Goal: Information Seeking & Learning: Learn about a topic

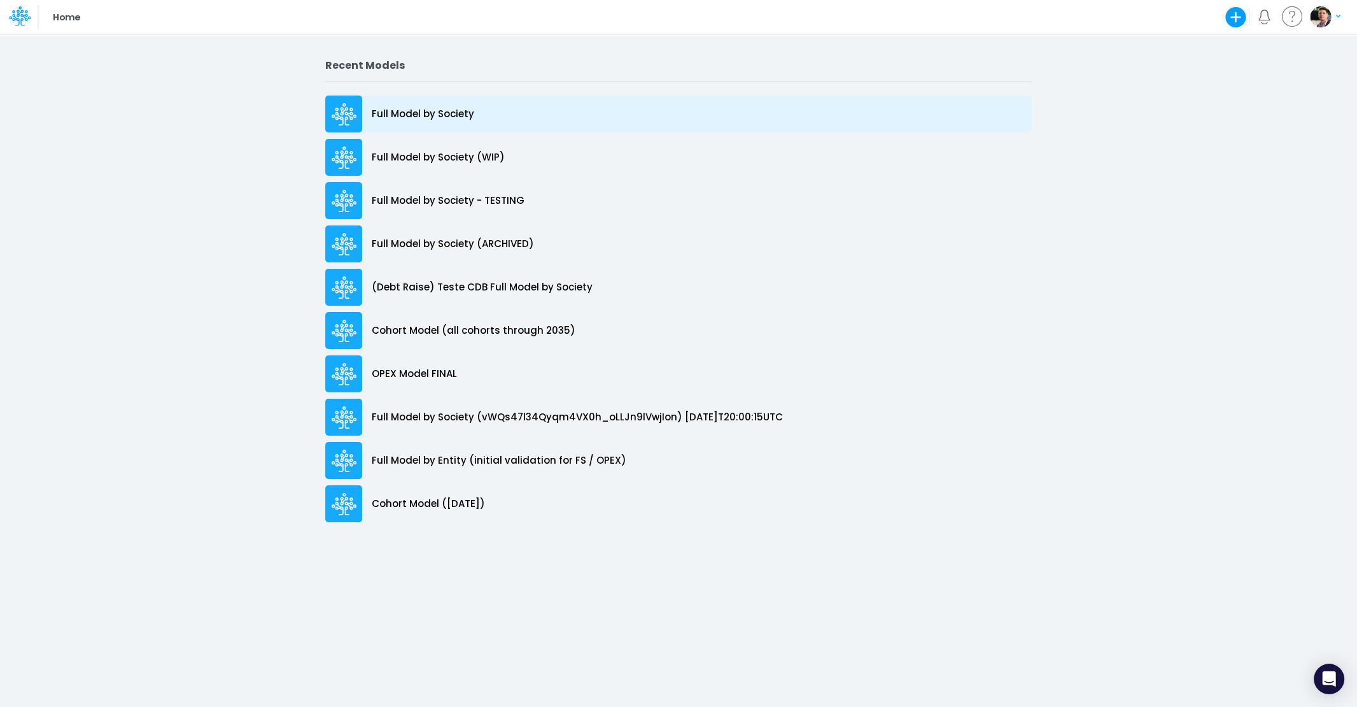
click at [380, 113] on p "Full Model by Society" at bounding box center [423, 114] width 102 height 15
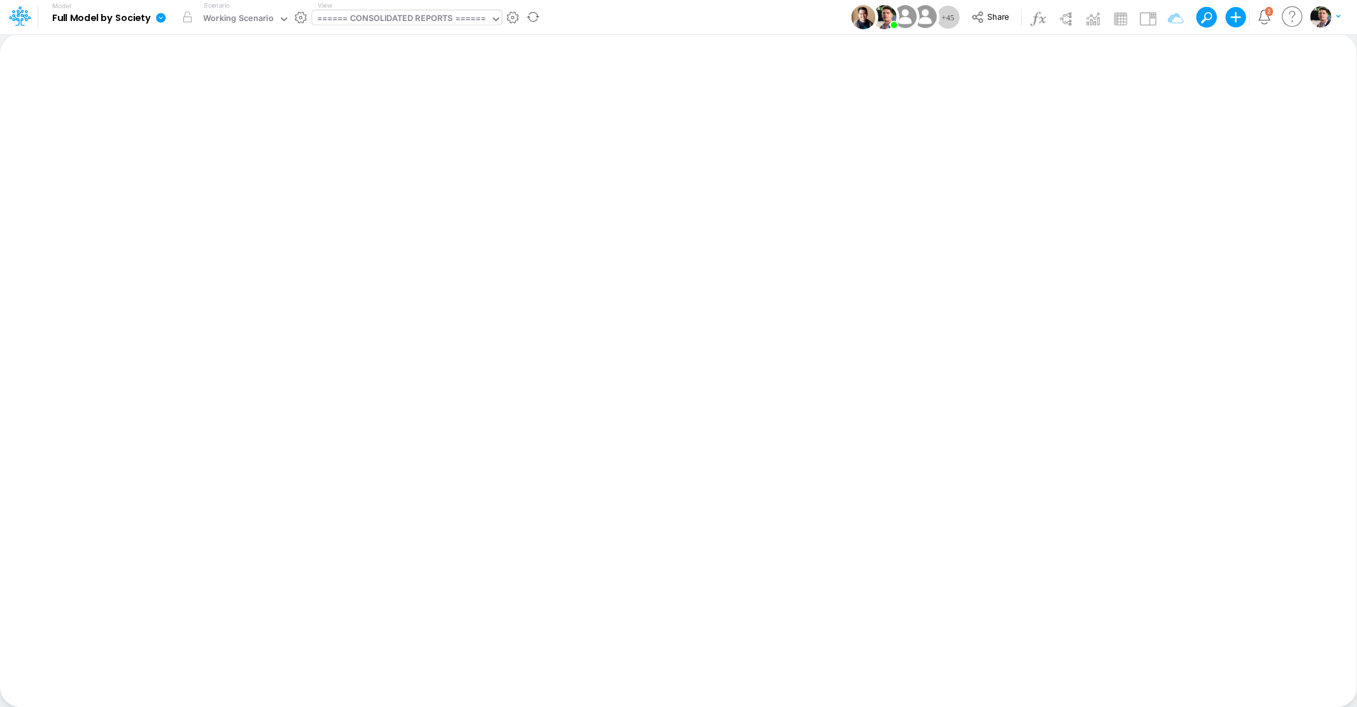
click at [395, 23] on div "====== CONSOLIDATED REPORTS ======" at bounding box center [401, 19] width 169 height 15
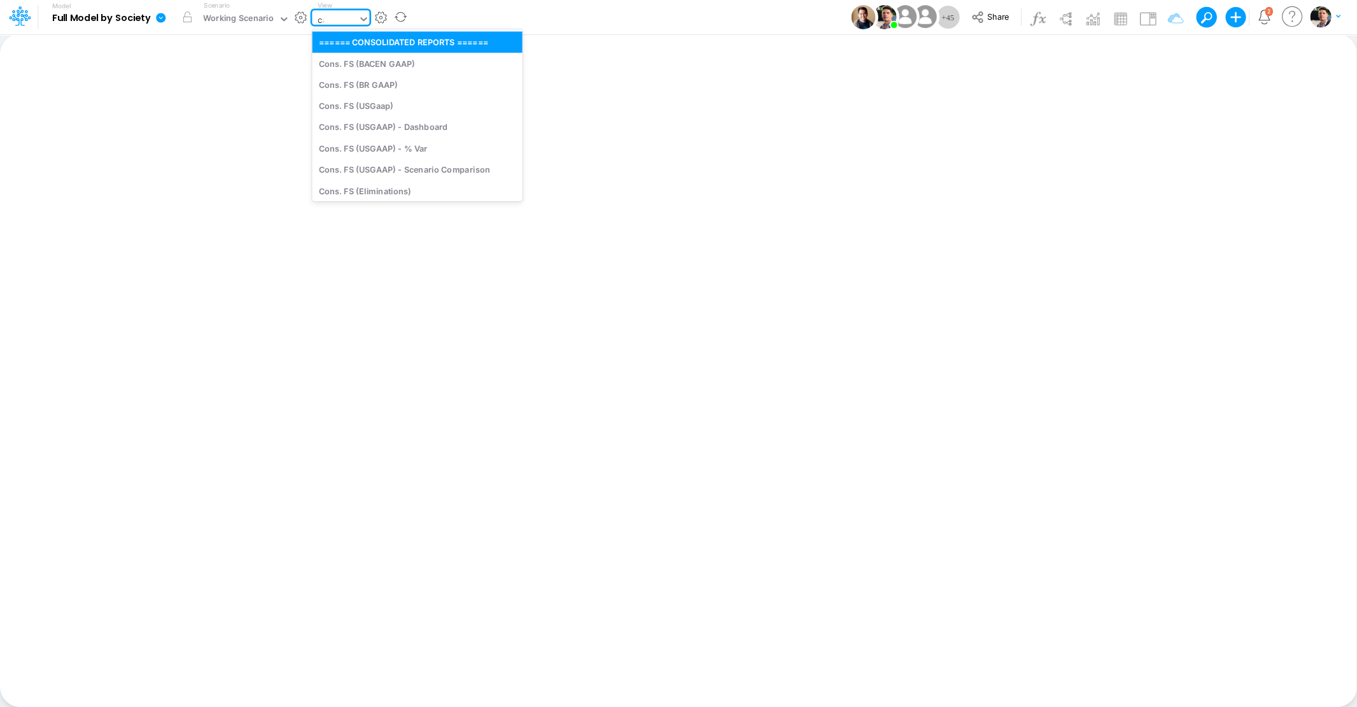
type input "cap"
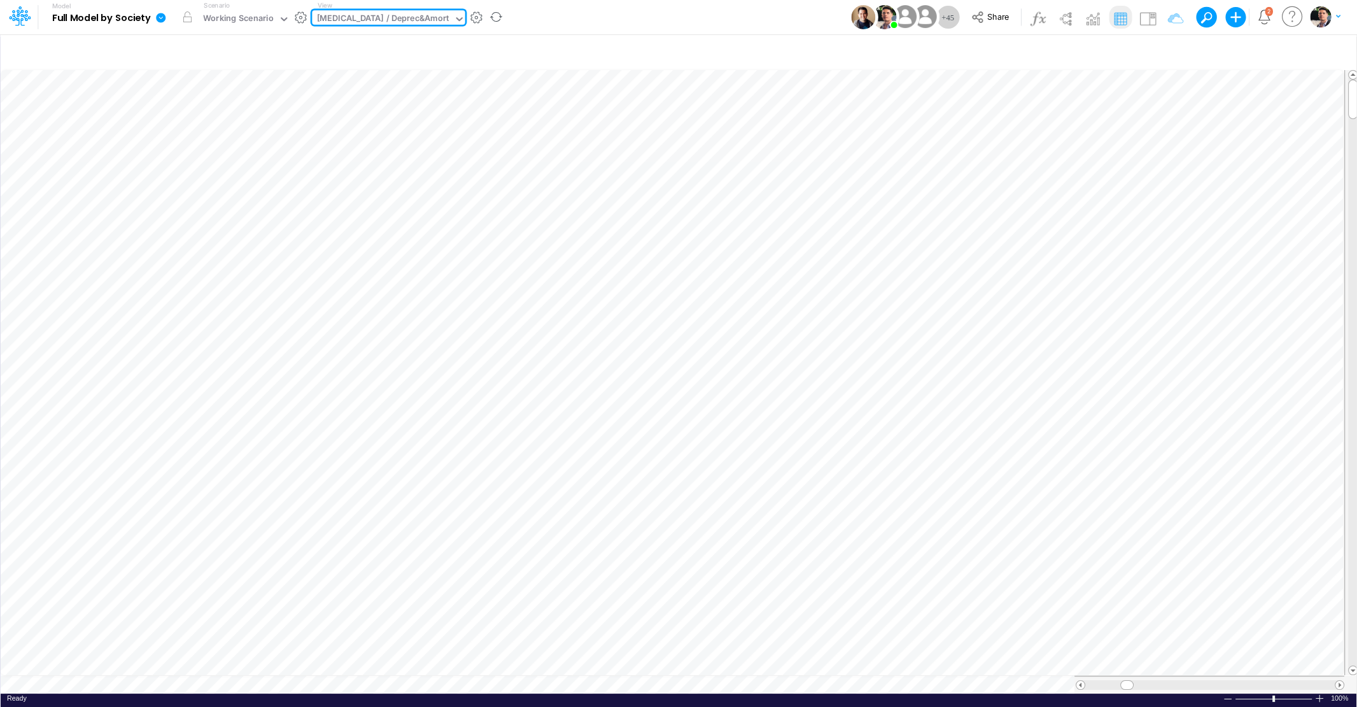
scroll to position [0, 6]
click at [1314, 686] on div at bounding box center [1204, 685] width 250 height 10
click at [836, 413] on icon "button" at bounding box center [828, 418] width 19 height 13
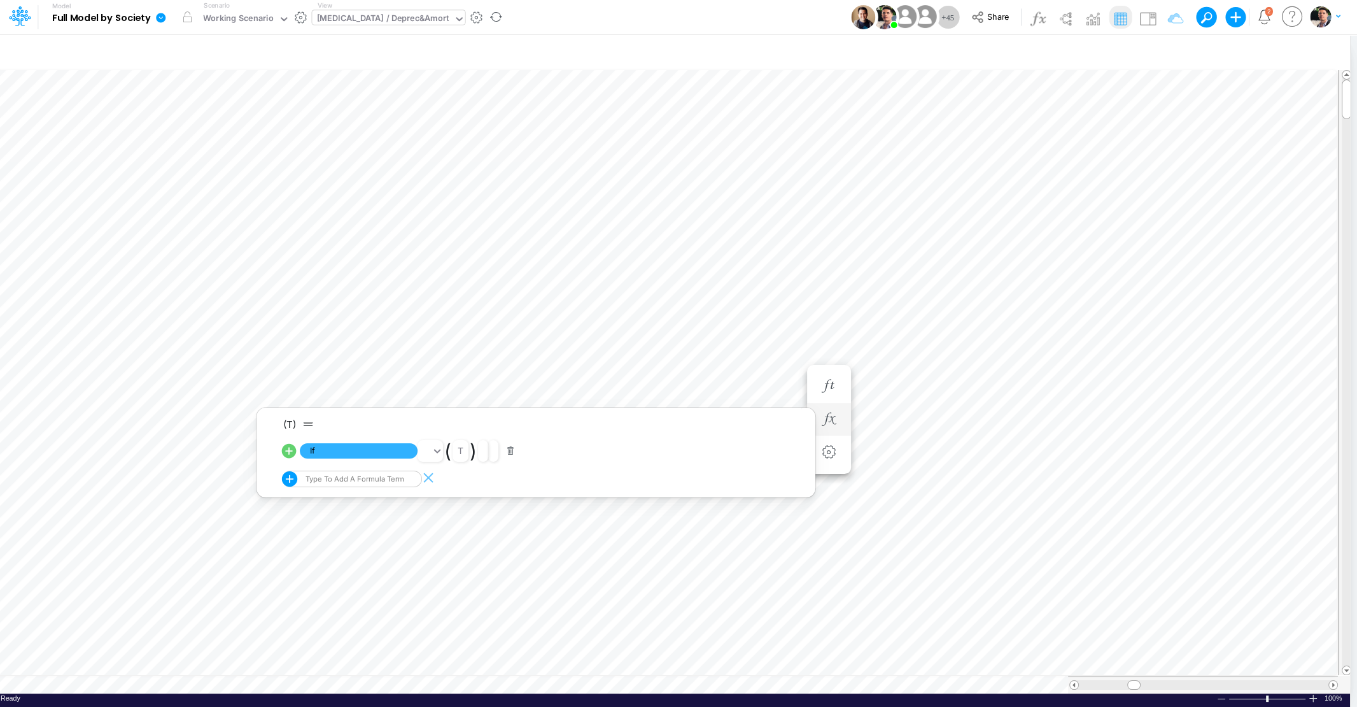
click at [283, 450] on icon at bounding box center [289, 451] width 15 height 15
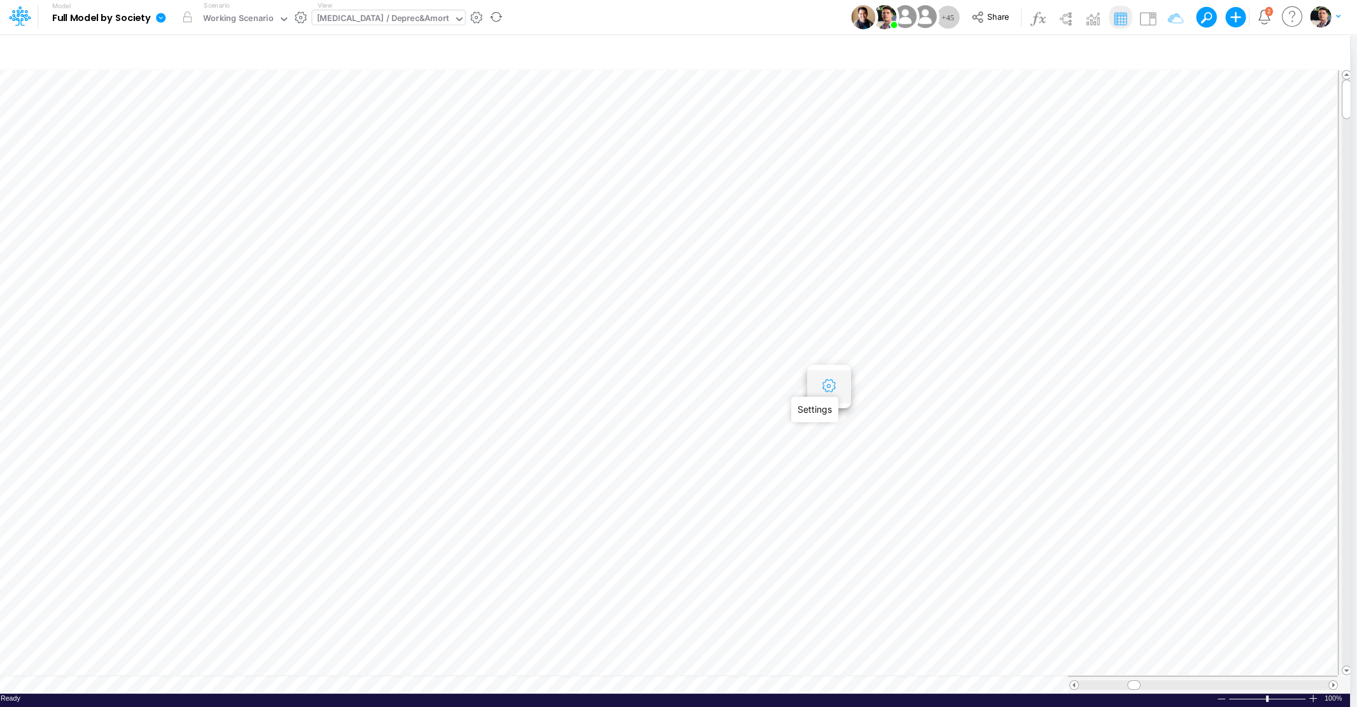
click at [829, 385] on icon "button" at bounding box center [828, 385] width 19 height 13
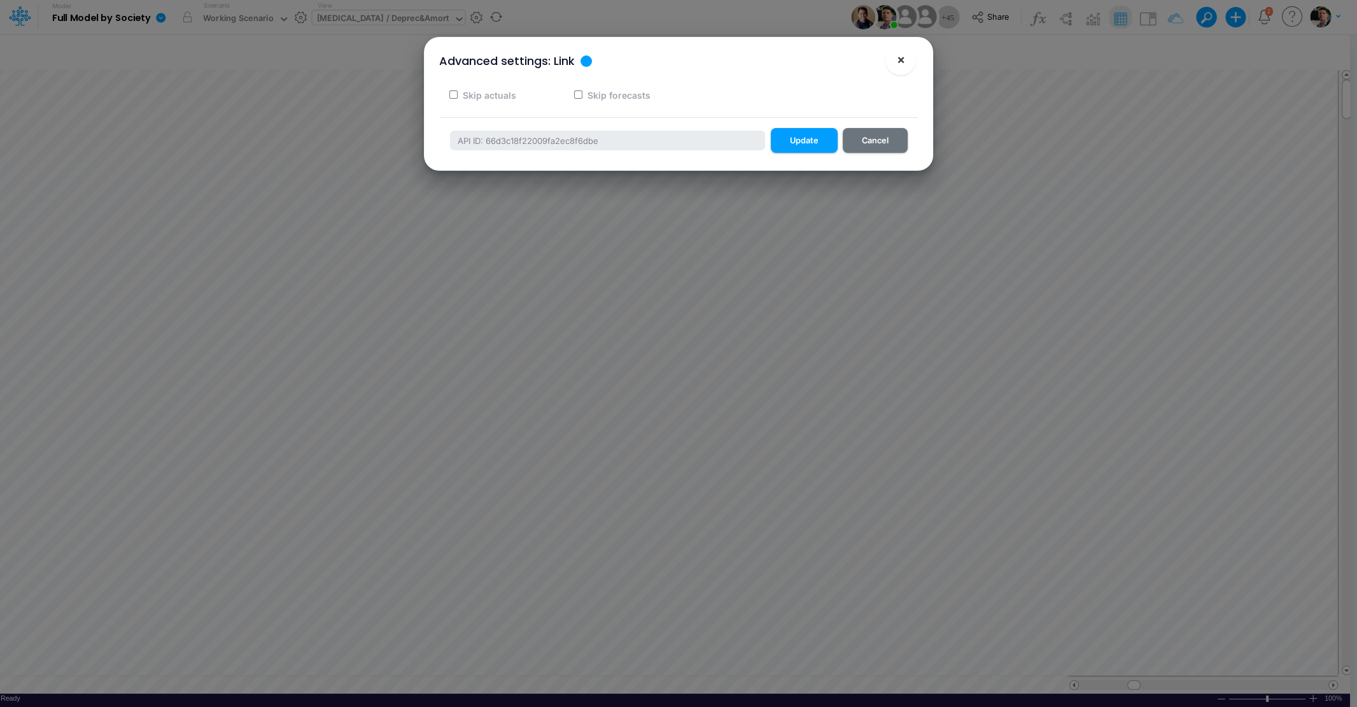
click at [899, 63] on span "×" at bounding box center [901, 59] width 8 height 15
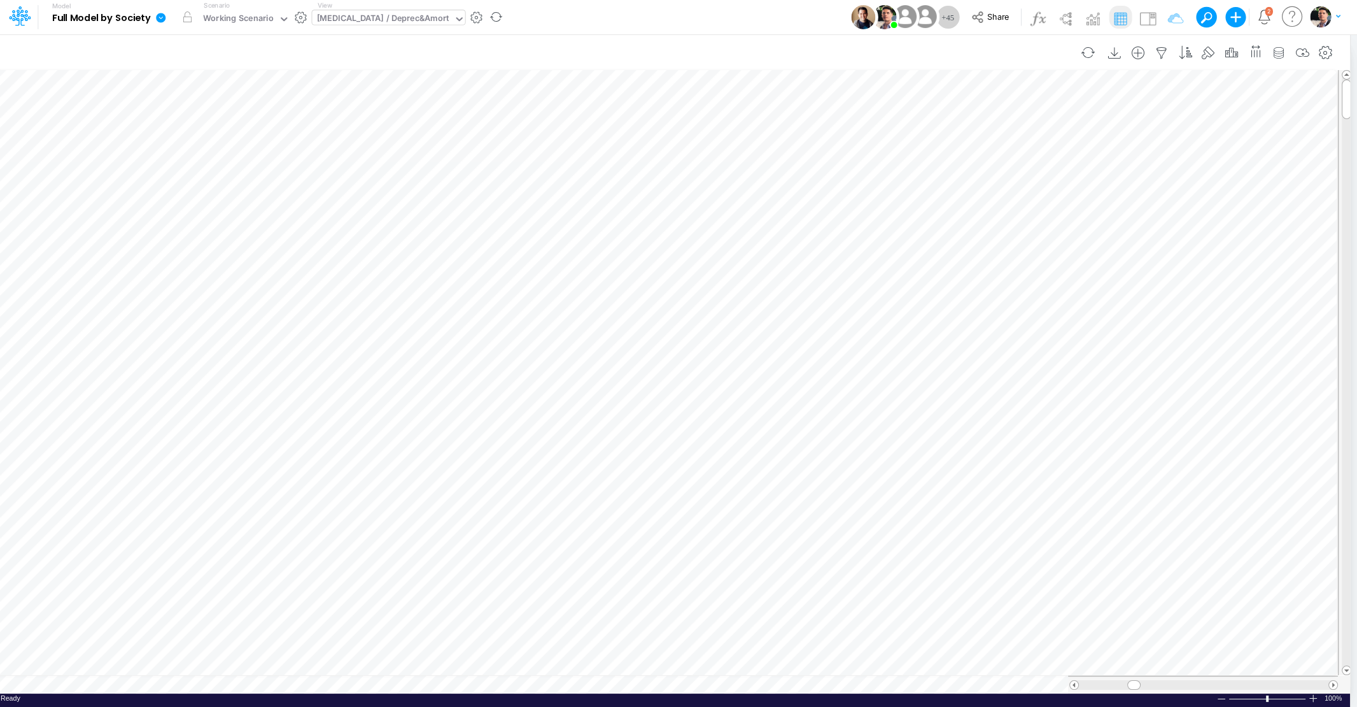
scroll to position [5, 15]
click at [249, 15] on div "Working Scenario" at bounding box center [238, 19] width 71 height 15
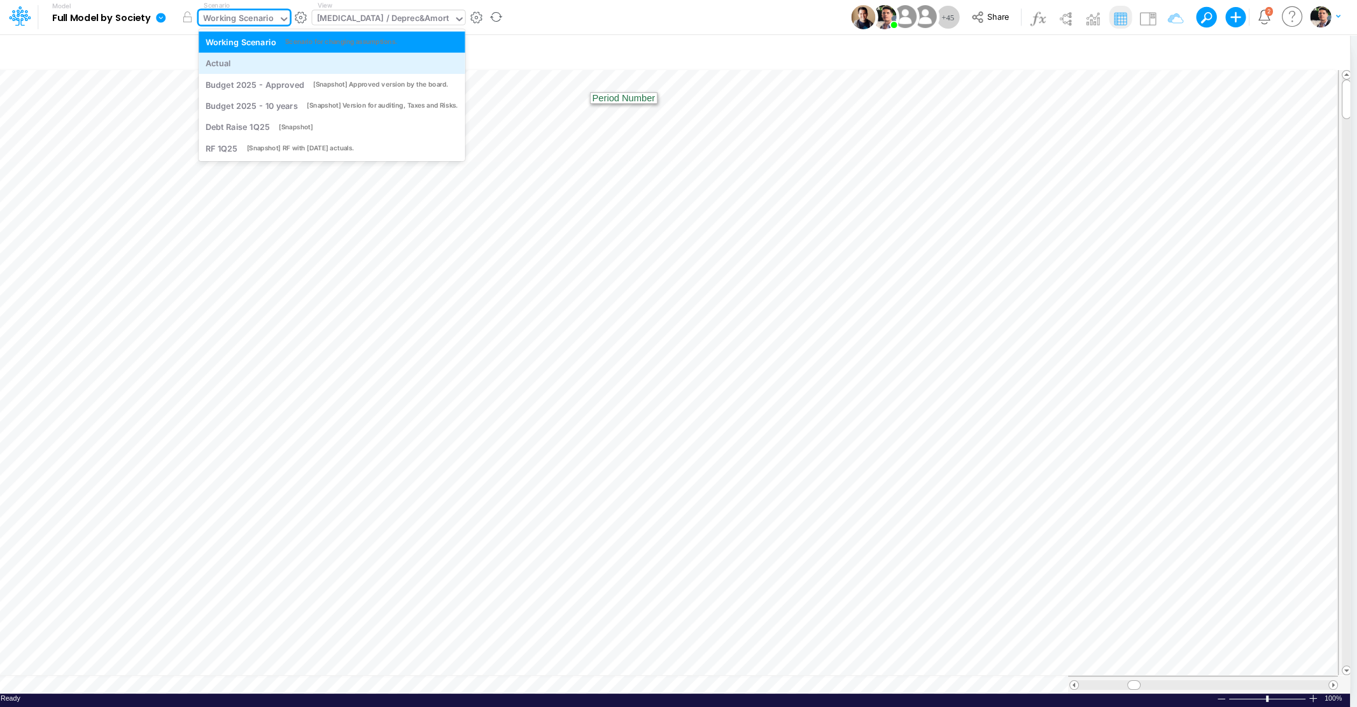
click at [237, 59] on div "Actual" at bounding box center [332, 63] width 253 height 12
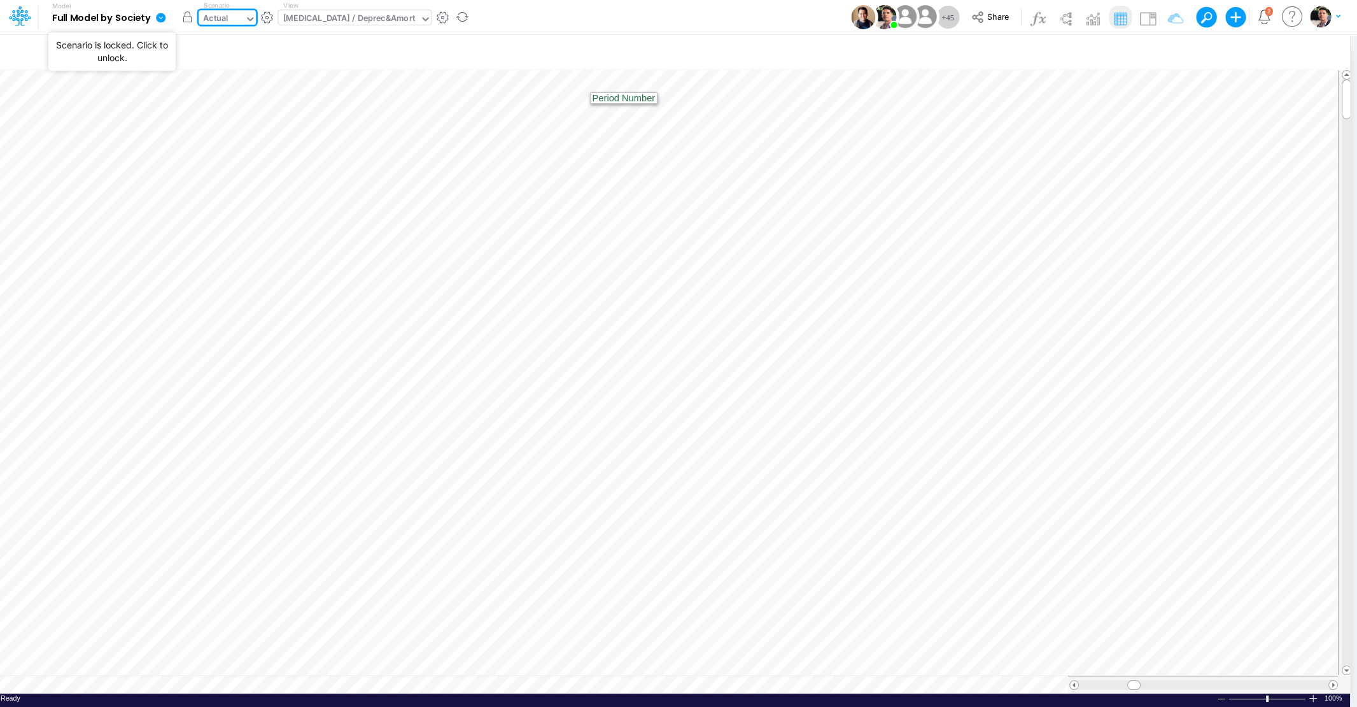
click at [190, 22] on button "button" at bounding box center [187, 17] width 23 height 23
click at [362, 24] on div "[MEDICAL_DATA] / Deprec&Amort" at bounding box center [349, 19] width 132 height 15
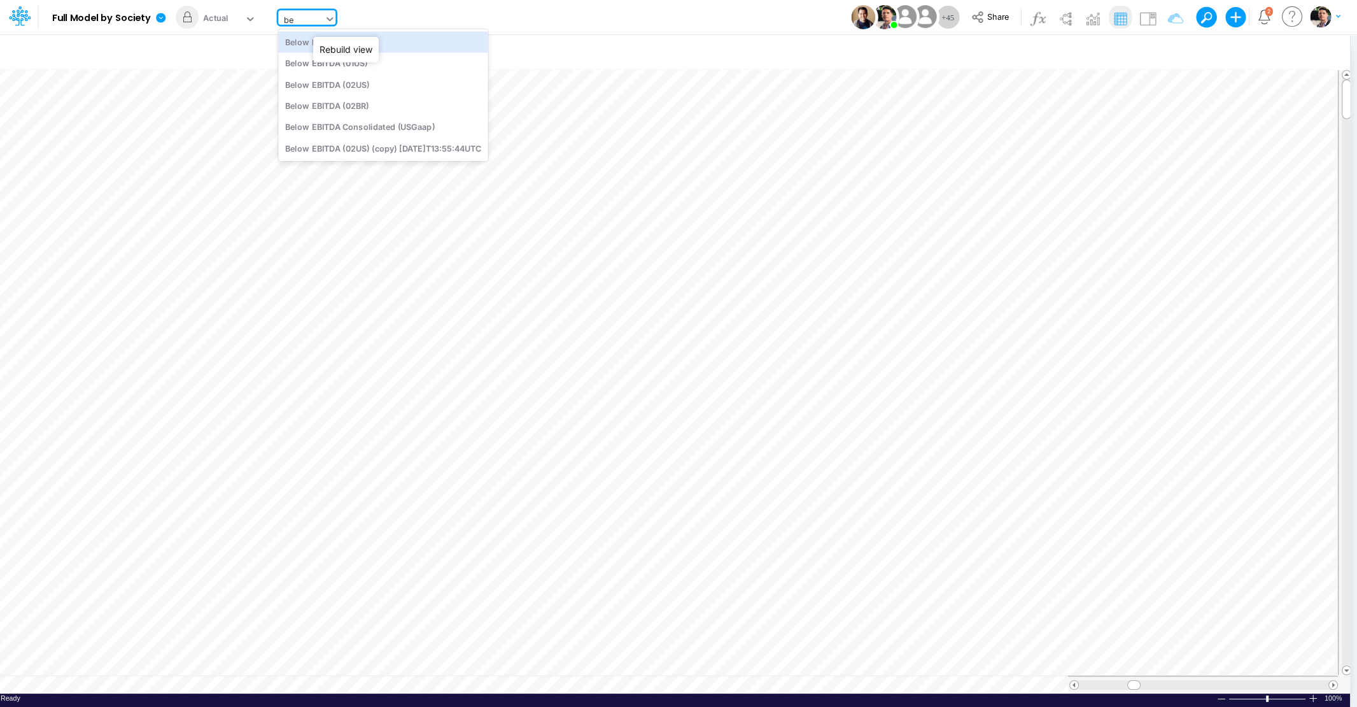
scroll to position [0, 0]
type input "belo"
click at [408, 43] on div "Below EBITDA (01BR)" at bounding box center [382, 41] width 209 height 21
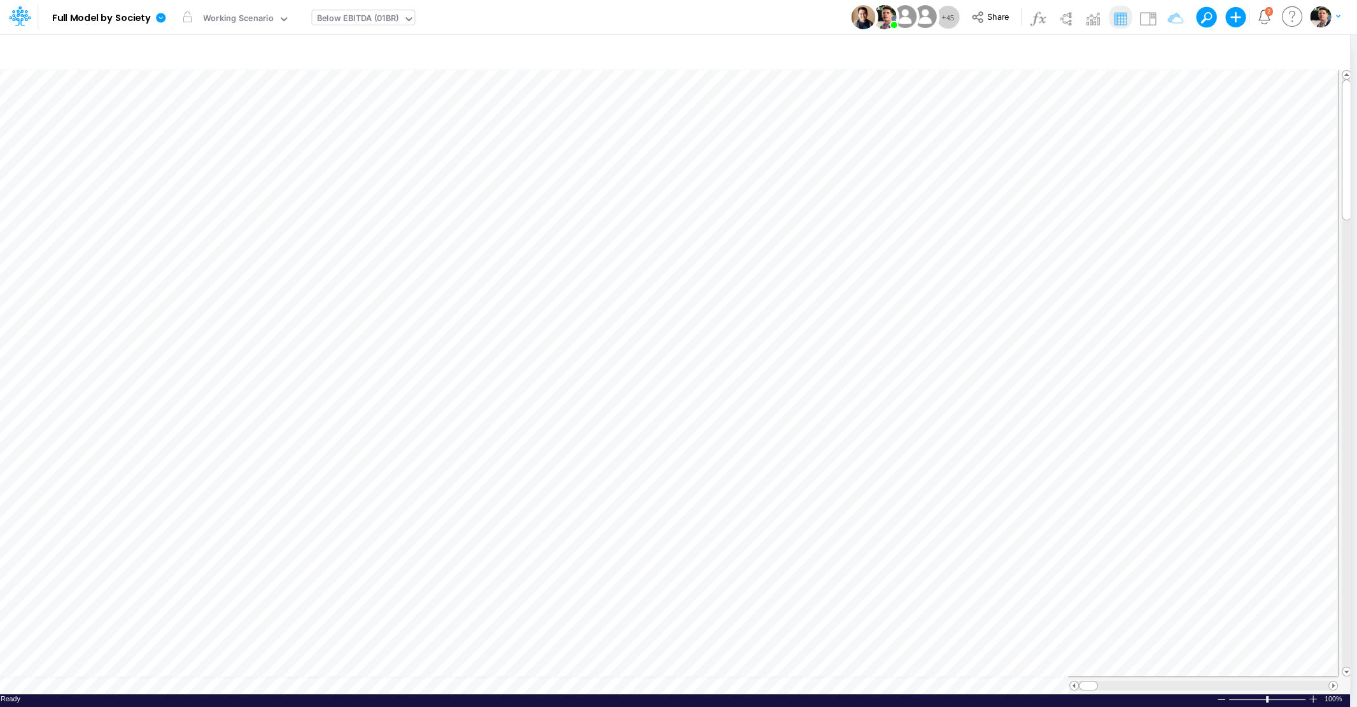
scroll to position [5, 41]
click at [962, 513] on icon "button" at bounding box center [968, 508] width 19 height 13
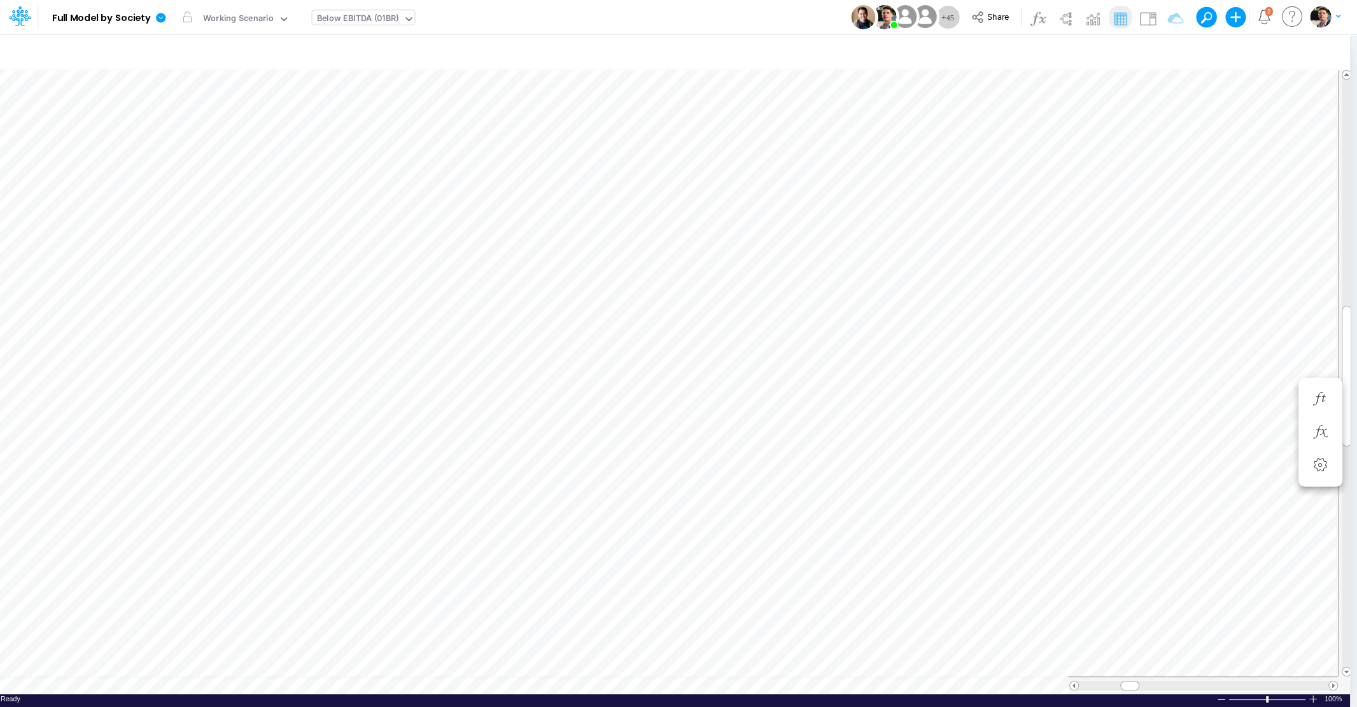
scroll to position [5, 11]
click at [742, 349] on icon "button" at bounding box center [747, 355] width 19 height 13
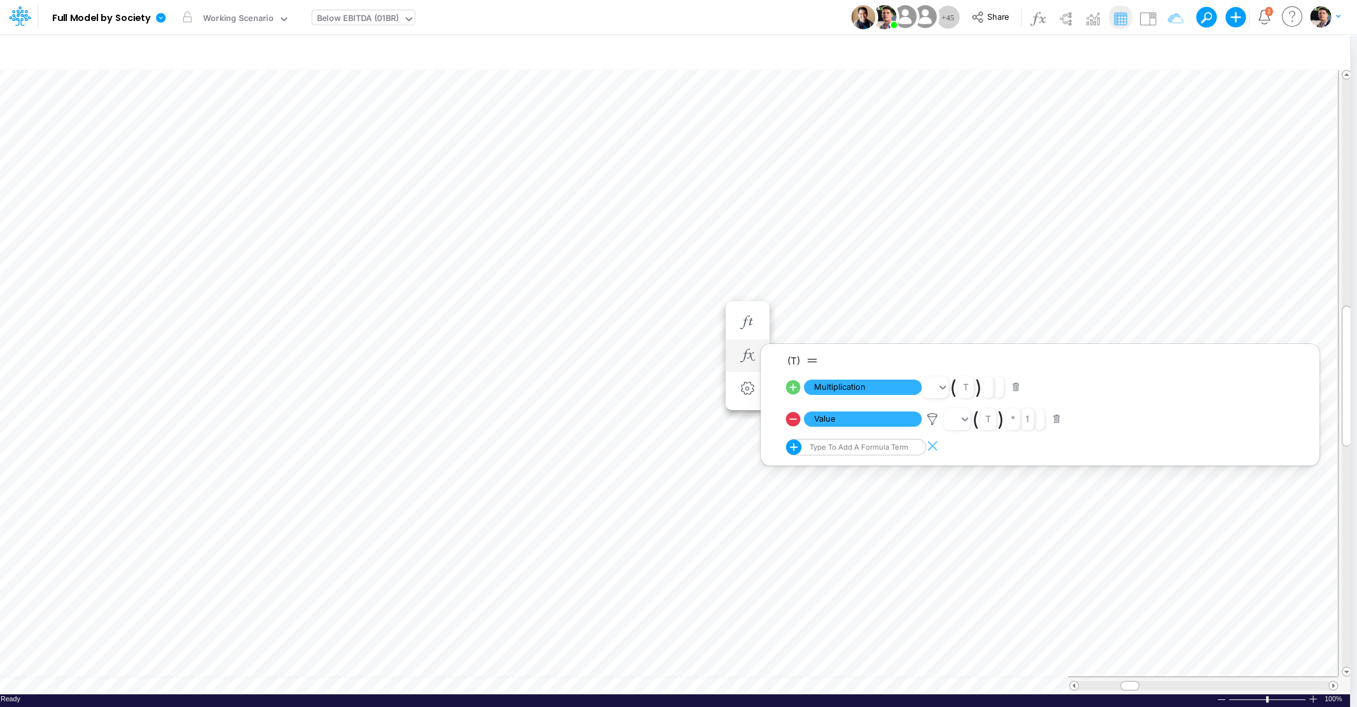
click at [796, 389] on icon at bounding box center [793, 387] width 15 height 15
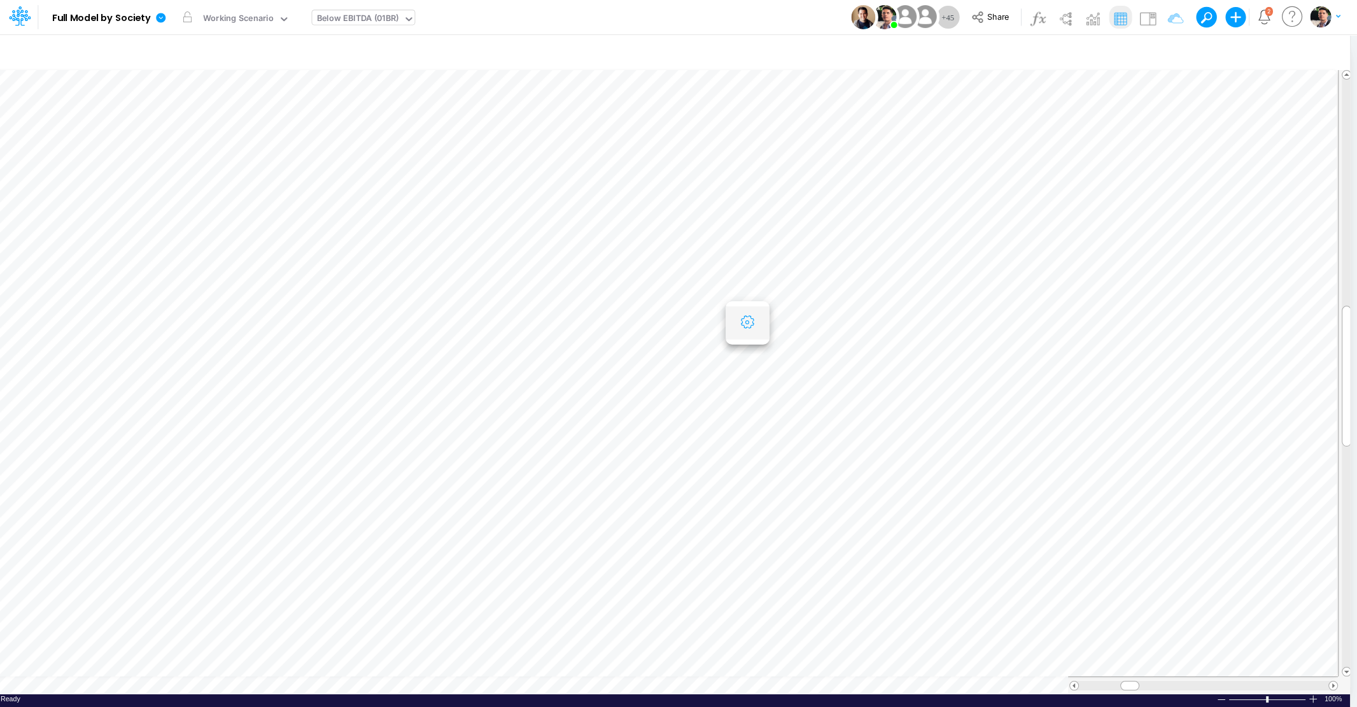
click at [751, 318] on icon "button" at bounding box center [747, 322] width 19 height 13
click at [740, 357] on icon "button" at bounding box center [747, 355] width 19 height 13
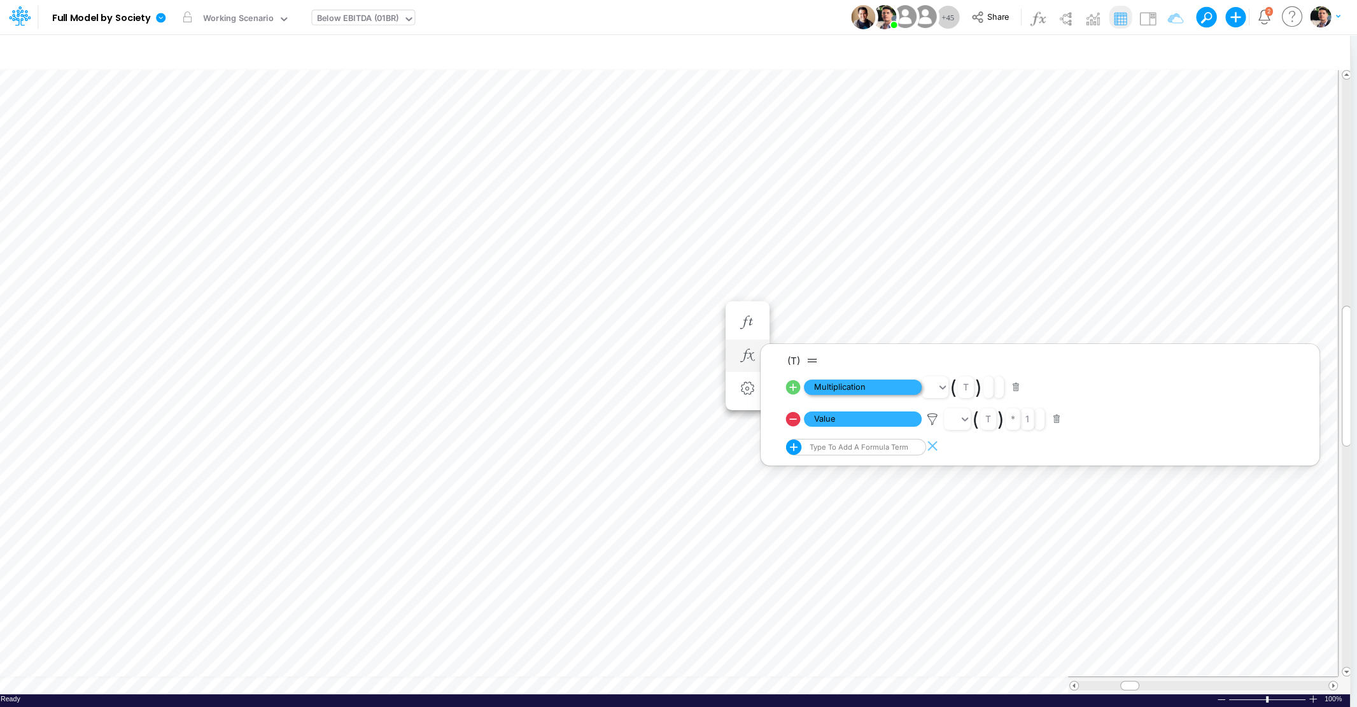
click at [845, 384] on span "Multiplication" at bounding box center [863, 387] width 118 height 16
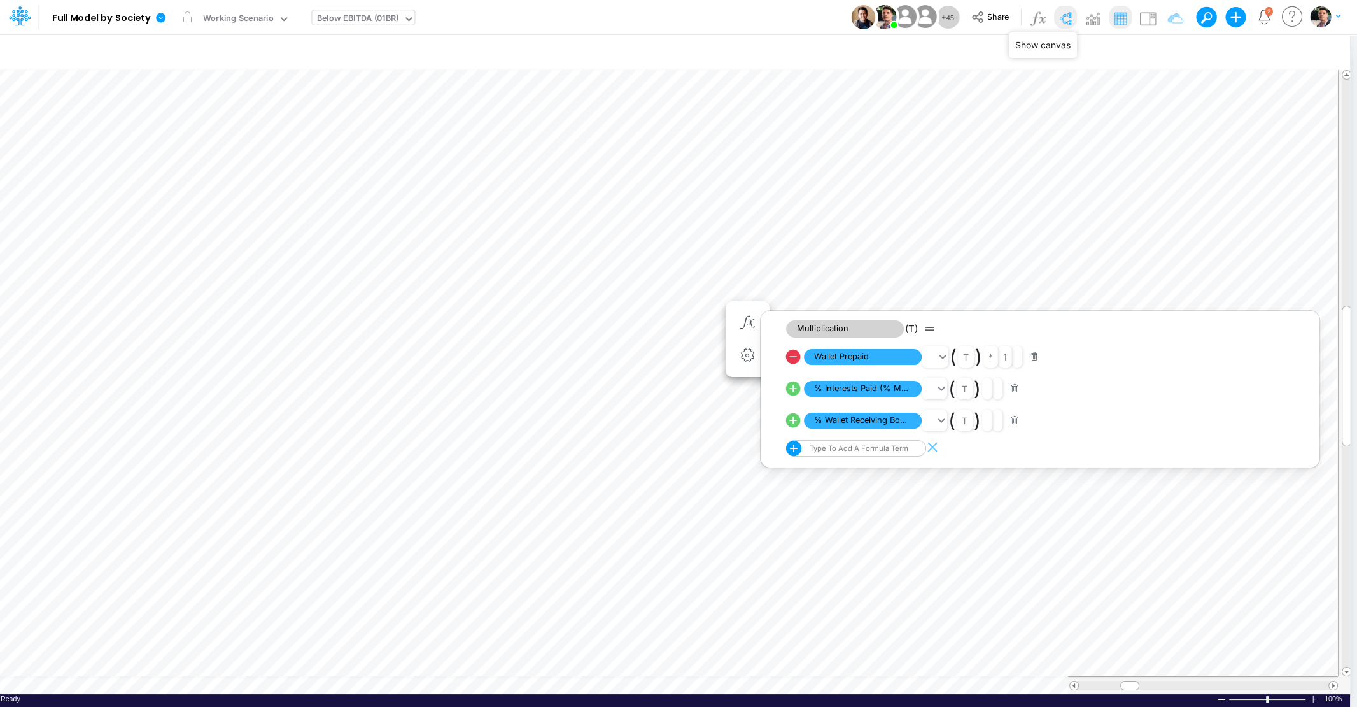
click at [1075, 20] on img at bounding box center [1065, 18] width 20 height 20
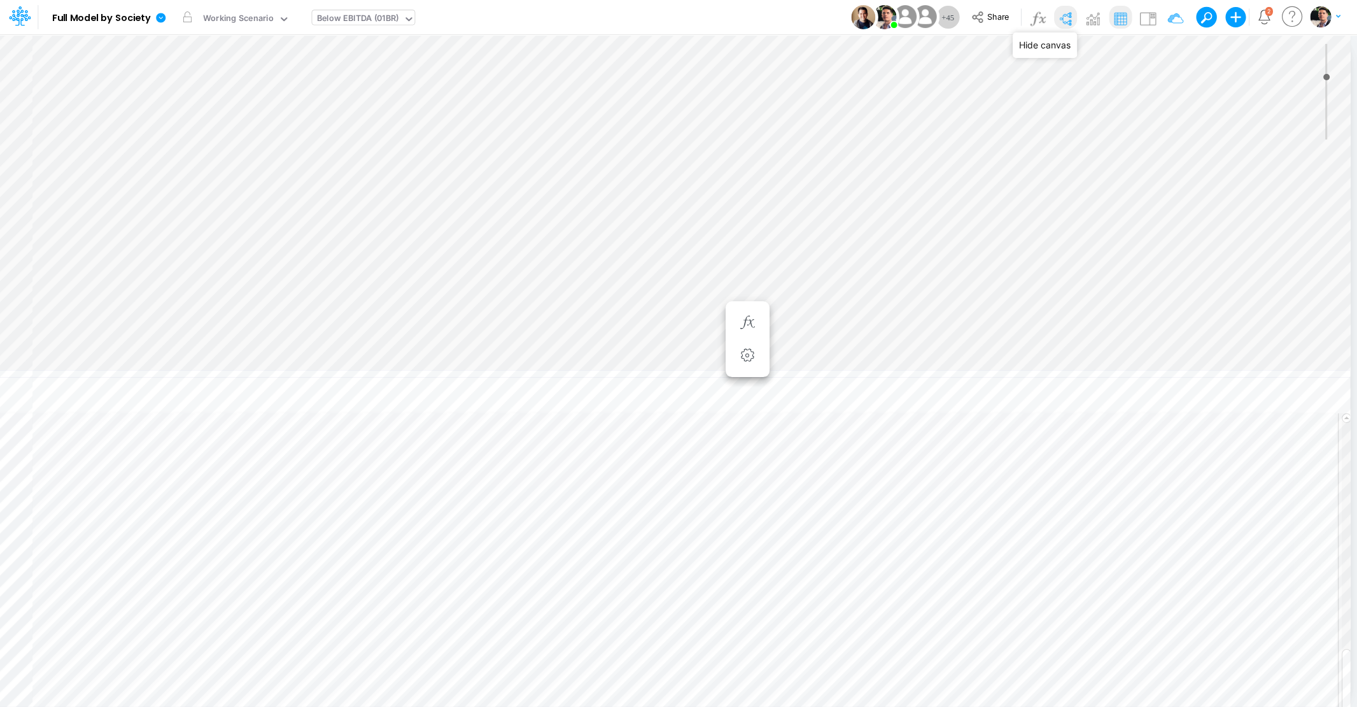
type input "0"
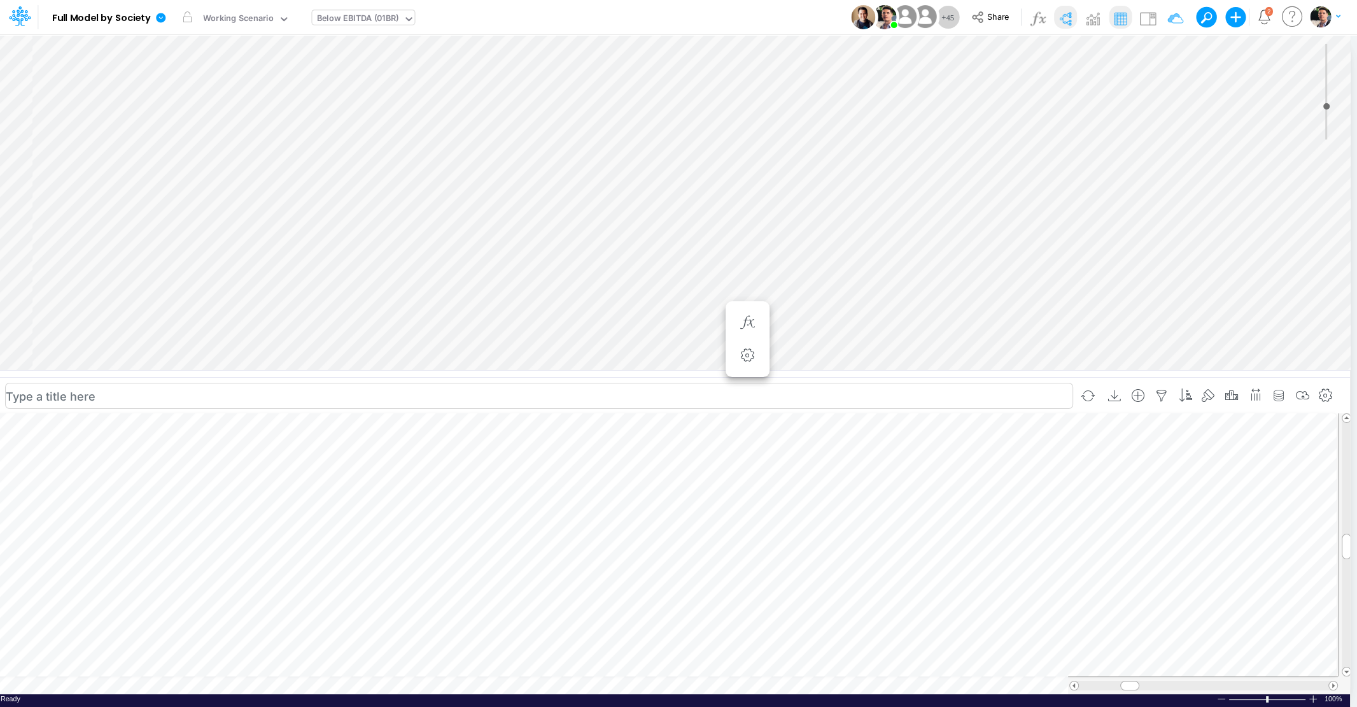
scroll to position [5, 5]
click at [746, 667] on button "button" at bounding box center [748, 659] width 24 height 25
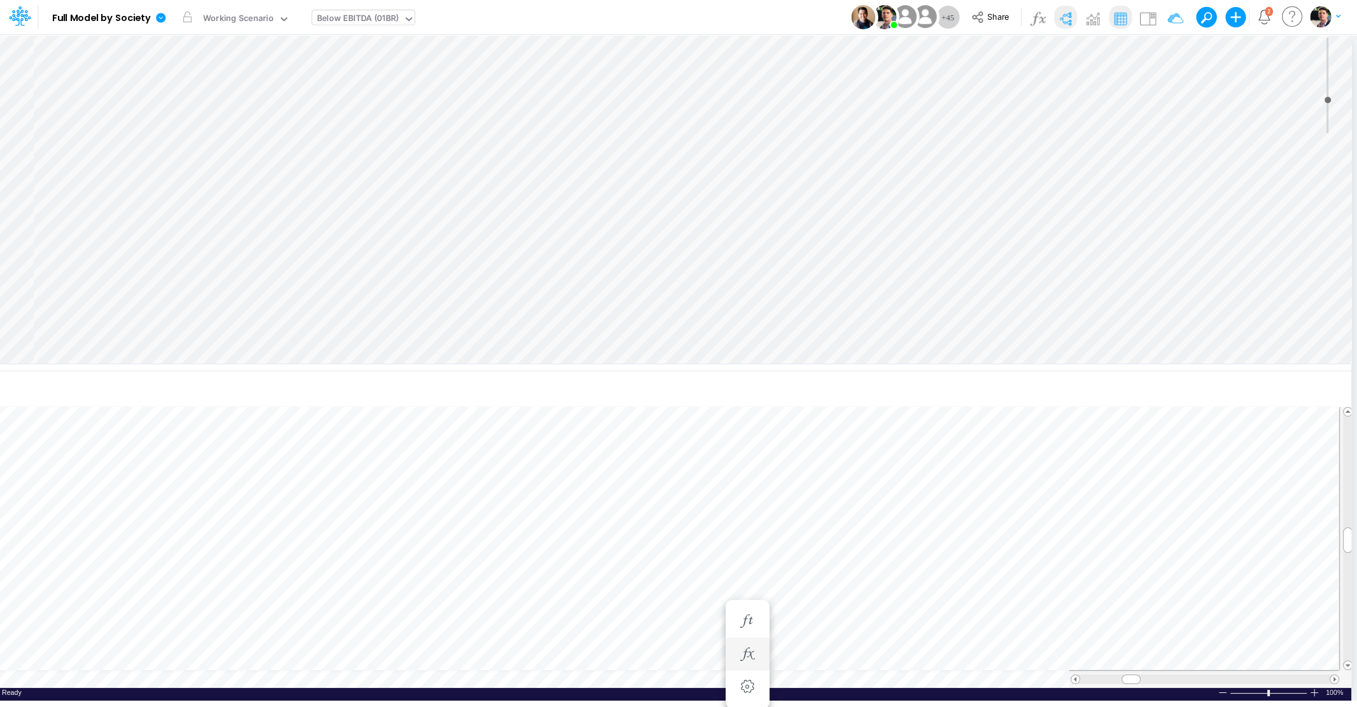
scroll to position [5, 43]
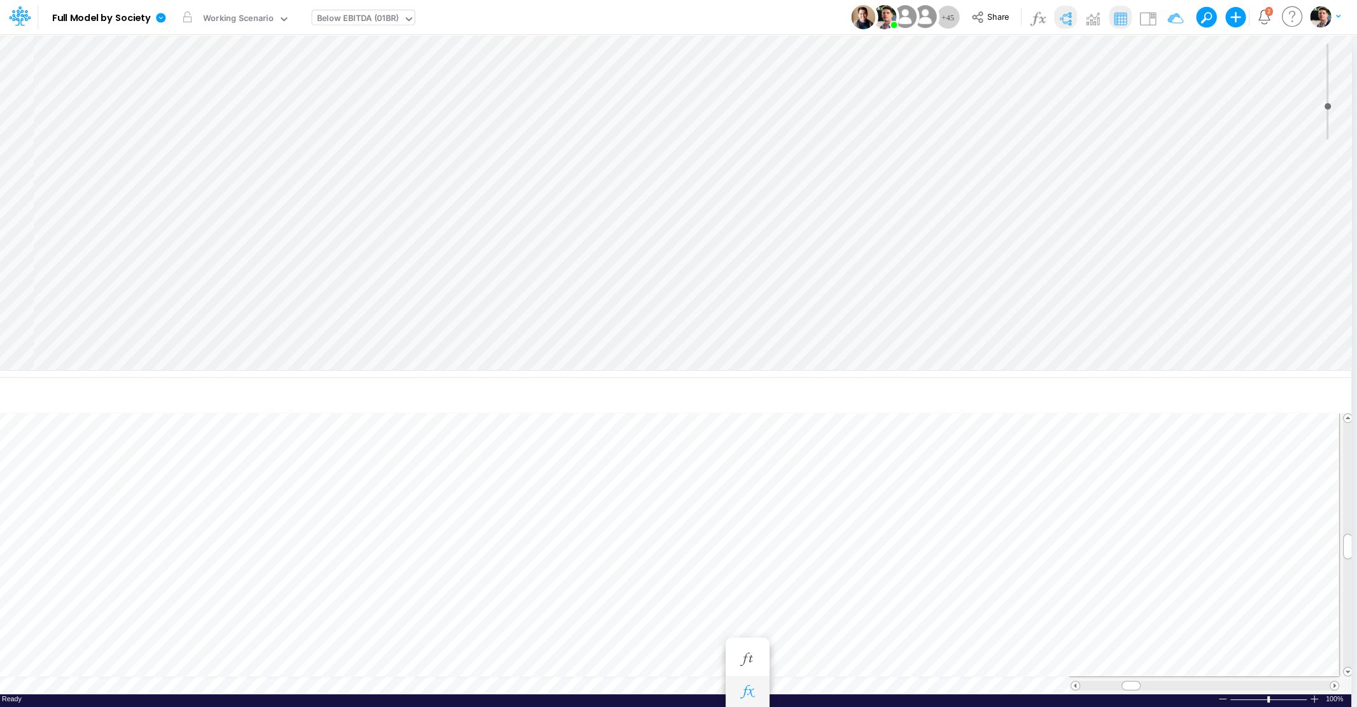
click at [747, 680] on button "button" at bounding box center [748, 691] width 24 height 25
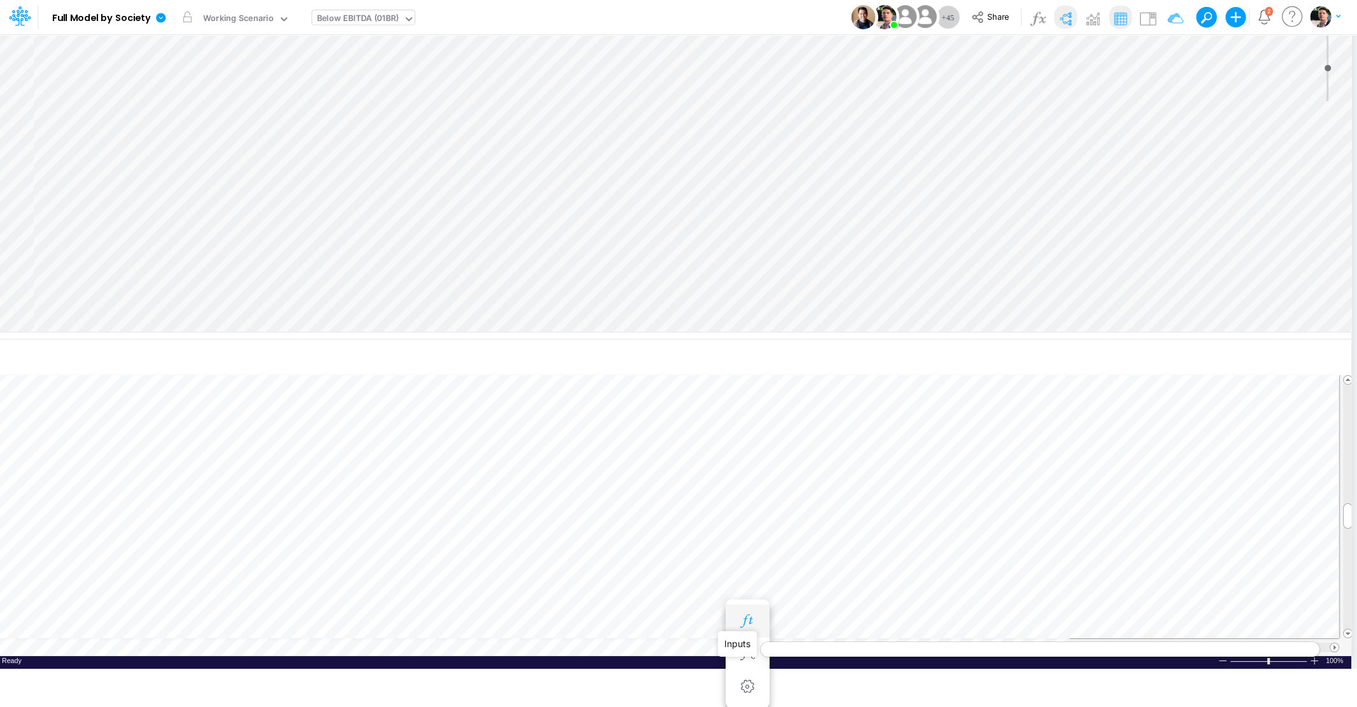
click at [750, 623] on icon "button" at bounding box center [747, 620] width 19 height 13
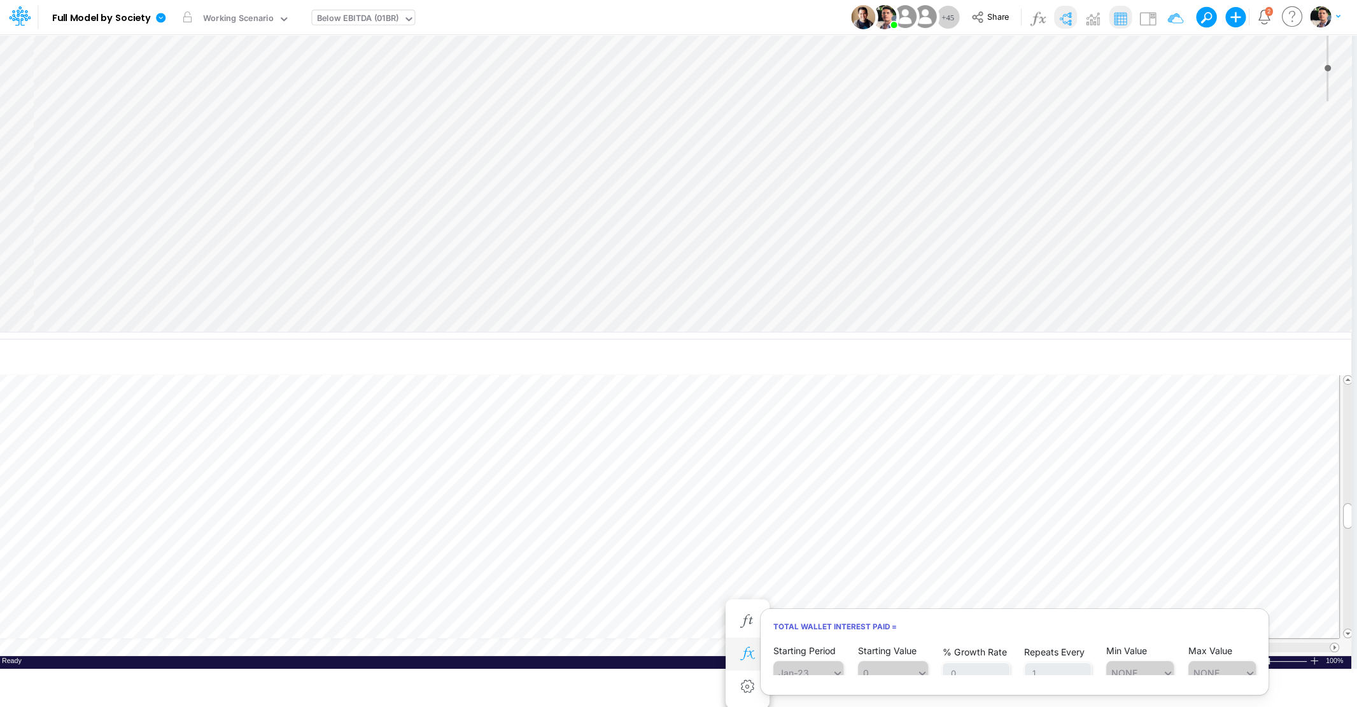
click at [748, 649] on icon "button" at bounding box center [747, 653] width 19 height 13
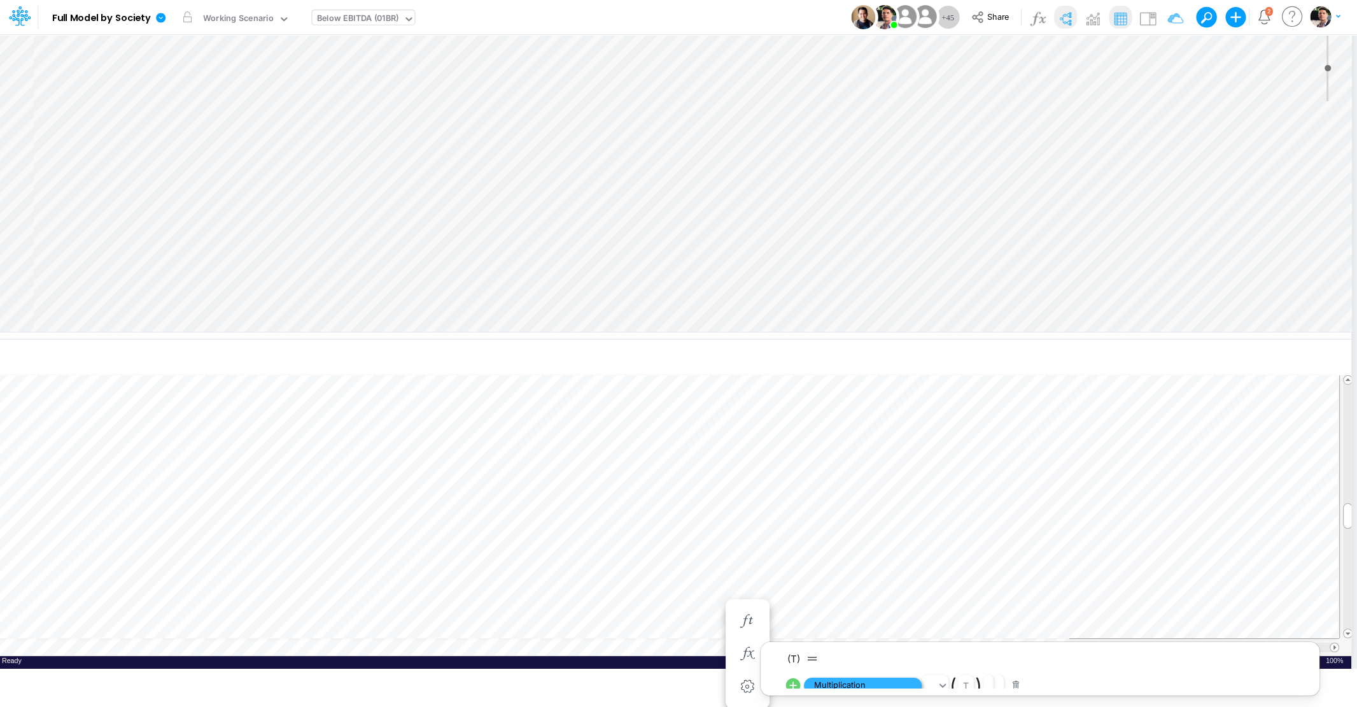
click at [848, 680] on span "Multiplication" at bounding box center [863, 685] width 118 height 16
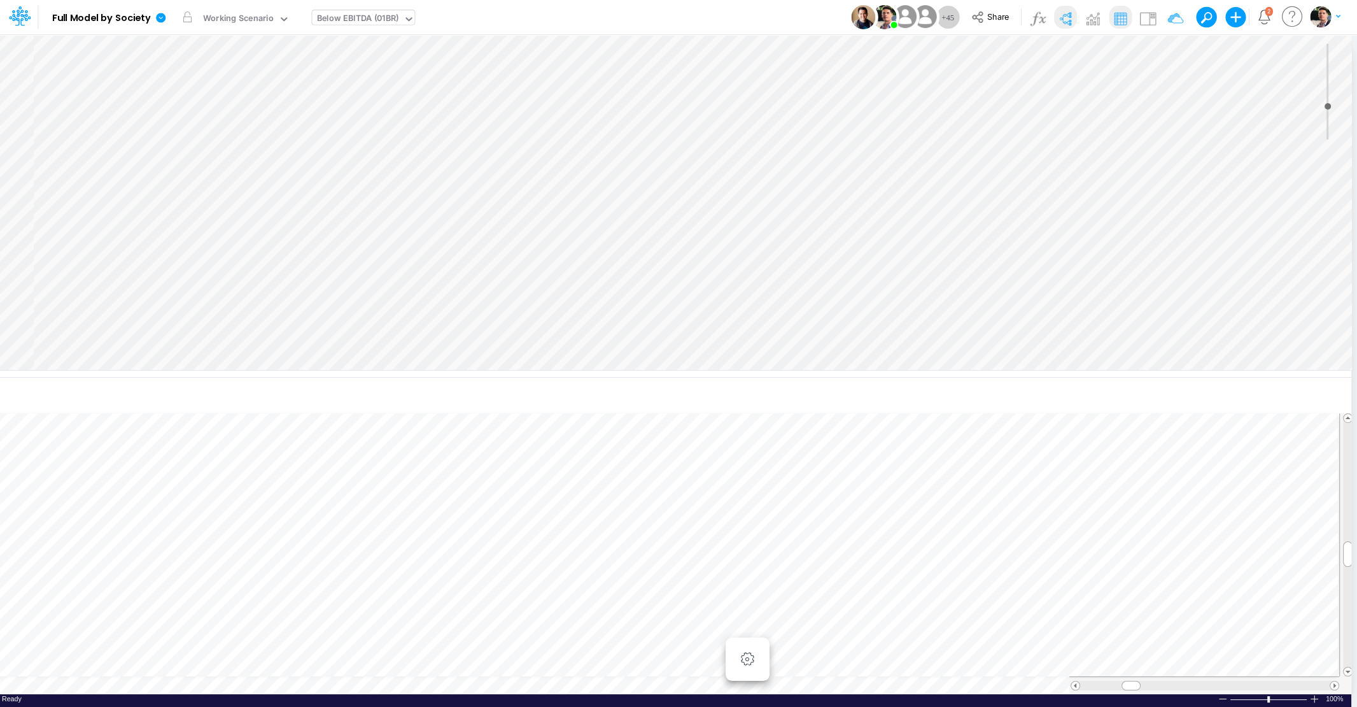
scroll to position [5, 43]
click at [824, 638] on icon "button" at bounding box center [815, 634] width 19 height 13
click at [370, 663] on span "Multiplication" at bounding box center [346, 666] width 118 height 16
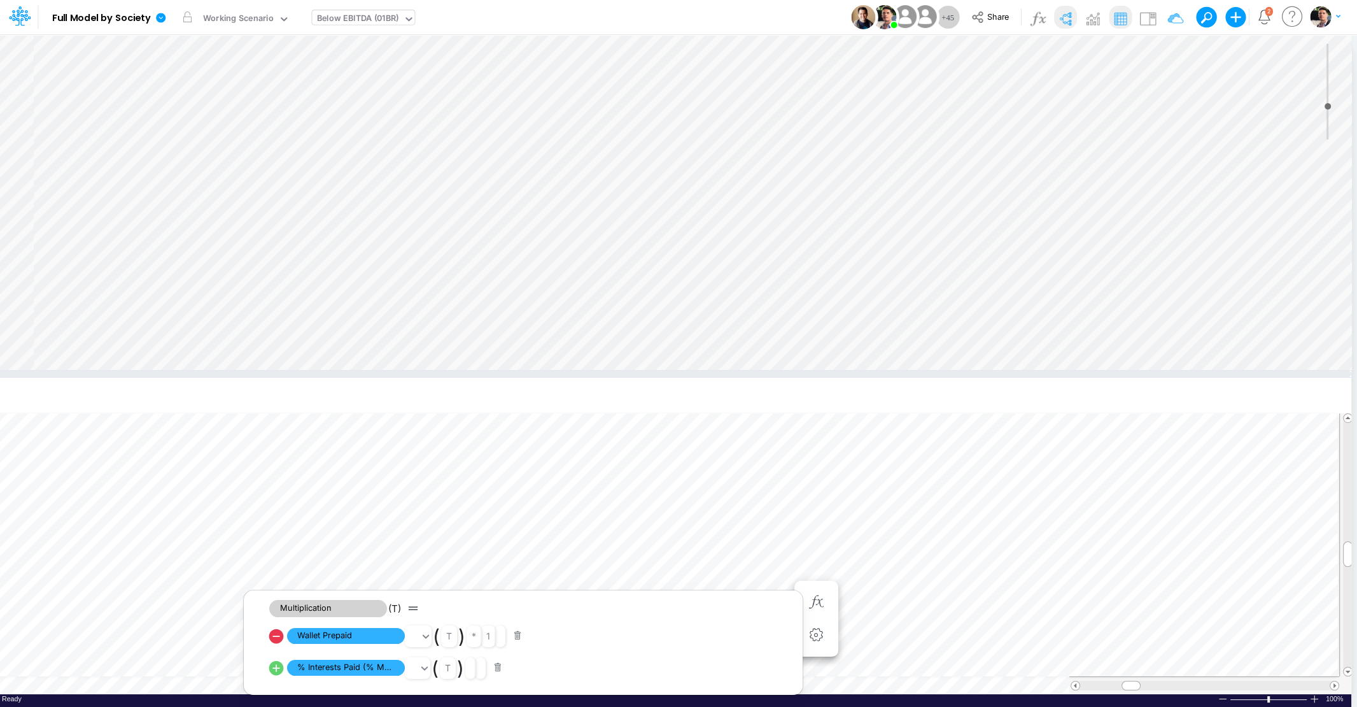
scroll to position [0, 1733]
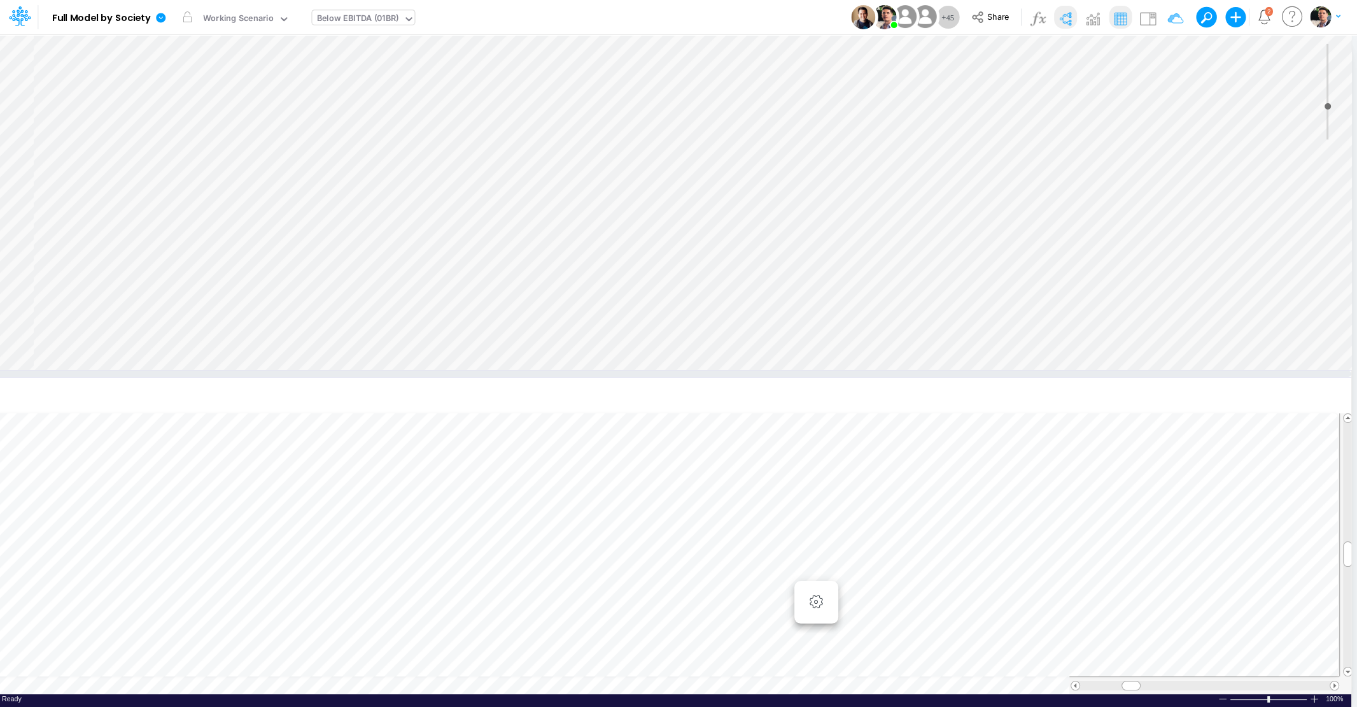
scroll to position [2967, 1794]
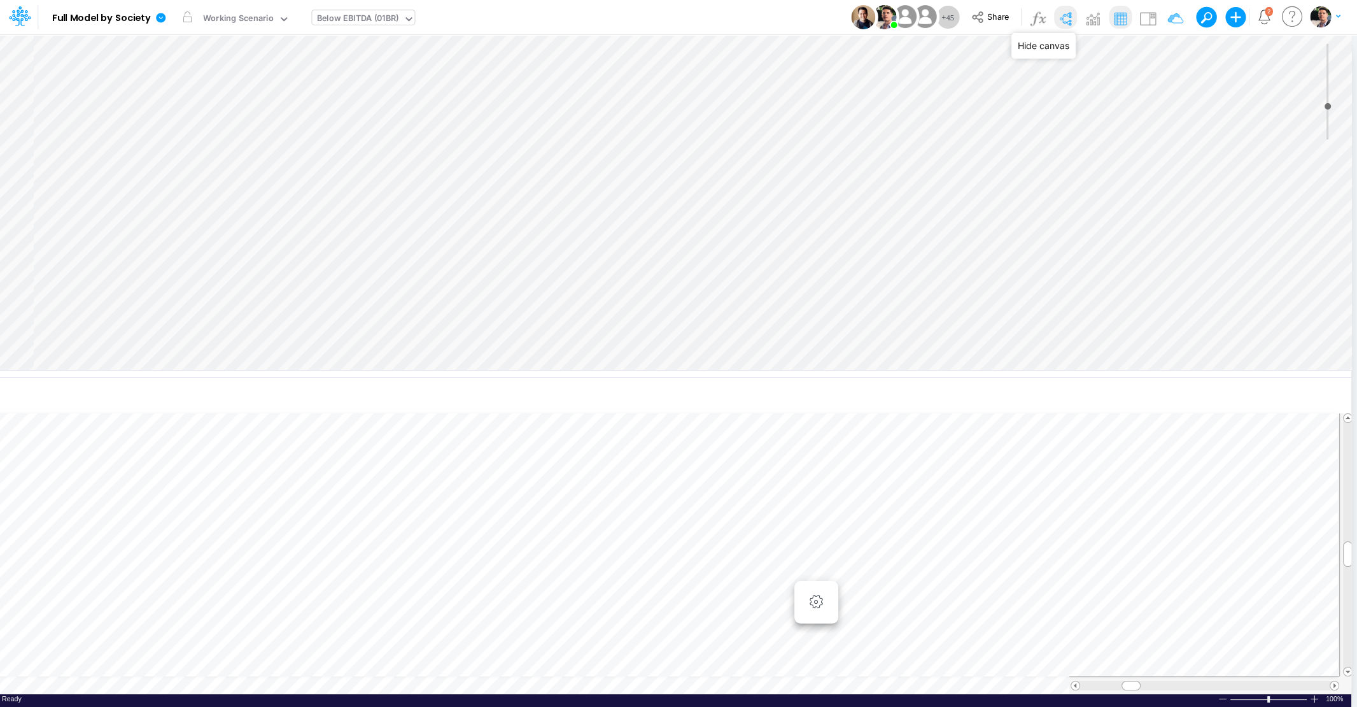
click at [1066, 17] on img at bounding box center [1065, 18] width 20 height 20
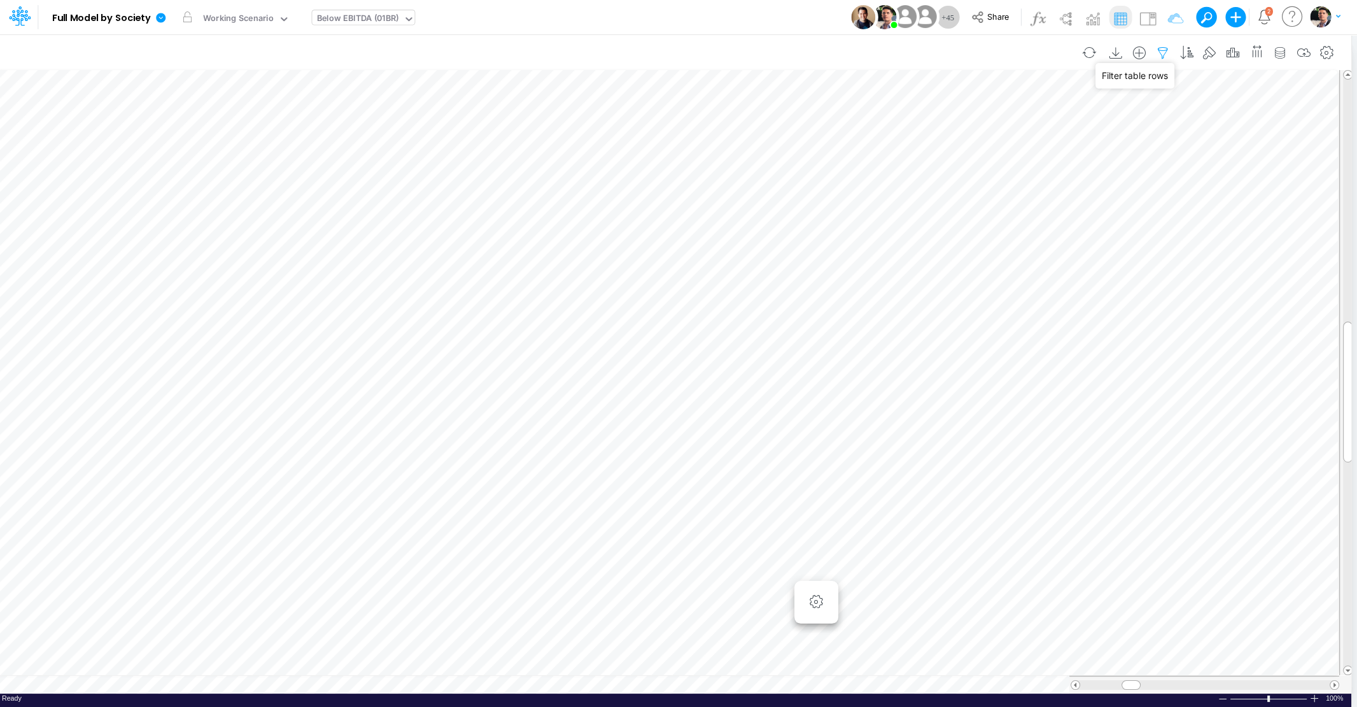
click at [1166, 55] on icon "button" at bounding box center [1162, 52] width 19 height 13
select select "tableSearchOR"
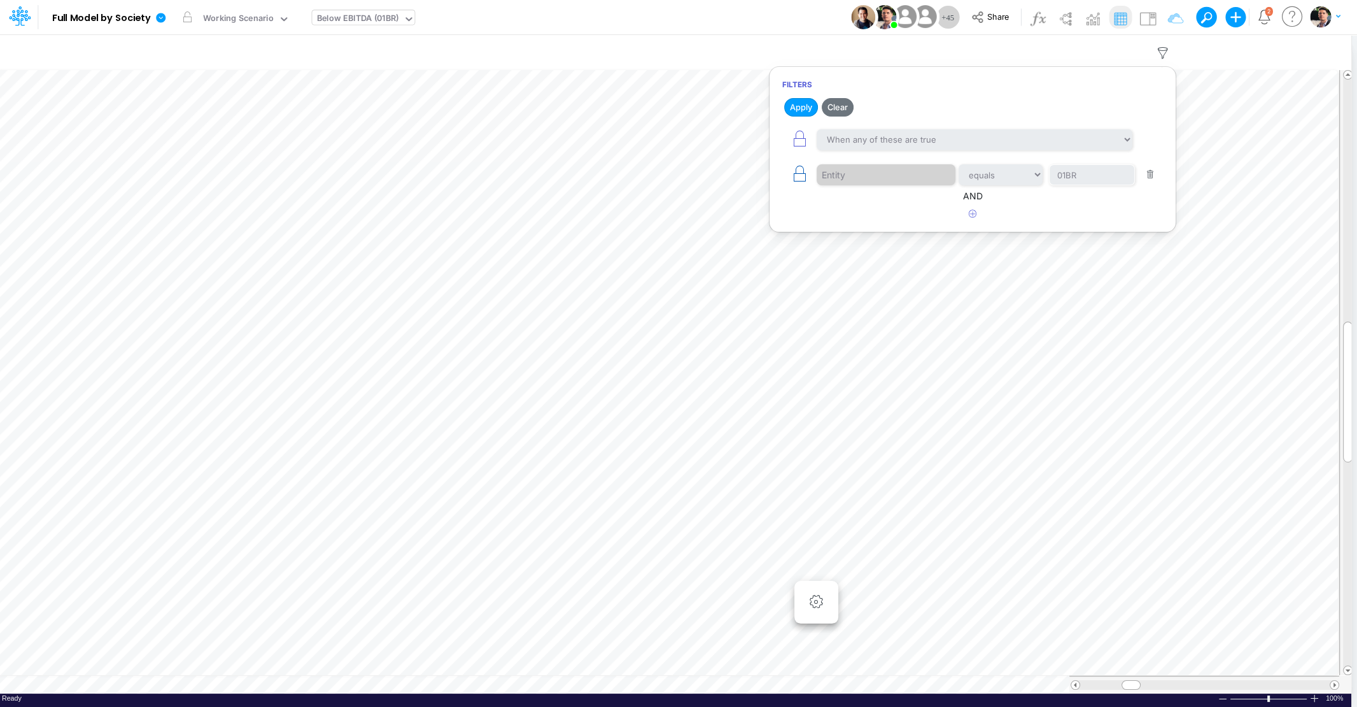
click at [791, 174] on icon "button" at bounding box center [800, 174] width 18 height 18
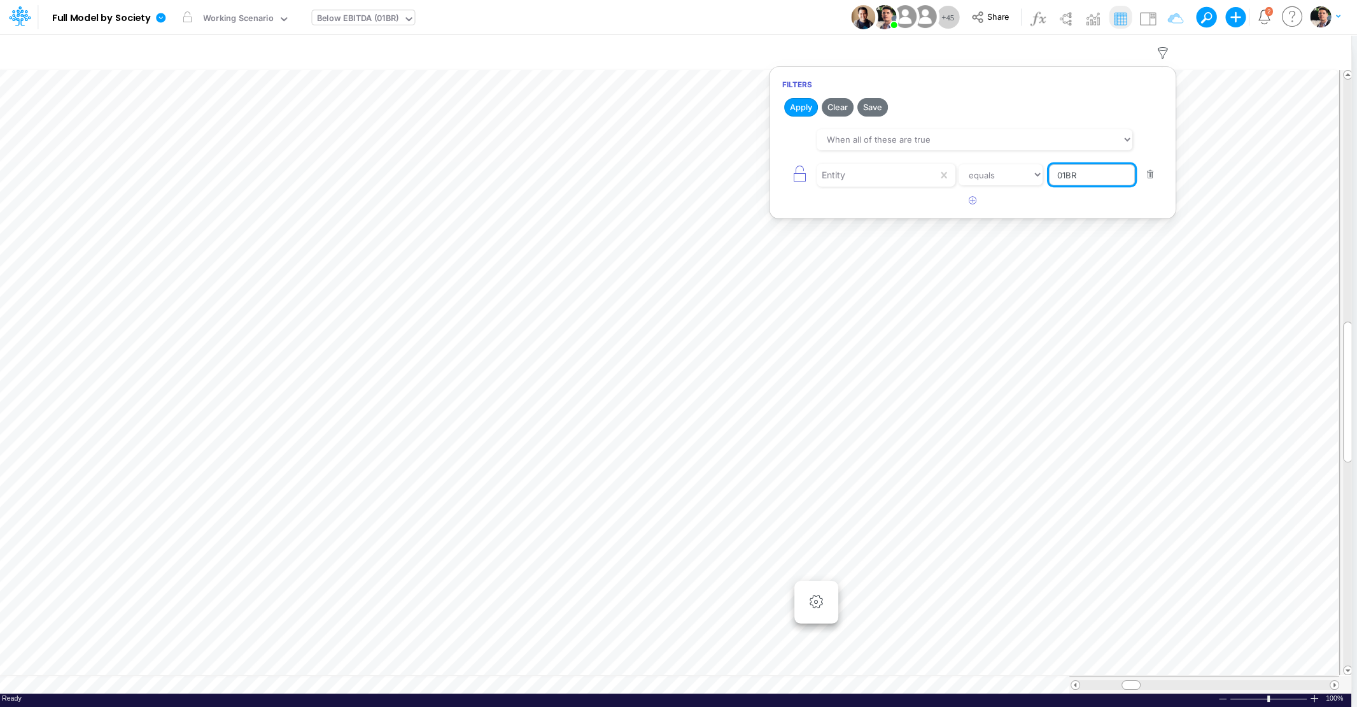
click at [1109, 184] on input "01BR" at bounding box center [1092, 175] width 86 height 22
type input "03BR"
click at [801, 107] on button "Apply" at bounding box center [801, 107] width 34 height 18
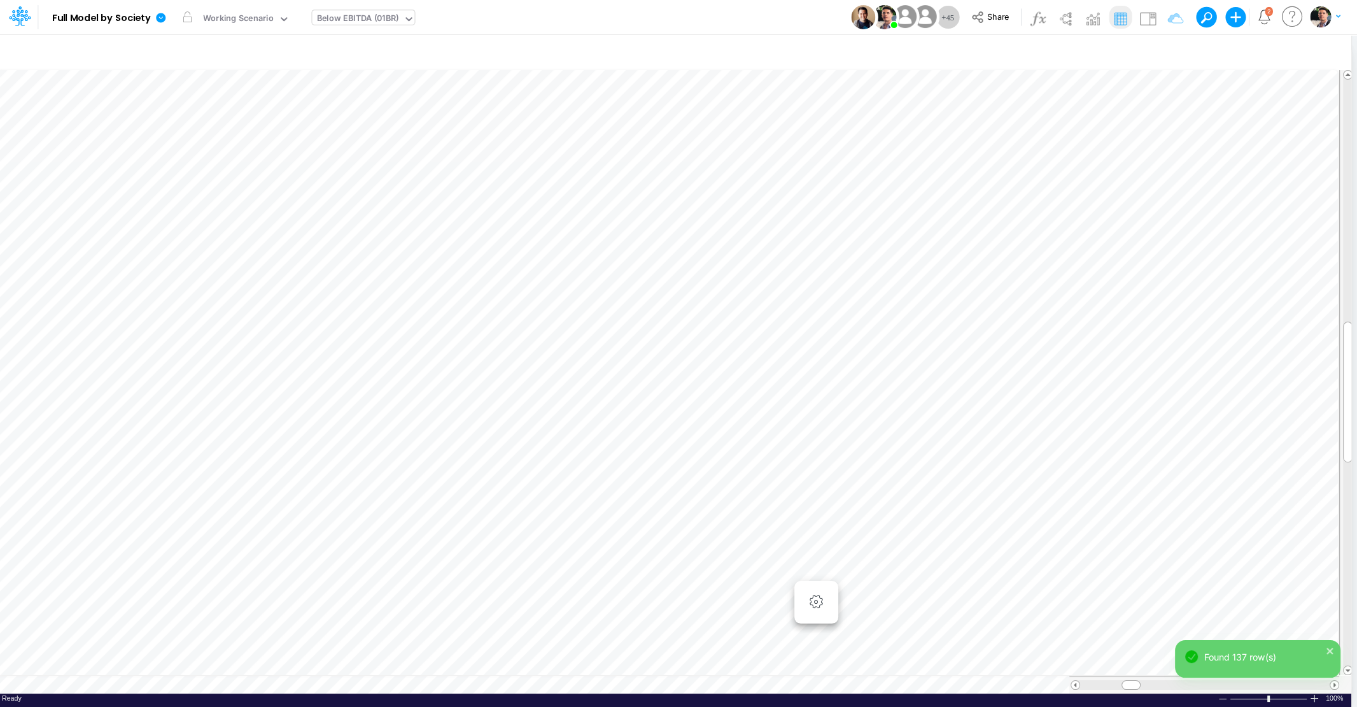
scroll to position [10, 4]
click at [365, 14] on div "Below EBITDA (01BR)" at bounding box center [358, 19] width 82 height 15
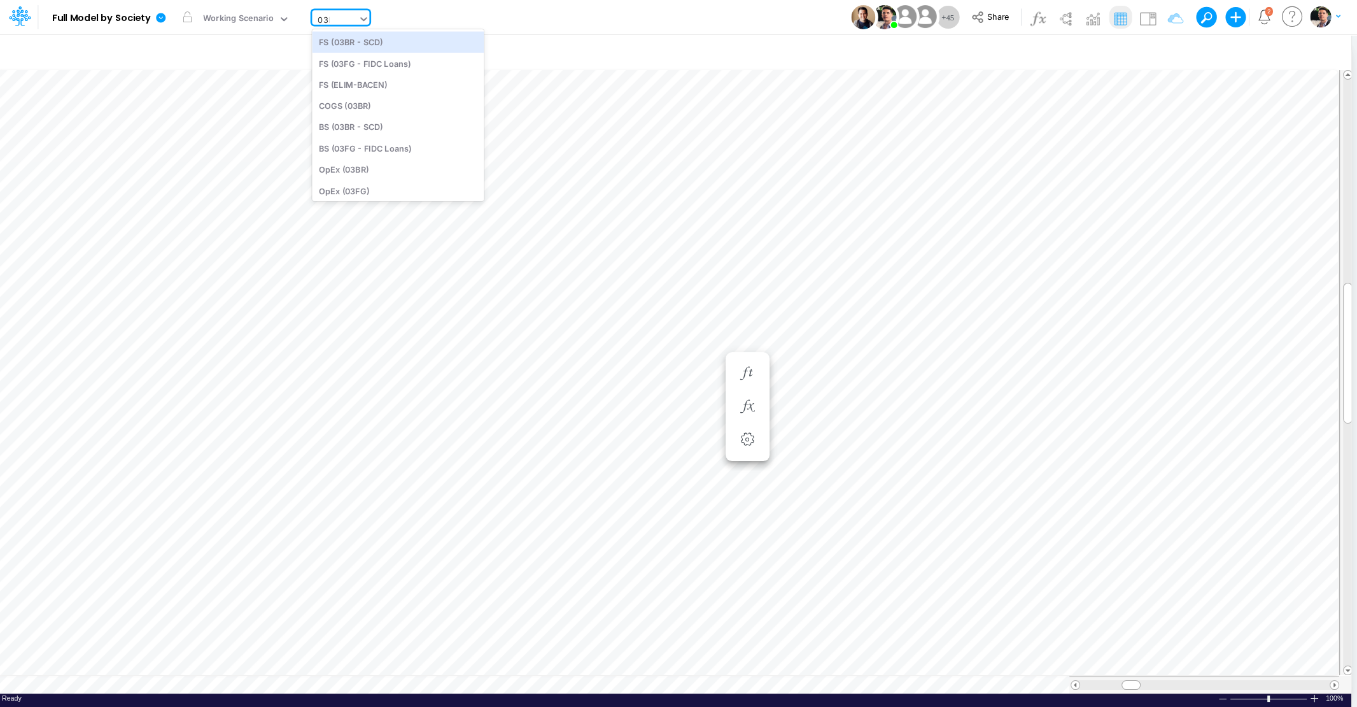
type input "03br"
click at [340, 81] on div "BS (03BR - SCD)" at bounding box center [398, 84] width 172 height 21
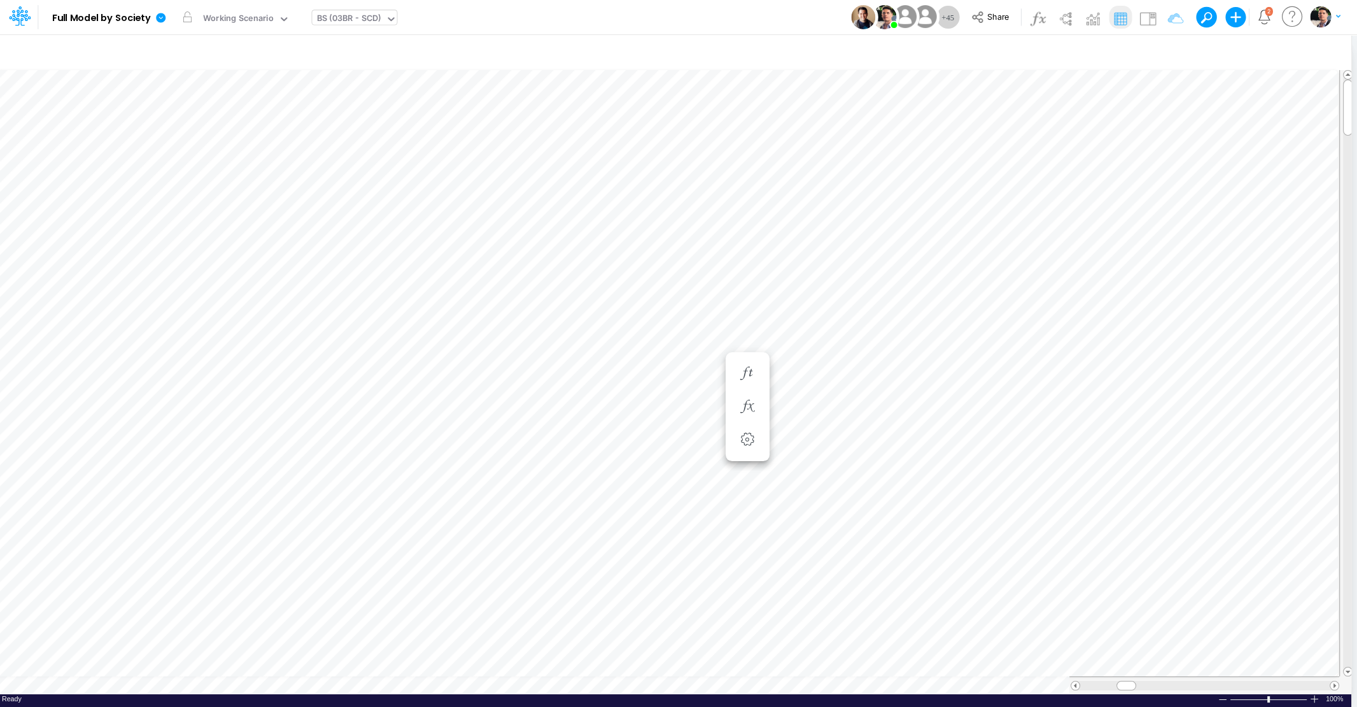
scroll to position [5, 36]
click at [684, 583] on icon "button" at bounding box center [678, 584] width 19 height 13
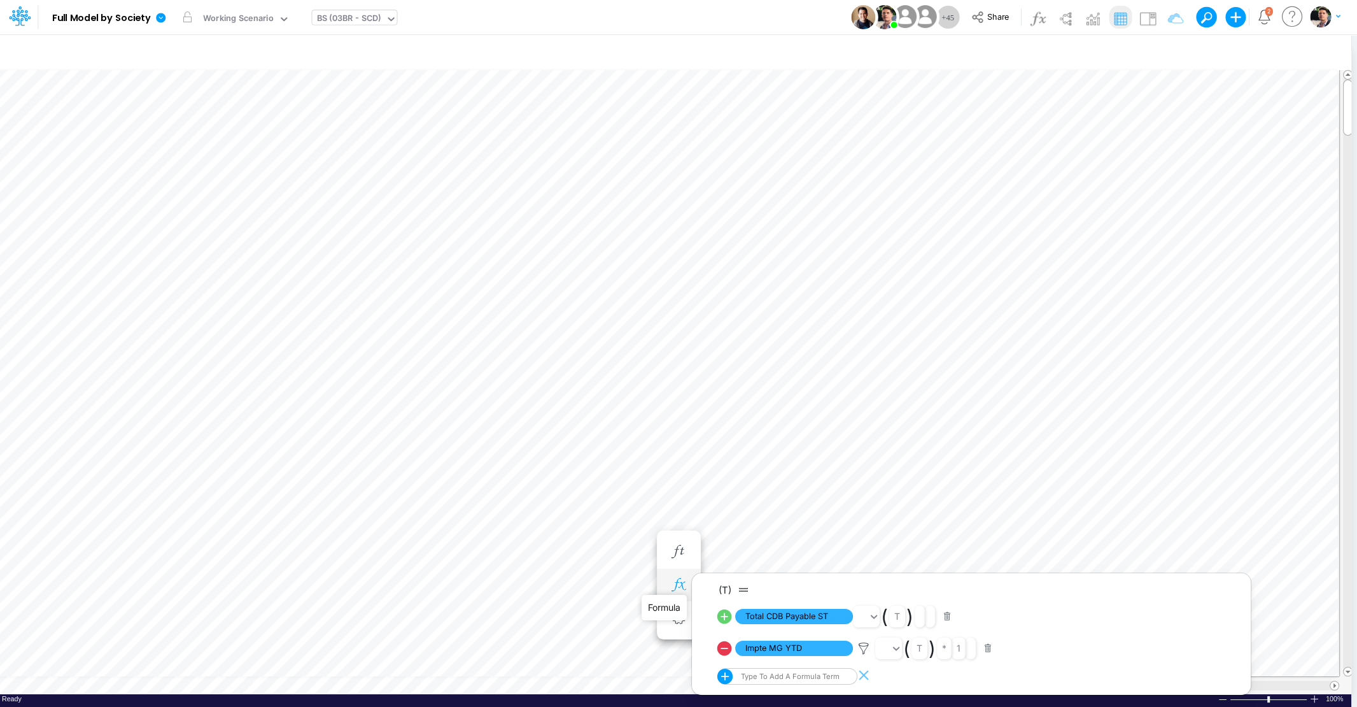
click at [684, 583] on icon "button" at bounding box center [678, 584] width 19 height 13
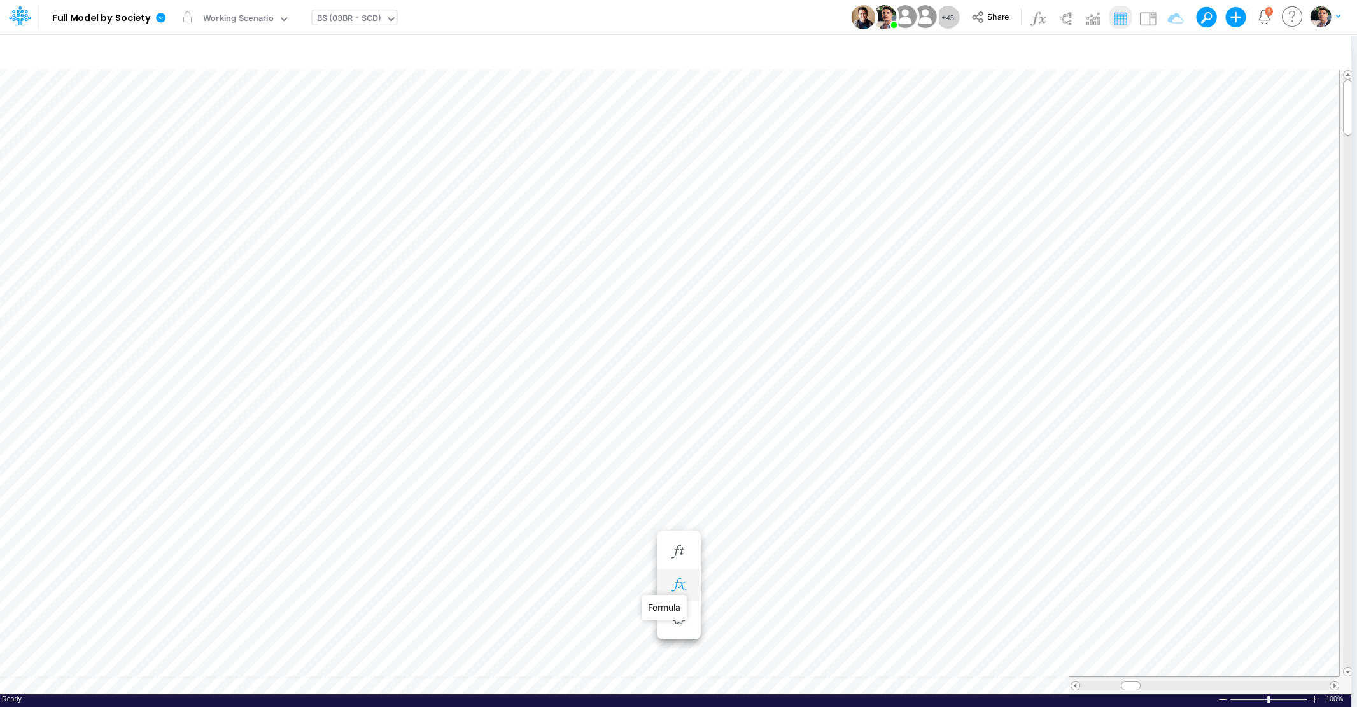
click at [681, 586] on icon "button" at bounding box center [678, 584] width 19 height 13
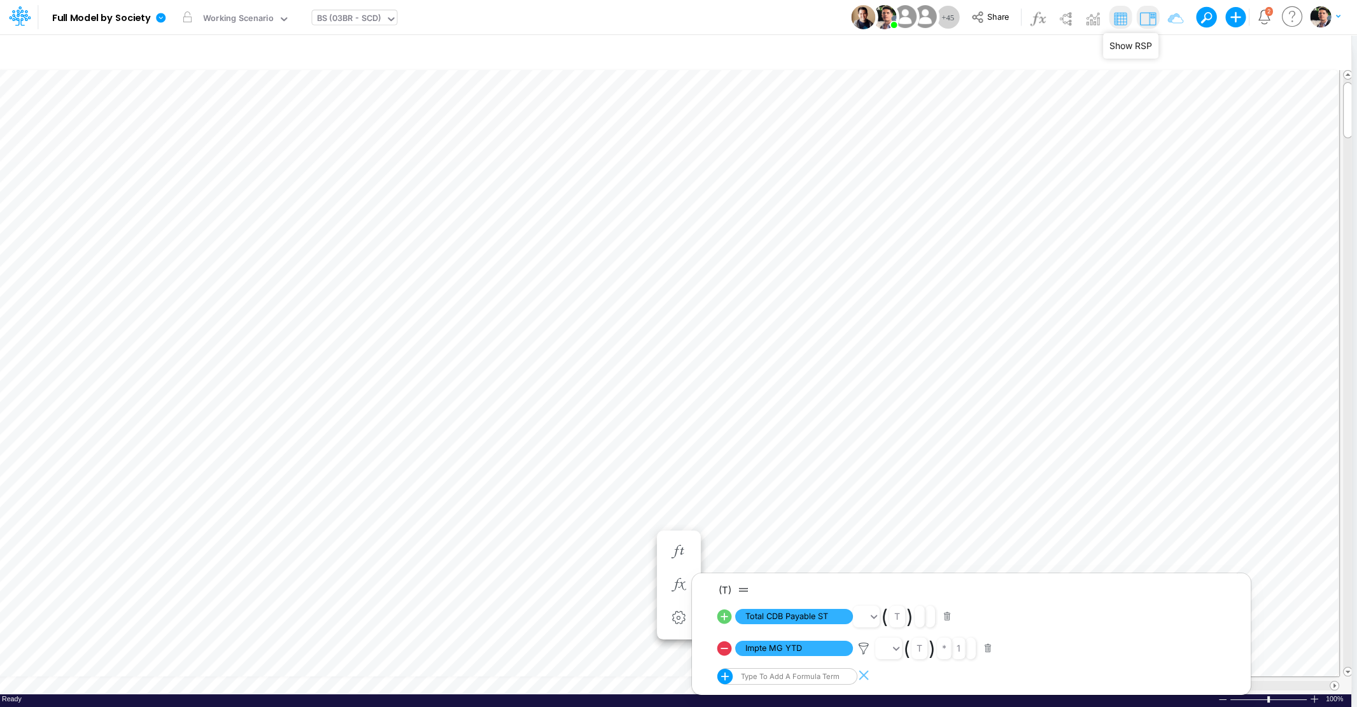
click at [1147, 20] on img at bounding box center [1147, 18] width 20 height 20
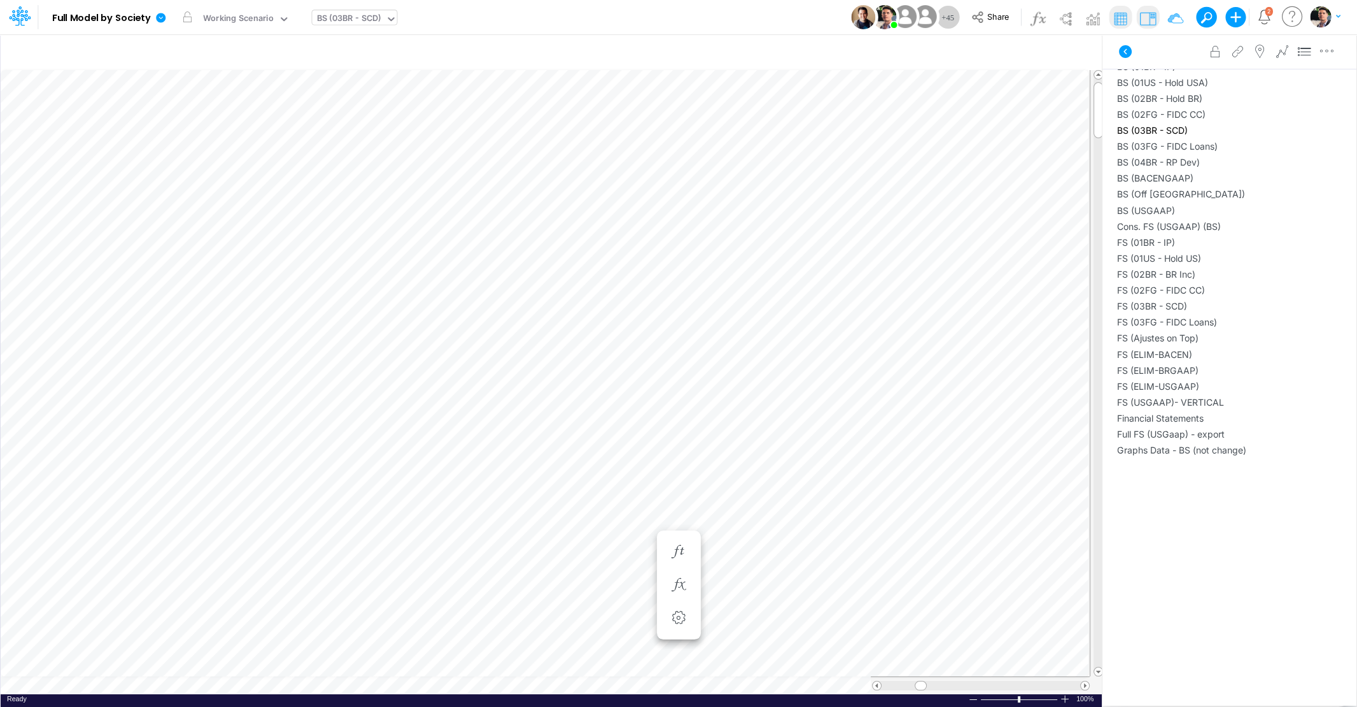
scroll to position [589, 0]
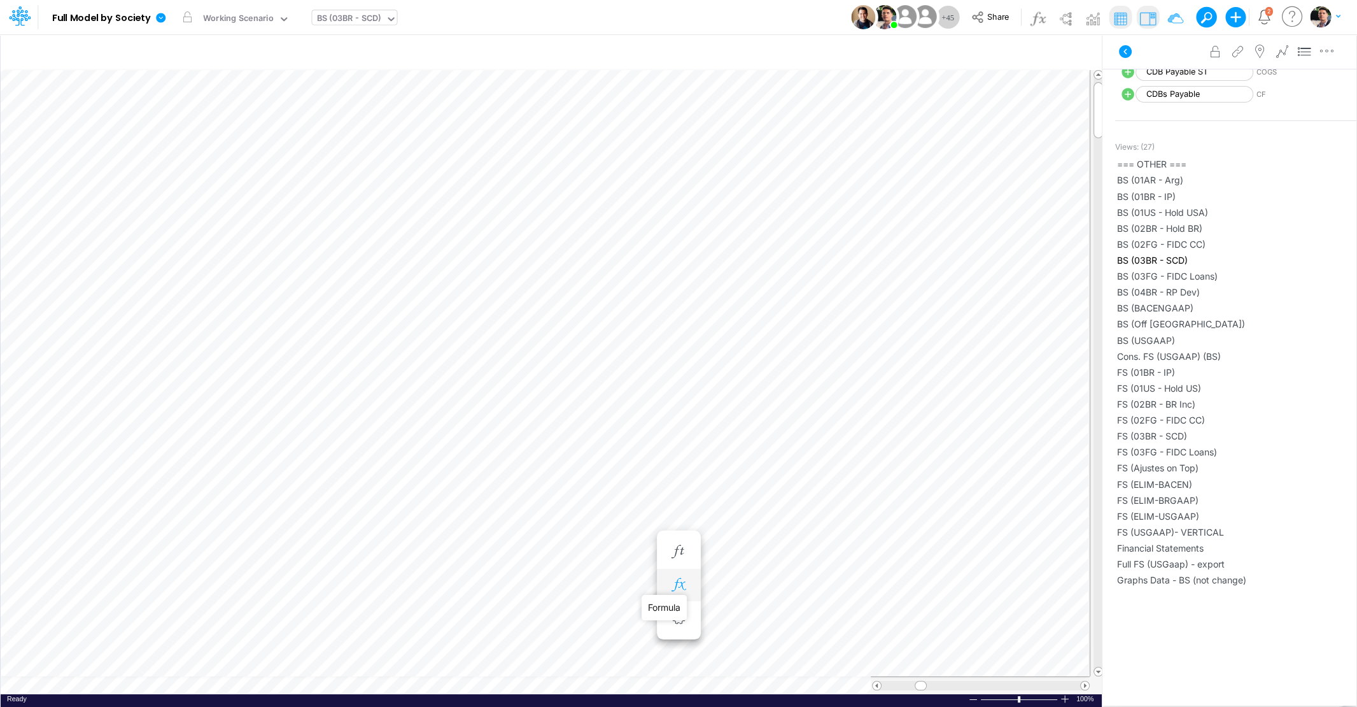
click at [679, 585] on icon "button" at bounding box center [678, 584] width 19 height 13
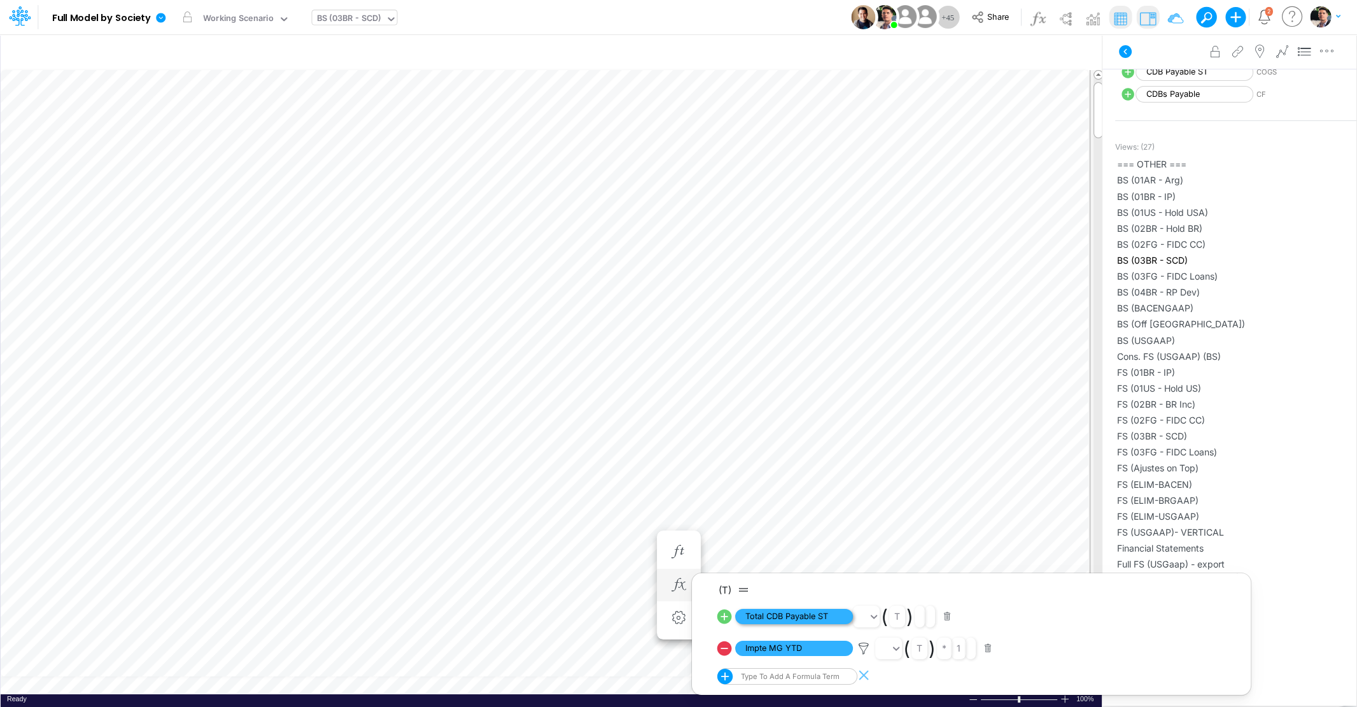
click at [782, 612] on span "Total CDB Payable ST" at bounding box center [794, 617] width 118 height 16
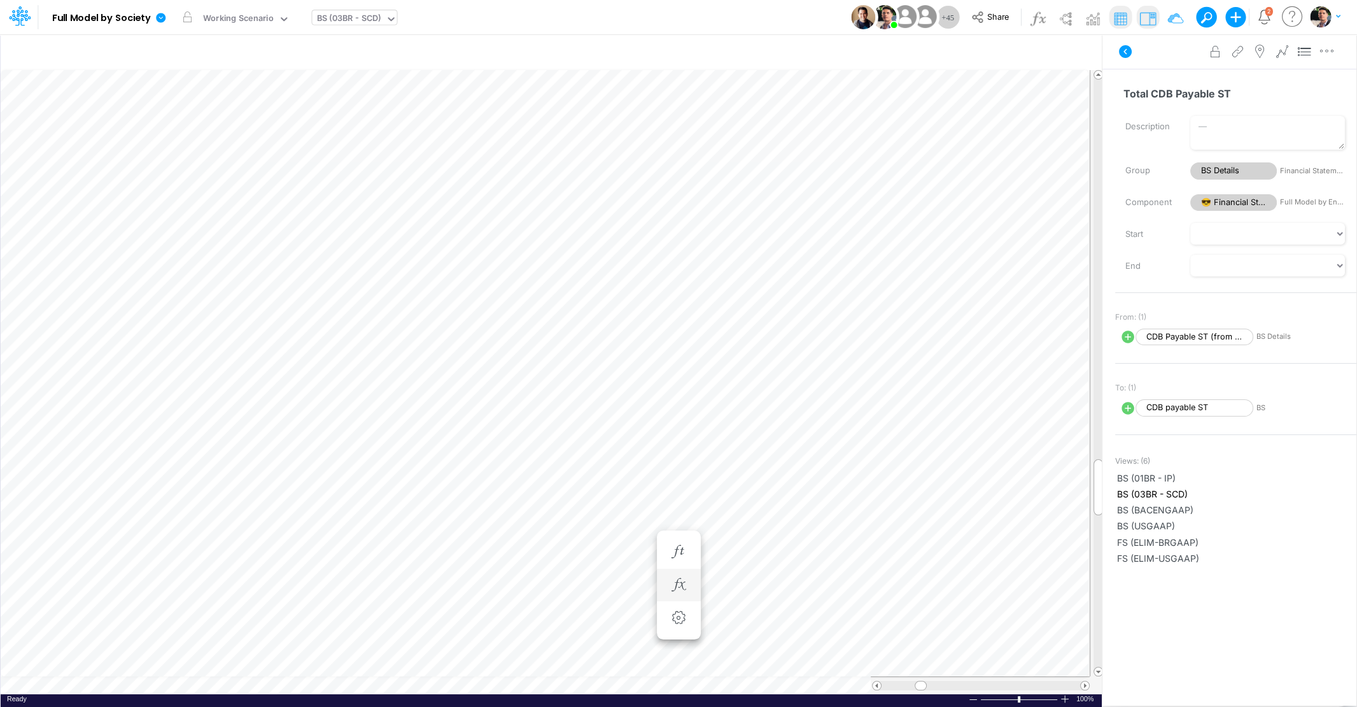
scroll to position [5, 41]
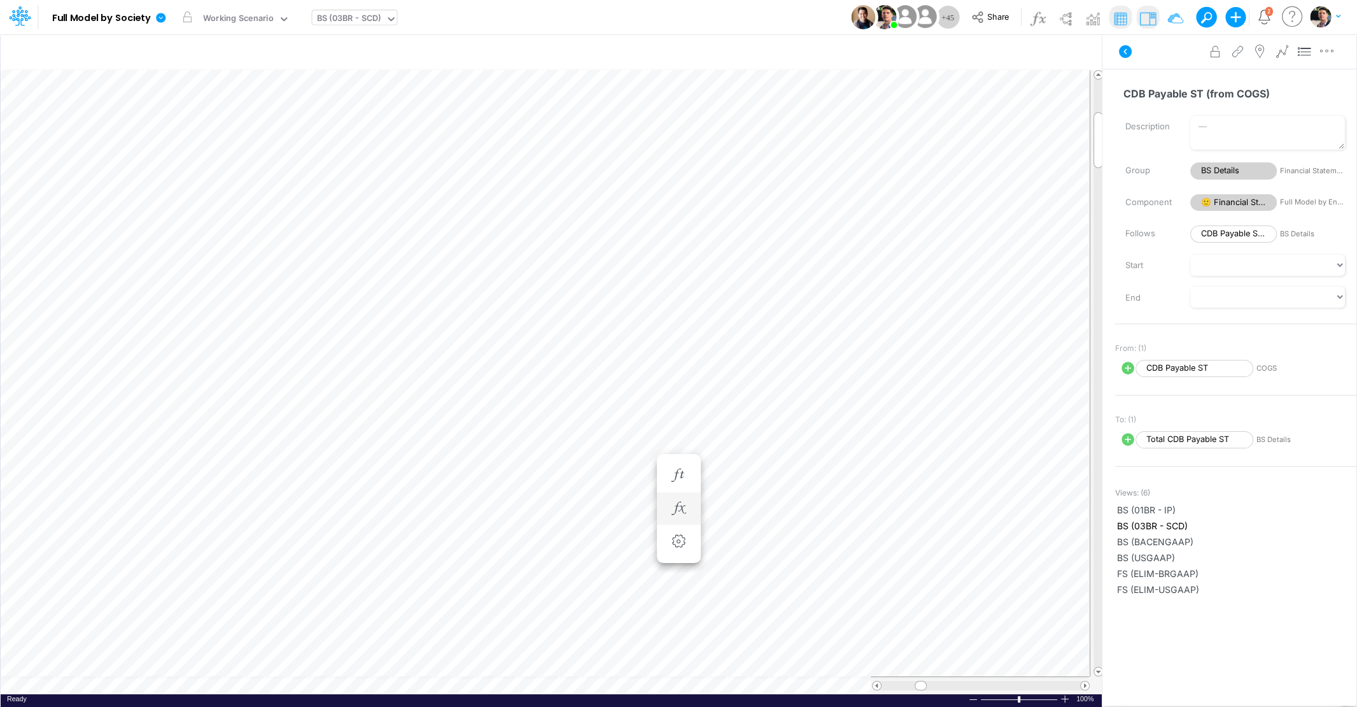
scroll to position [5, 25]
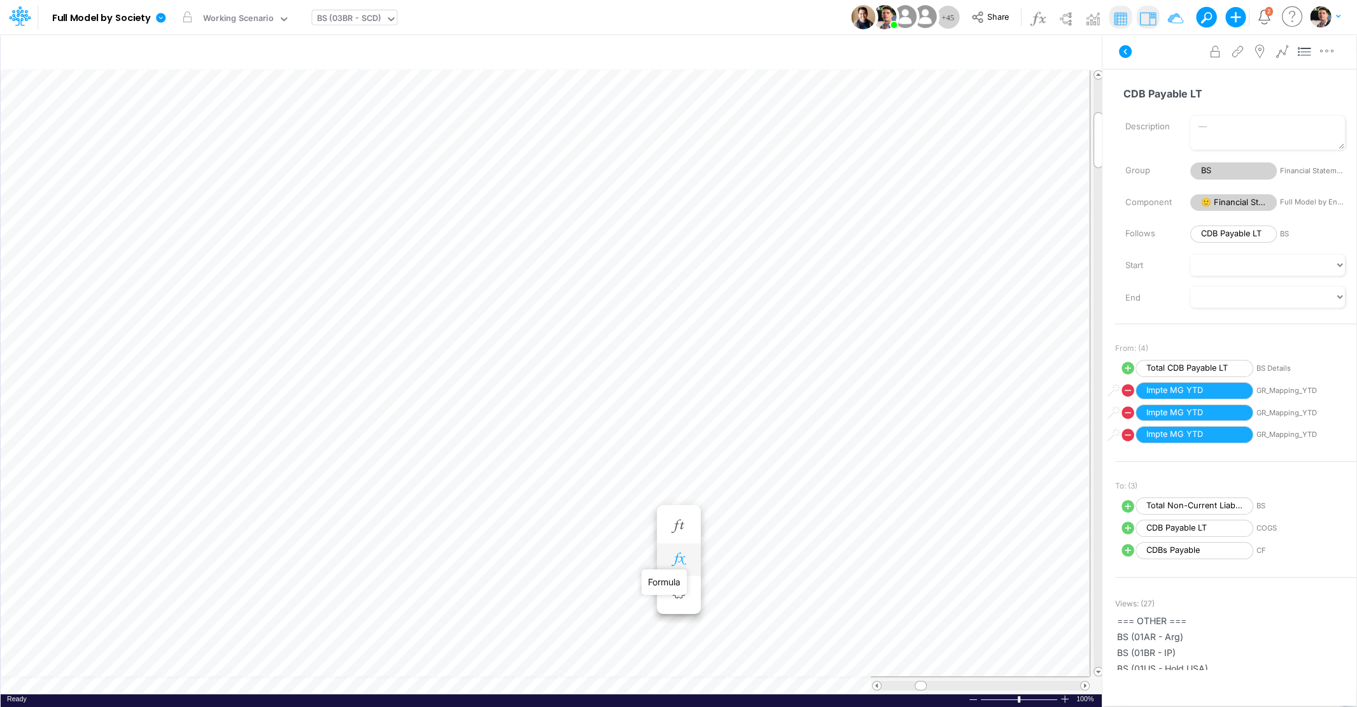
click at [672, 557] on icon "button" at bounding box center [678, 559] width 19 height 13
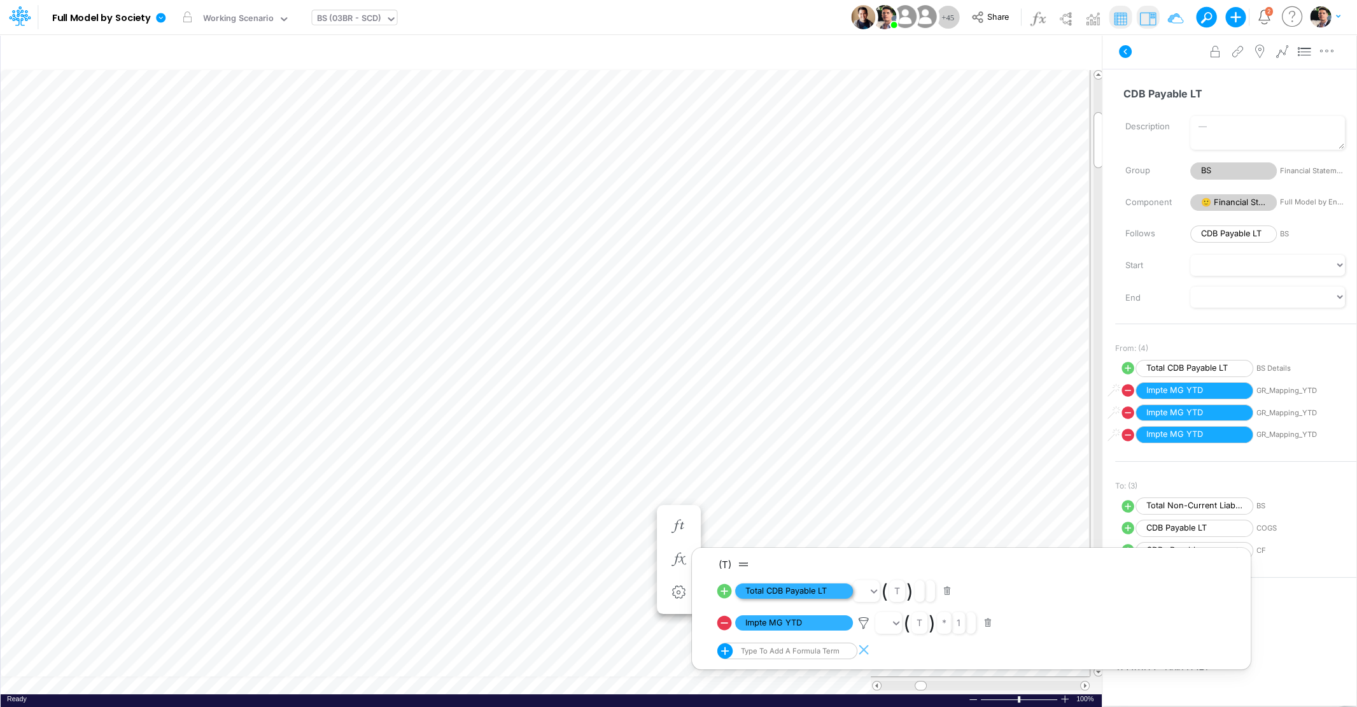
click at [808, 589] on span "Total CDB Payable LT" at bounding box center [794, 591] width 118 height 16
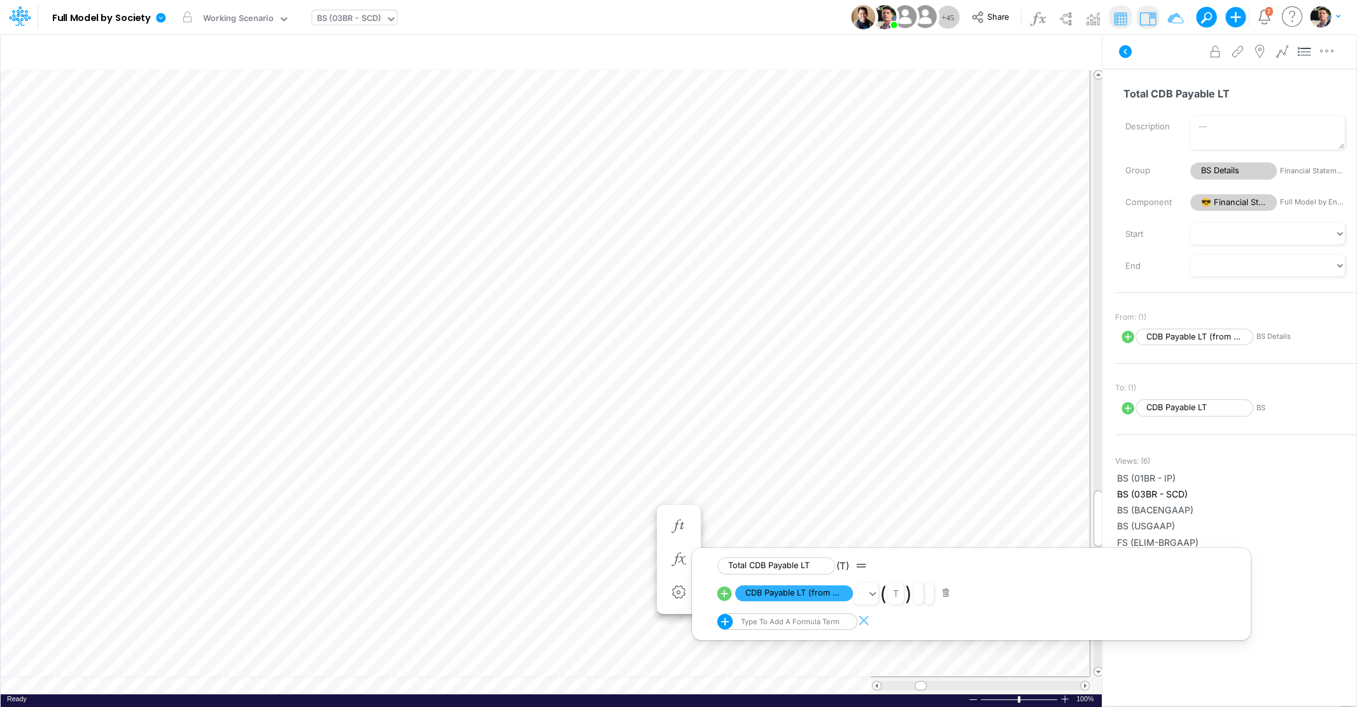
click at [334, 17] on div "BS (03BR - SCD)" at bounding box center [349, 19] width 64 height 15
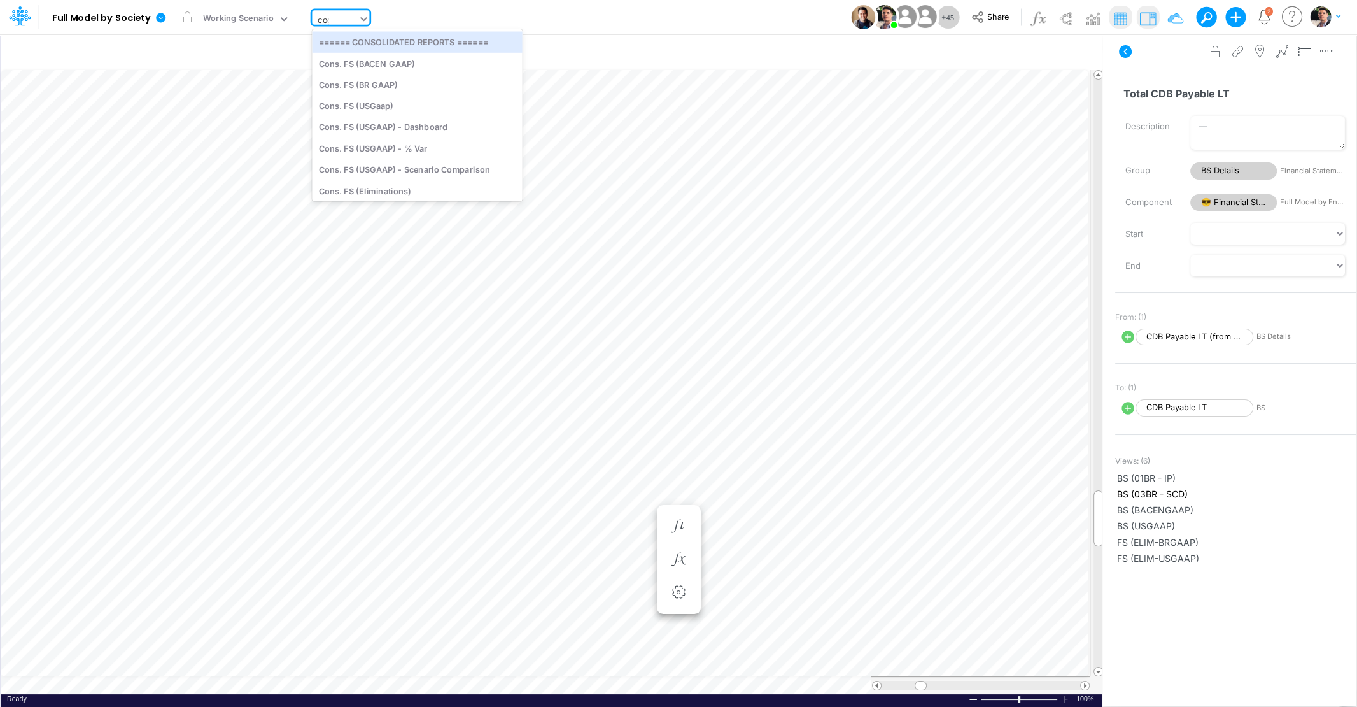
type input "cogs"
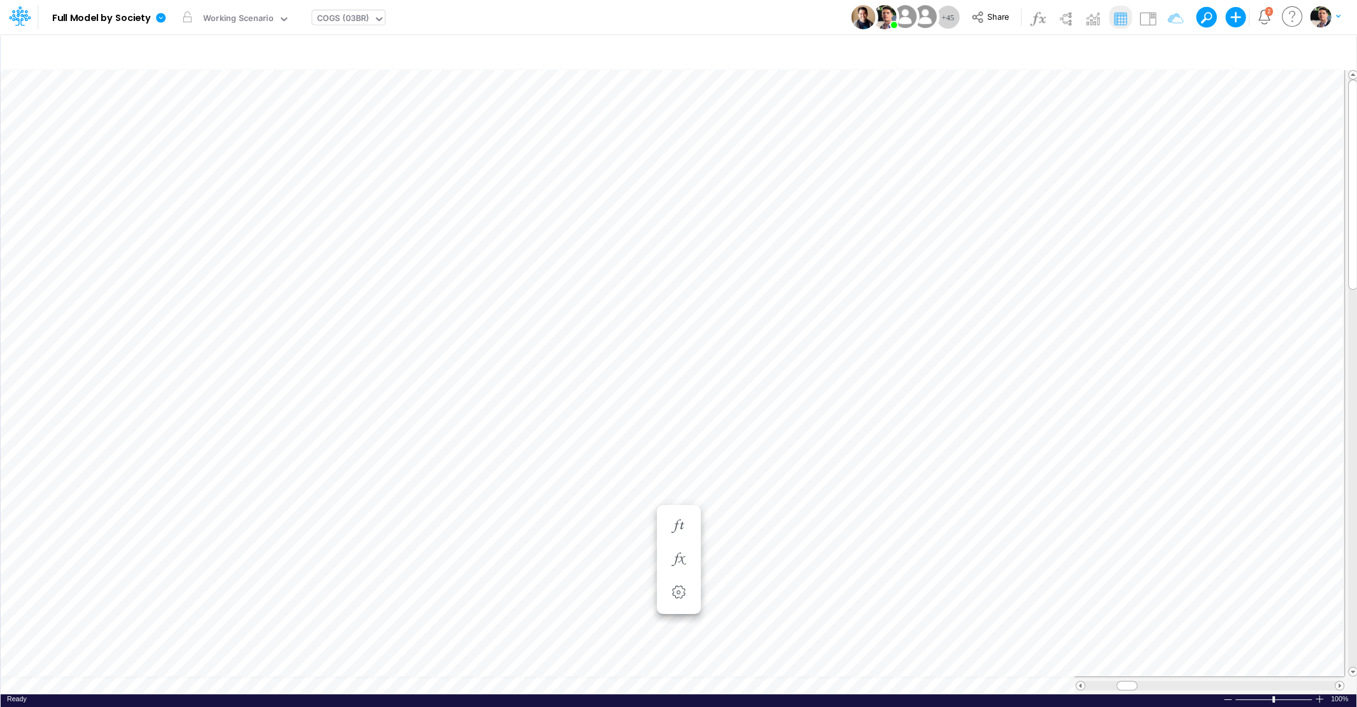
scroll to position [5, 39]
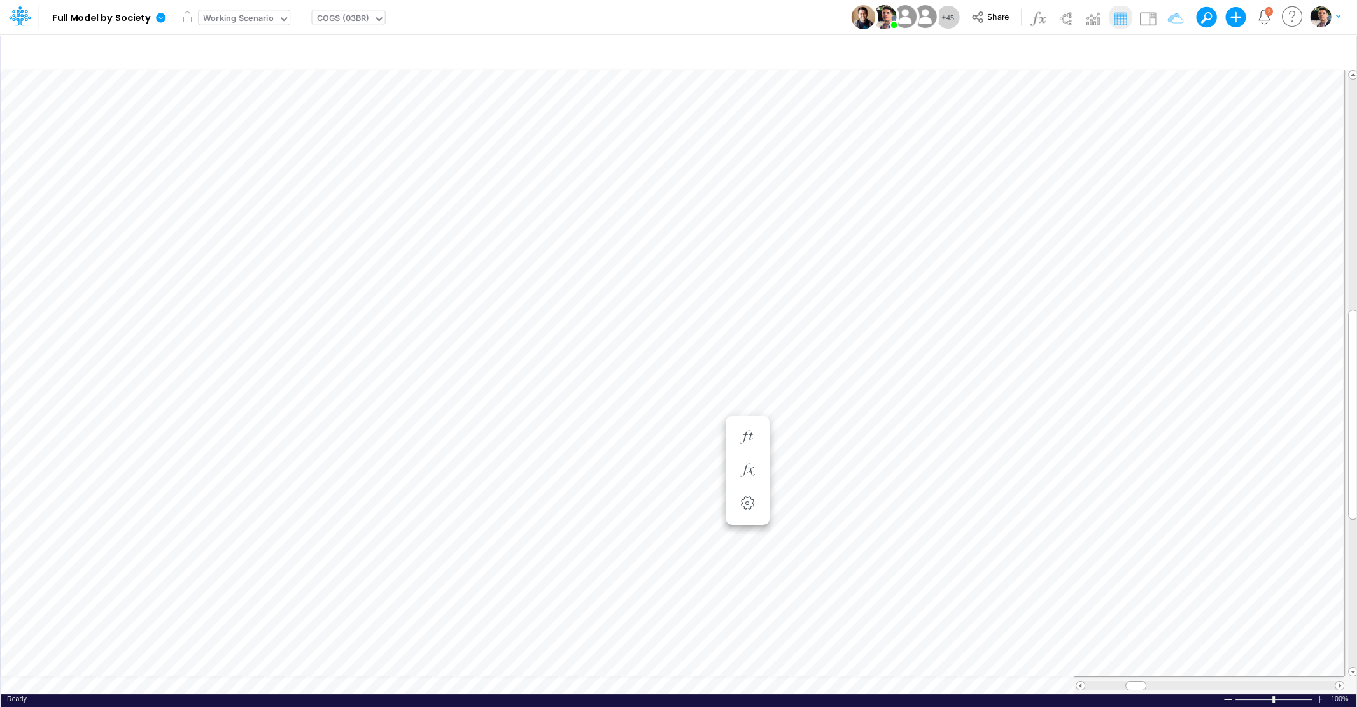
click at [251, 22] on div "Working Scenario" at bounding box center [238, 19] width 71 height 15
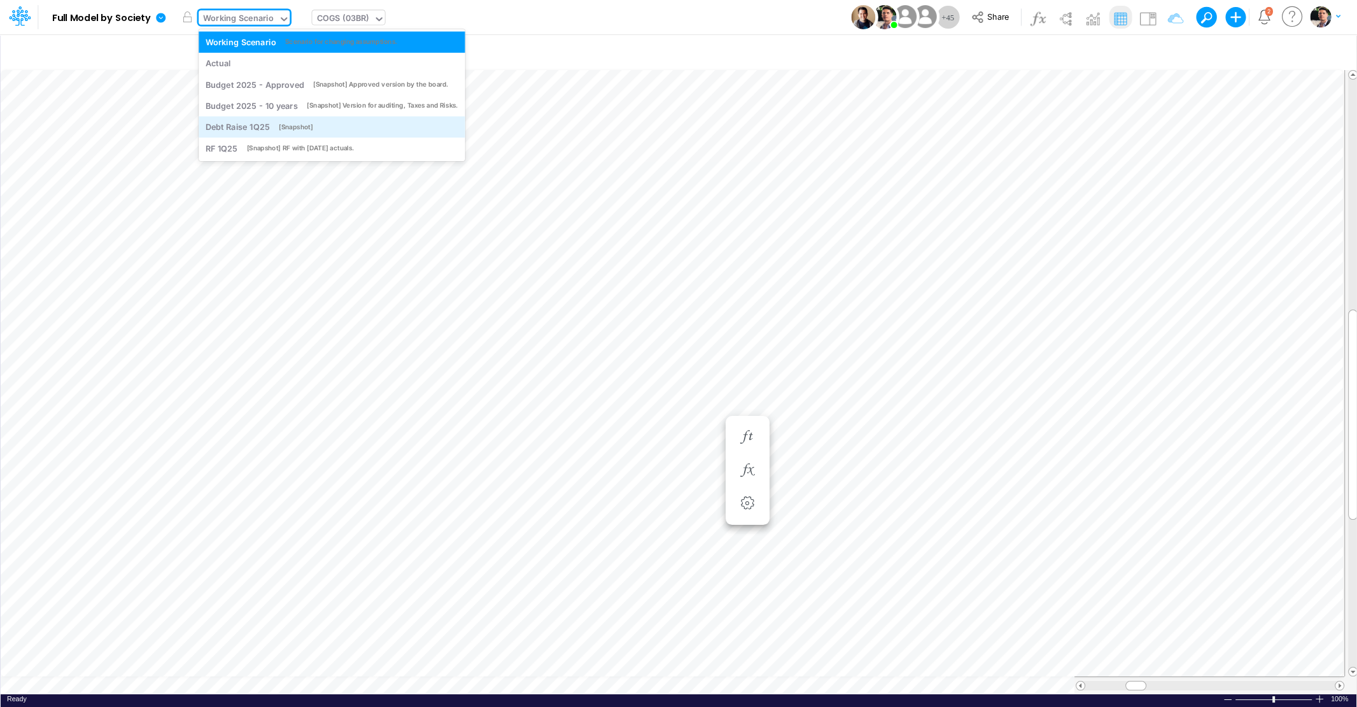
click at [264, 126] on div "Debt Raise 1Q25" at bounding box center [238, 127] width 64 height 12
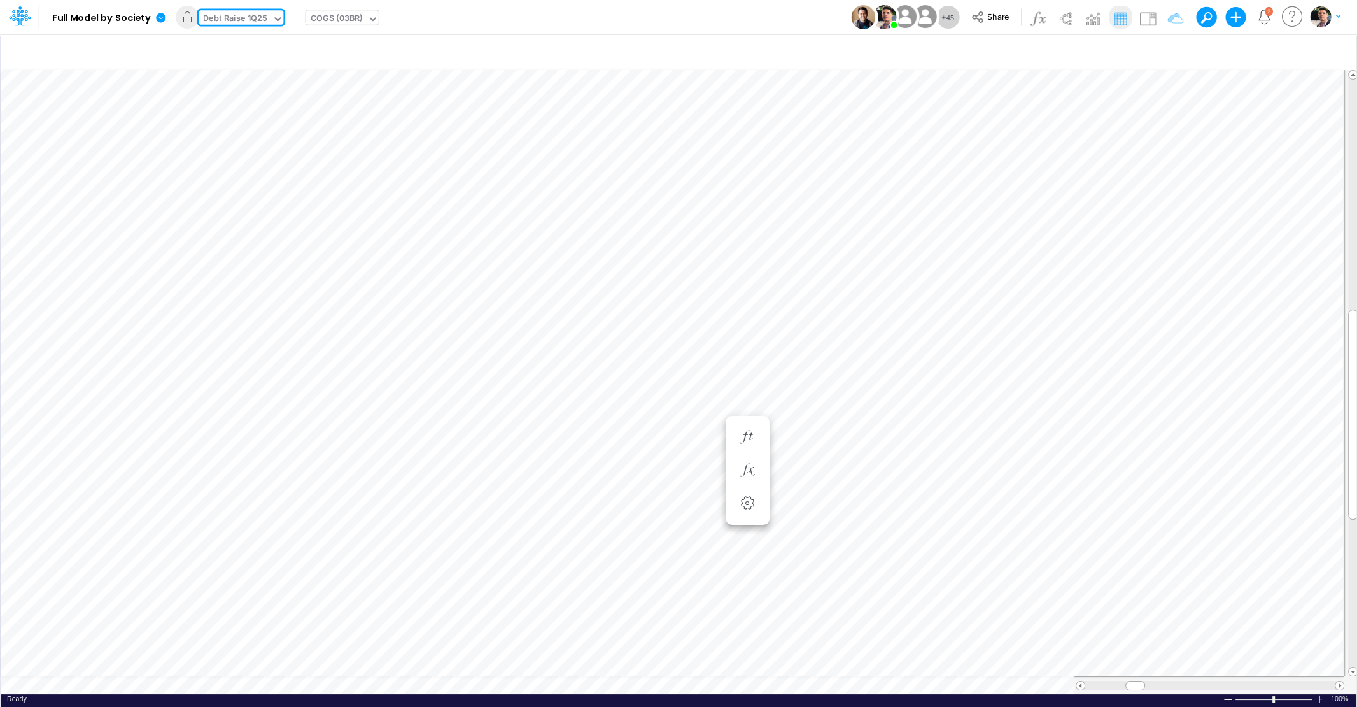
click at [243, 17] on div "Debt Raise 1Q25" at bounding box center [235, 19] width 64 height 15
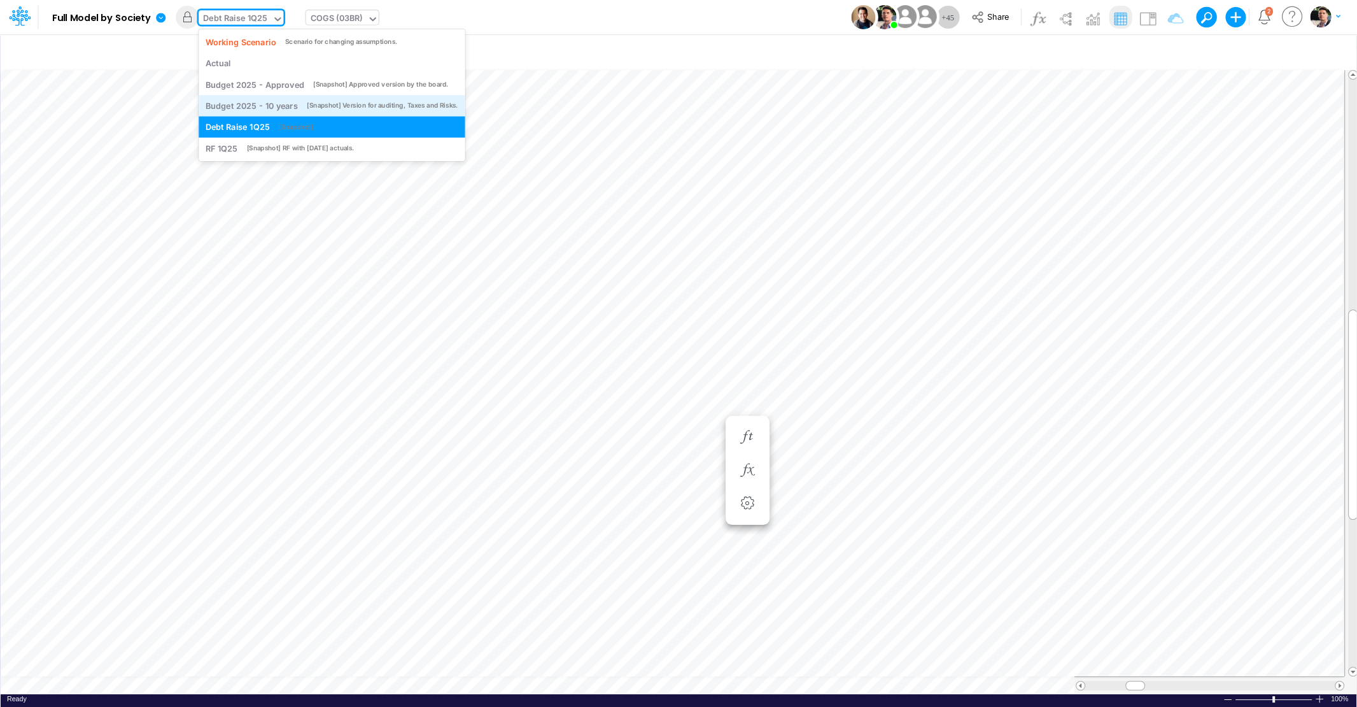
click at [240, 106] on div "Budget 2025 - 10 years" at bounding box center [252, 106] width 92 height 12
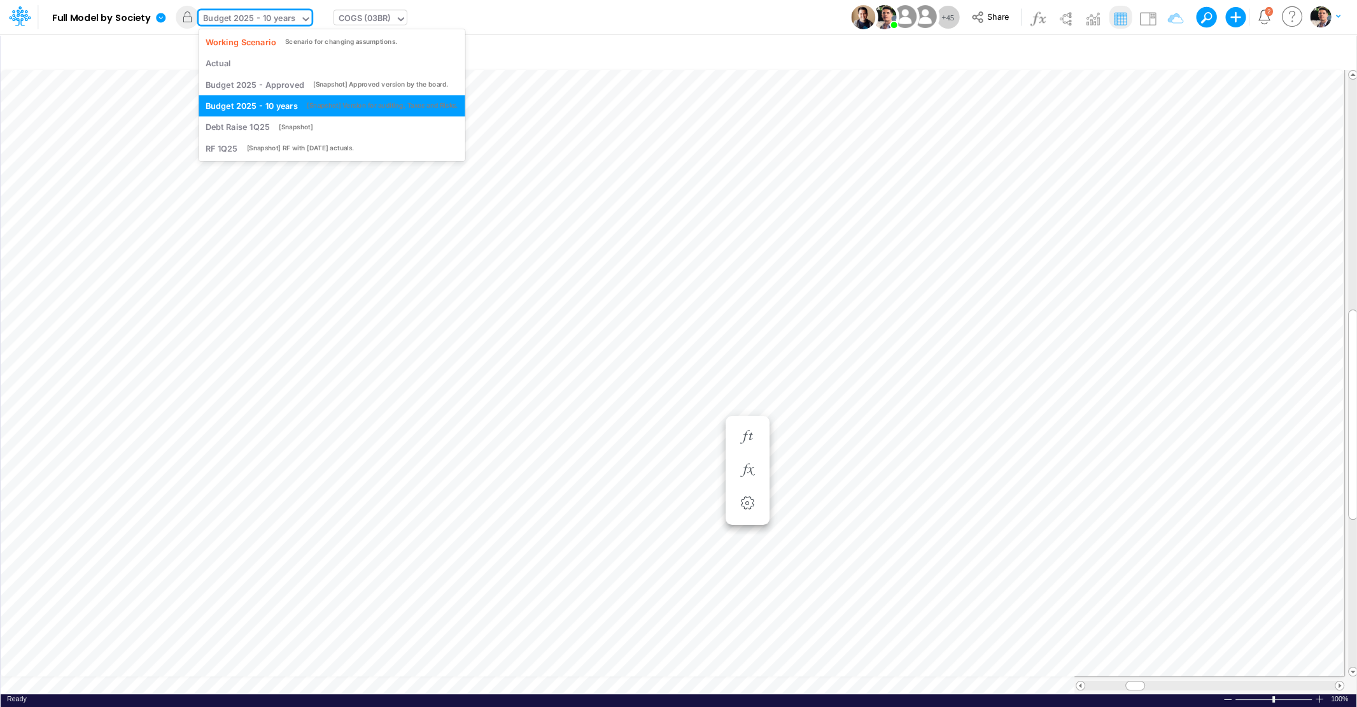
click at [271, 20] on div "Budget 2025 - 10 years" at bounding box center [249, 19] width 92 height 15
click at [259, 129] on div "Debt Raise 1Q25" at bounding box center [238, 127] width 64 height 12
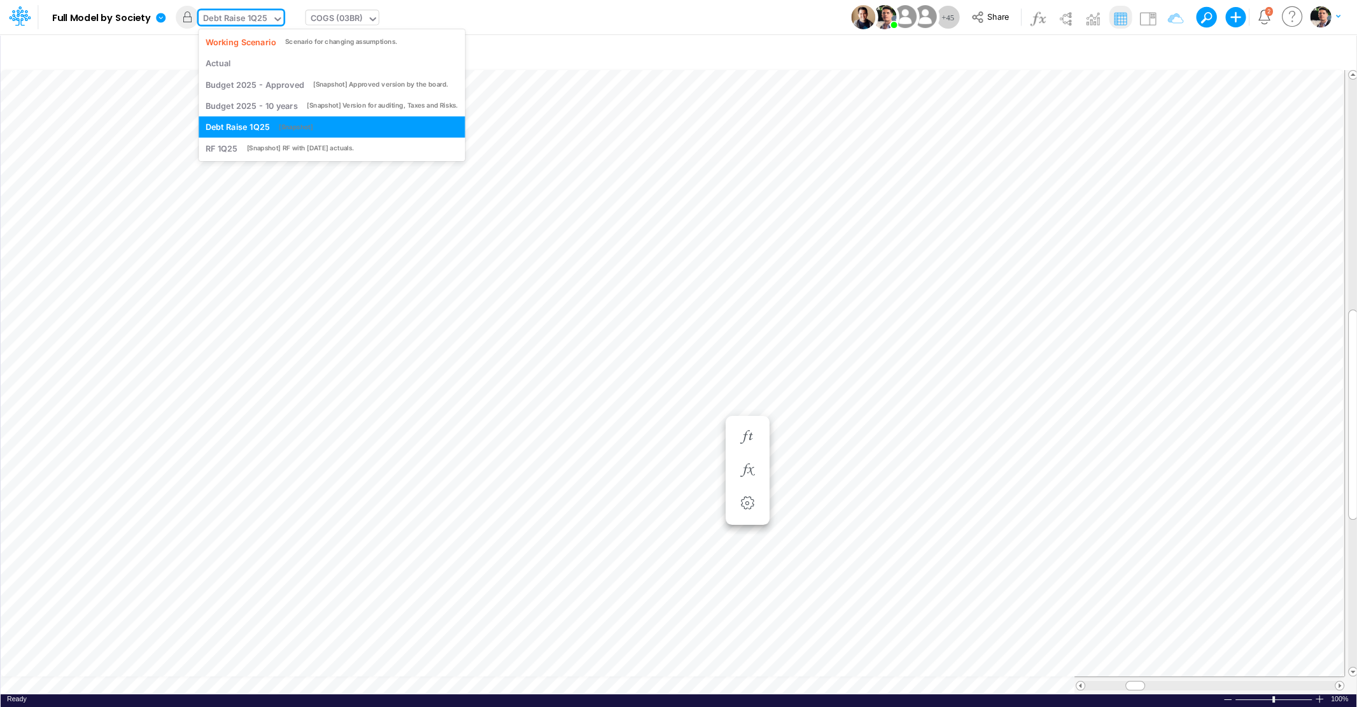
click at [259, 15] on div "Debt Raise 1Q25" at bounding box center [235, 19] width 64 height 15
click at [234, 143] on div "RF 1Q25" at bounding box center [222, 148] width 32 height 12
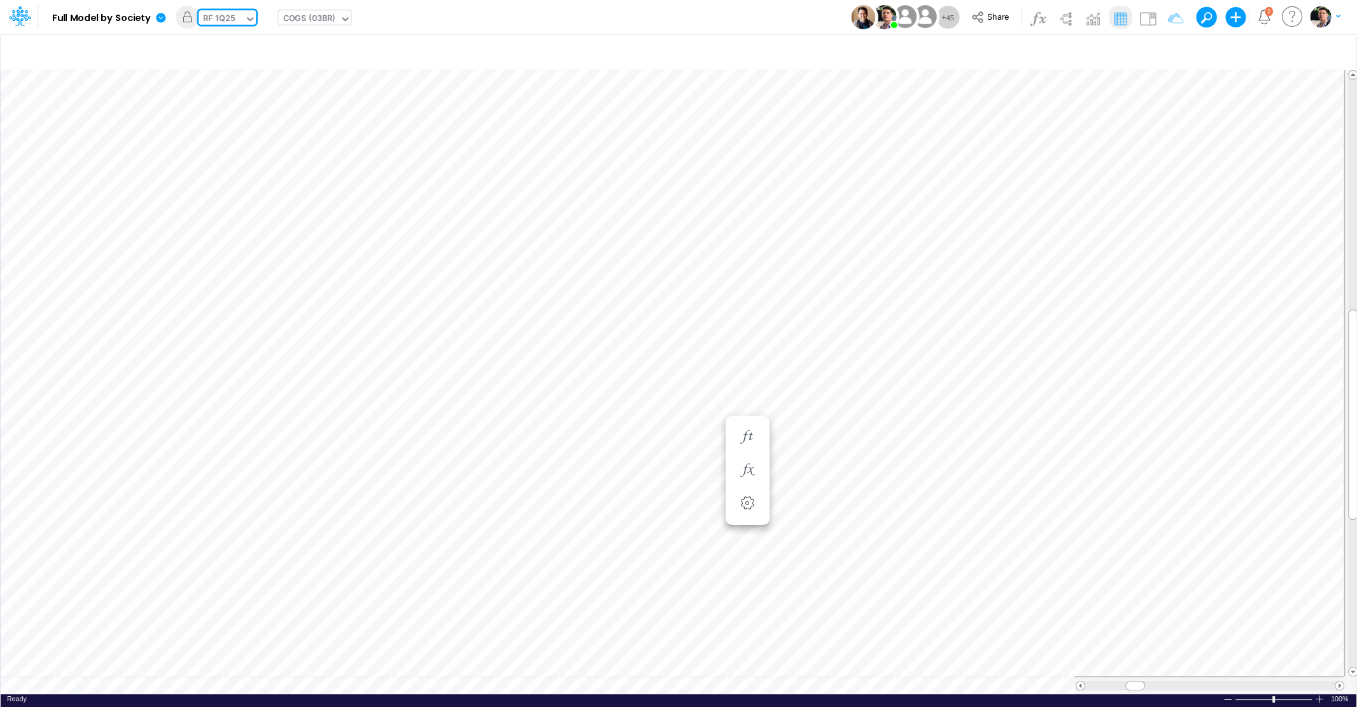
click at [236, 16] on div "RF 1Q25" at bounding box center [222, 19] width 46 height 19
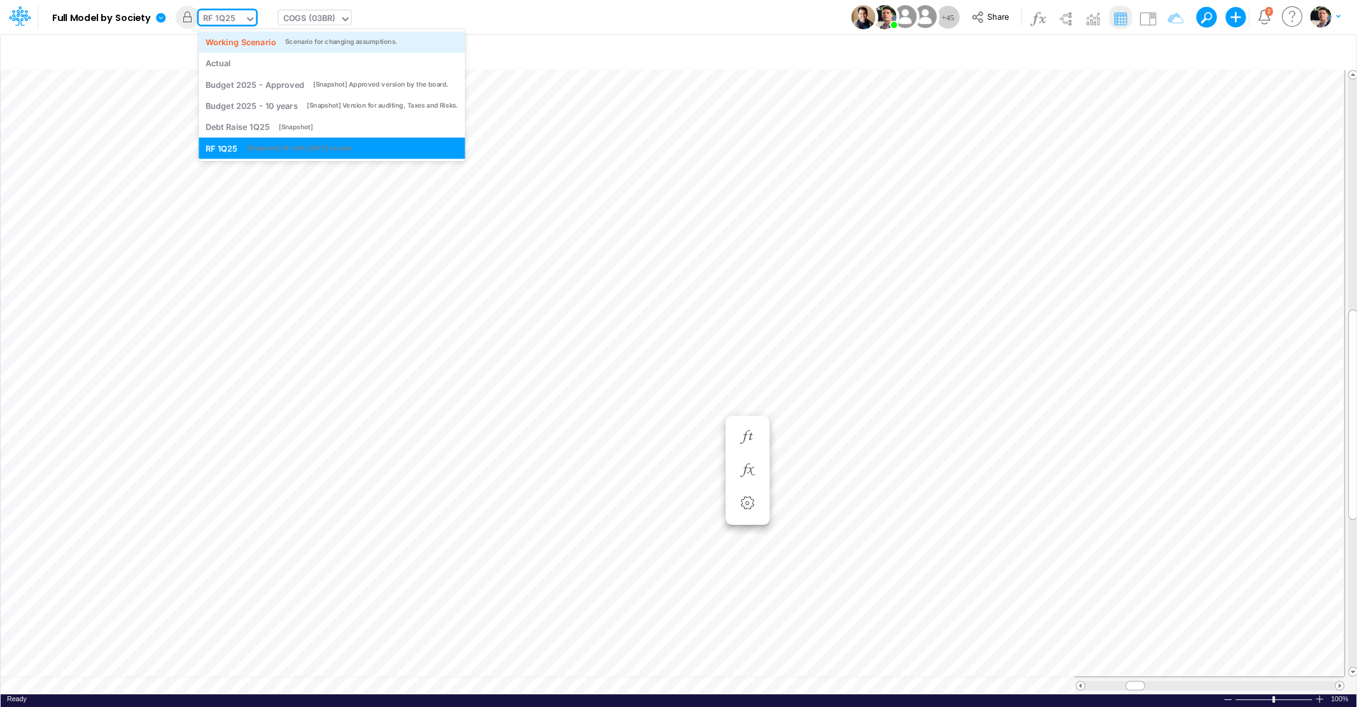
click at [257, 45] on div "Working Scenario" at bounding box center [241, 42] width 71 height 12
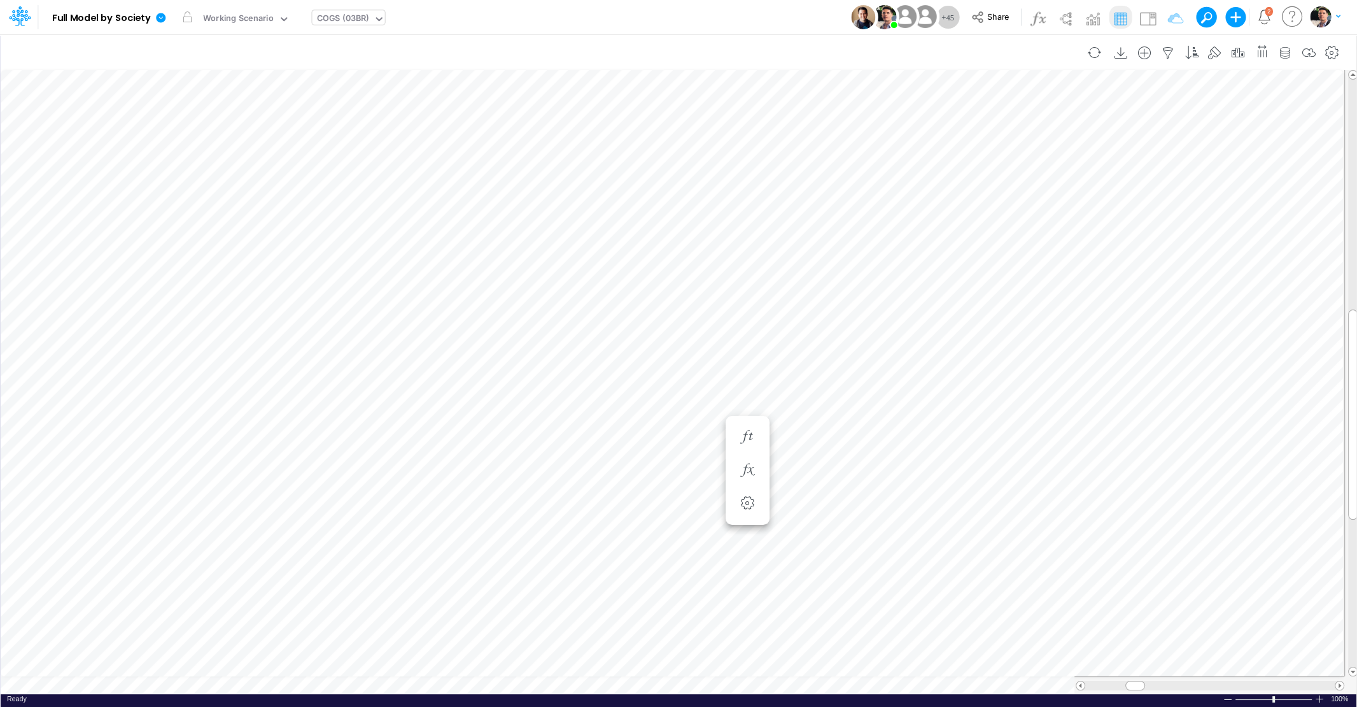
scroll to position [10, 4]
click at [817, 296] on icon "button" at bounding box center [815, 291] width 19 height 13
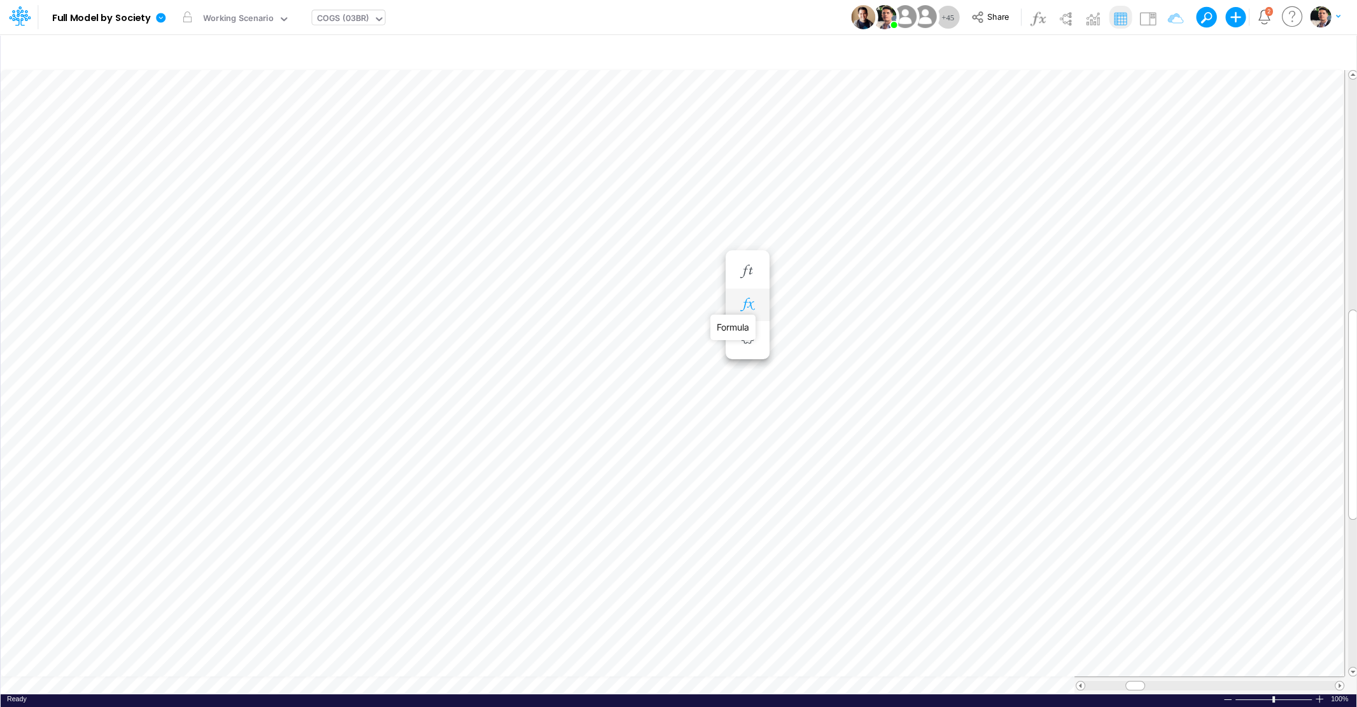
click at [752, 307] on icon "button" at bounding box center [747, 304] width 19 height 13
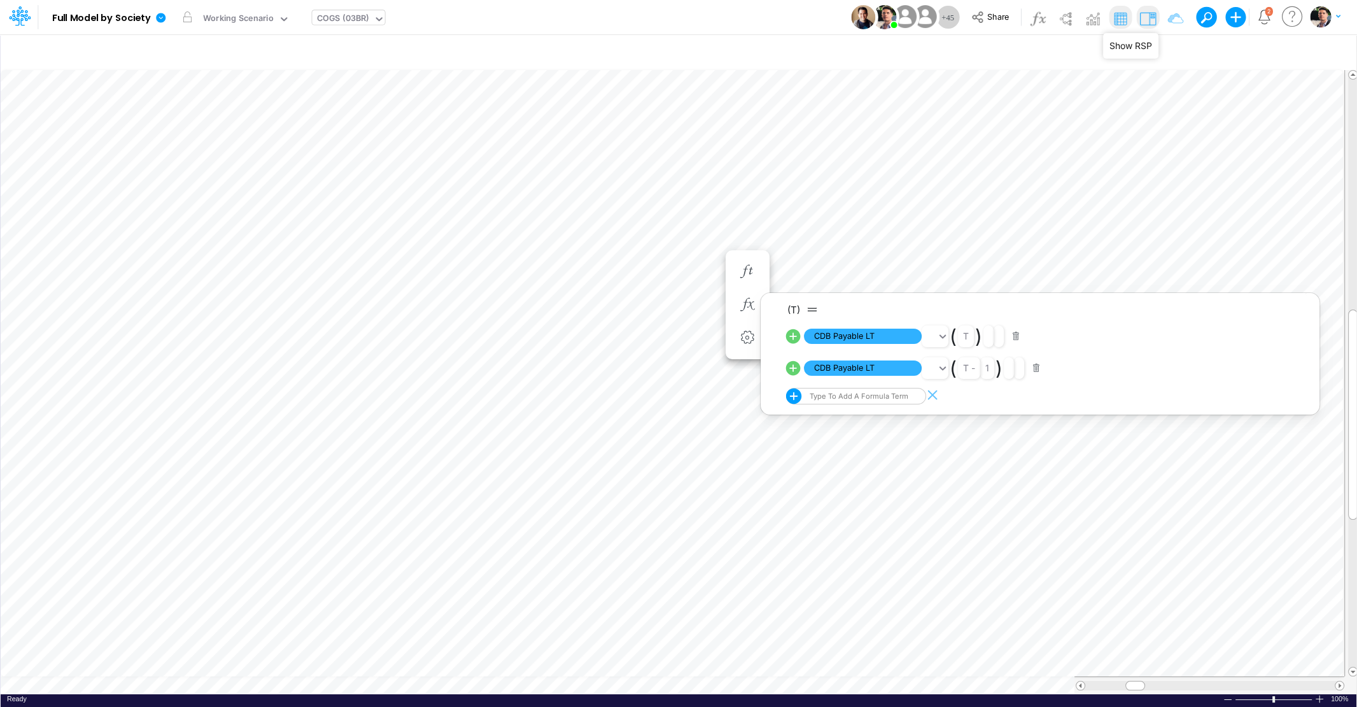
click at [1149, 18] on img at bounding box center [1147, 18] width 20 height 20
type input "CDB Payable LT"
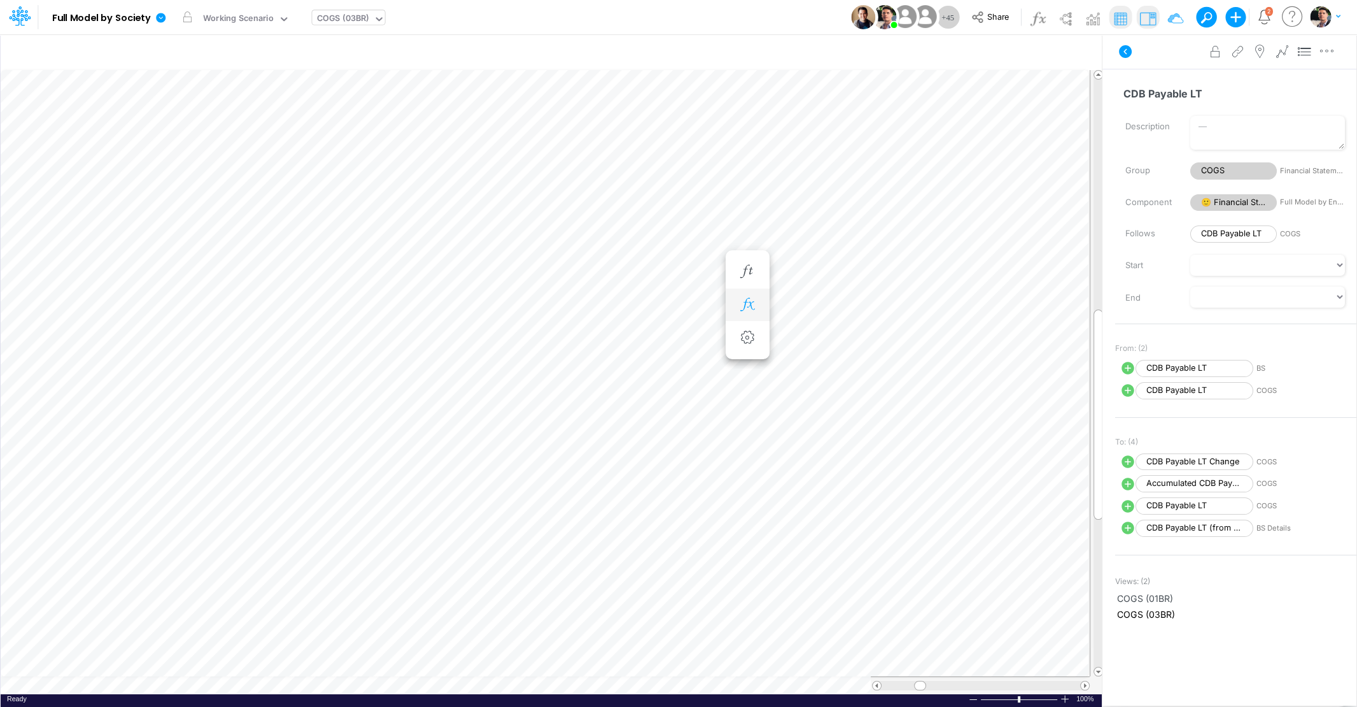
click at [754, 306] on icon "button" at bounding box center [747, 304] width 19 height 13
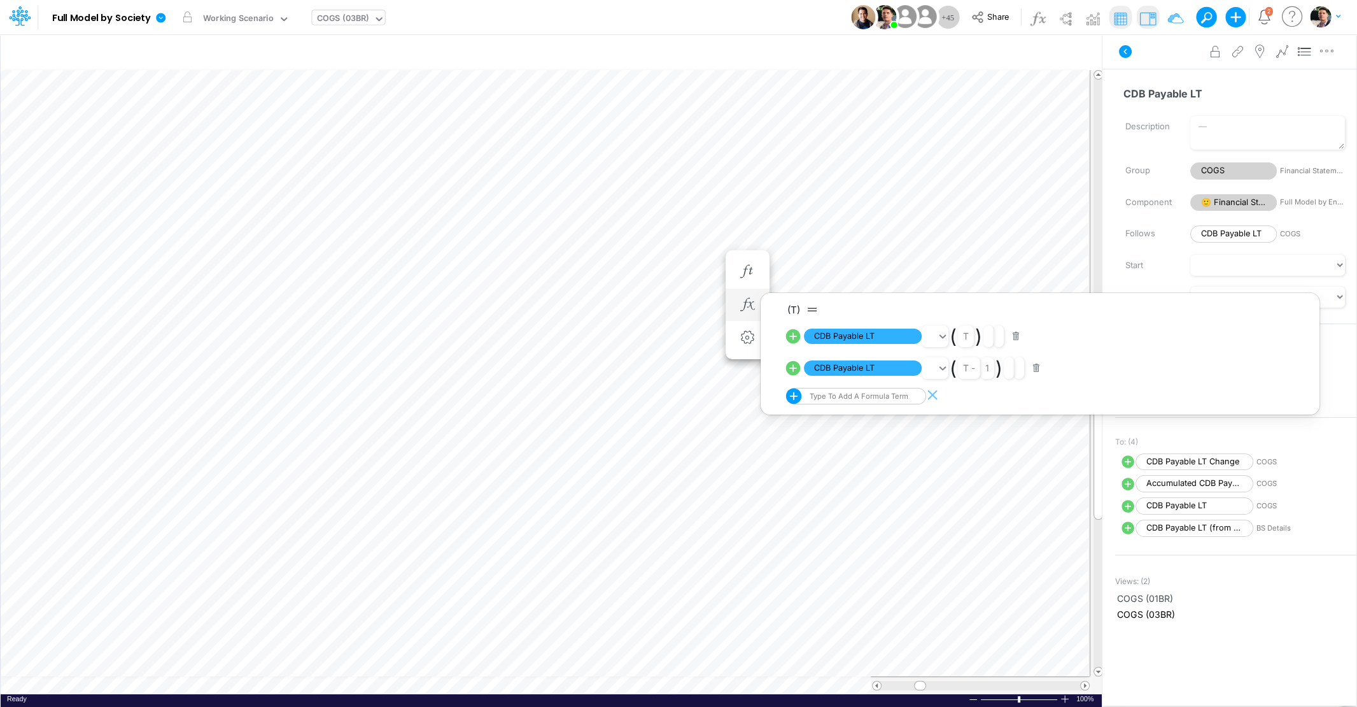
click at [795, 371] on icon at bounding box center [793, 368] width 15 height 15
select select "1"
select select "Multiply"
select select "Add"
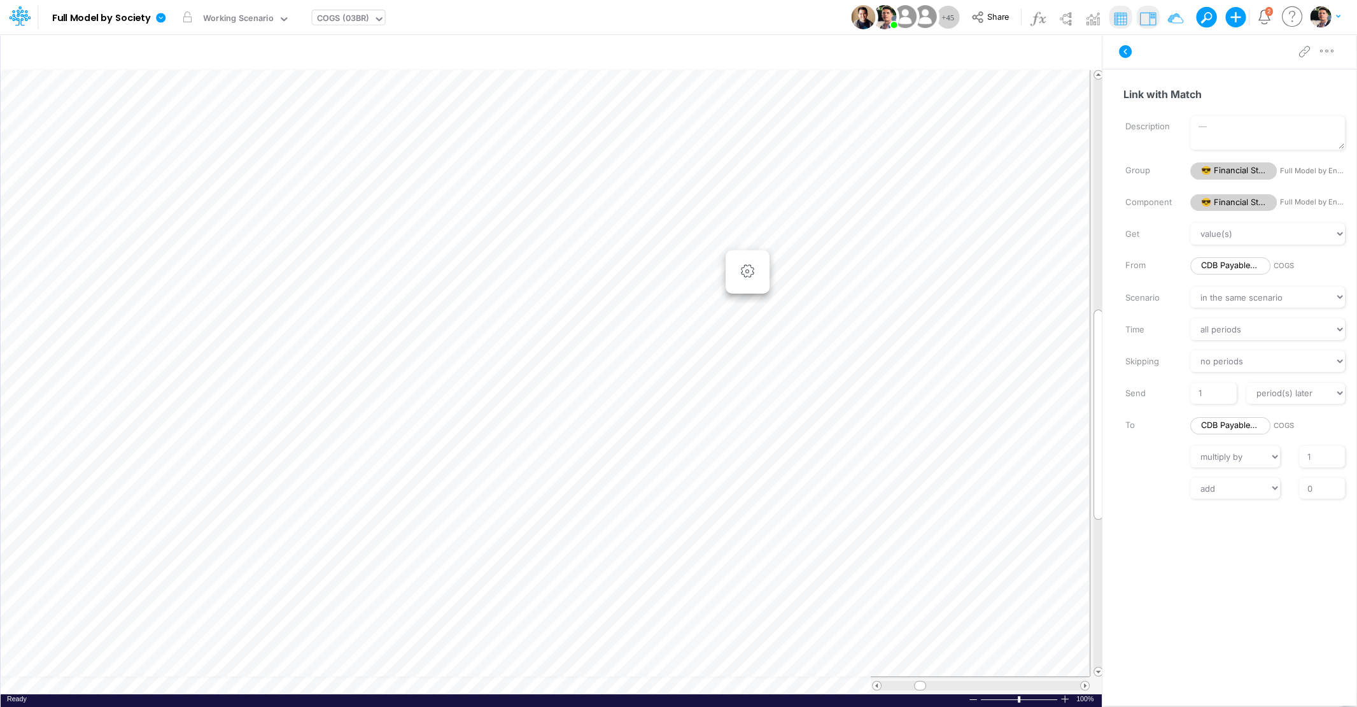
scroll to position [5, 25]
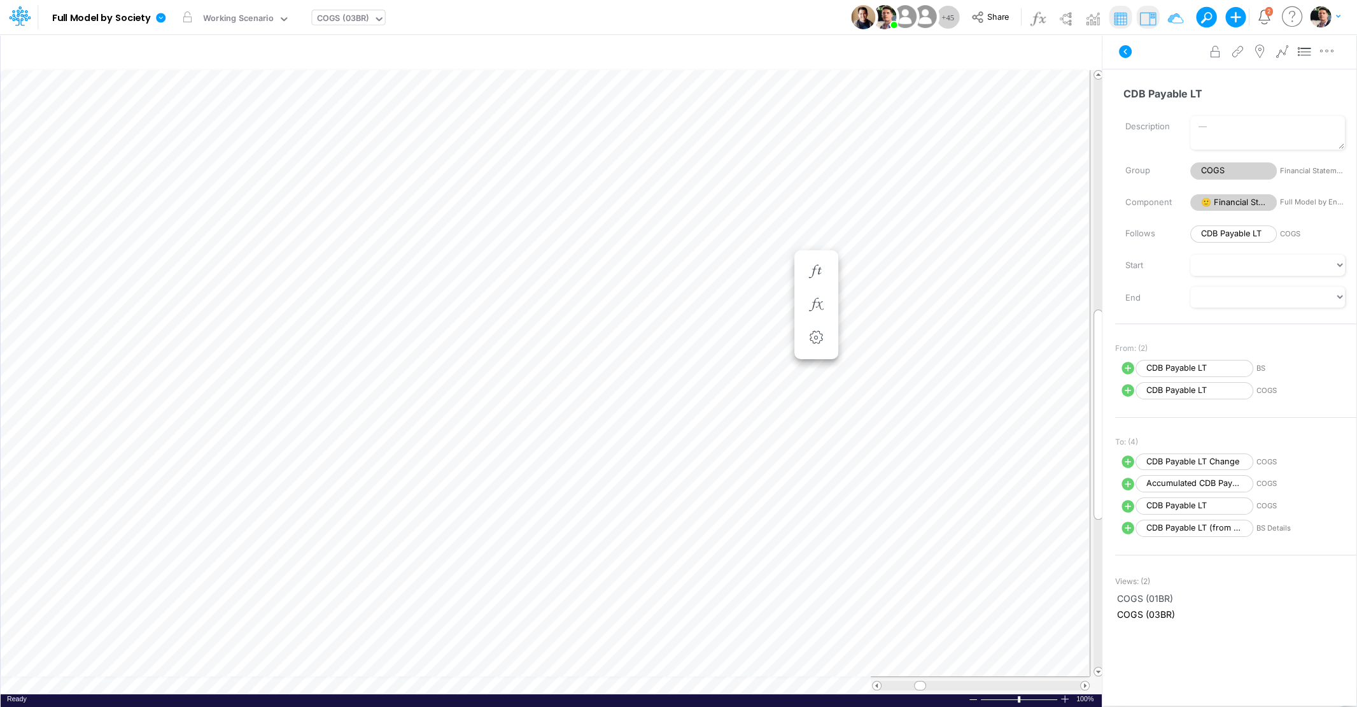
scroll to position [5, 25]
click at [744, 309] on icon "button" at bounding box center [747, 304] width 19 height 13
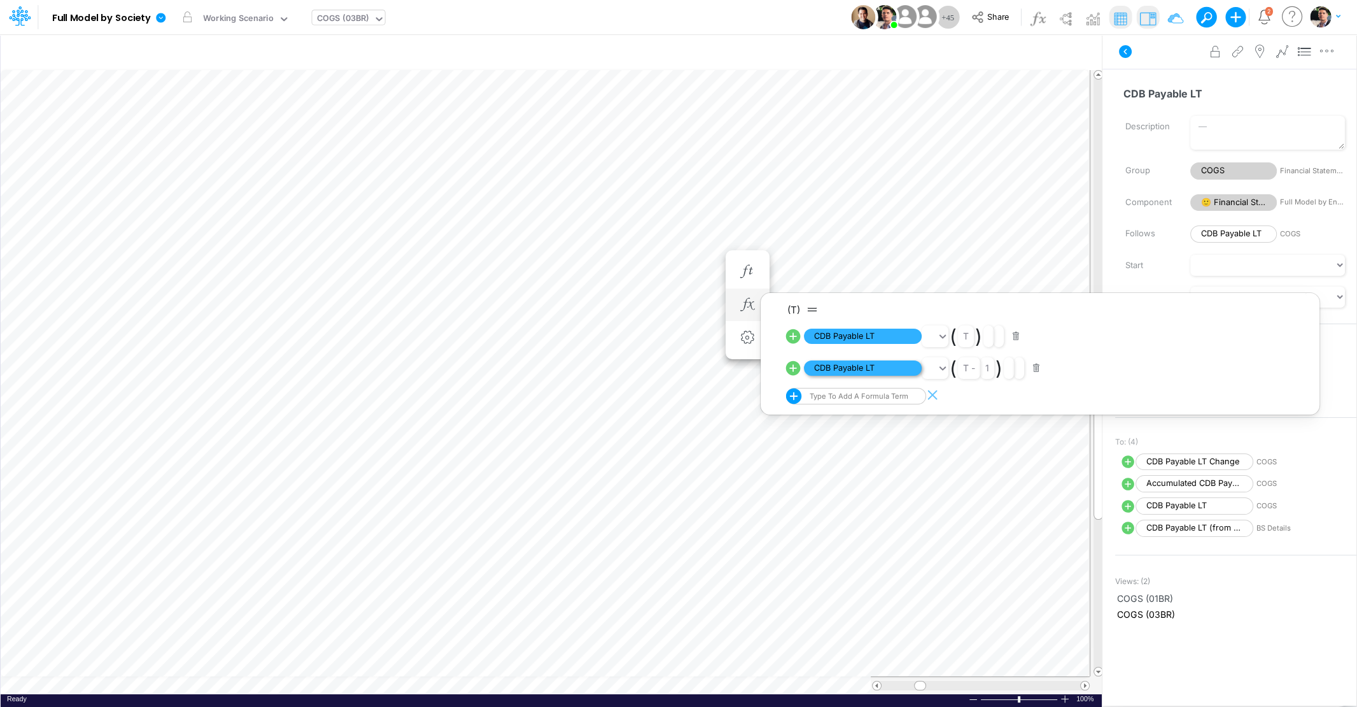
click at [841, 368] on span "CDB Payable LT" at bounding box center [863, 368] width 118 height 16
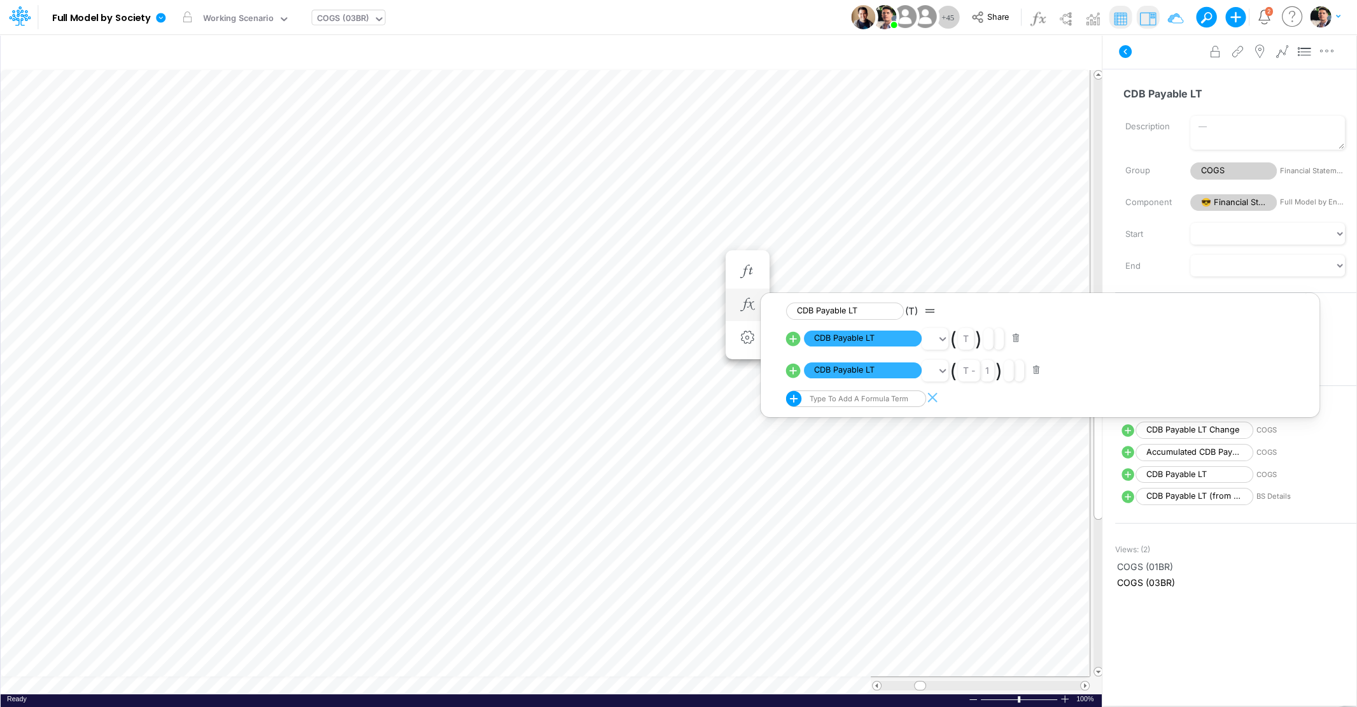
click at [794, 370] on icon at bounding box center [793, 371] width 18 height 18
select select "1"
select select "Multiply"
select select "Add"
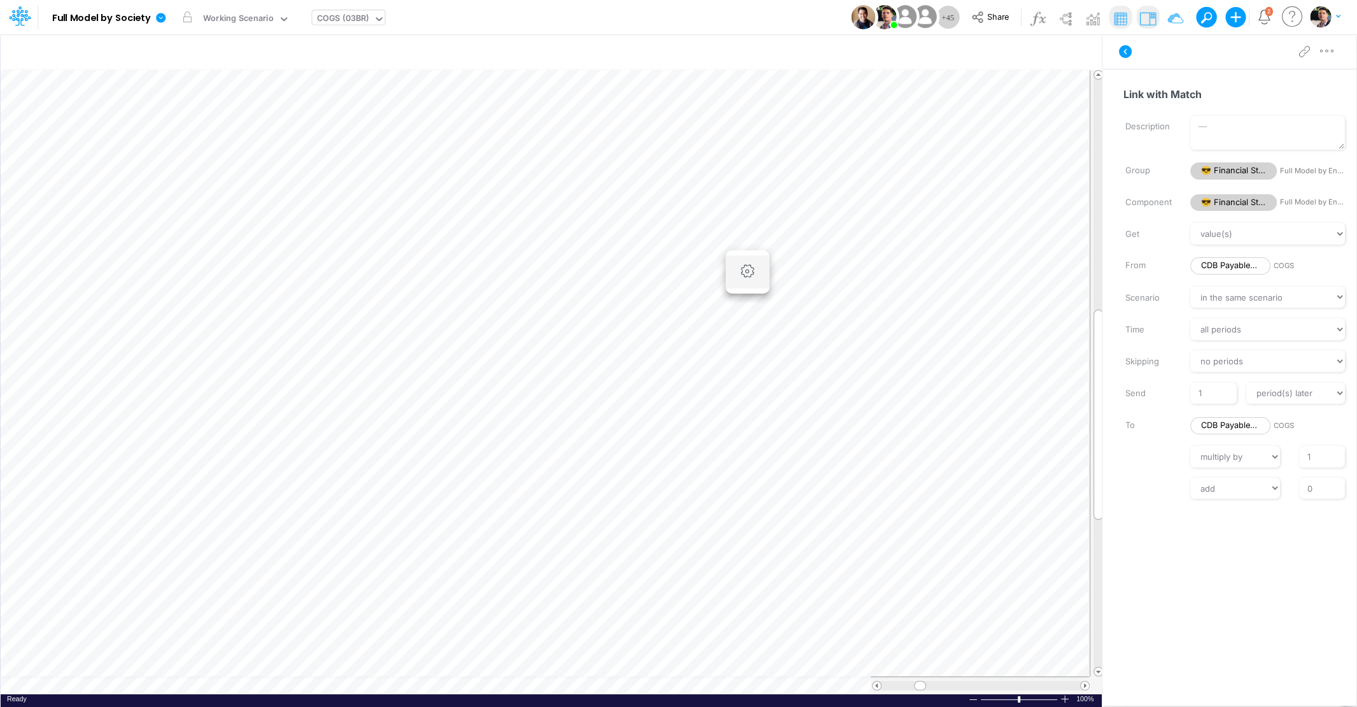
scroll to position [5, 25]
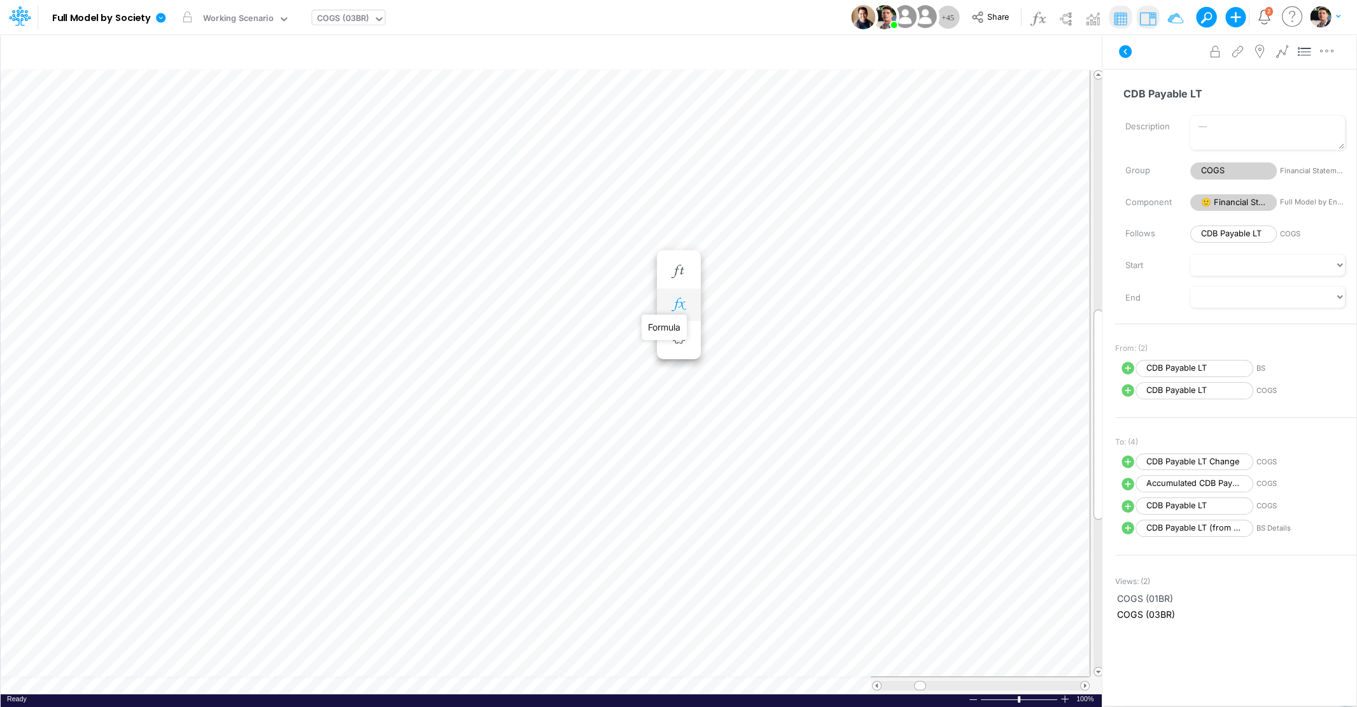
click at [679, 301] on icon "button" at bounding box center [678, 304] width 19 height 13
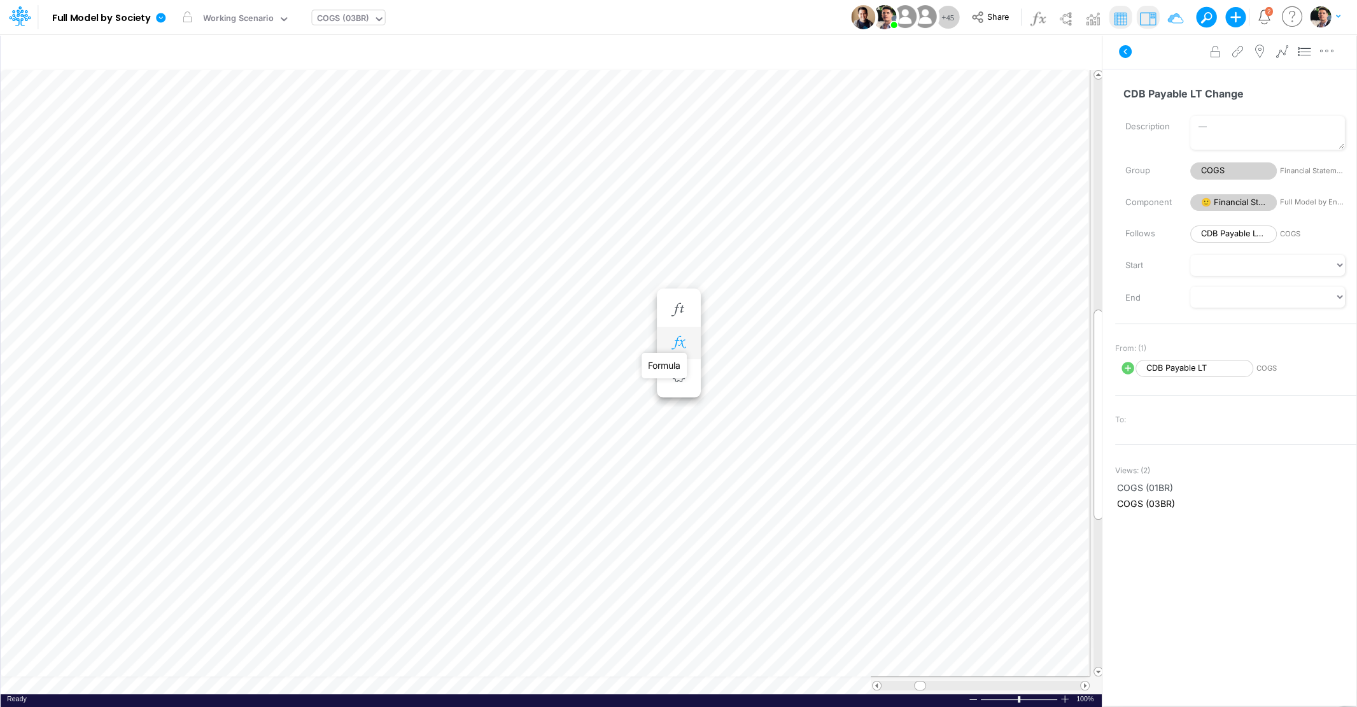
click at [683, 341] on icon "button" at bounding box center [678, 342] width 19 height 13
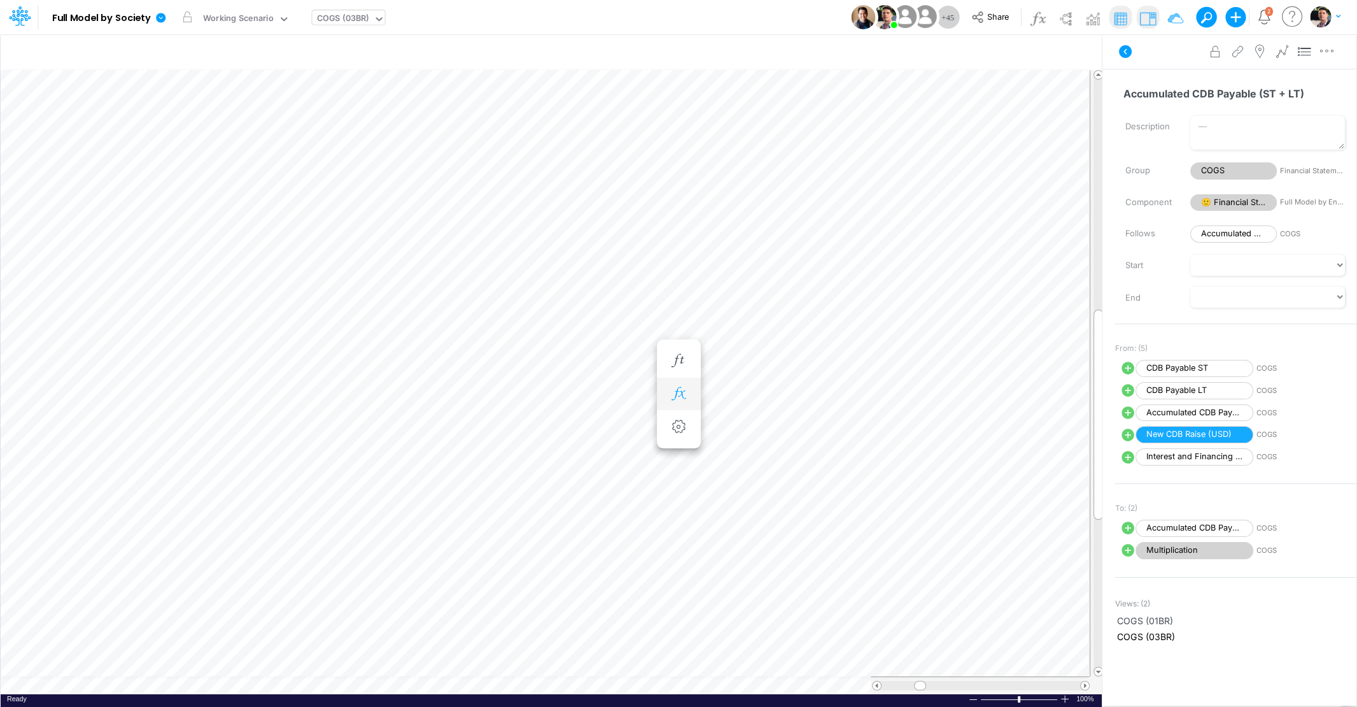
click at [680, 384] on button "button" at bounding box center [679, 393] width 24 height 25
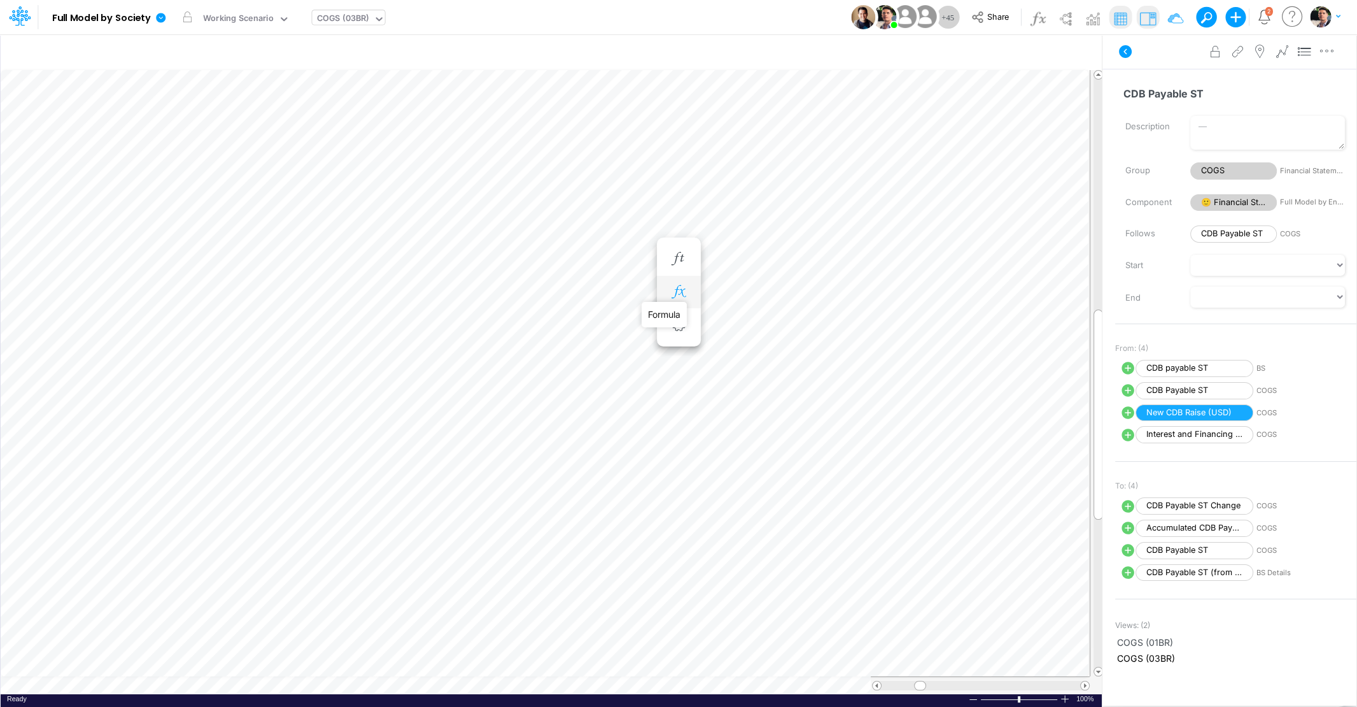
click at [677, 290] on icon "button" at bounding box center [678, 291] width 19 height 13
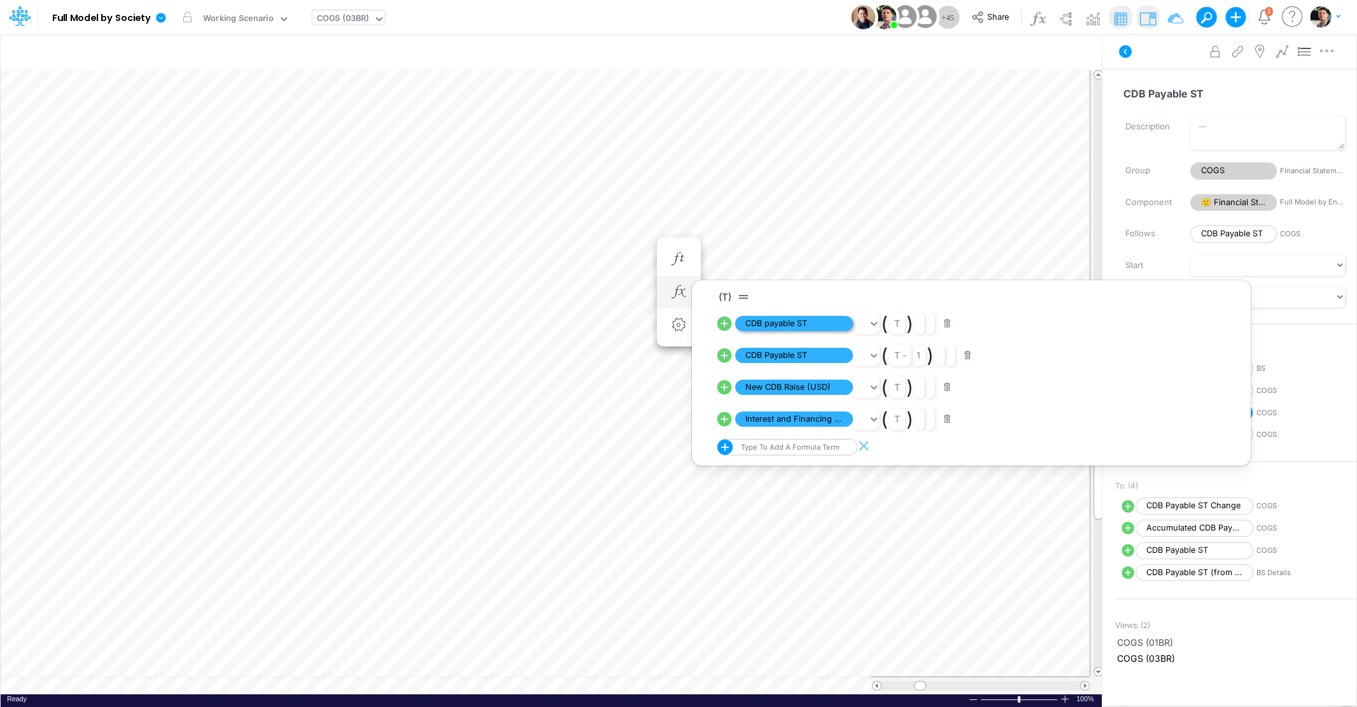
click at [798, 320] on span "CDB payable ST" at bounding box center [794, 324] width 118 height 16
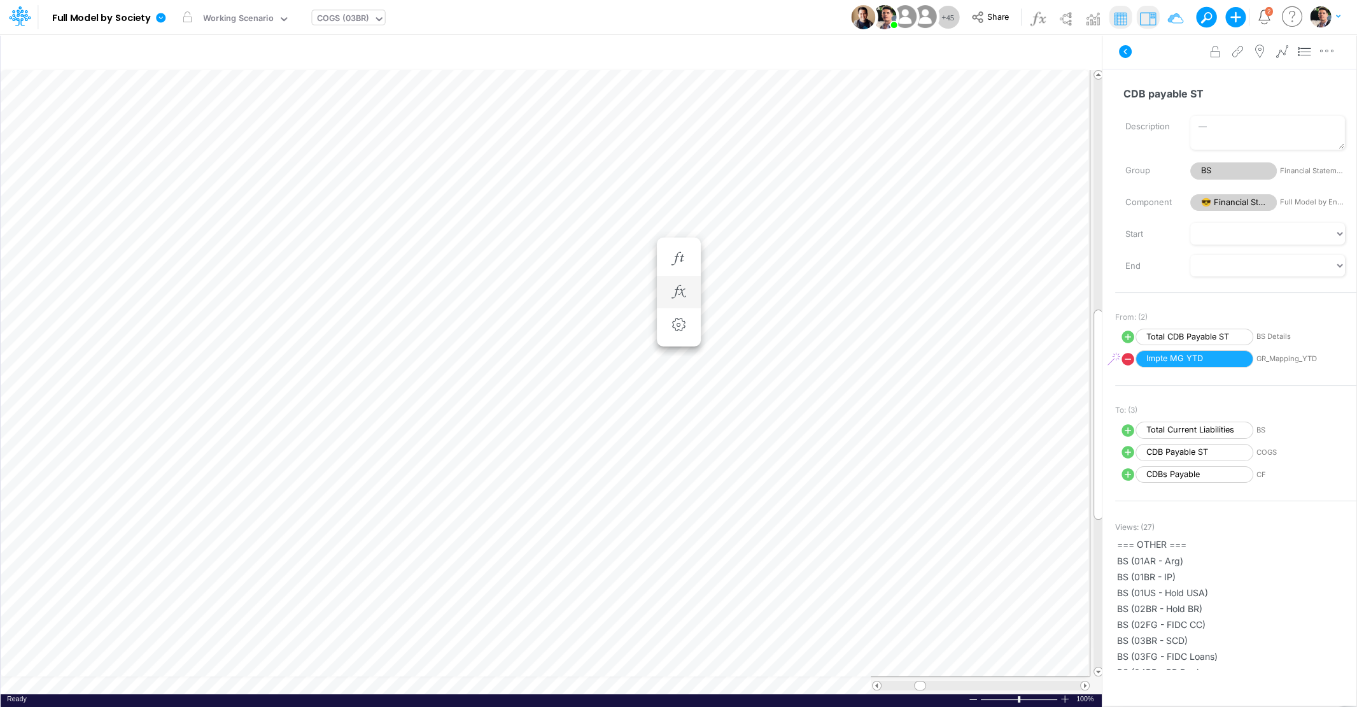
scroll to position [5, 36]
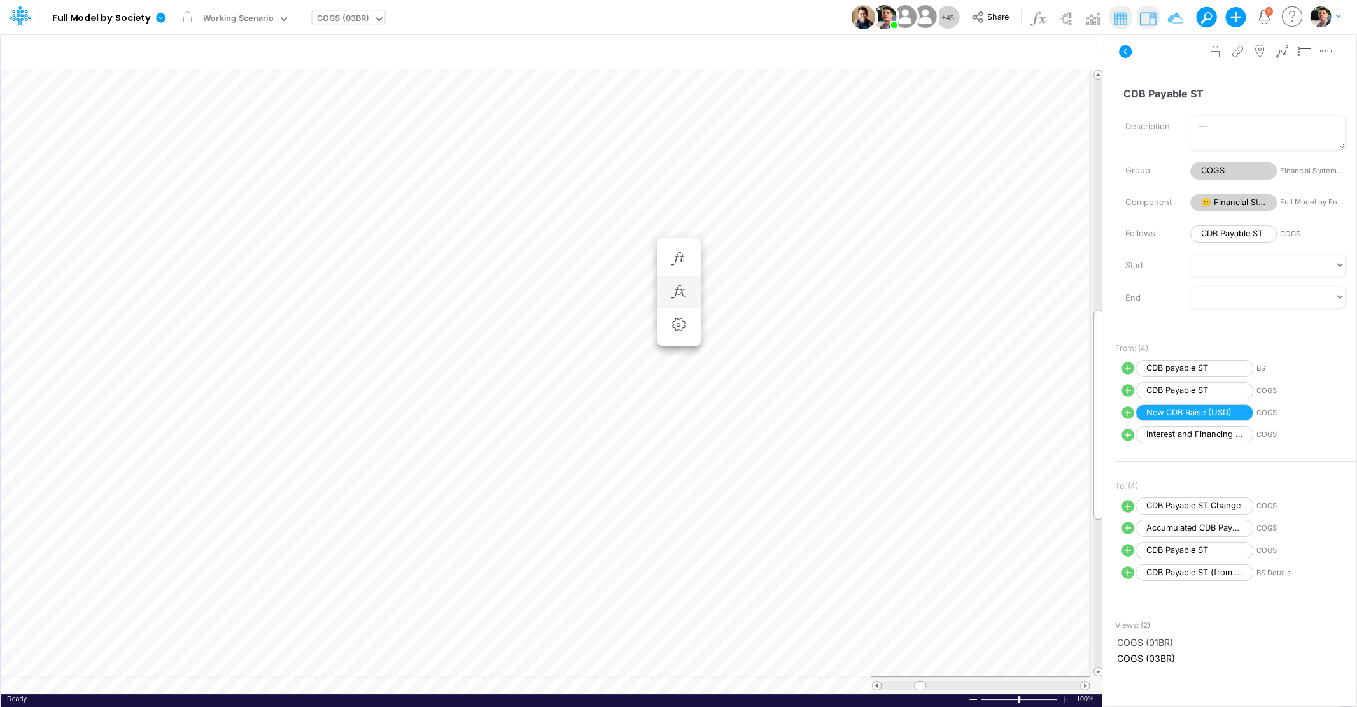
scroll to position [5, 25]
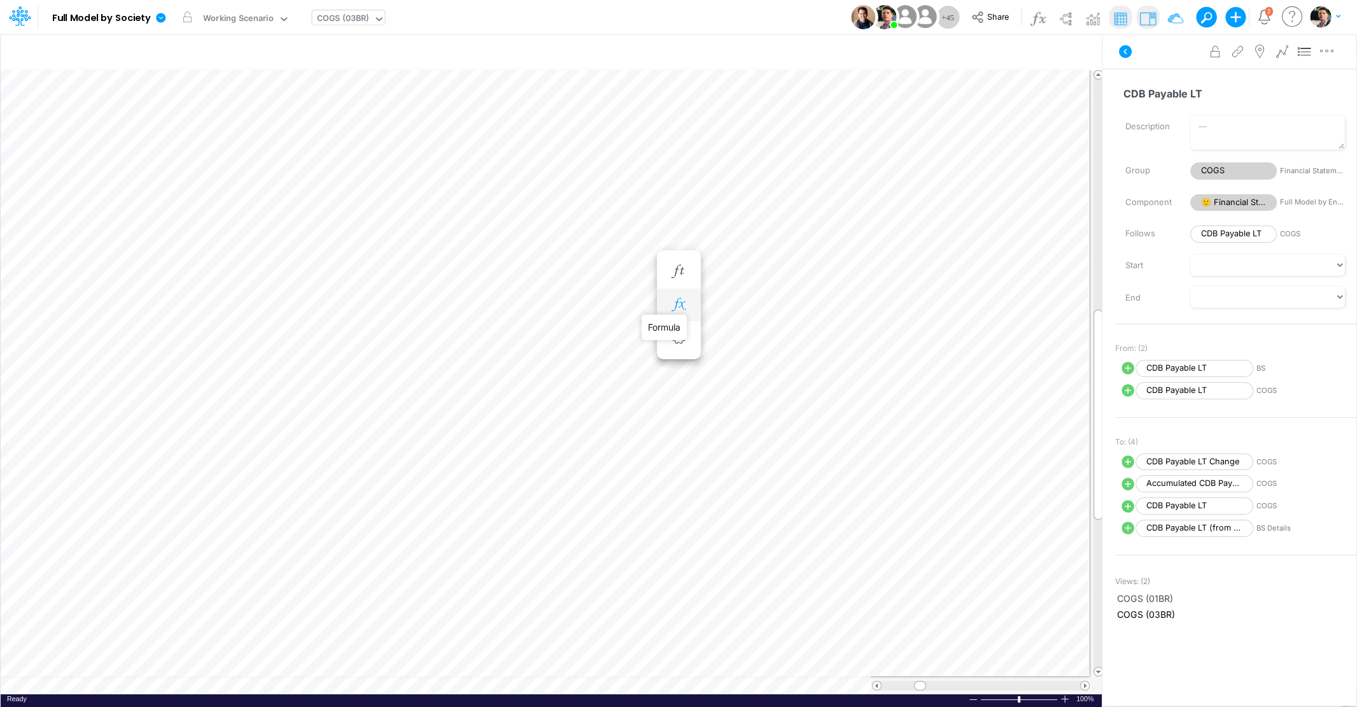
click at [679, 309] on icon "button" at bounding box center [678, 304] width 19 height 13
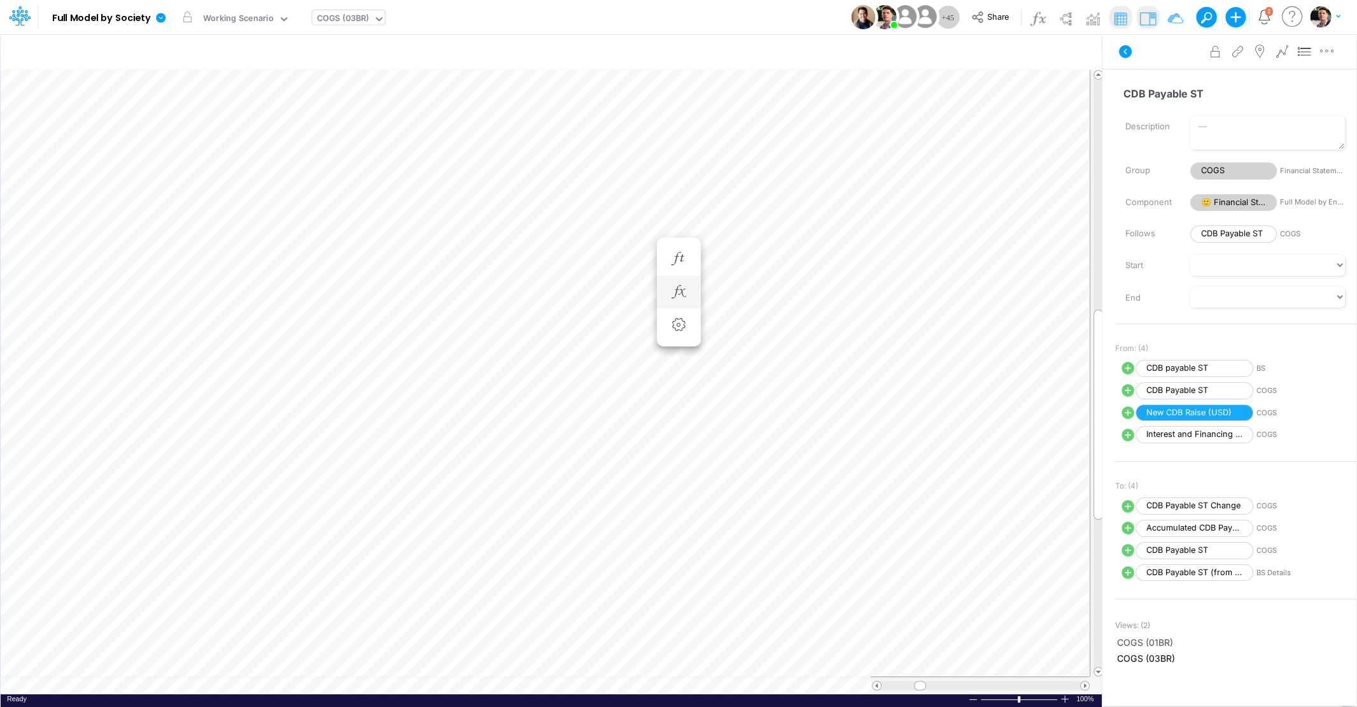
scroll to position [5, 25]
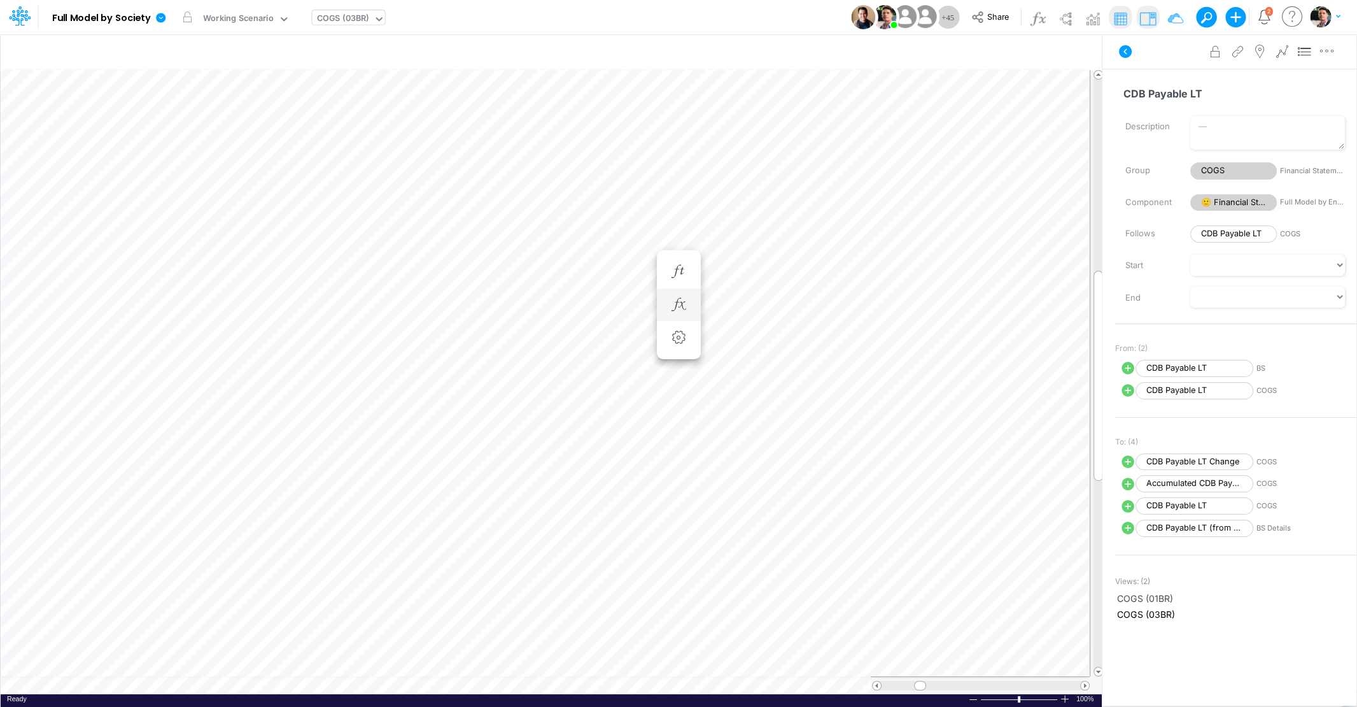
scroll to position [5, 3]
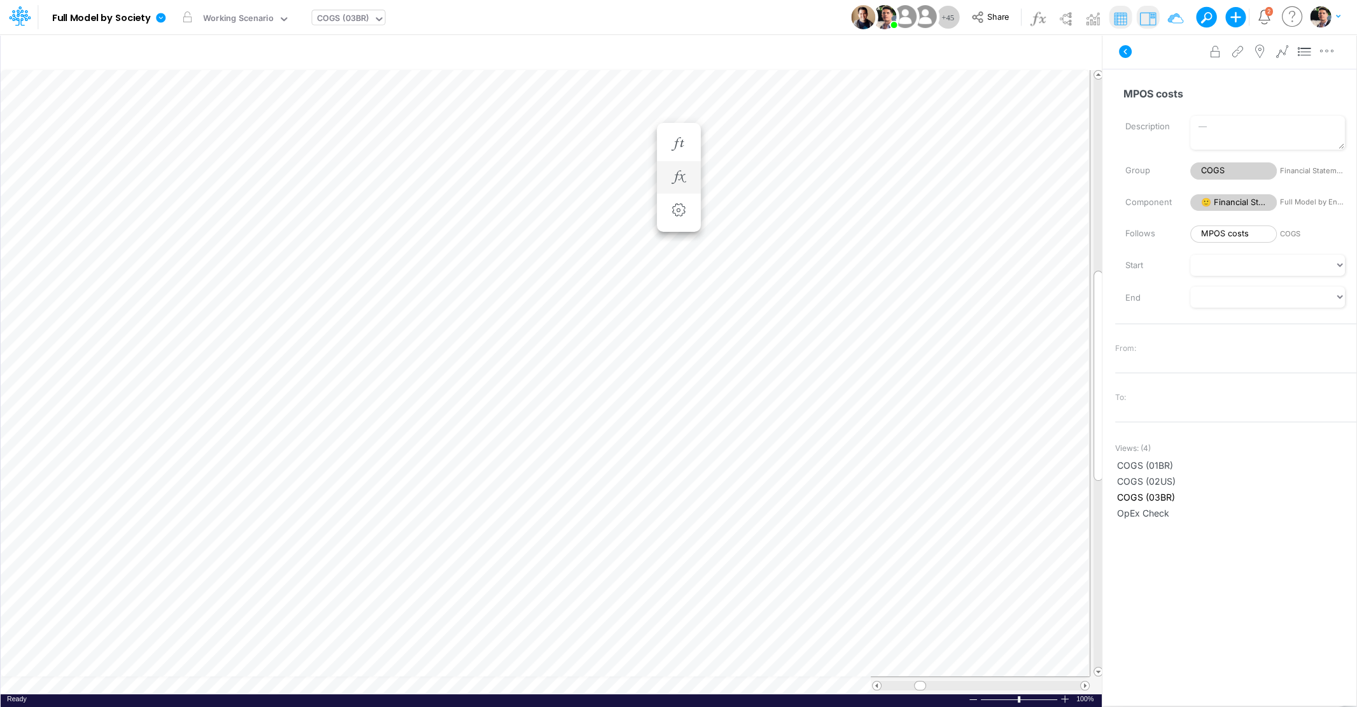
scroll to position [5, 41]
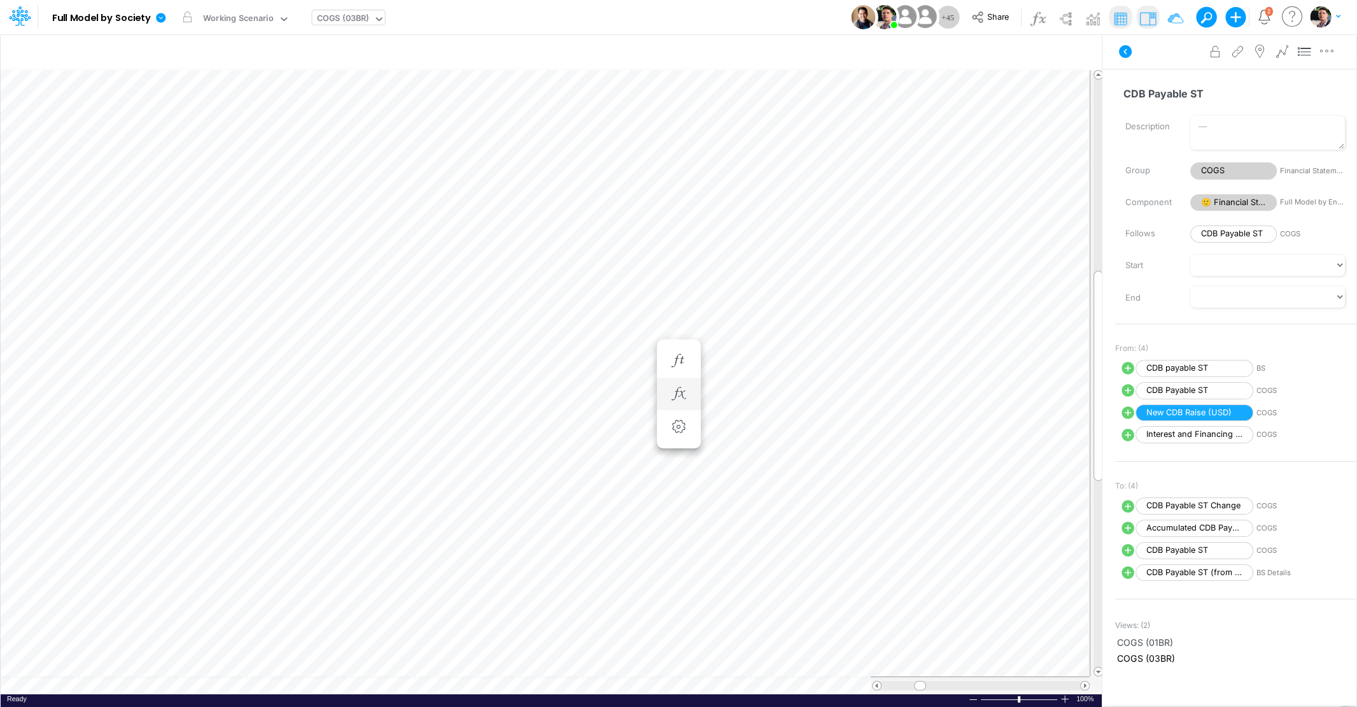
scroll to position [5, 25]
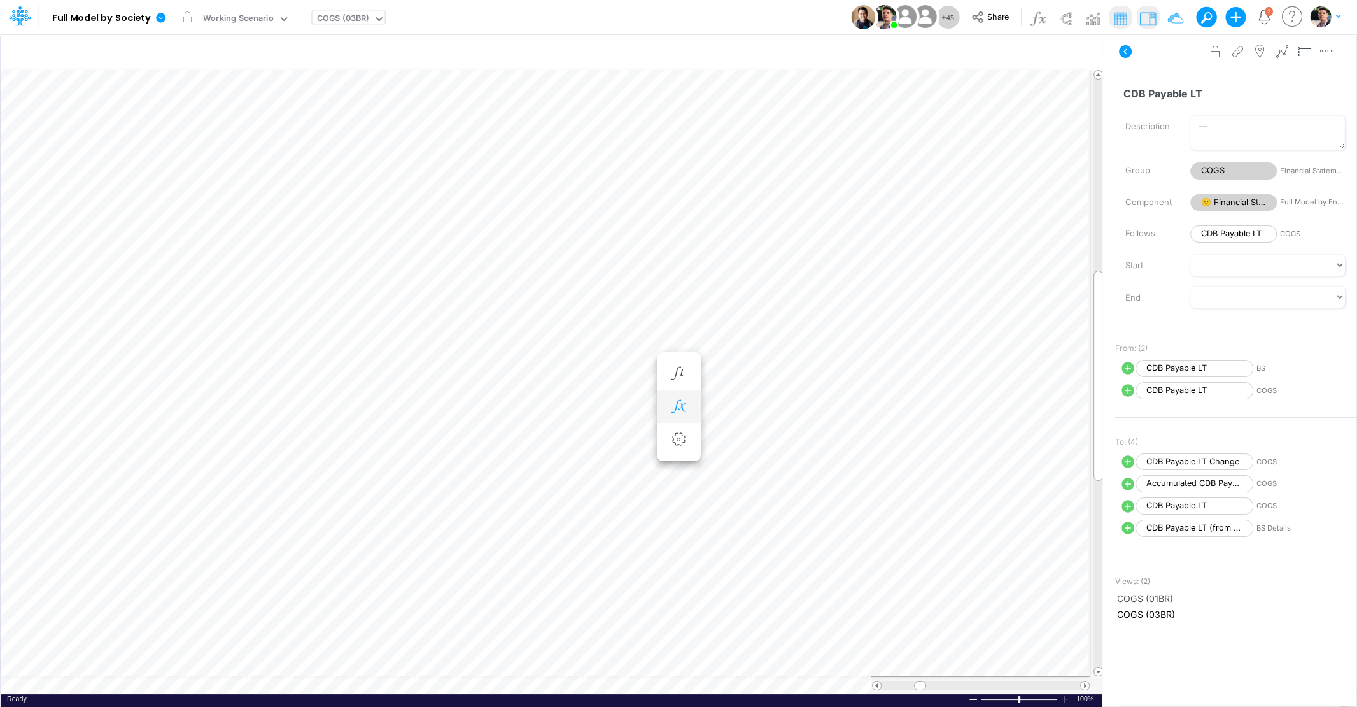
click at [682, 409] on icon "button" at bounding box center [678, 406] width 19 height 13
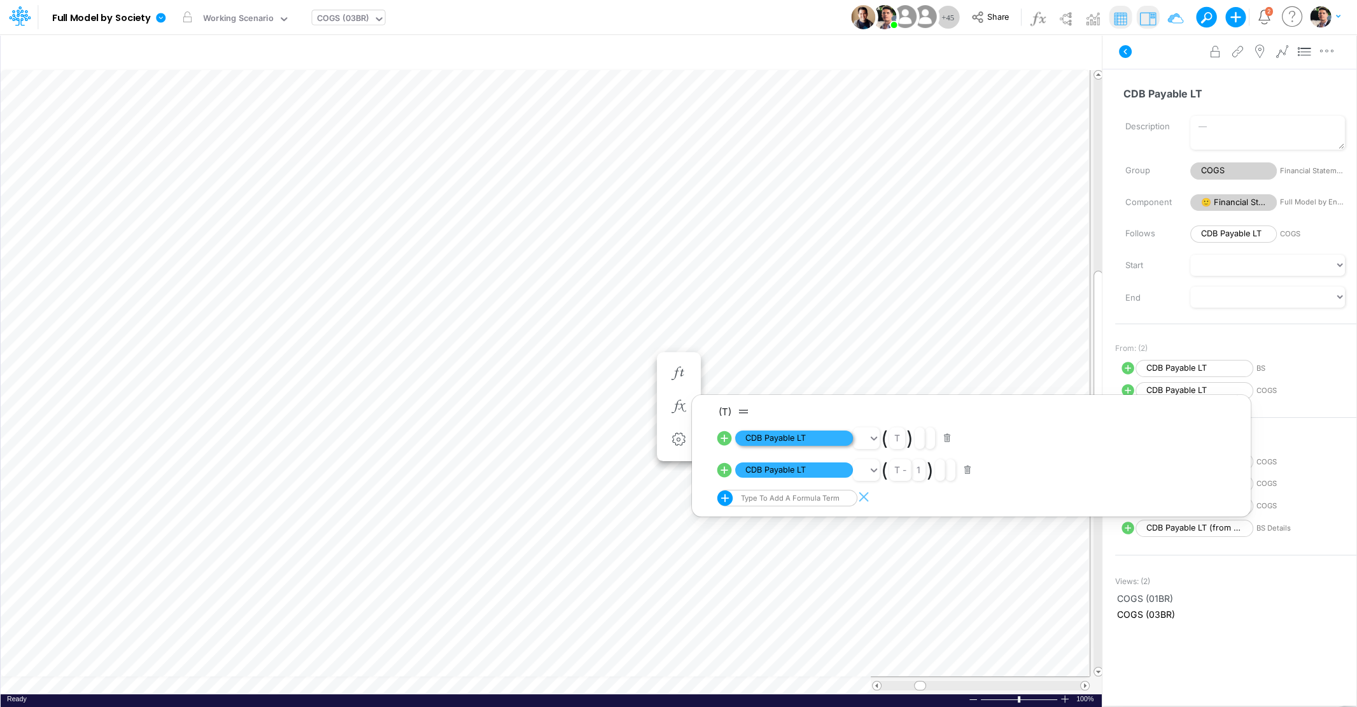
click at [789, 440] on span "CDB Payable LT" at bounding box center [794, 438] width 118 height 16
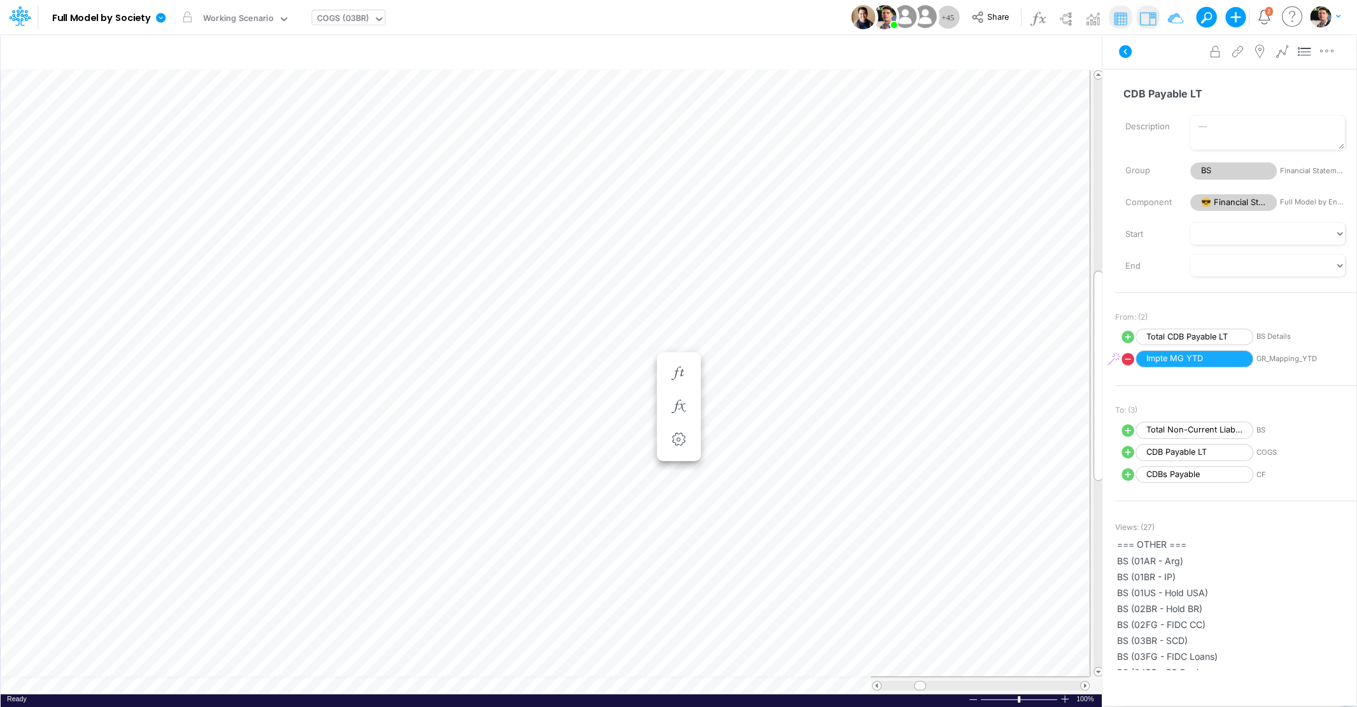
scroll to position [5, 41]
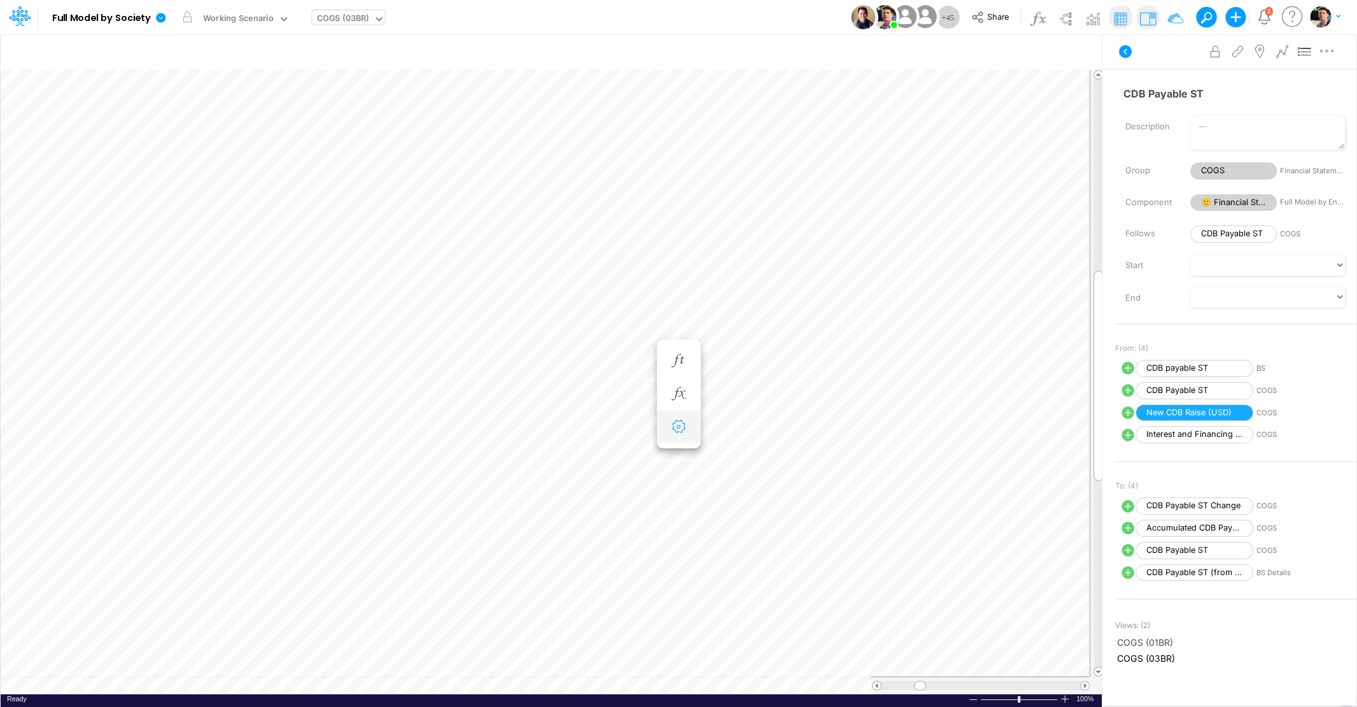
click at [679, 414] on button "button" at bounding box center [679, 426] width 24 height 25
select select "sum"
select select "field"
select select "Number"
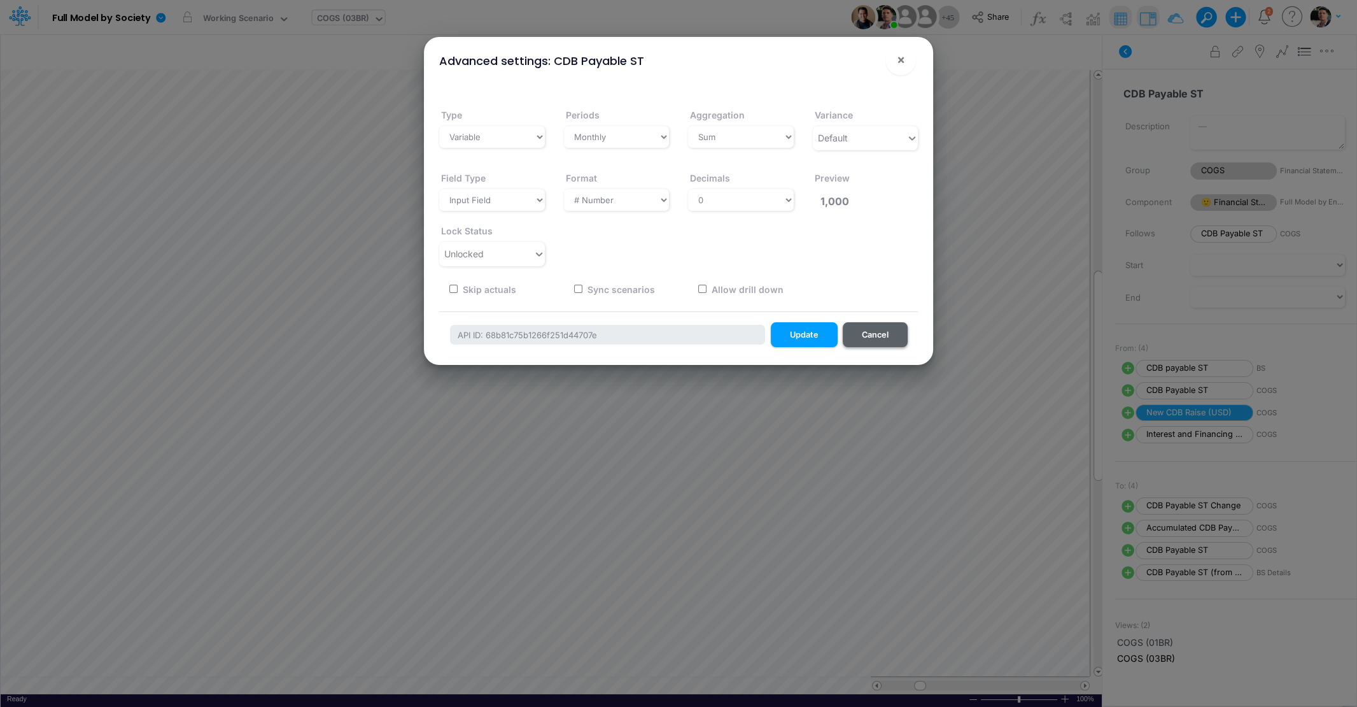
click at [861, 326] on button "Cancel" at bounding box center [875, 334] width 65 height 25
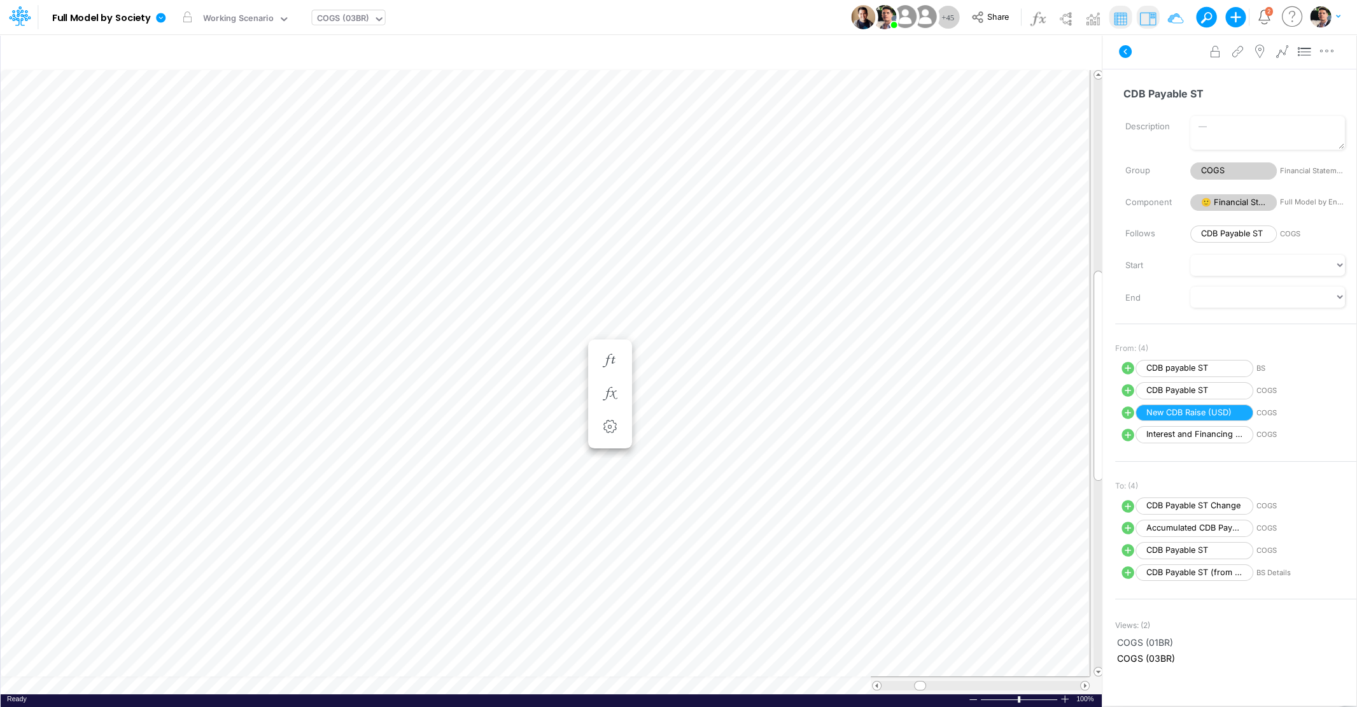
scroll to position [5, 41]
click at [672, 391] on icon "button" at bounding box center [678, 393] width 19 height 13
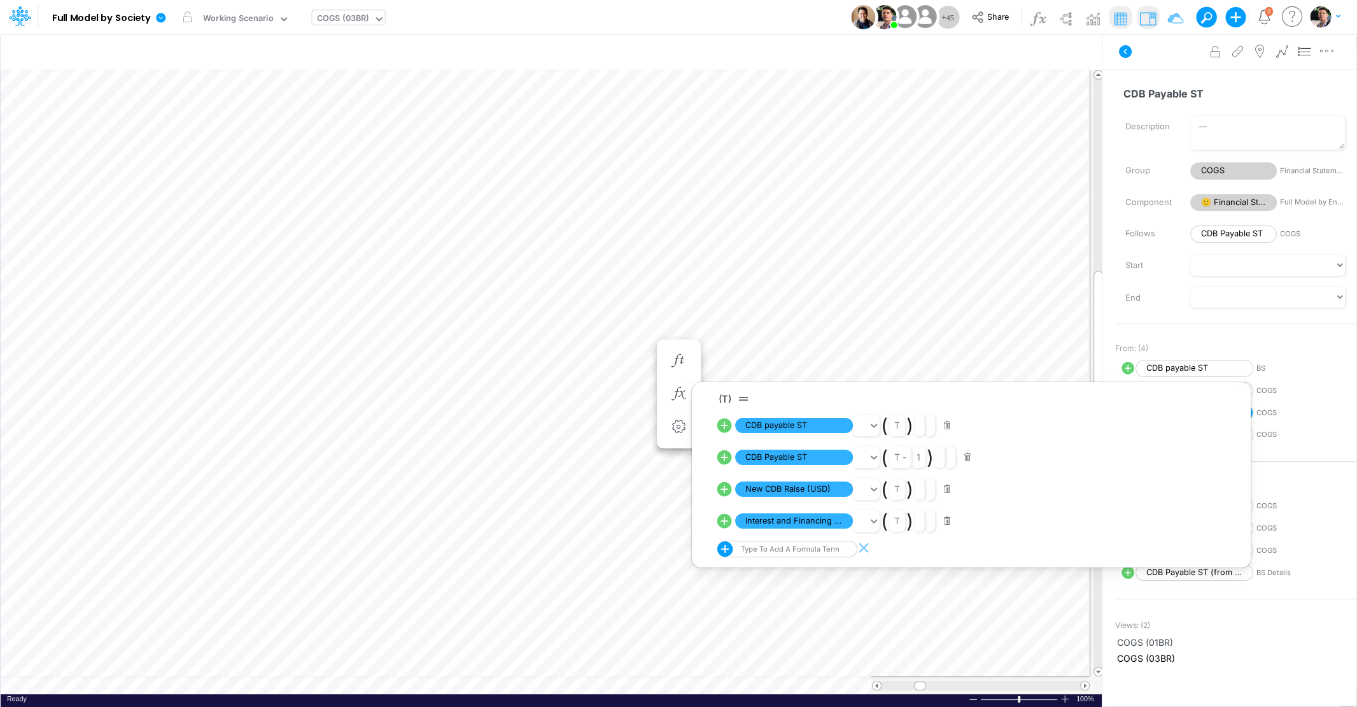
click at [725, 425] on icon at bounding box center [724, 425] width 15 height 15
select select "Multiply"
select select "Add"
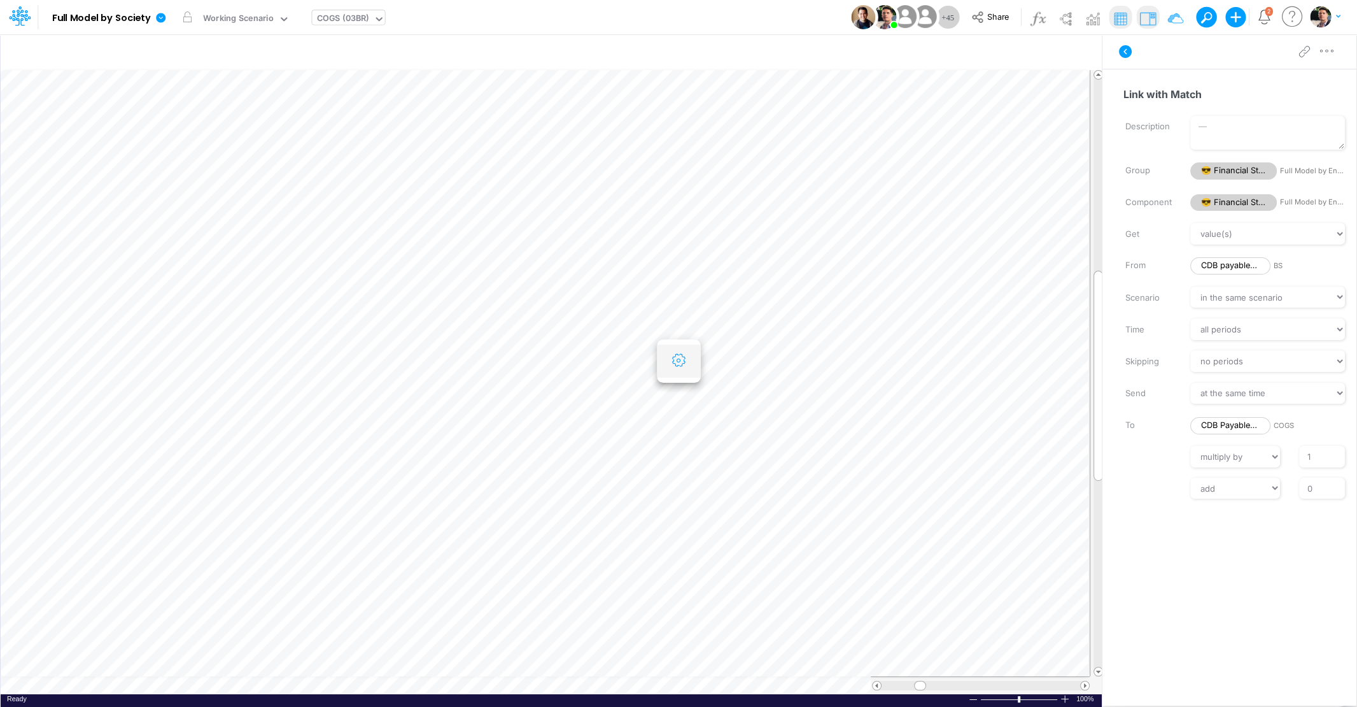
click at [679, 369] on button "button" at bounding box center [679, 360] width 24 height 25
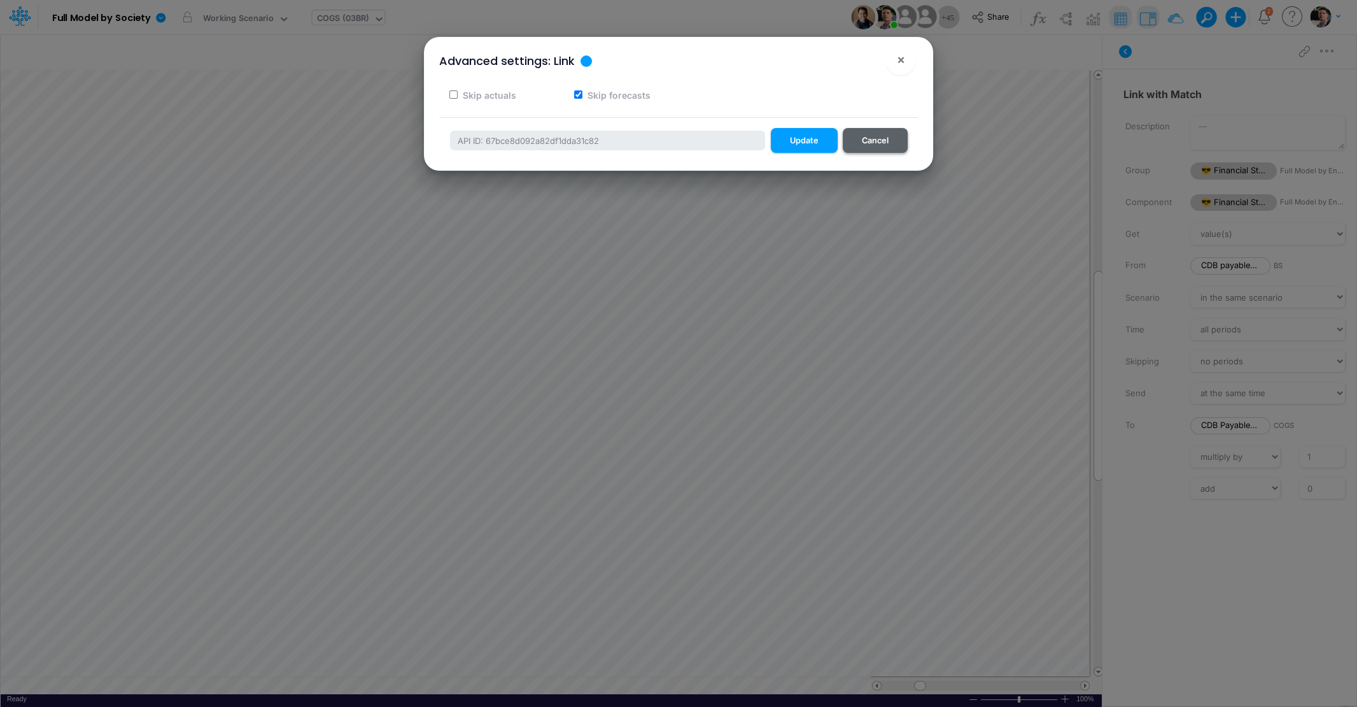
click at [873, 139] on button "Cancel" at bounding box center [875, 140] width 65 height 25
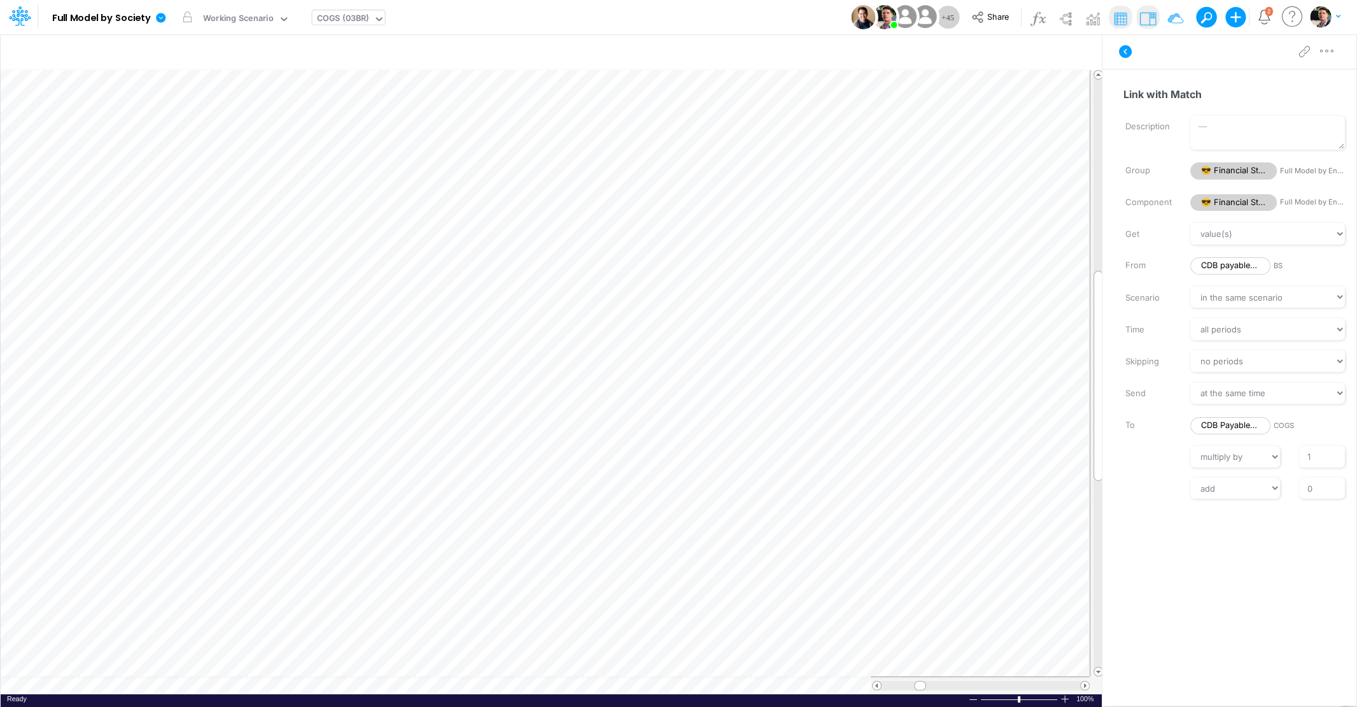
scroll to position [5, 36]
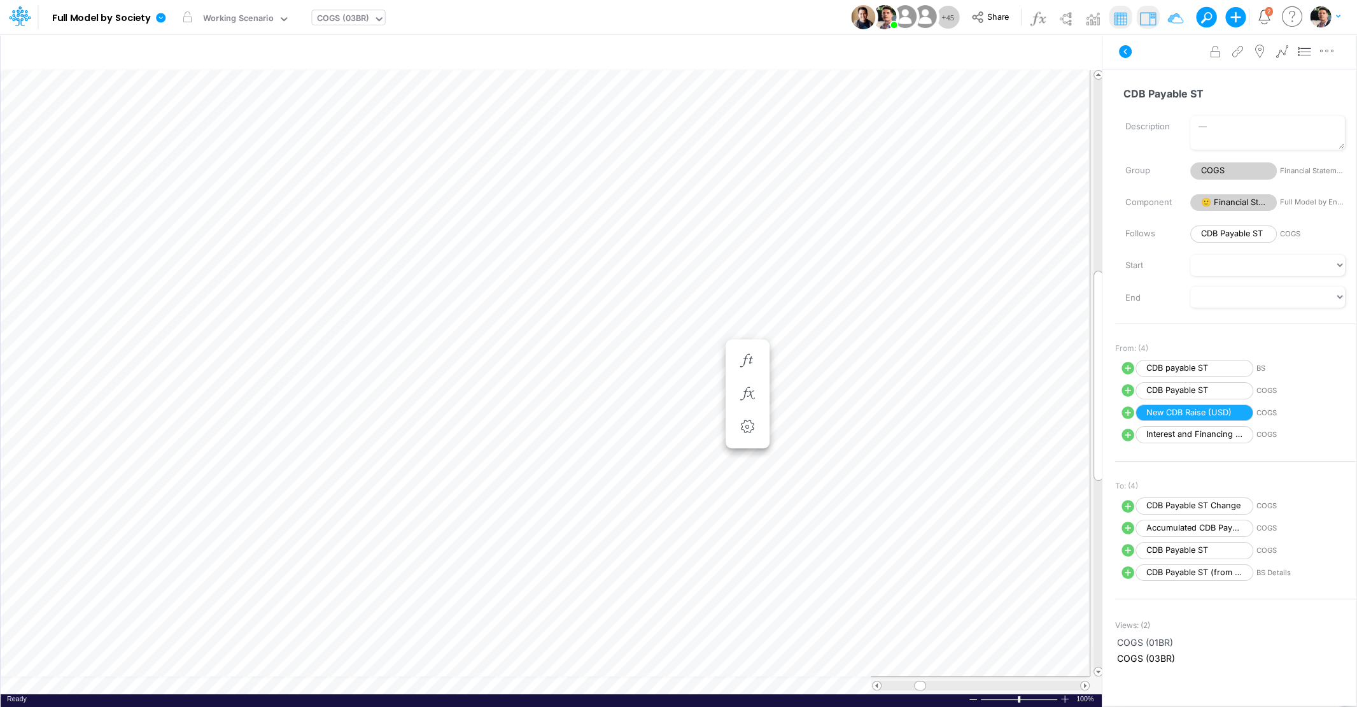
scroll to position [5, 41]
click at [678, 397] on icon "button" at bounding box center [678, 393] width 19 height 13
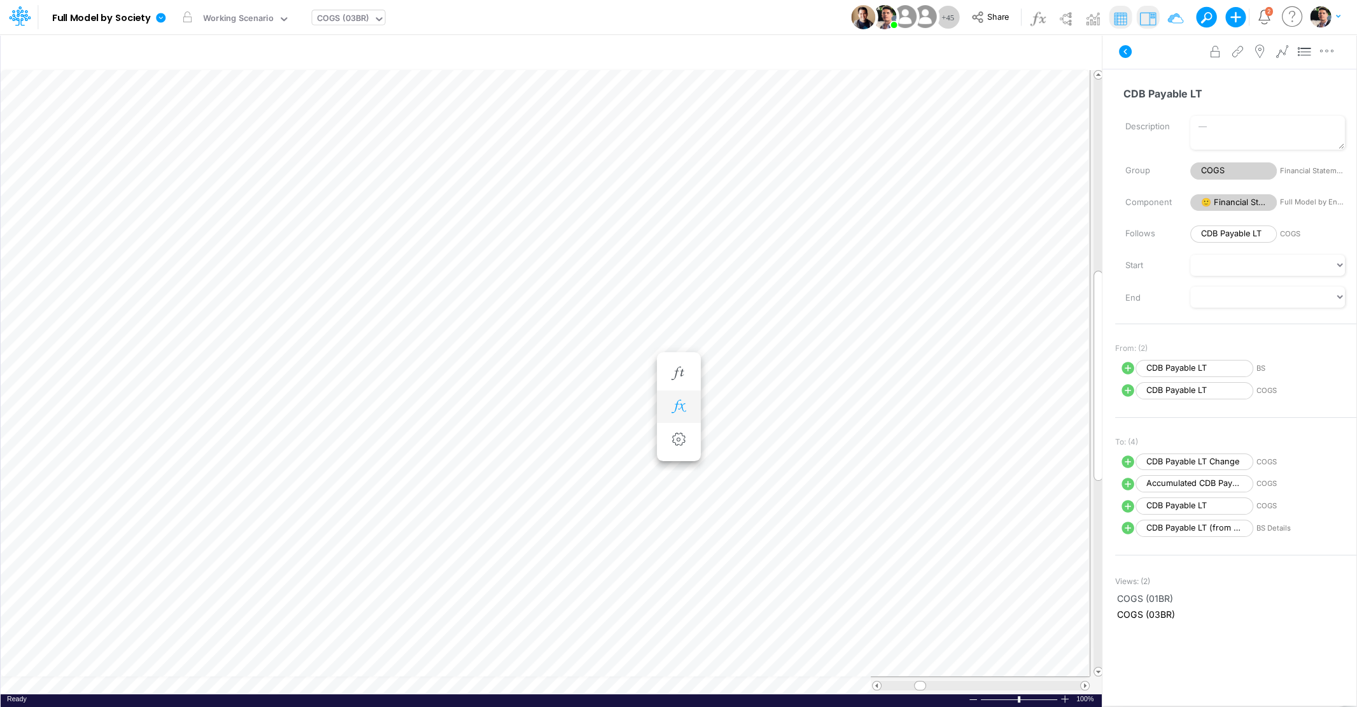
click at [680, 405] on icon "button" at bounding box center [678, 406] width 19 height 13
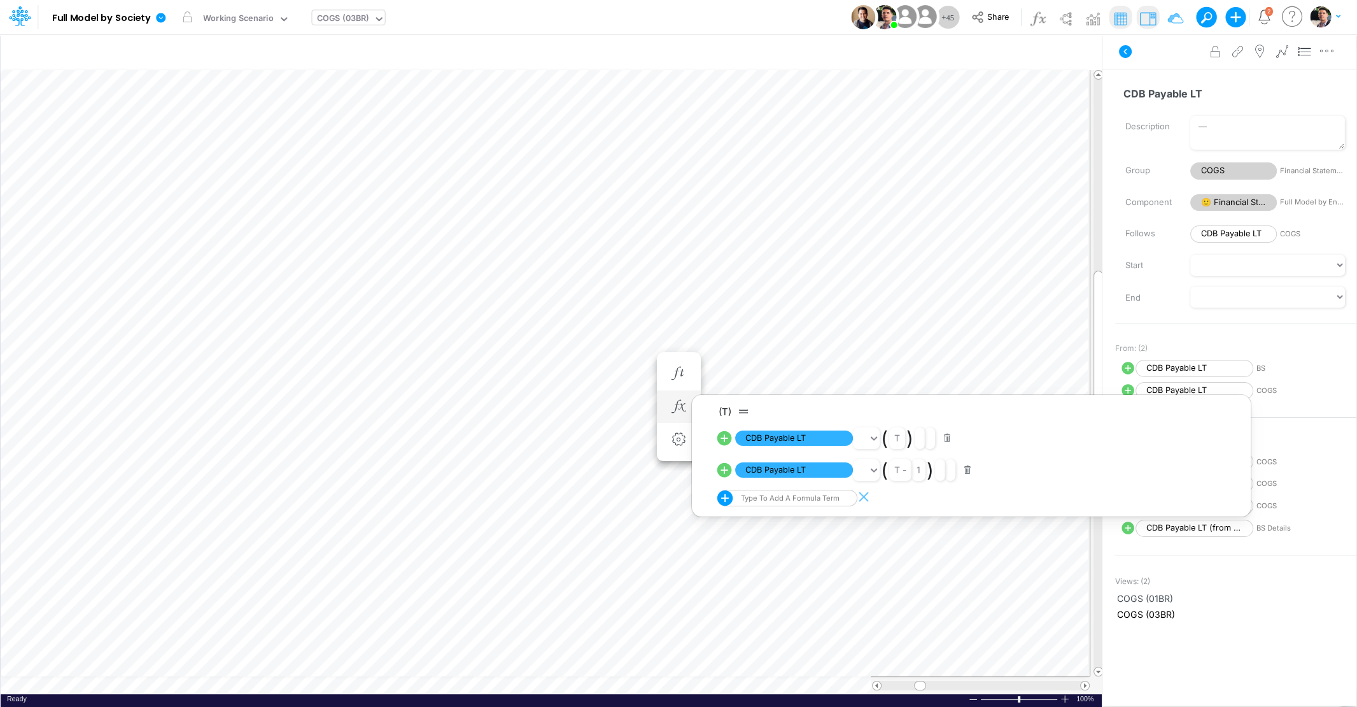
click at [721, 435] on icon at bounding box center [724, 438] width 15 height 15
select select "Multiply"
select select "Add"
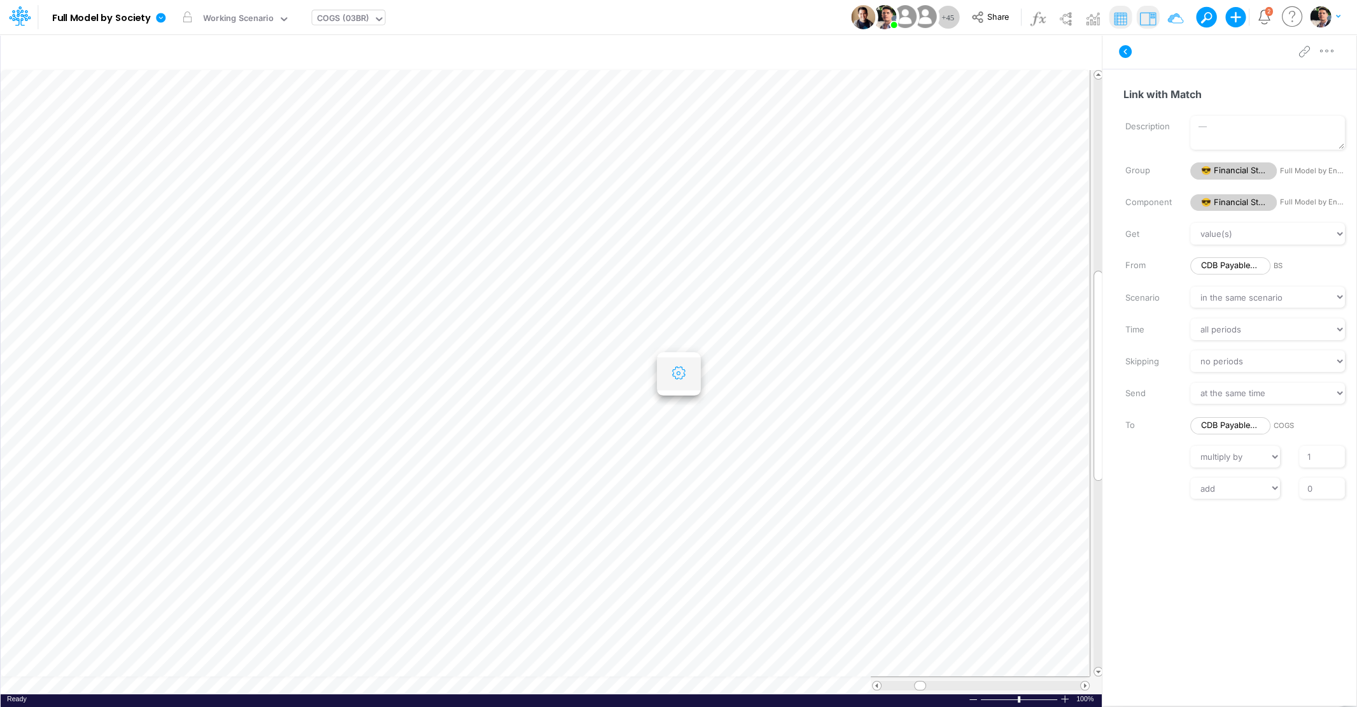
click at [680, 365] on button "button" at bounding box center [679, 373] width 24 height 25
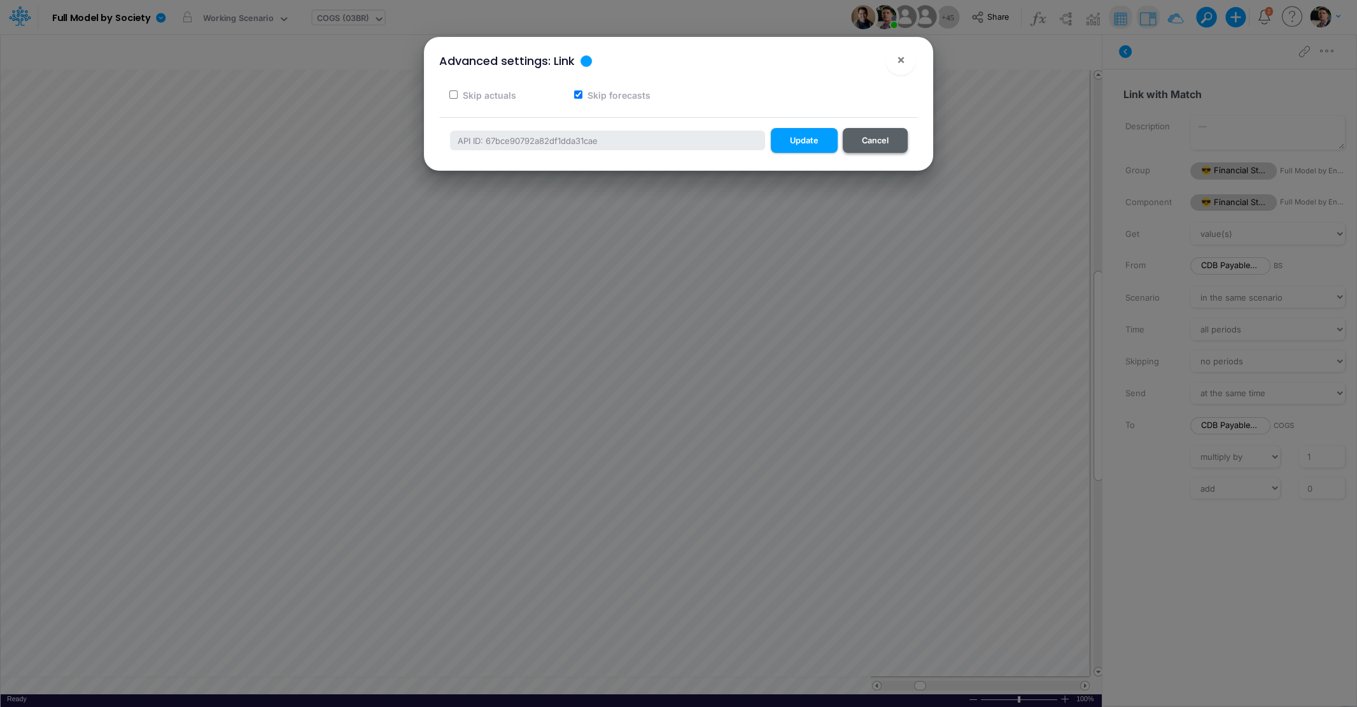
click at [859, 148] on button "Cancel" at bounding box center [875, 140] width 65 height 25
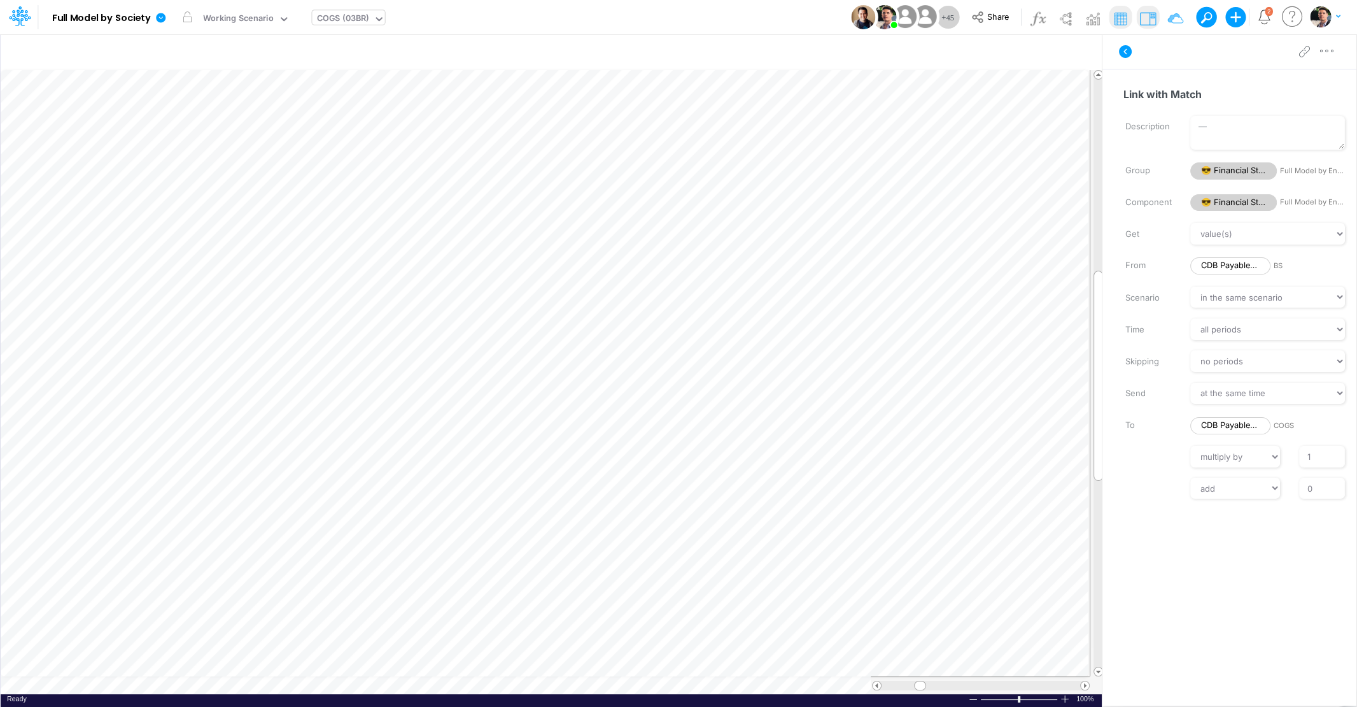
scroll to position [5, 25]
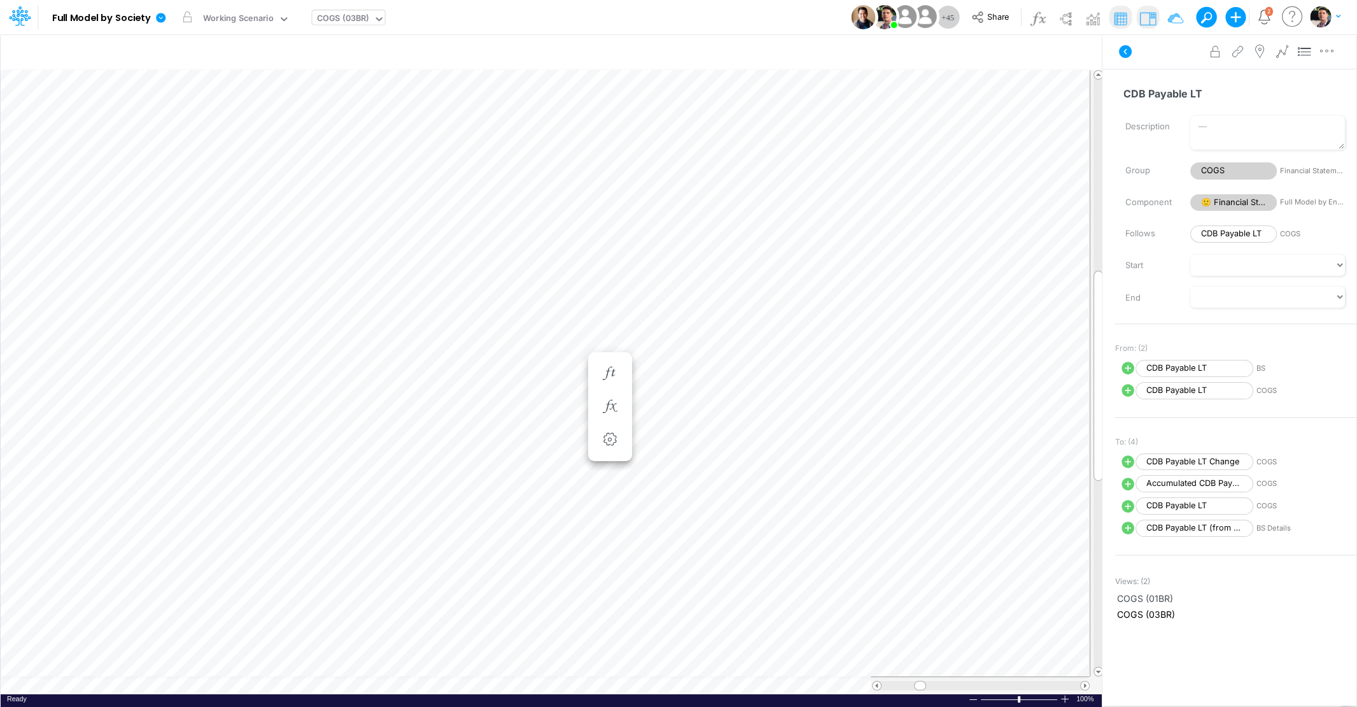
scroll to position [5, 25]
click at [679, 409] on icon "button" at bounding box center [678, 406] width 19 height 13
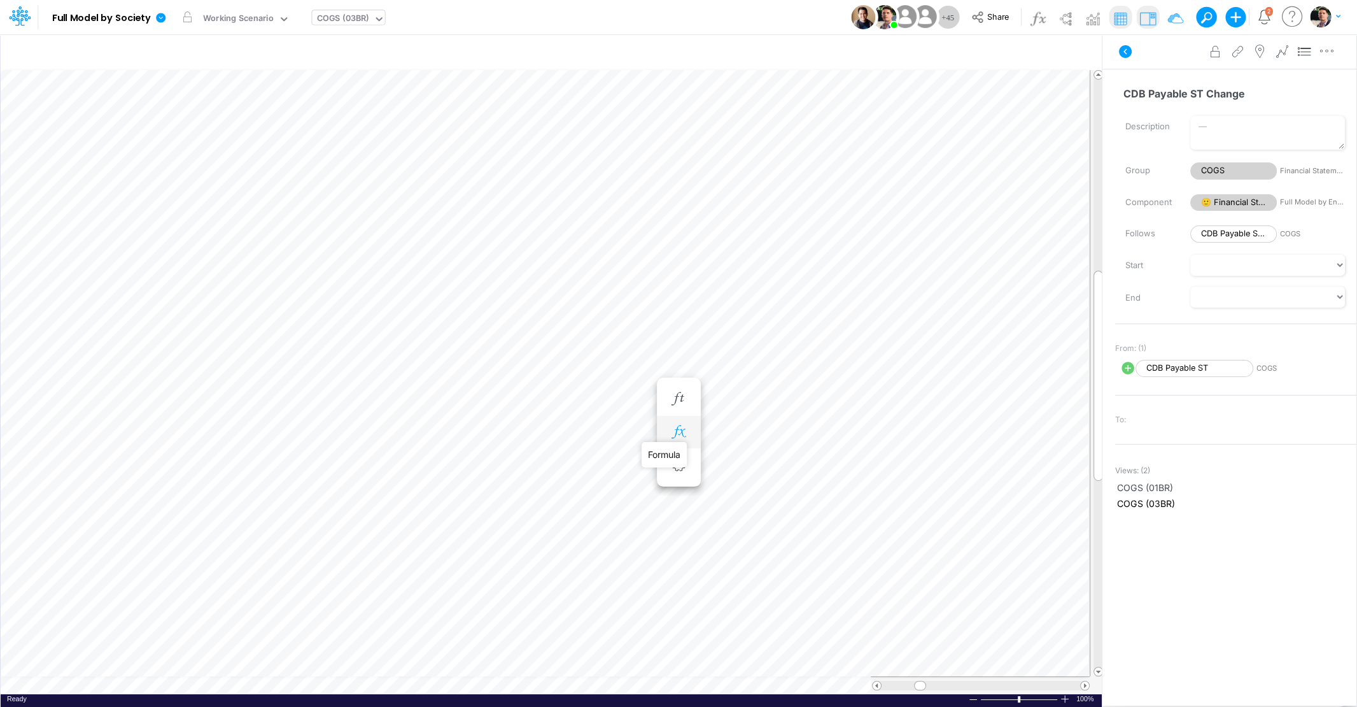
click at [676, 430] on icon "button" at bounding box center [678, 431] width 19 height 13
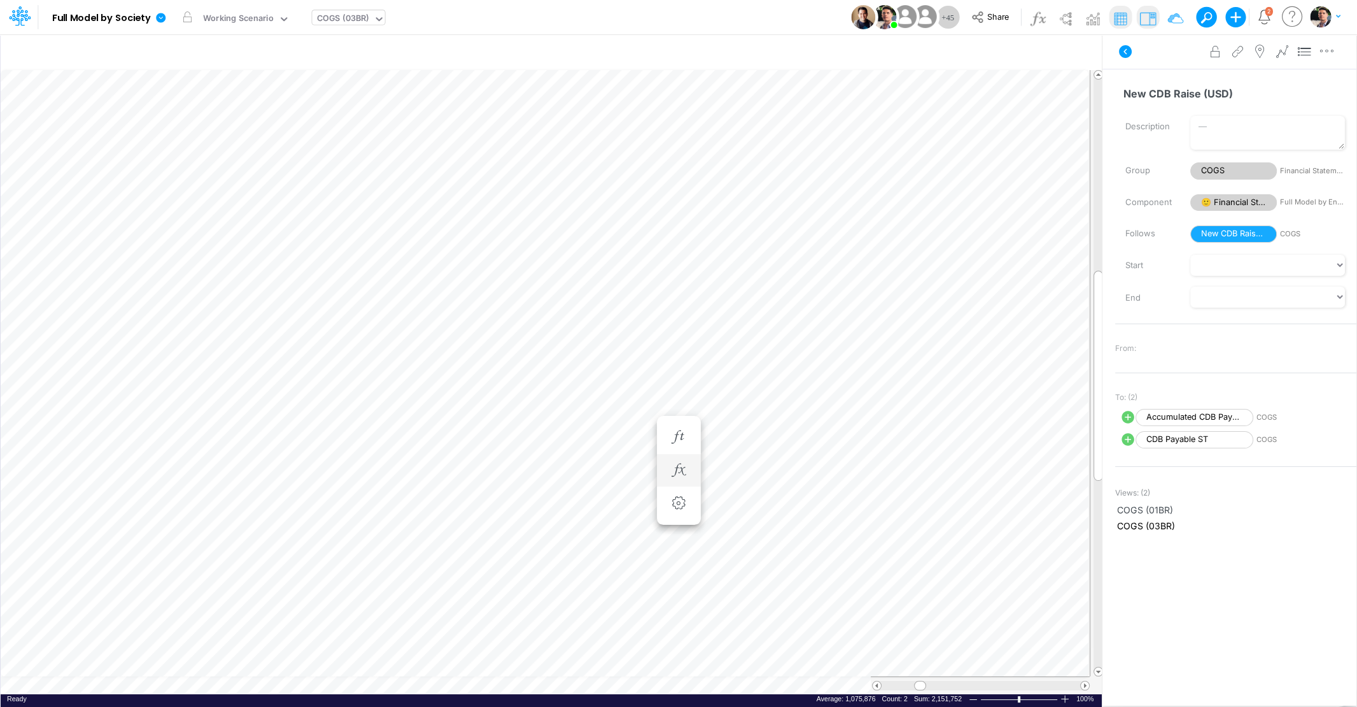
scroll to position [5, 39]
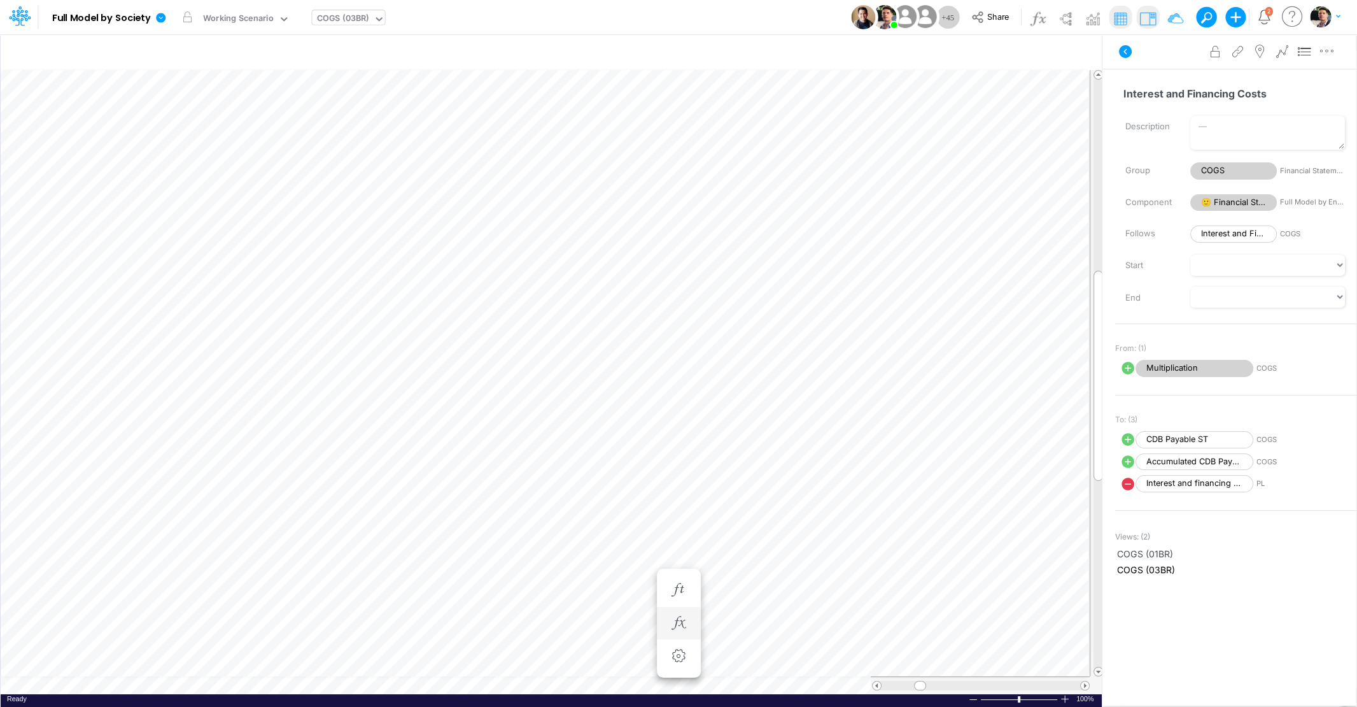
scroll to position [5, 41]
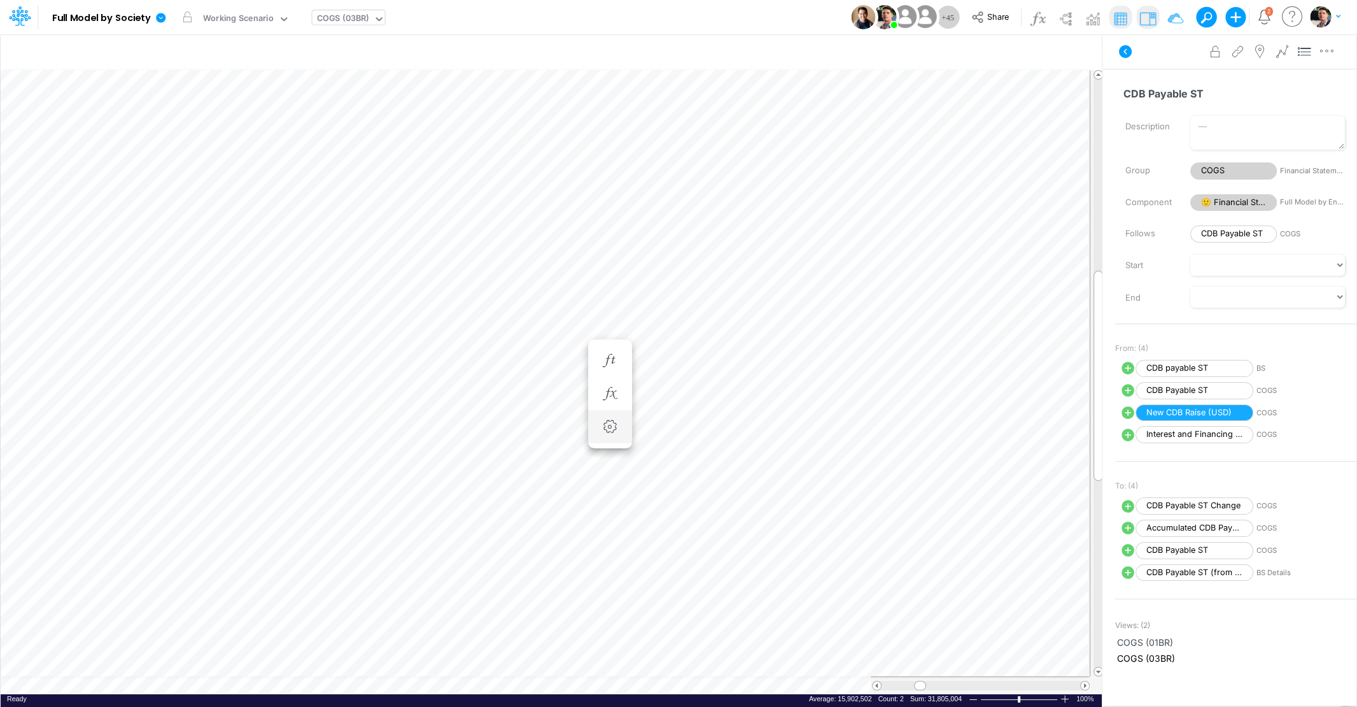
scroll to position [5, 39]
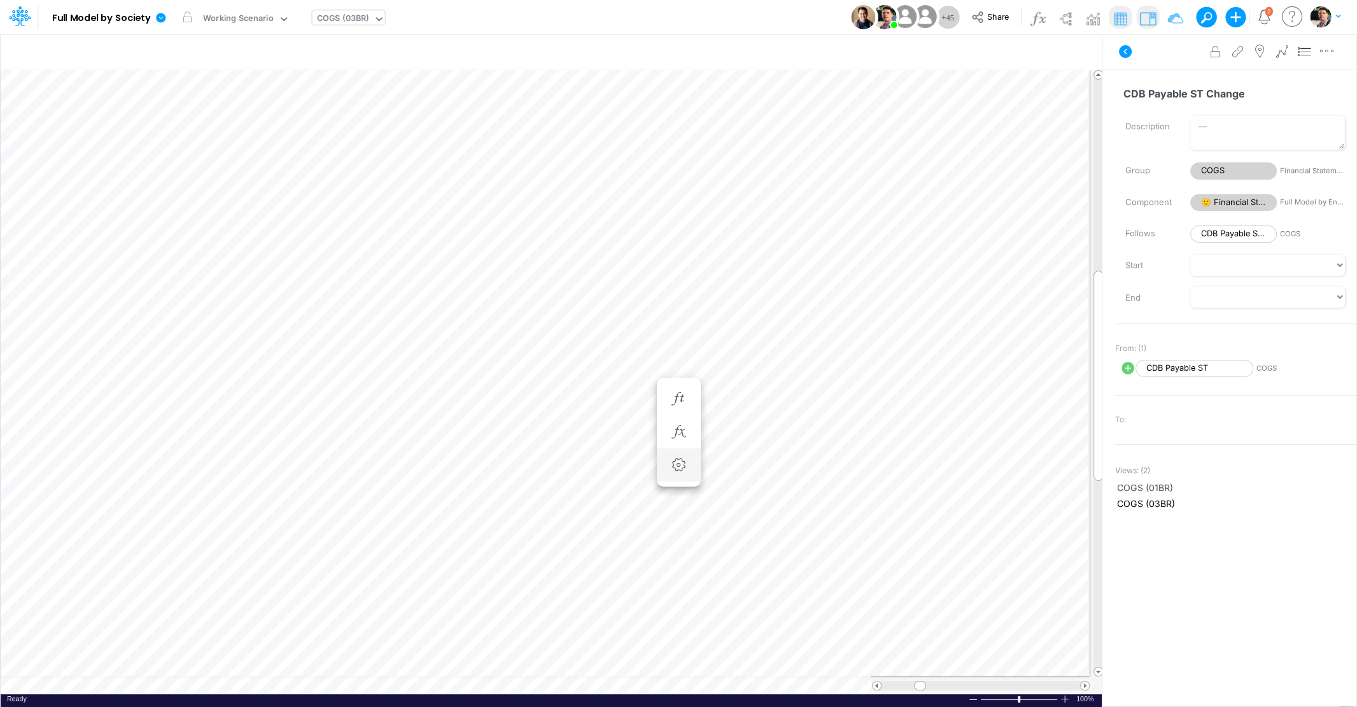
scroll to position [5, 41]
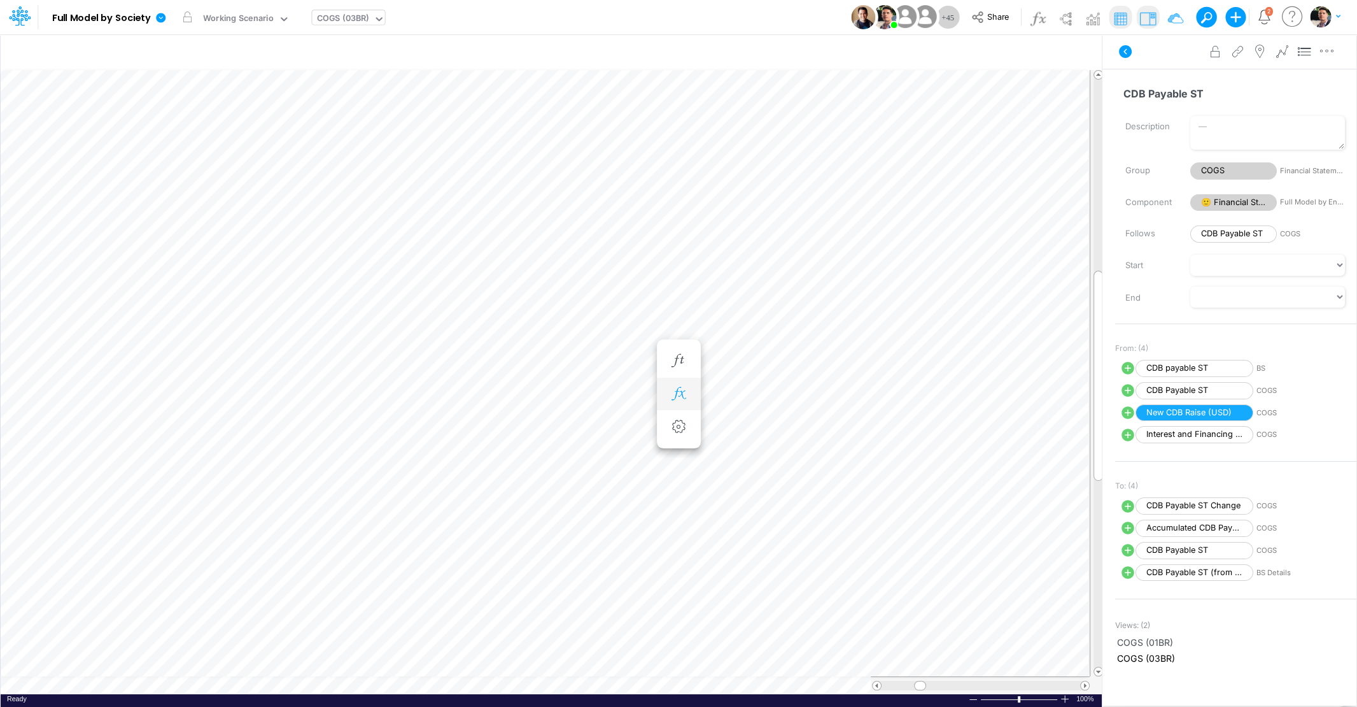
click at [684, 394] on icon "button" at bounding box center [678, 393] width 19 height 13
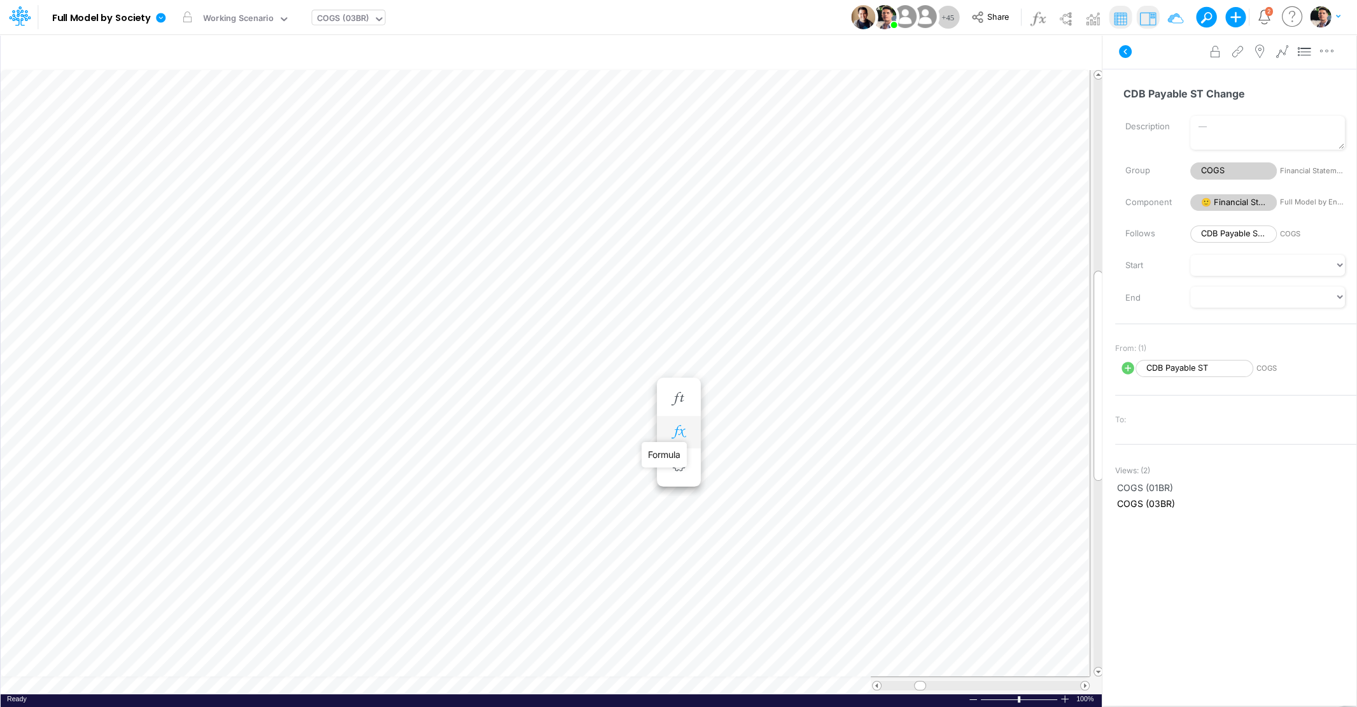
click at [682, 435] on icon "button" at bounding box center [678, 431] width 19 height 13
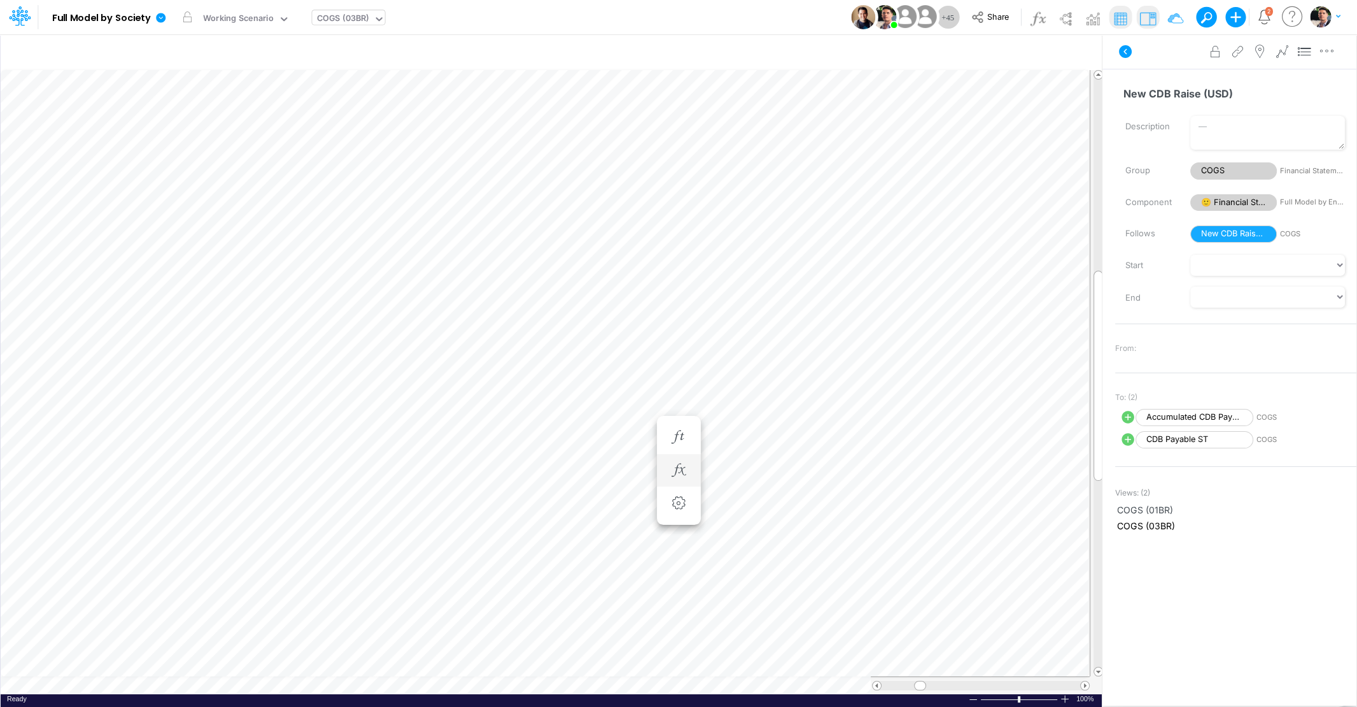
scroll to position [5, 25]
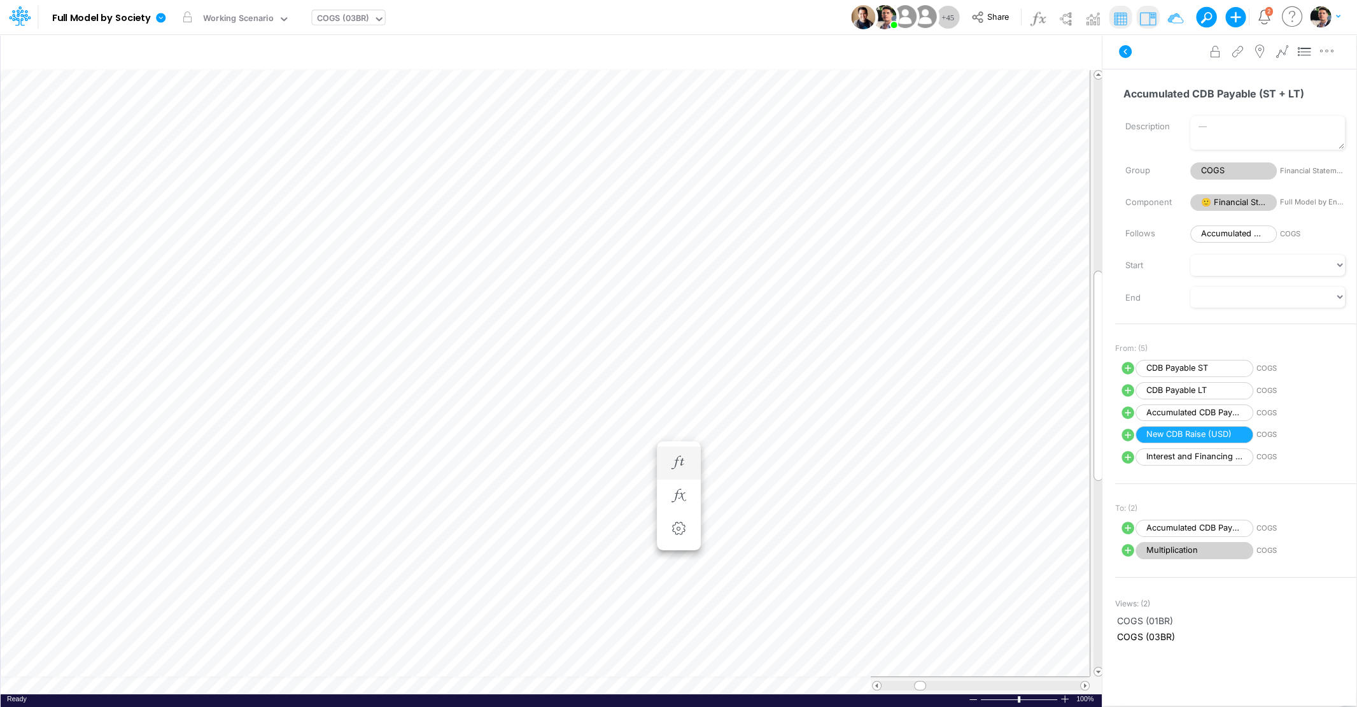
scroll to position [5, 17]
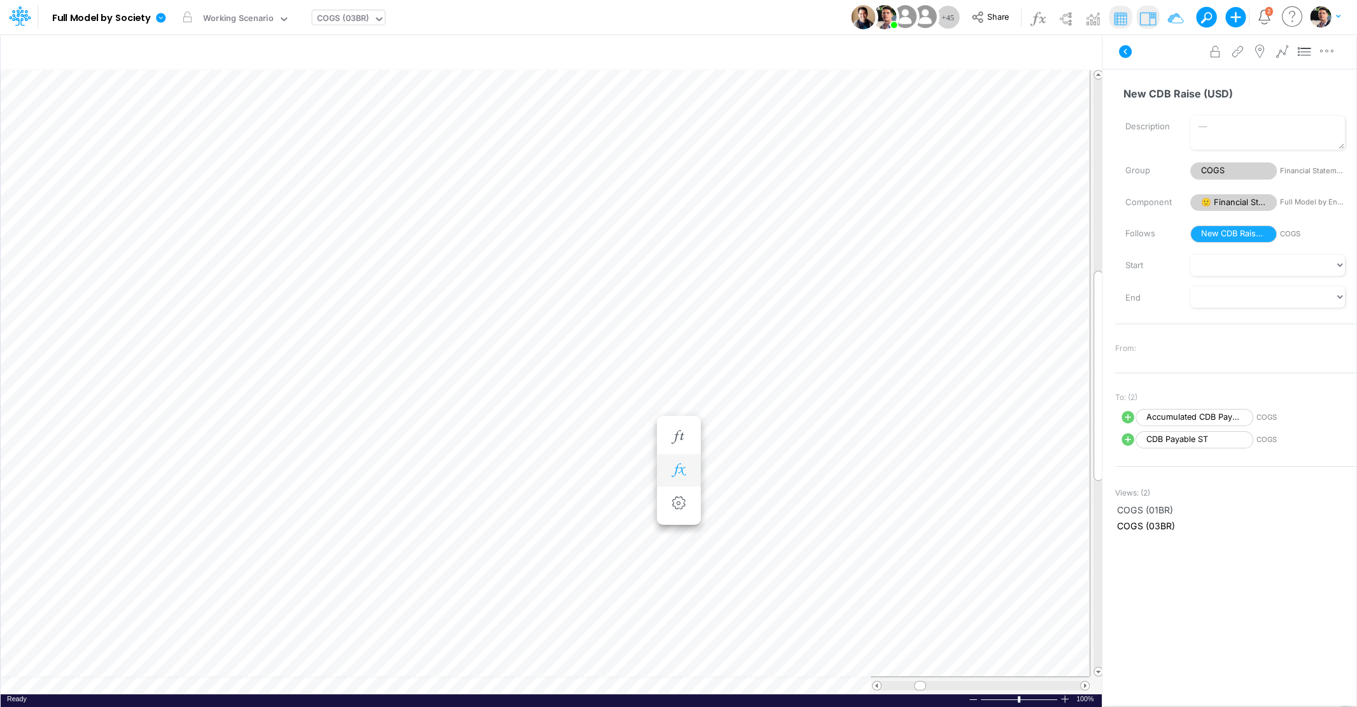
click at [674, 467] on icon "button" at bounding box center [678, 469] width 19 height 13
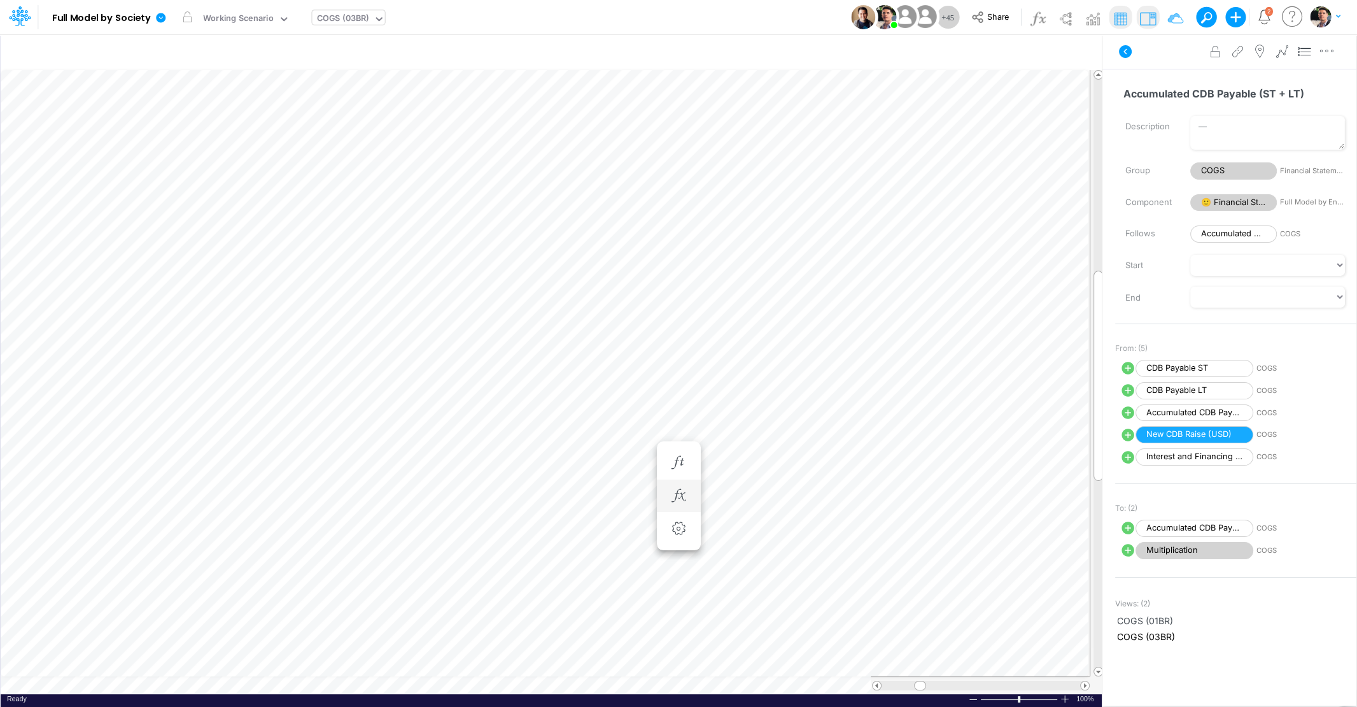
click at [666, 495] on li at bounding box center [679, 495] width 44 height 33
click at [680, 489] on icon "button" at bounding box center [678, 495] width 19 height 13
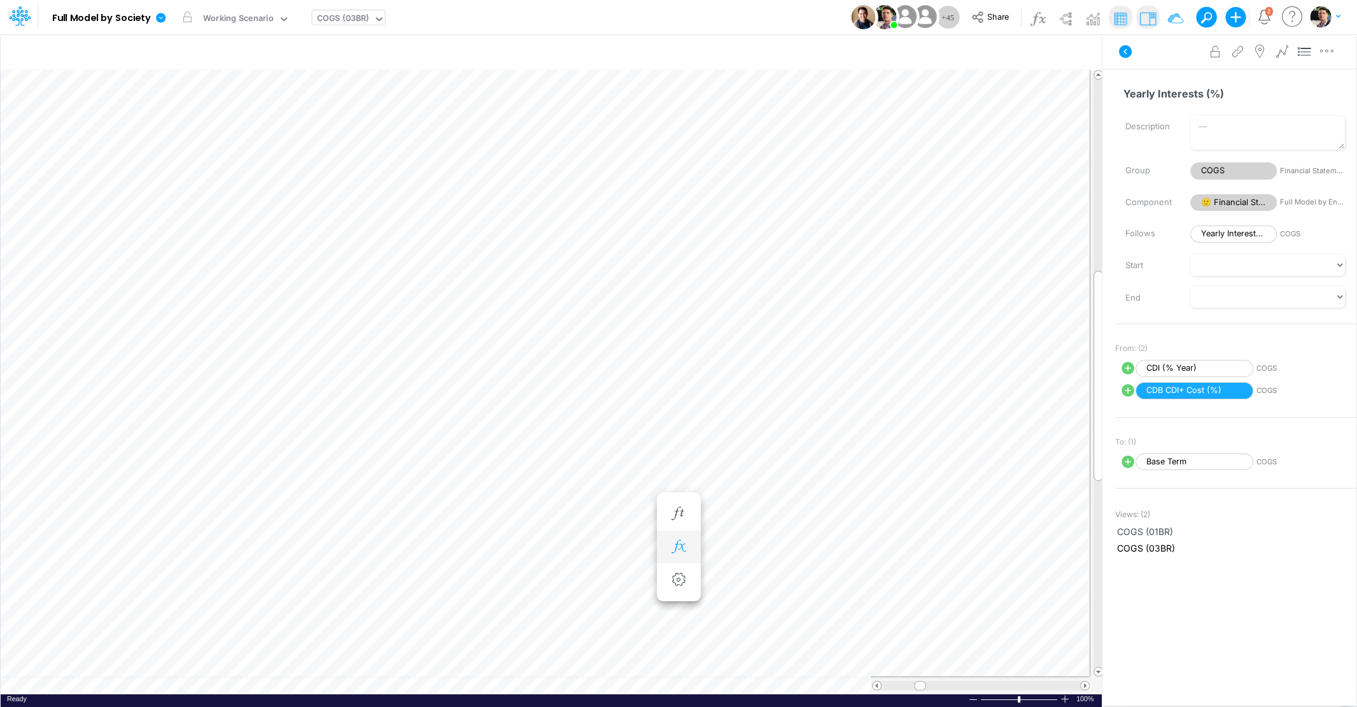
click at [681, 546] on icon "button" at bounding box center [678, 546] width 19 height 13
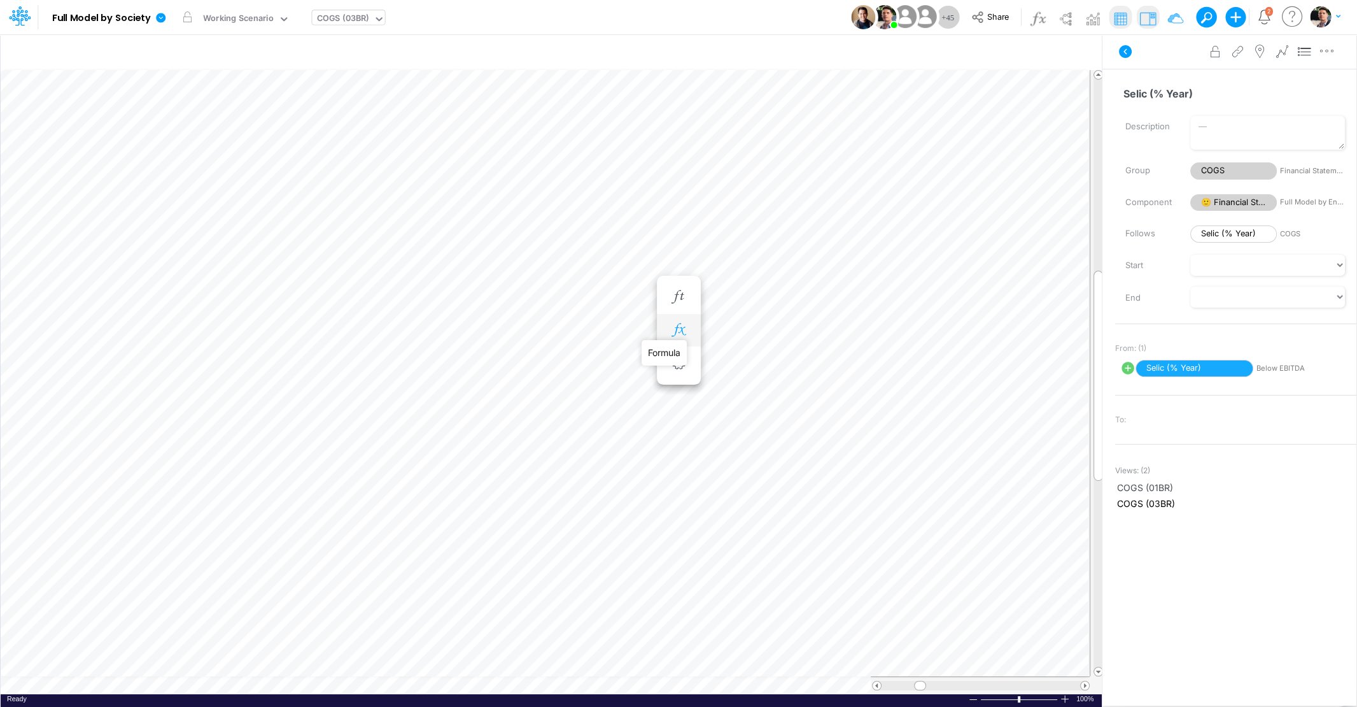
click at [679, 331] on icon "button" at bounding box center [678, 329] width 19 height 13
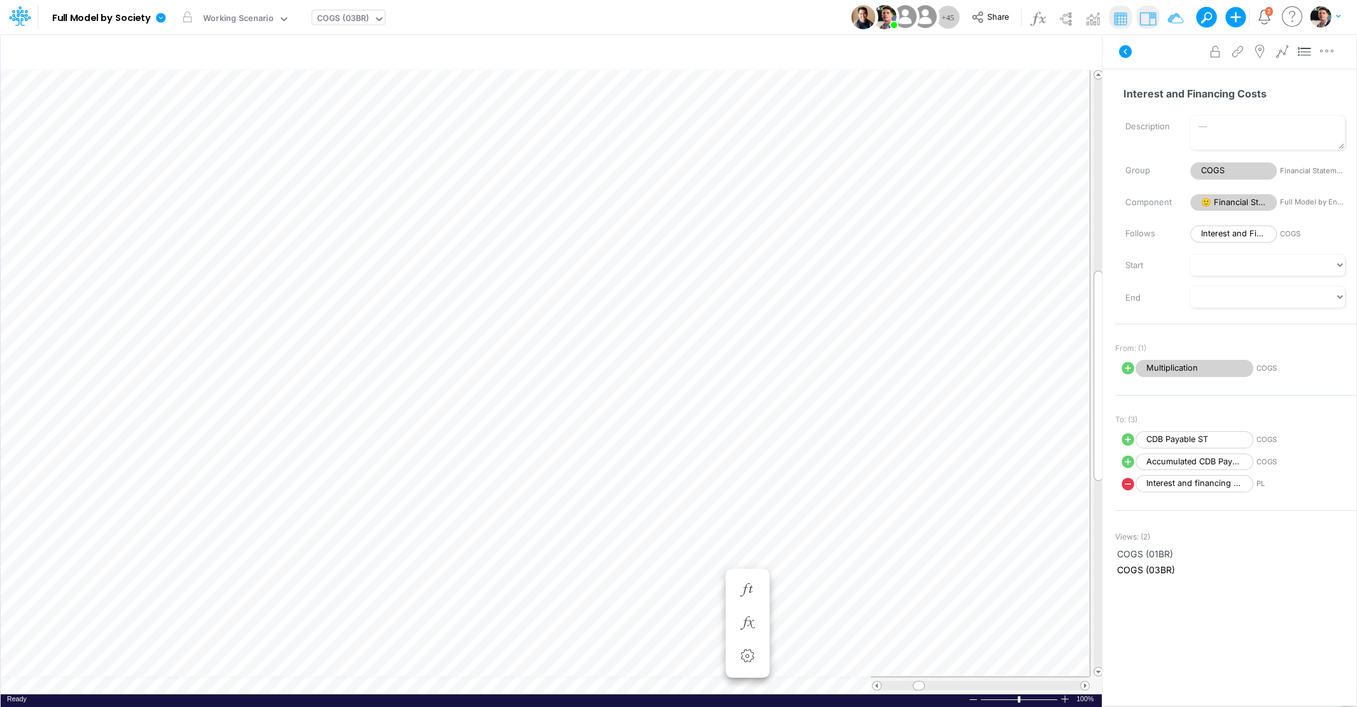
scroll to position [5, 11]
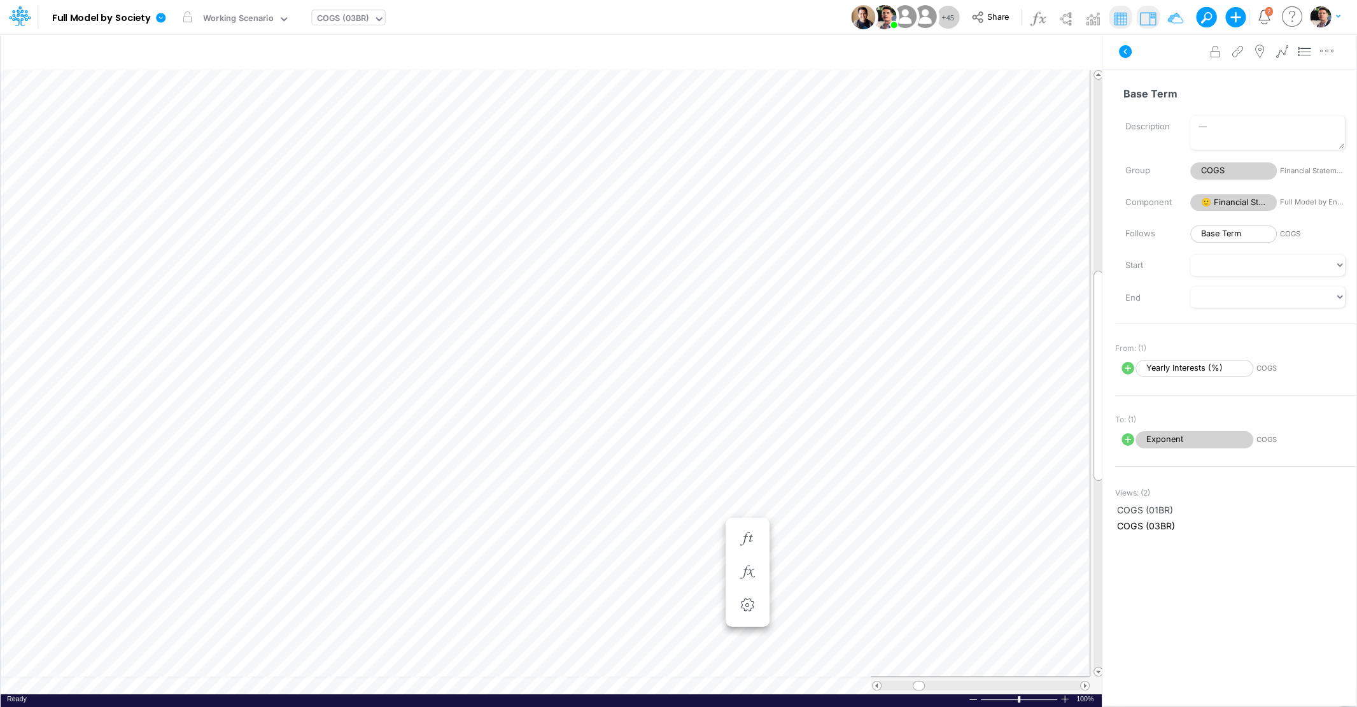
scroll to position [5, 39]
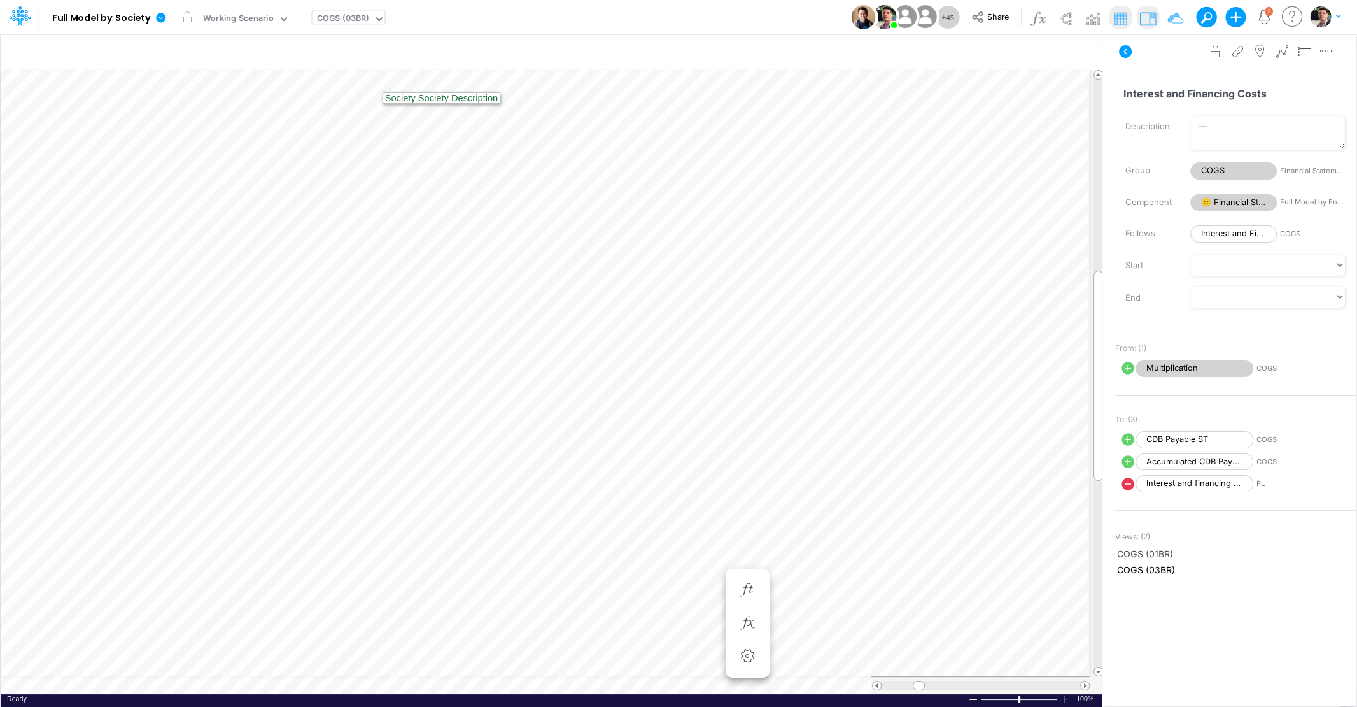
click at [355, 23] on div "COGS (03BR)" at bounding box center [343, 19] width 52 height 15
type input "03br"
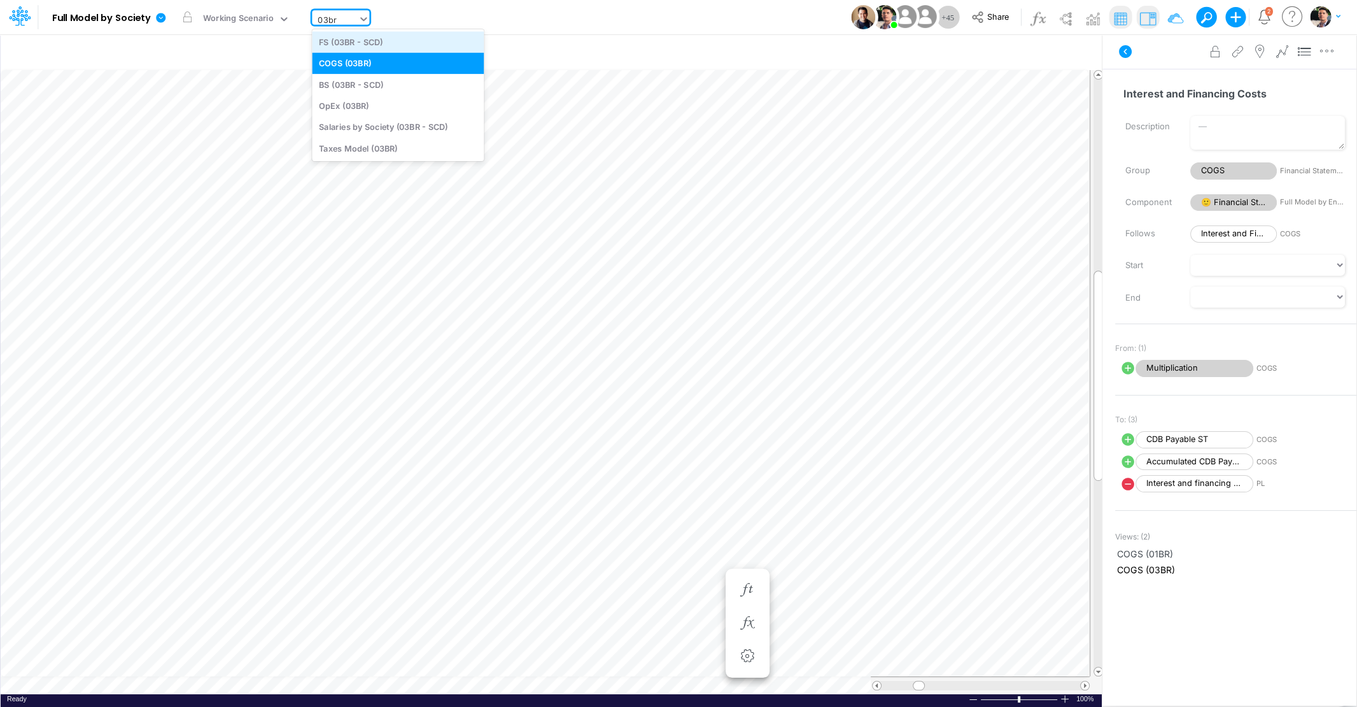
click at [366, 41] on div "FS (03BR - SCD)" at bounding box center [398, 41] width 172 height 21
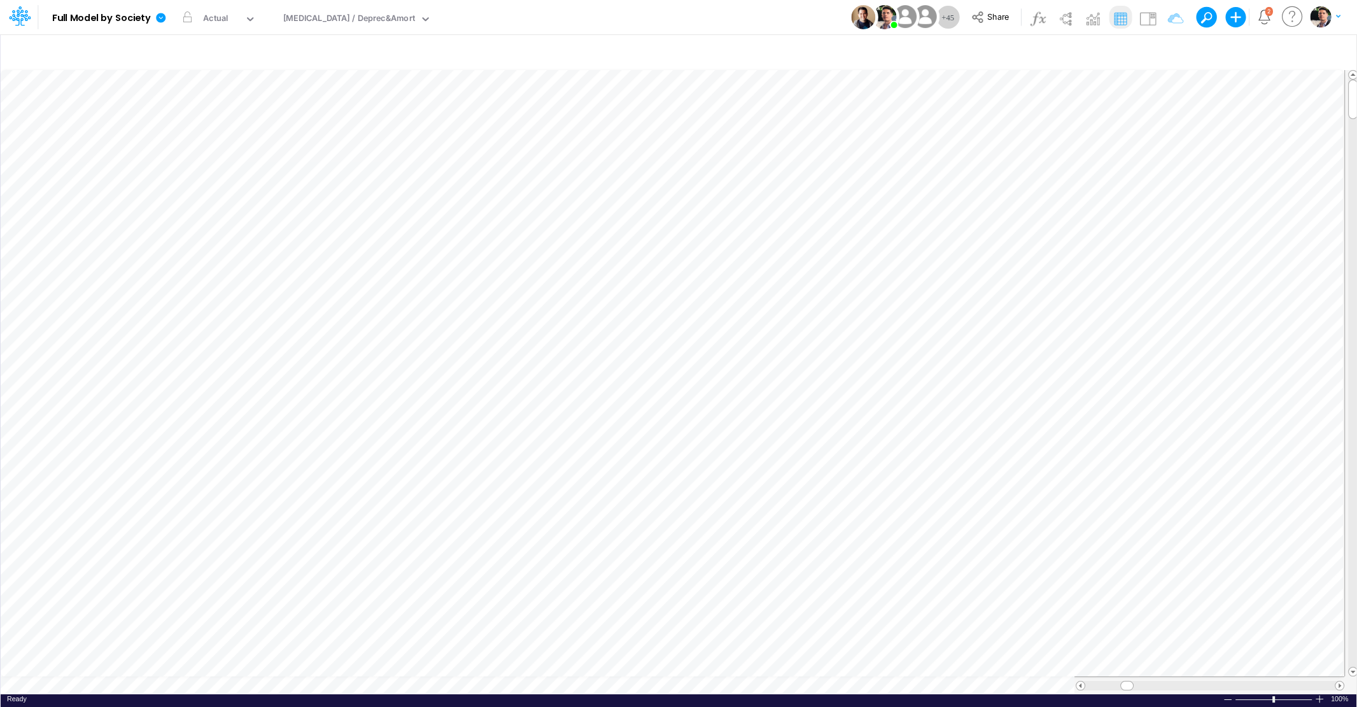
click at [1306, 686] on div at bounding box center [1210, 685] width 250 height 10
click at [333, 18] on div "[MEDICAL_DATA] / Deprec&Amort" at bounding box center [349, 19] width 132 height 15
type input "opex"
click at [338, 46] on div "OpEx (01BR)" at bounding box center [364, 41] width 172 height 21
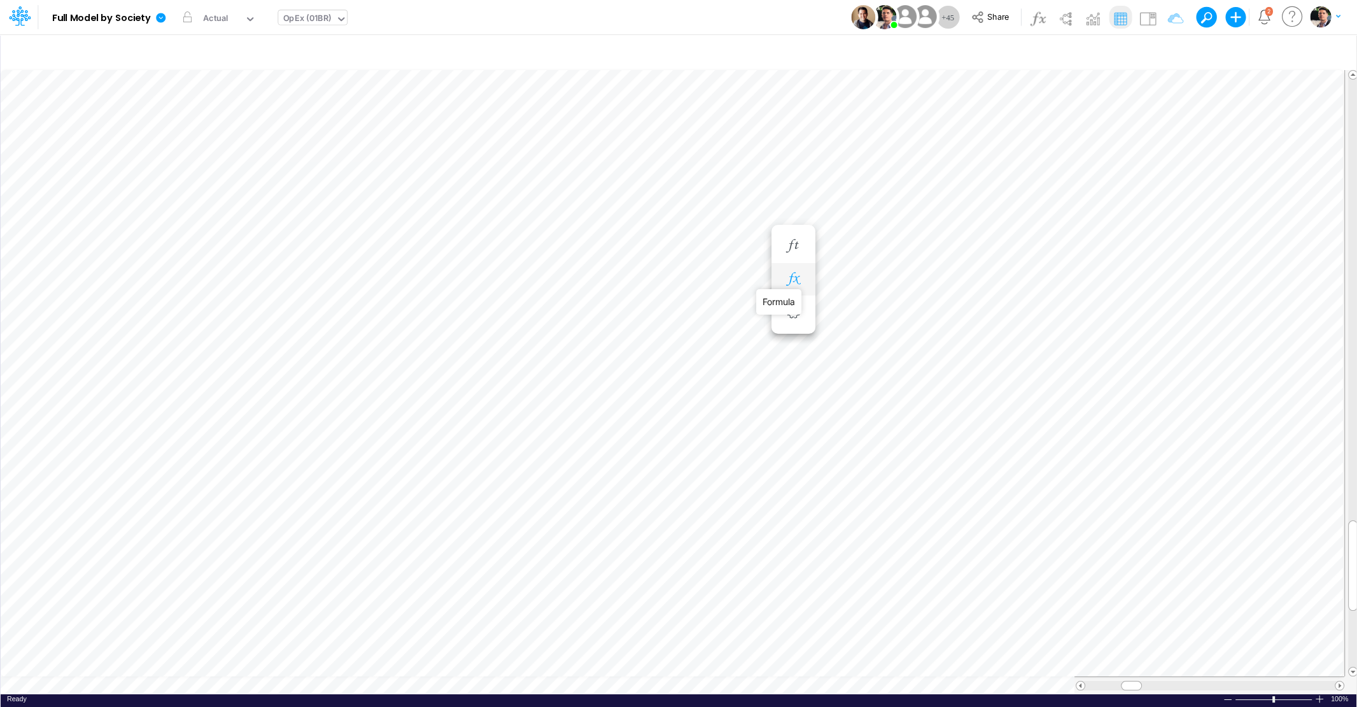
click at [785, 278] on icon "button" at bounding box center [793, 278] width 19 height 13
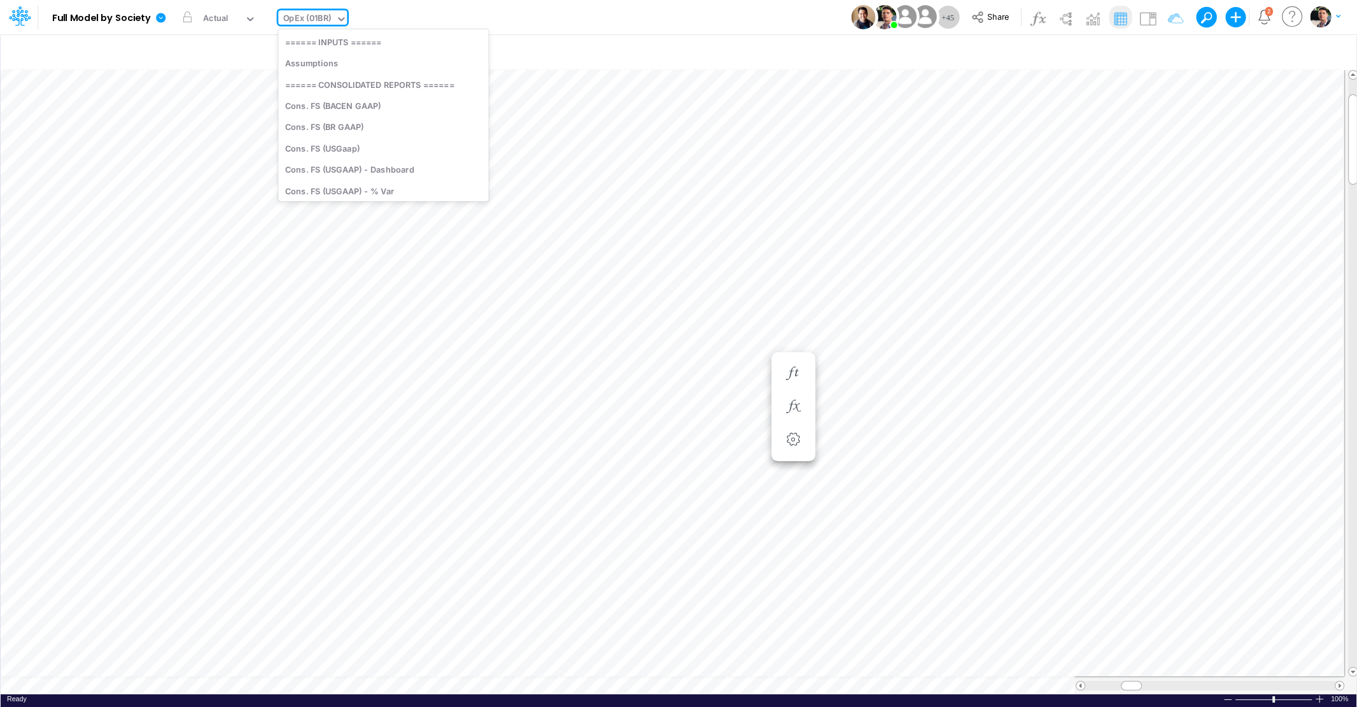
click at [321, 15] on div "OpEx (01BR)" at bounding box center [307, 19] width 48 height 15
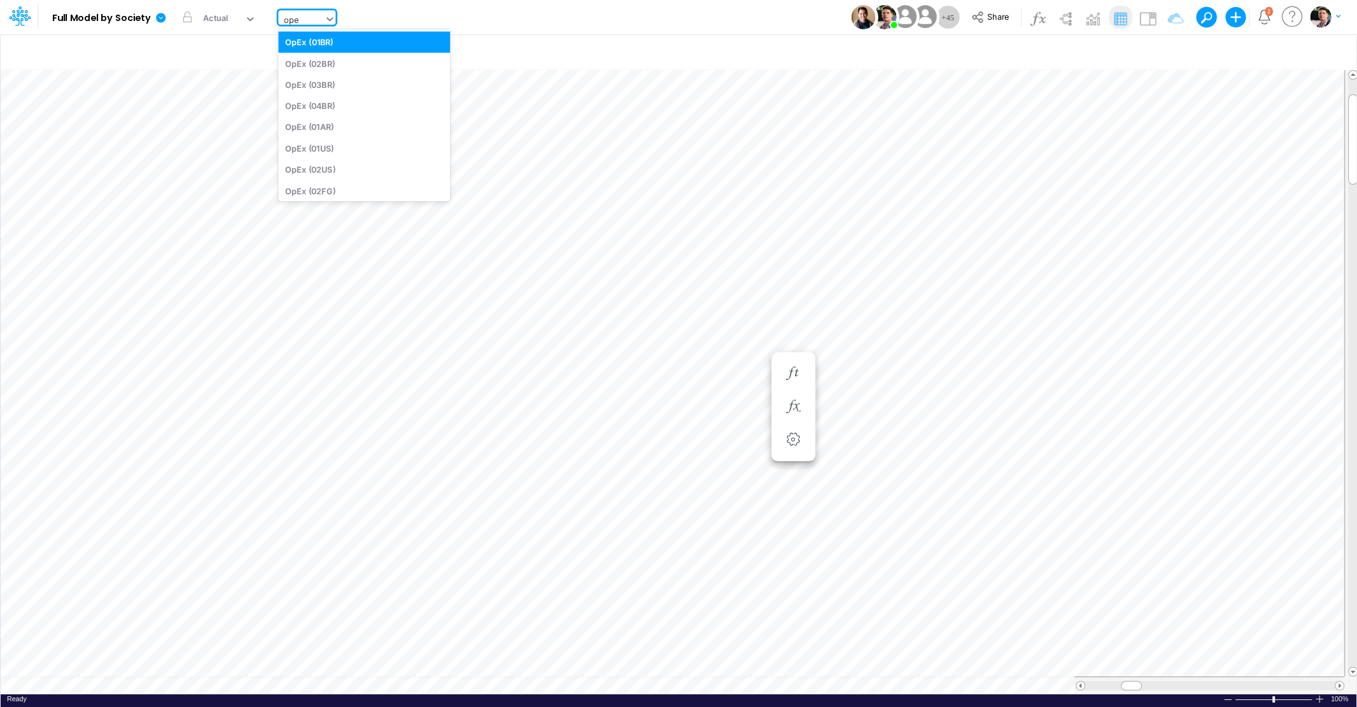
type input "opex"
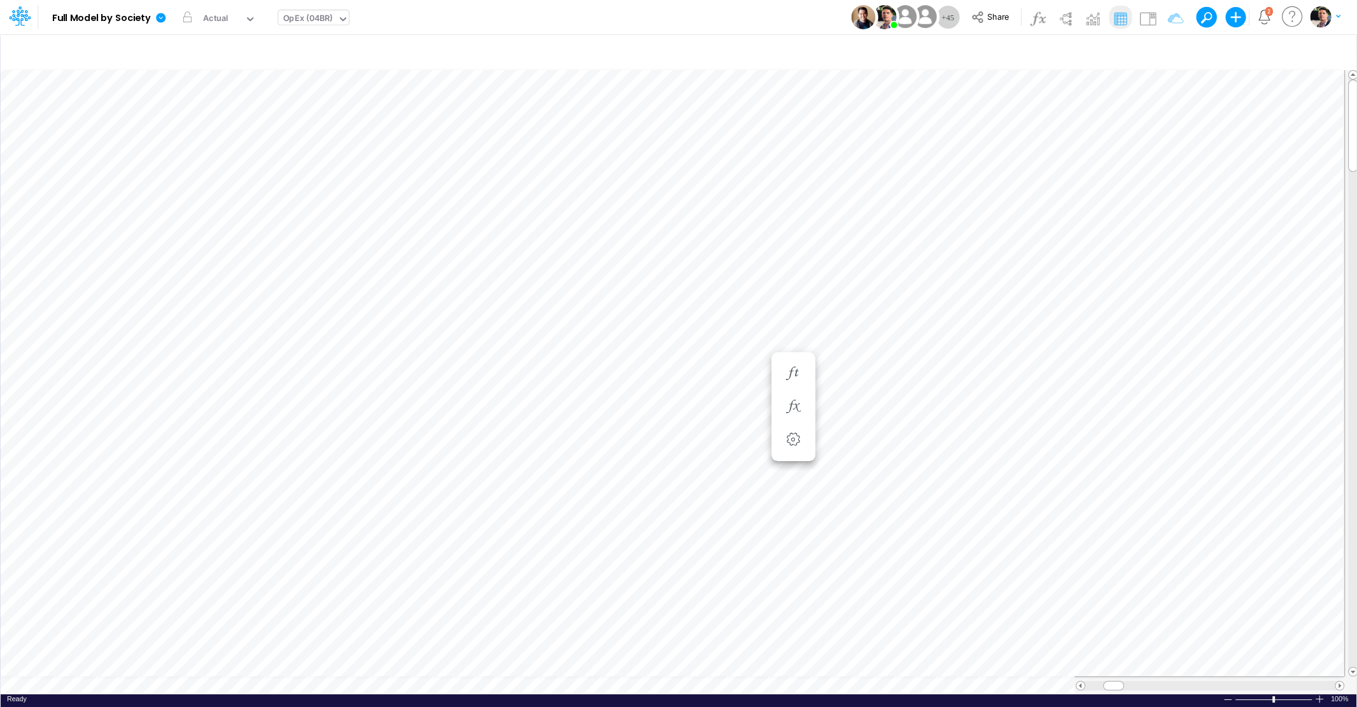
scroll to position [5, 3]
click at [822, 368] on icon "button" at bounding box center [815, 368] width 19 height 13
click at [1147, 25] on img at bounding box center [1147, 18] width 20 height 20
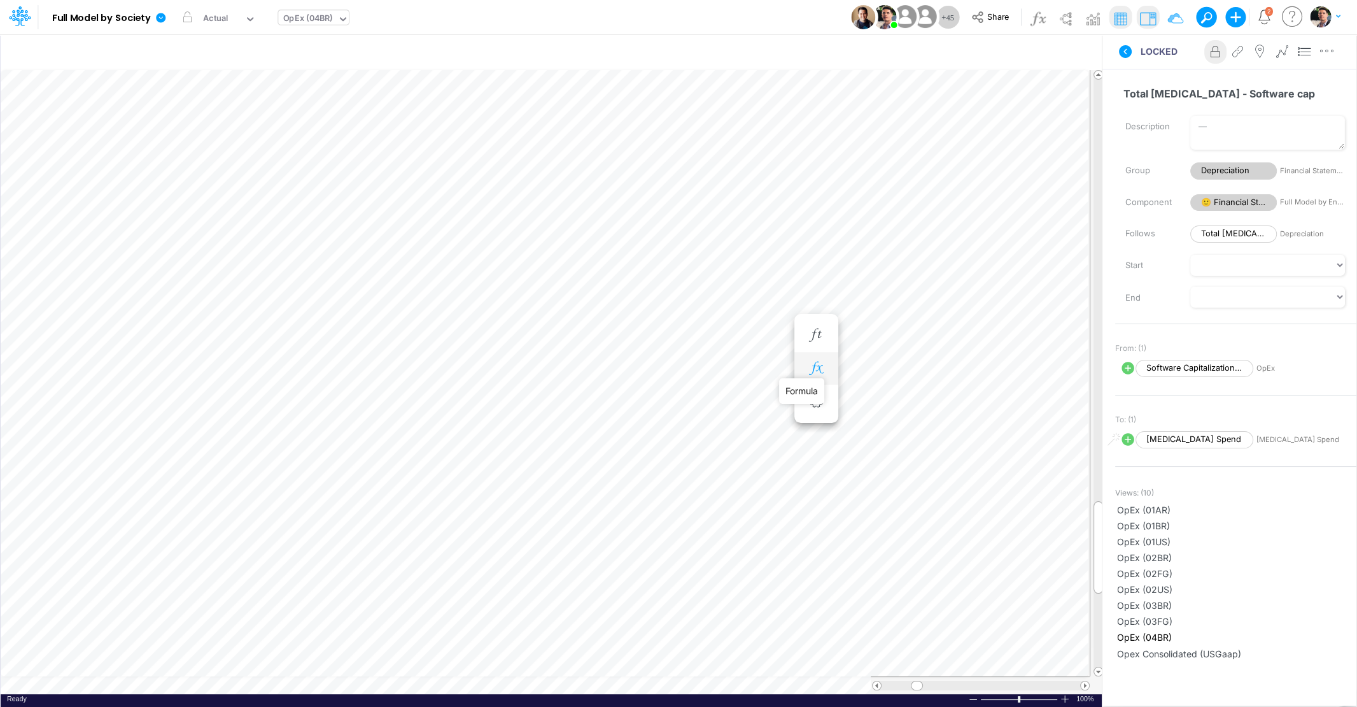
click at [814, 368] on icon "button" at bounding box center [815, 368] width 19 height 13
click at [369, 395] on span "Software Capitalization - Salaries P&D" at bounding box center [346, 400] width 118 height 16
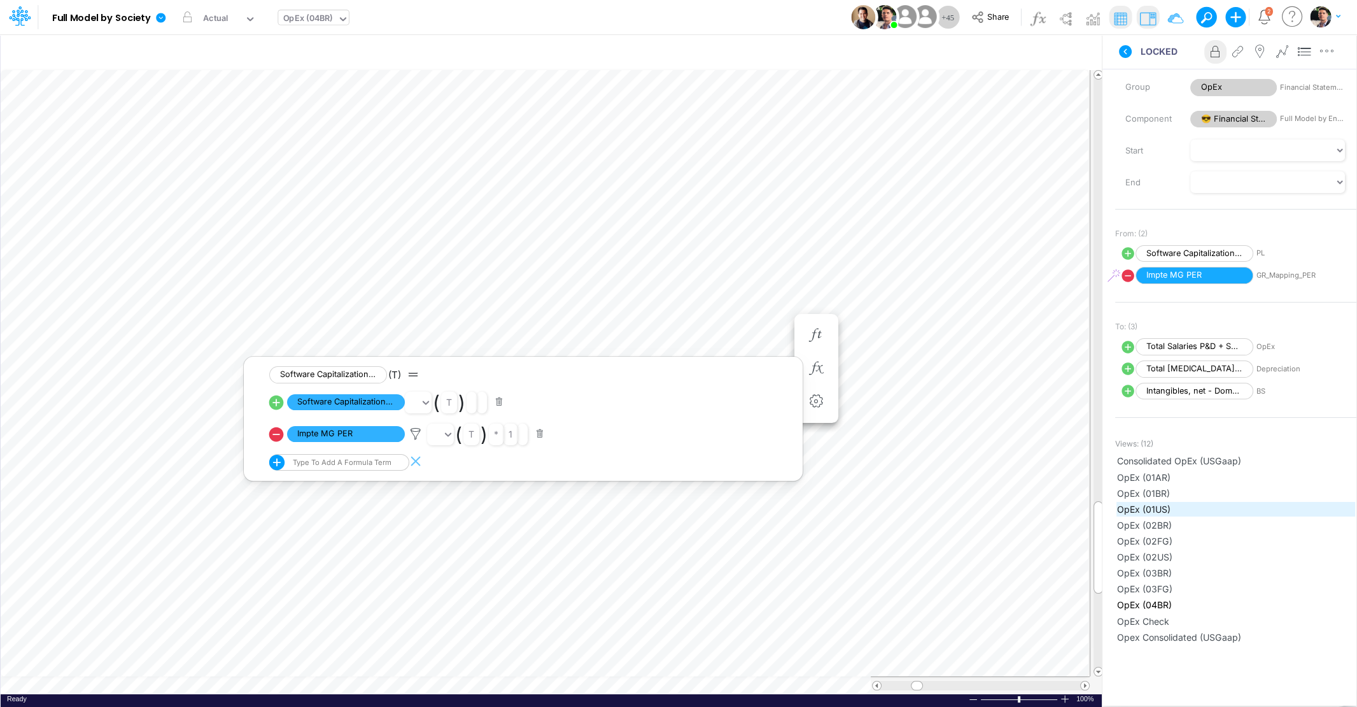
scroll to position [83, 0]
click at [825, 366] on icon "button" at bounding box center [815, 368] width 19 height 13
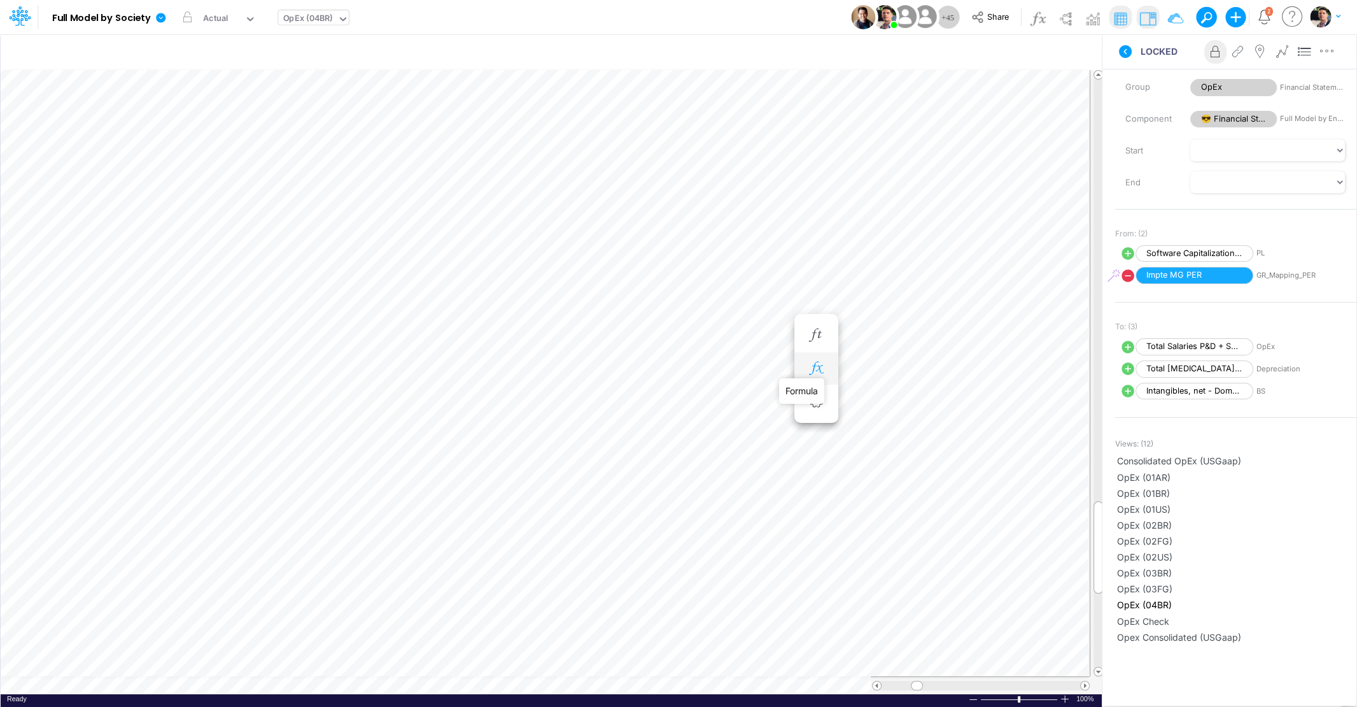
click at [825, 366] on icon "button" at bounding box center [815, 368] width 19 height 13
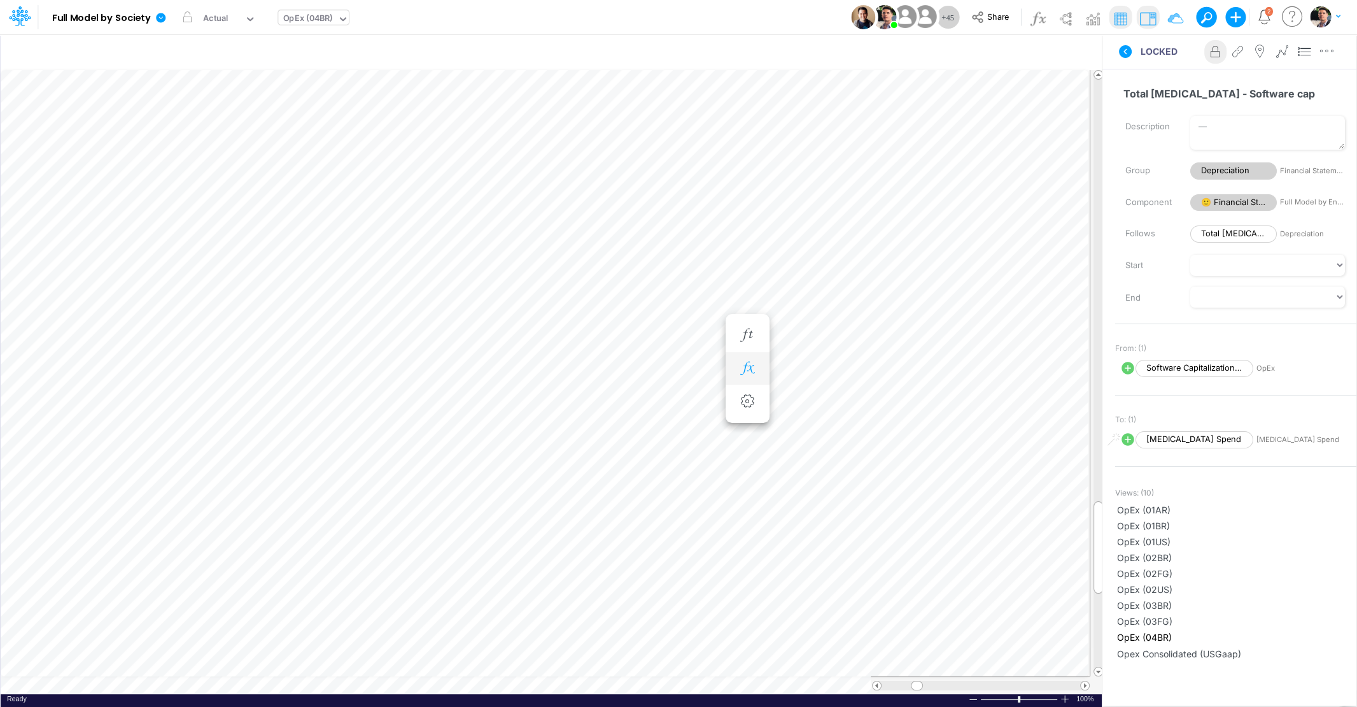
click at [740, 365] on icon "button" at bounding box center [747, 368] width 19 height 13
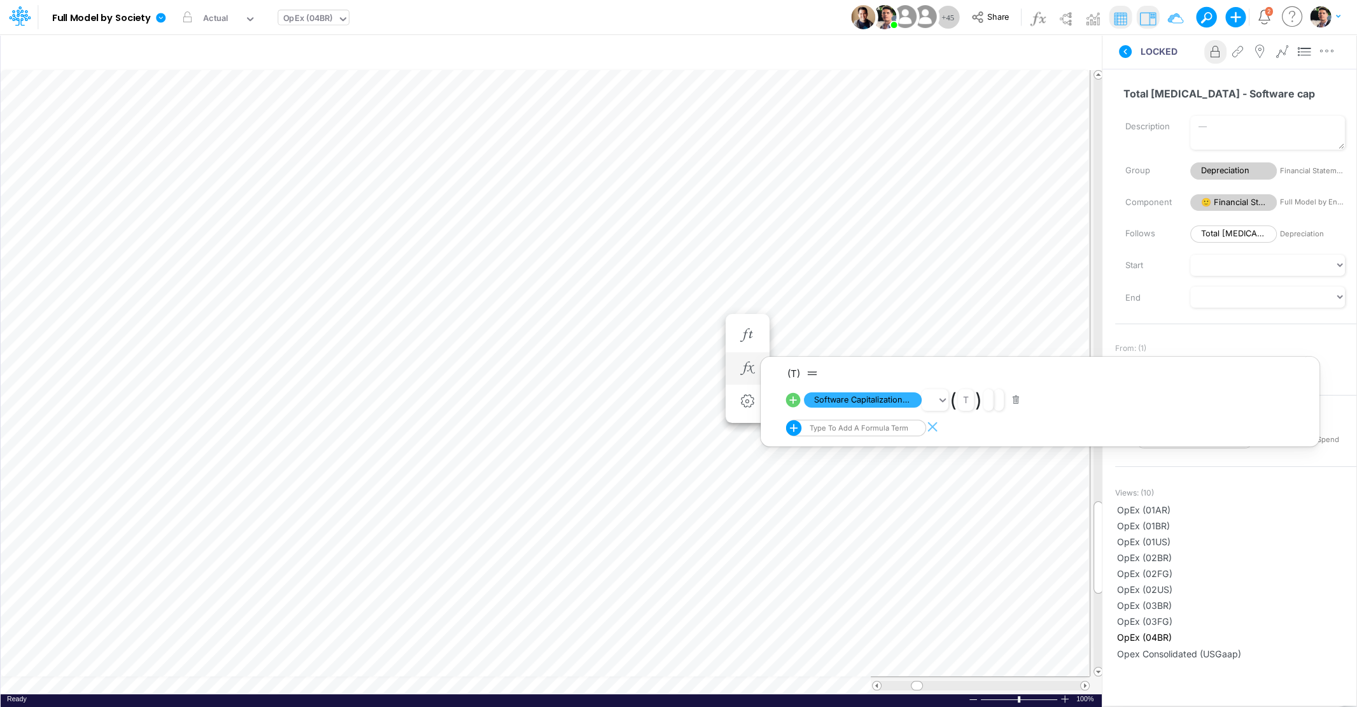
click at [796, 399] on icon at bounding box center [793, 400] width 18 height 18
select select "Multiply"
select select "Add"
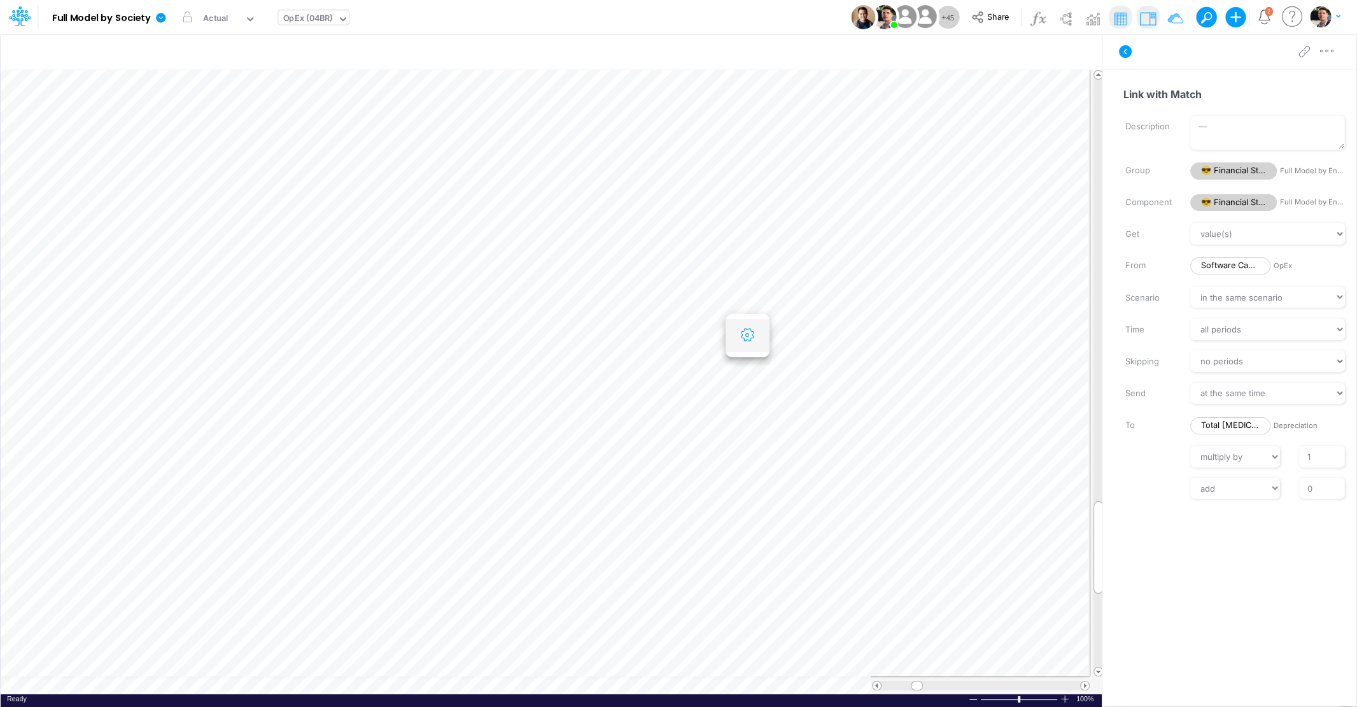
click at [739, 326] on button "button" at bounding box center [748, 335] width 24 height 25
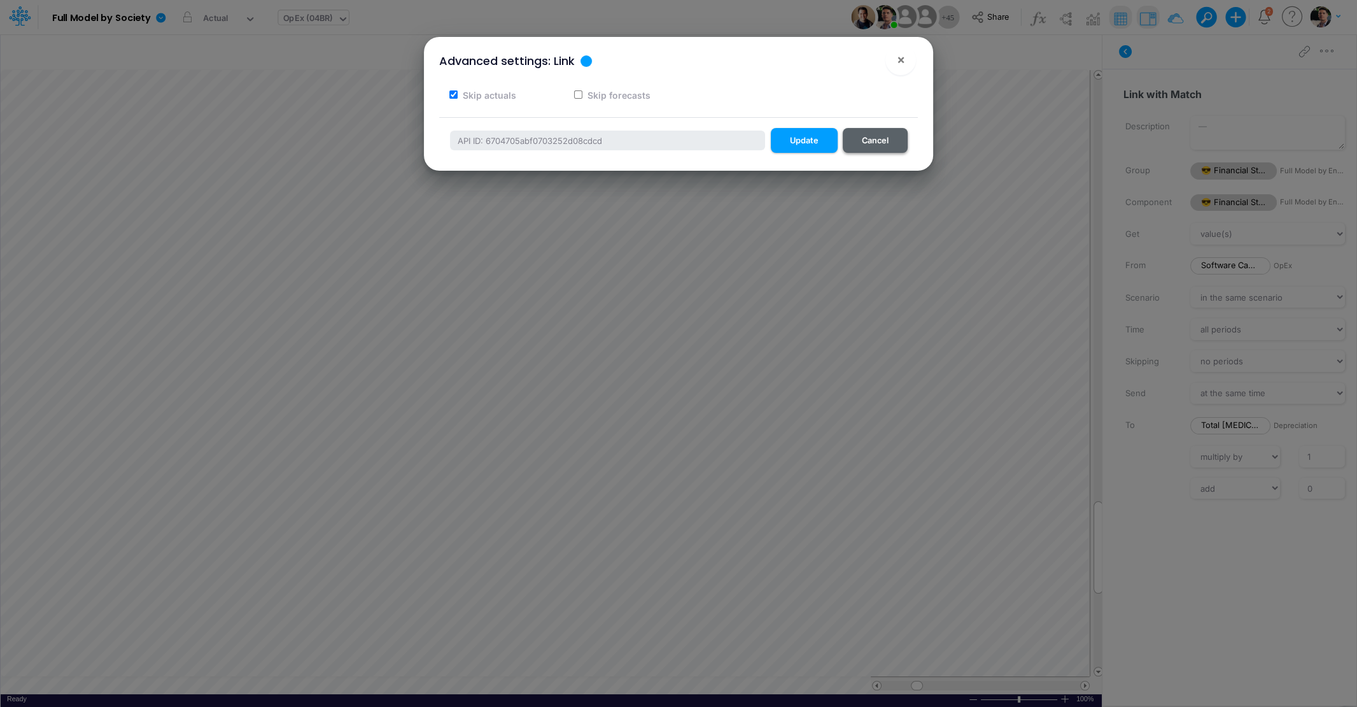
click at [877, 143] on button "Cancel" at bounding box center [875, 140] width 65 height 25
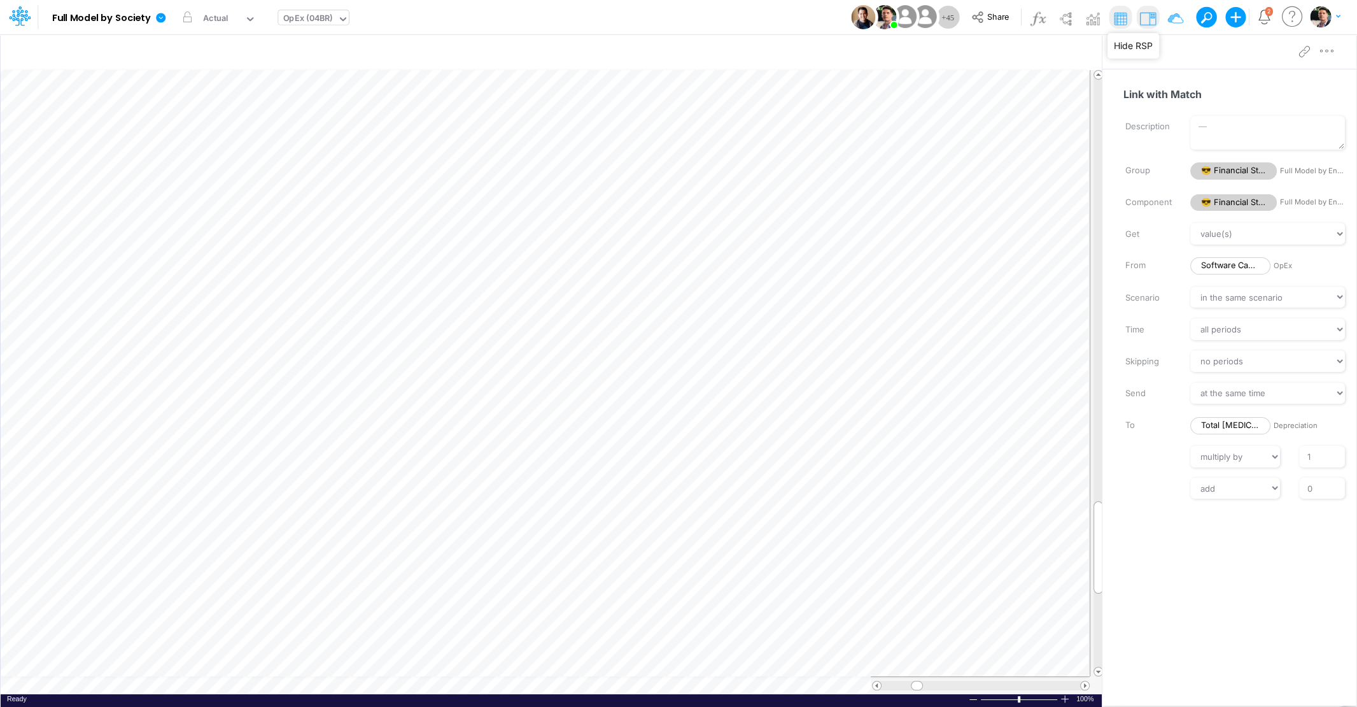
click at [1148, 22] on img at bounding box center [1147, 18] width 20 height 20
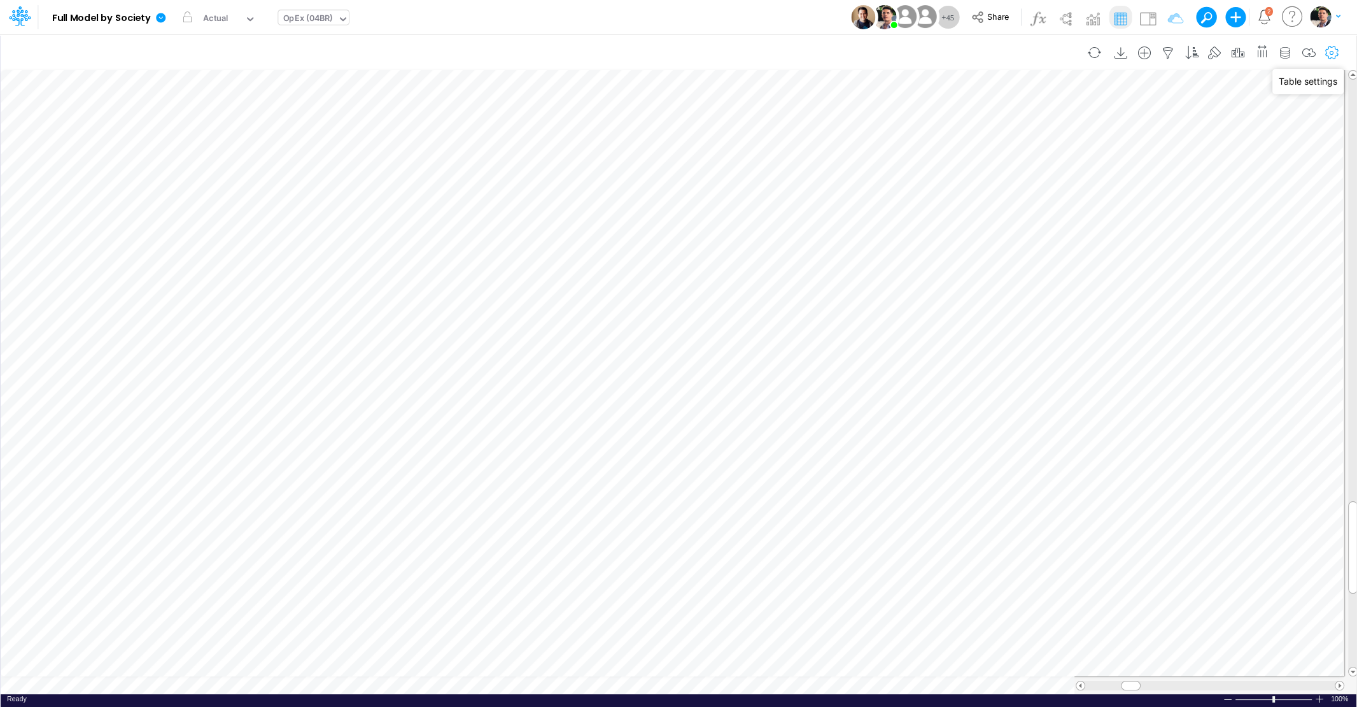
click at [1332, 54] on icon "button" at bounding box center [1332, 52] width 19 height 13
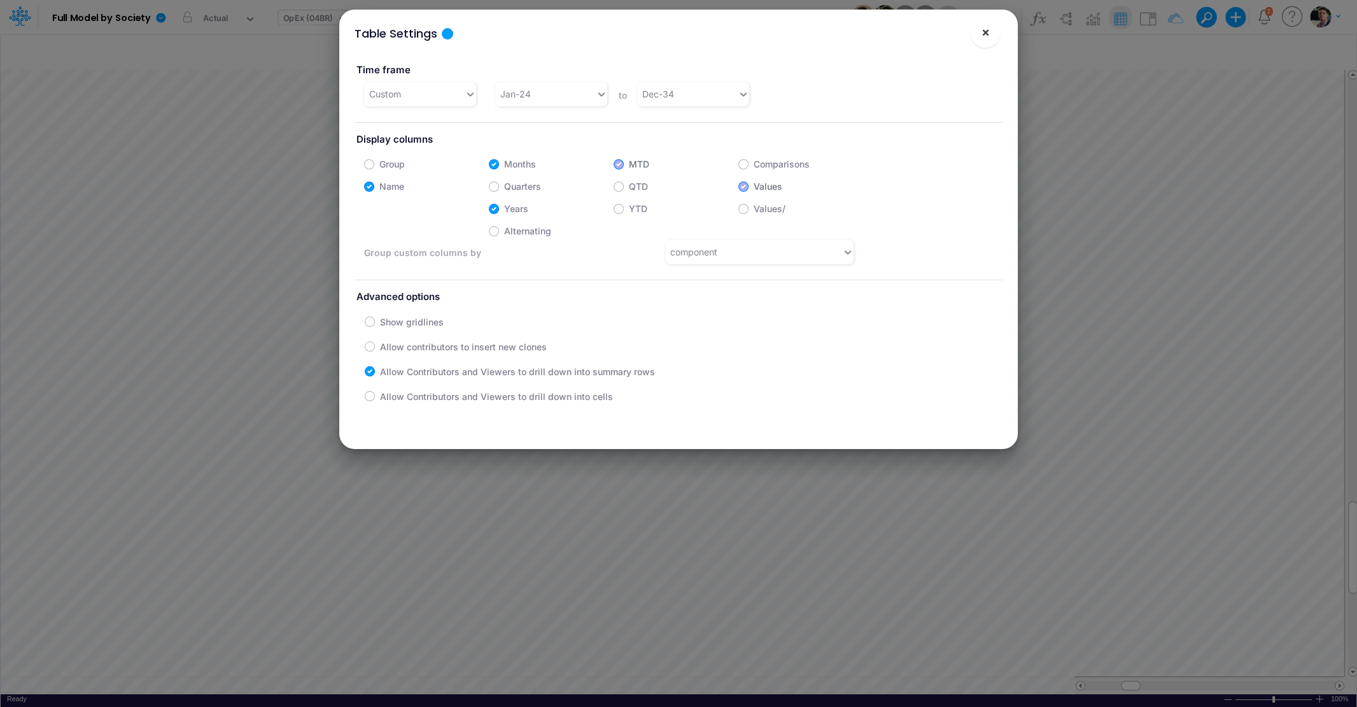
click at [983, 33] on span "×" at bounding box center [986, 31] width 8 height 15
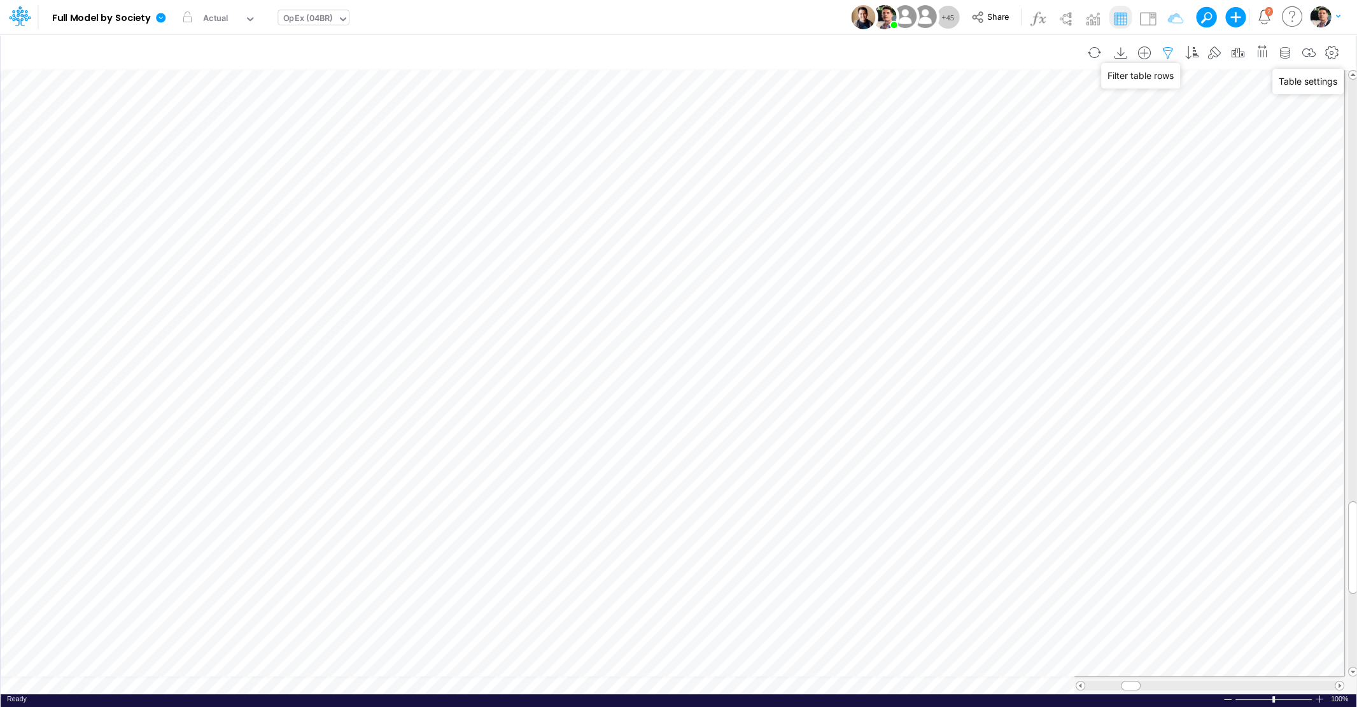
click at [1176, 53] on icon "button" at bounding box center [1167, 52] width 19 height 13
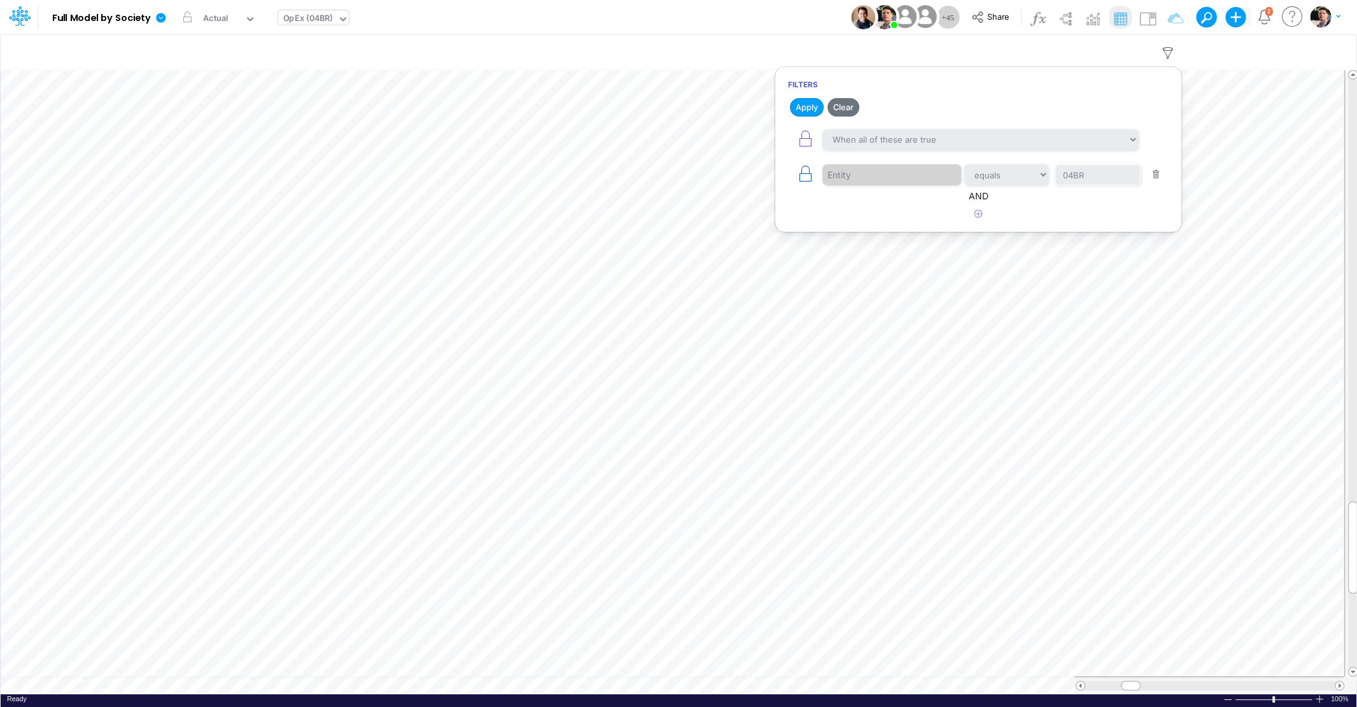
click at [803, 173] on icon "button" at bounding box center [805, 174] width 18 height 18
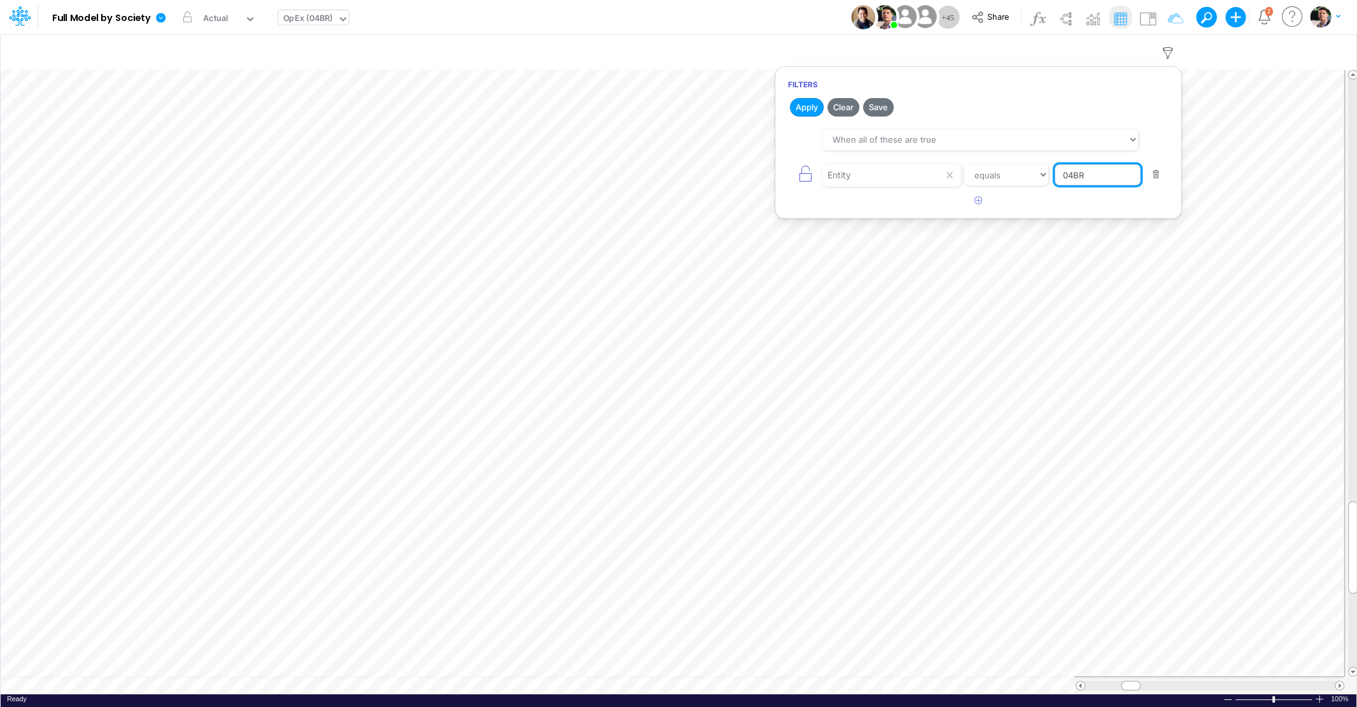
click at [1111, 178] on input "04BR" at bounding box center [1098, 175] width 86 height 22
type input "0"
type input "template"
click at [802, 106] on button "Apply" at bounding box center [807, 107] width 34 height 18
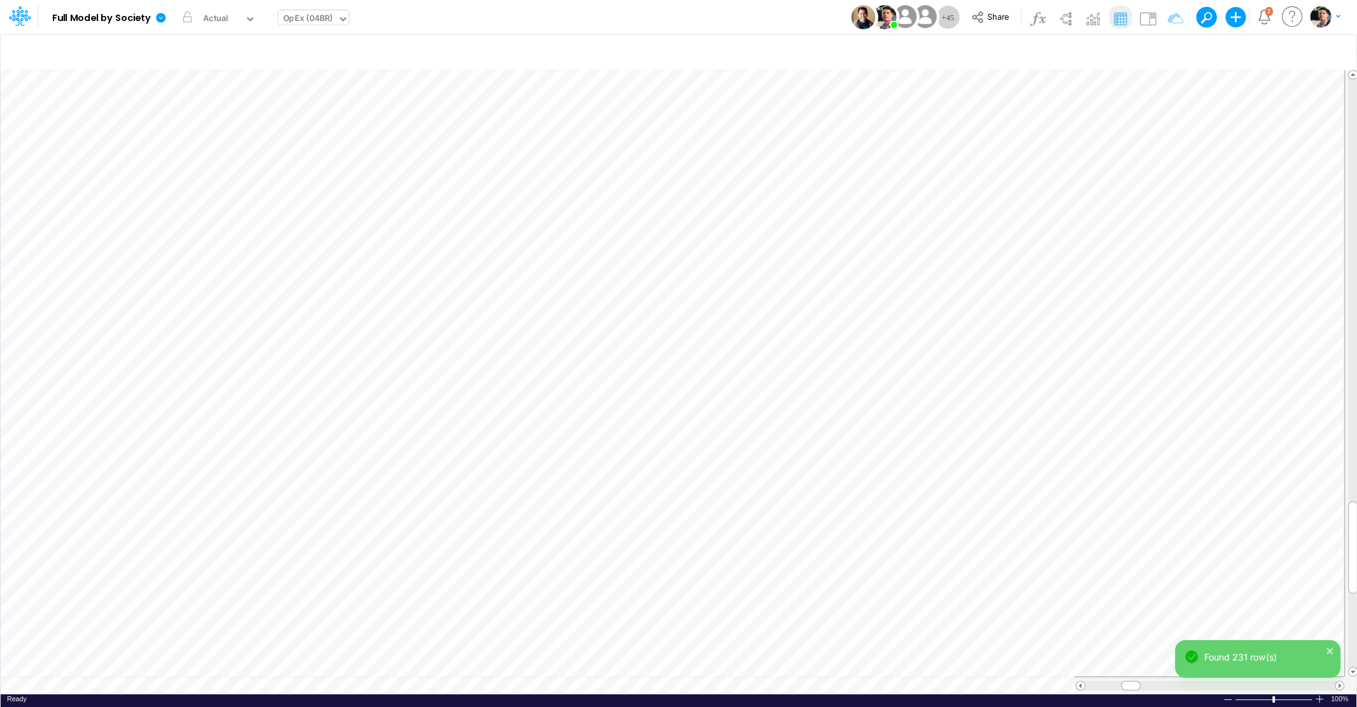
scroll to position [5, 3]
click at [742, 400] on icon "button" at bounding box center [747, 401] width 19 height 13
select select "sum"
select select "field"
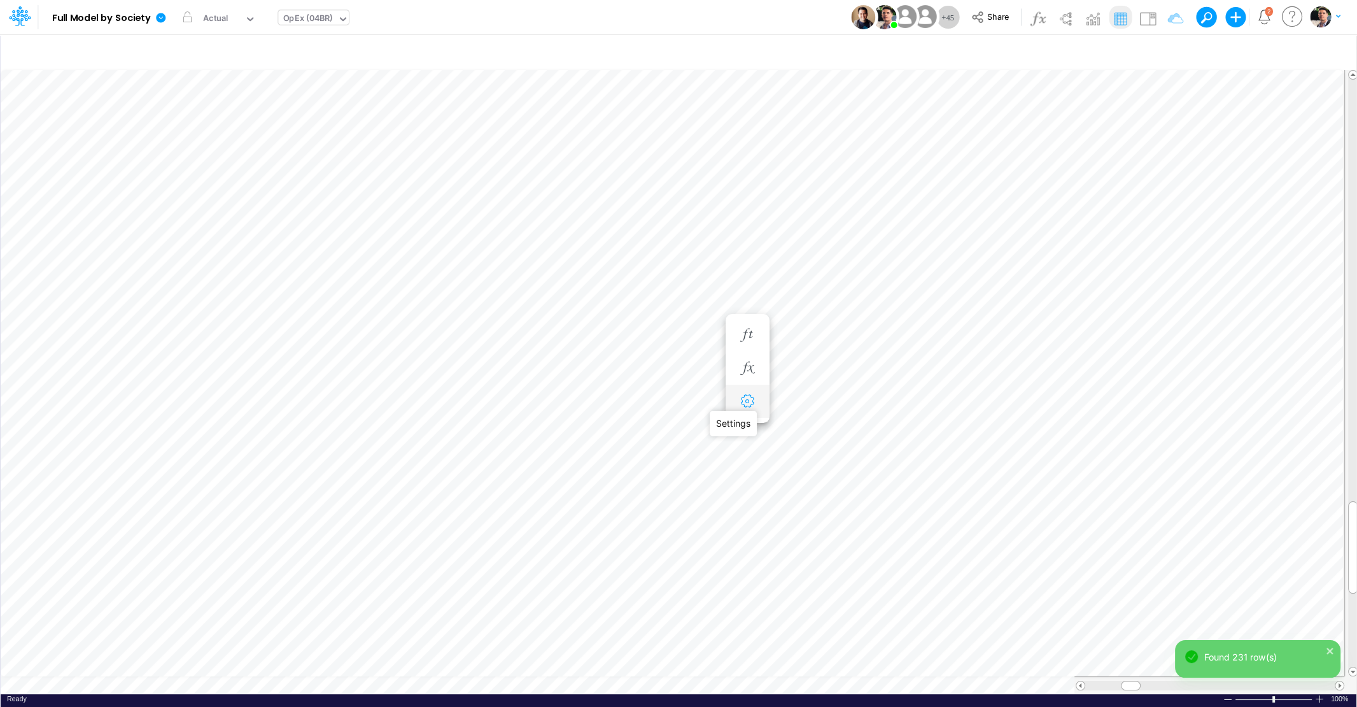
select select "Number"
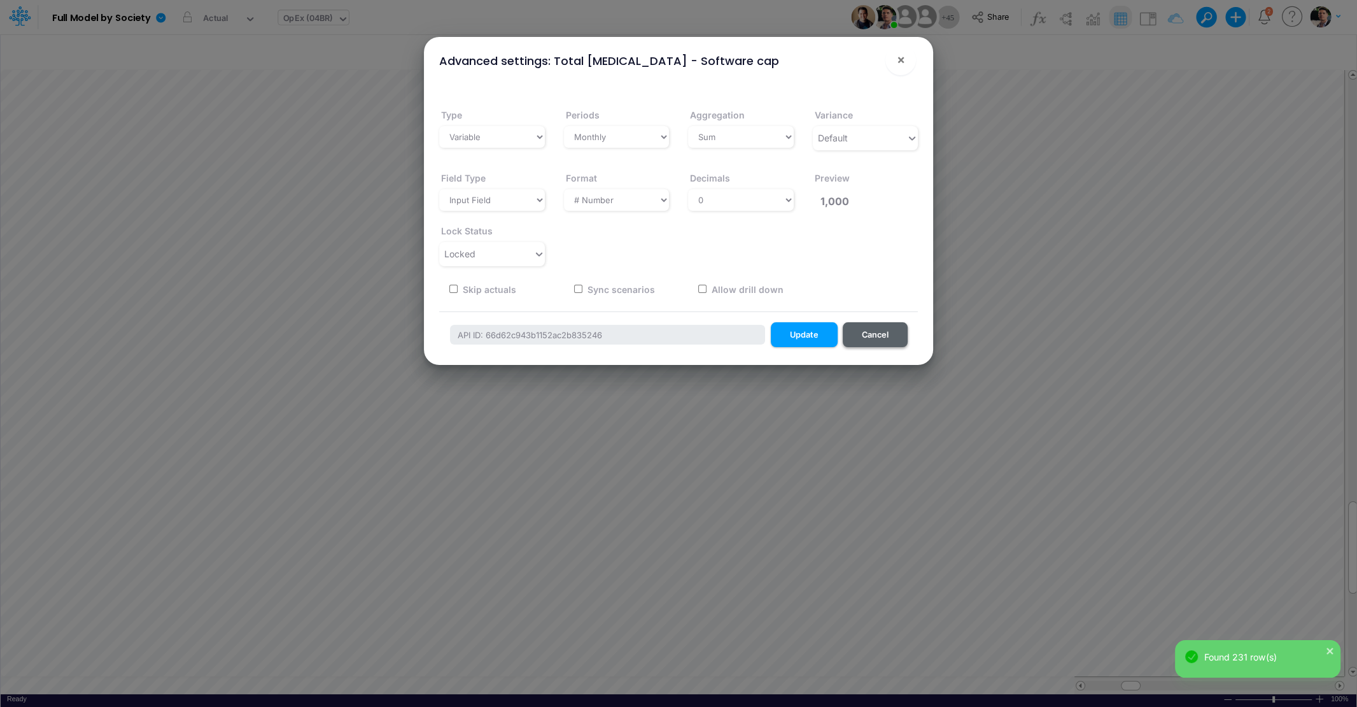
click at [877, 339] on button "Cancel" at bounding box center [875, 334] width 65 height 25
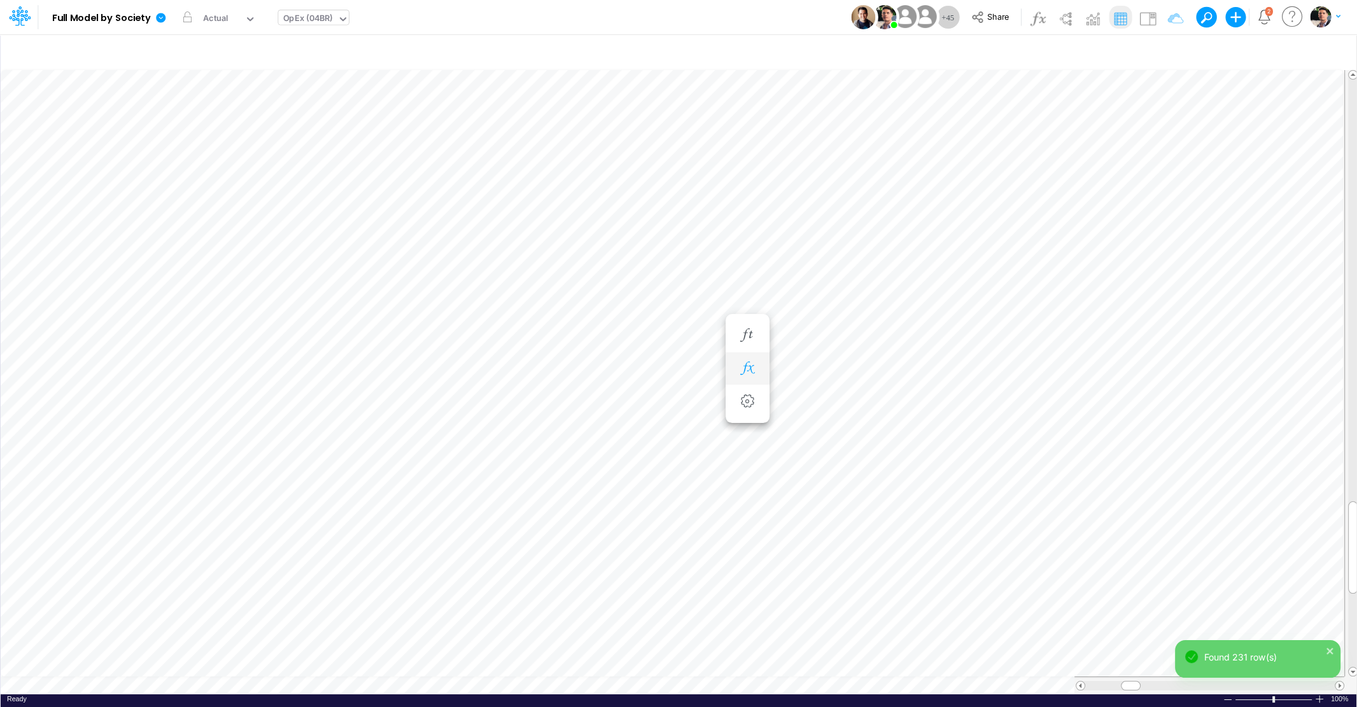
click at [745, 367] on icon "button" at bounding box center [747, 368] width 19 height 13
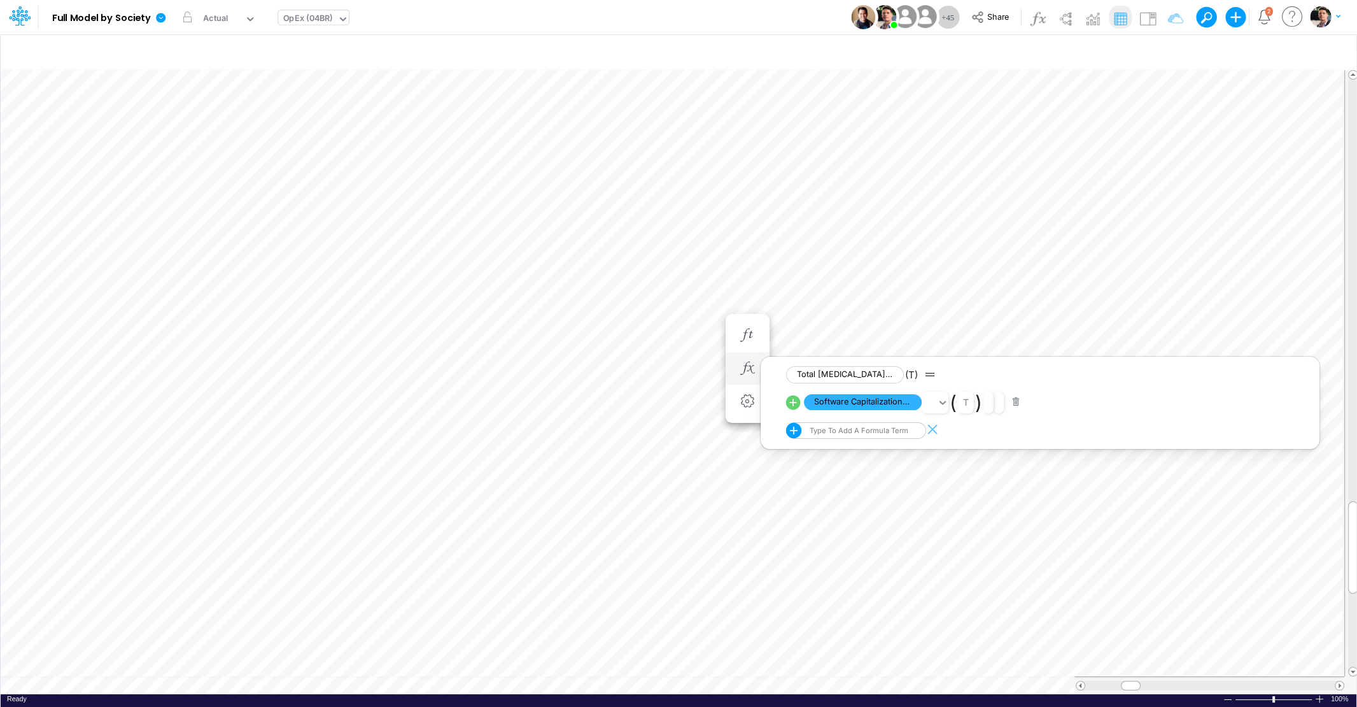
click at [792, 401] on icon at bounding box center [793, 402] width 18 height 18
click at [750, 346] on button "button" at bounding box center [748, 335] width 24 height 25
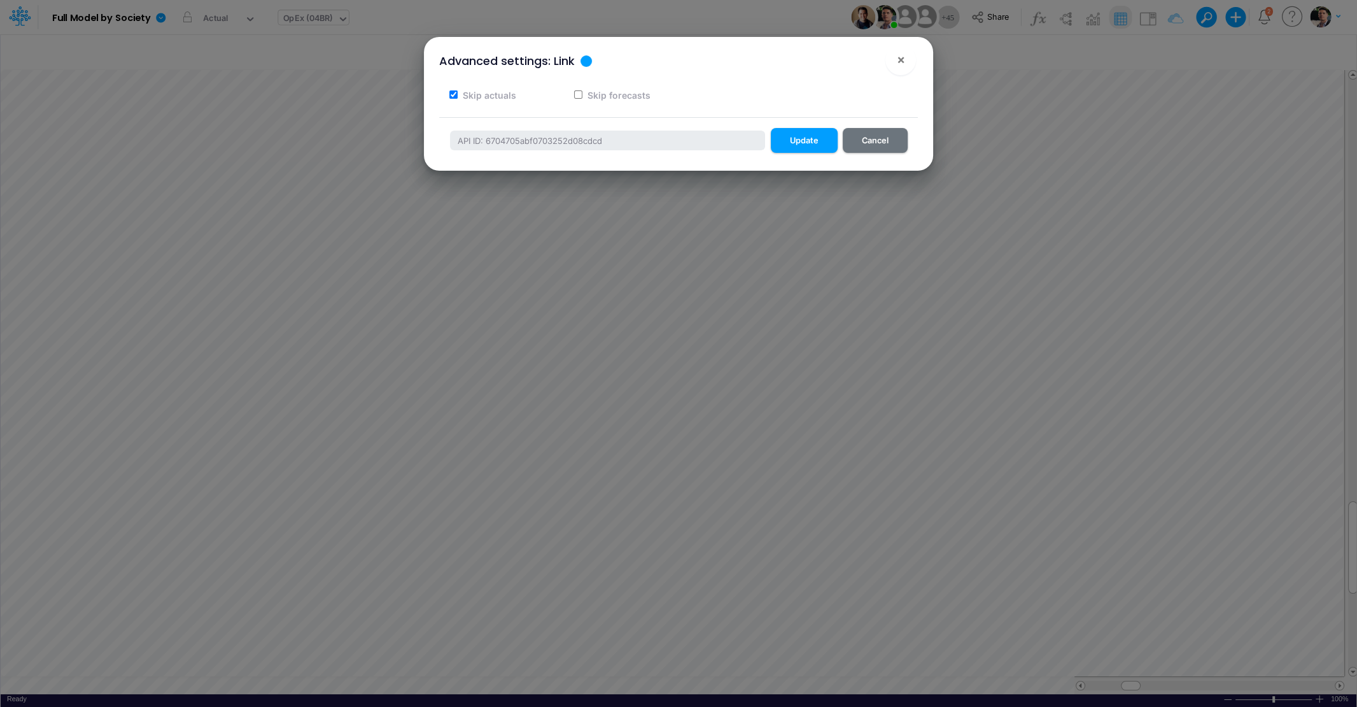
click at [484, 94] on label "Skip actuals" at bounding box center [488, 94] width 55 height 13
click at [458, 94] on input "Skip actuals" at bounding box center [453, 94] width 8 height 8
checkbox input "false"
click at [791, 137] on button "Update" at bounding box center [804, 140] width 67 height 25
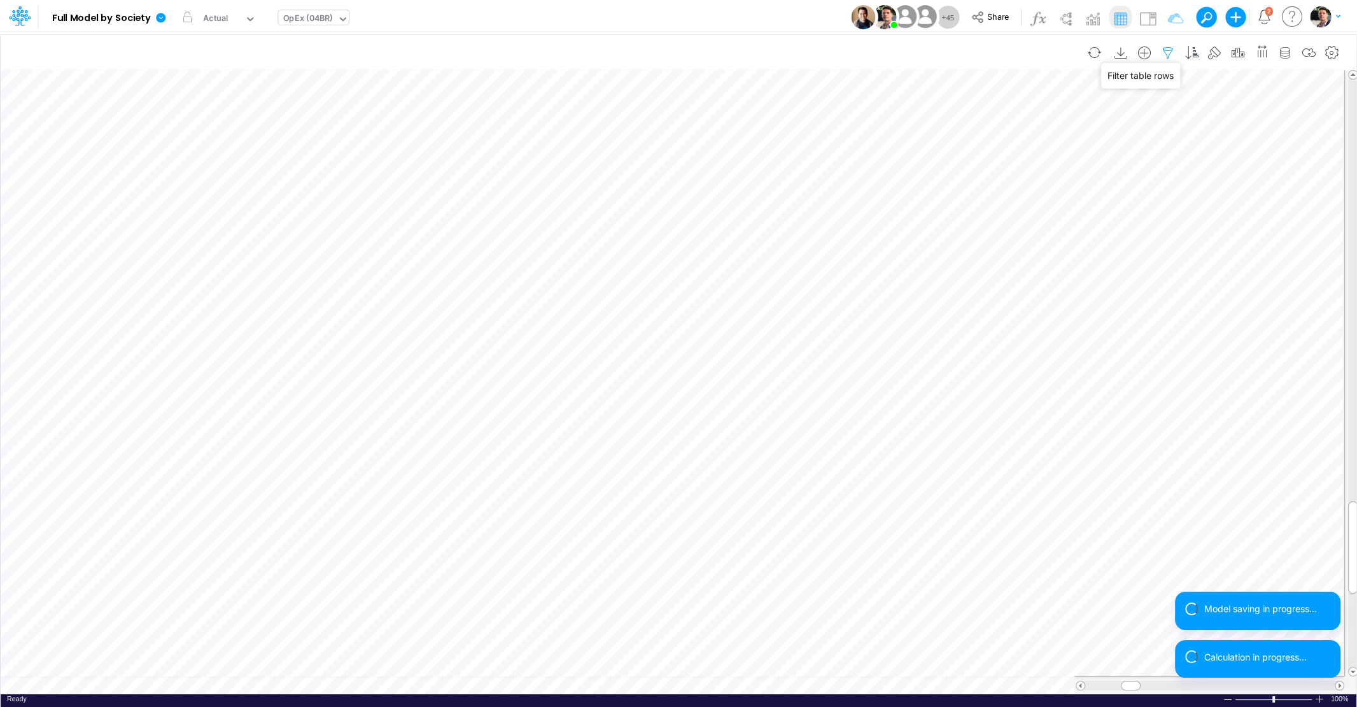
click at [1174, 53] on icon "button" at bounding box center [1167, 52] width 19 height 13
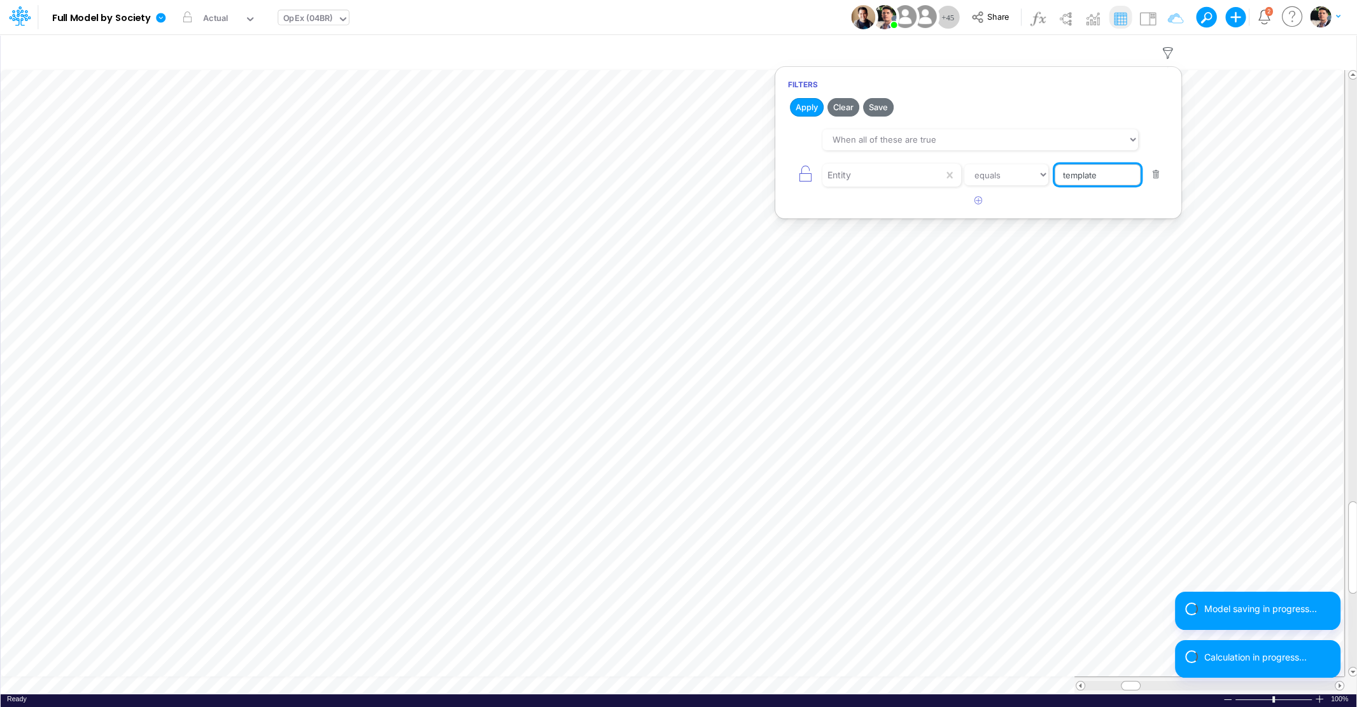
click at [1109, 175] on input "template" at bounding box center [1098, 175] width 86 height 22
type input "t"
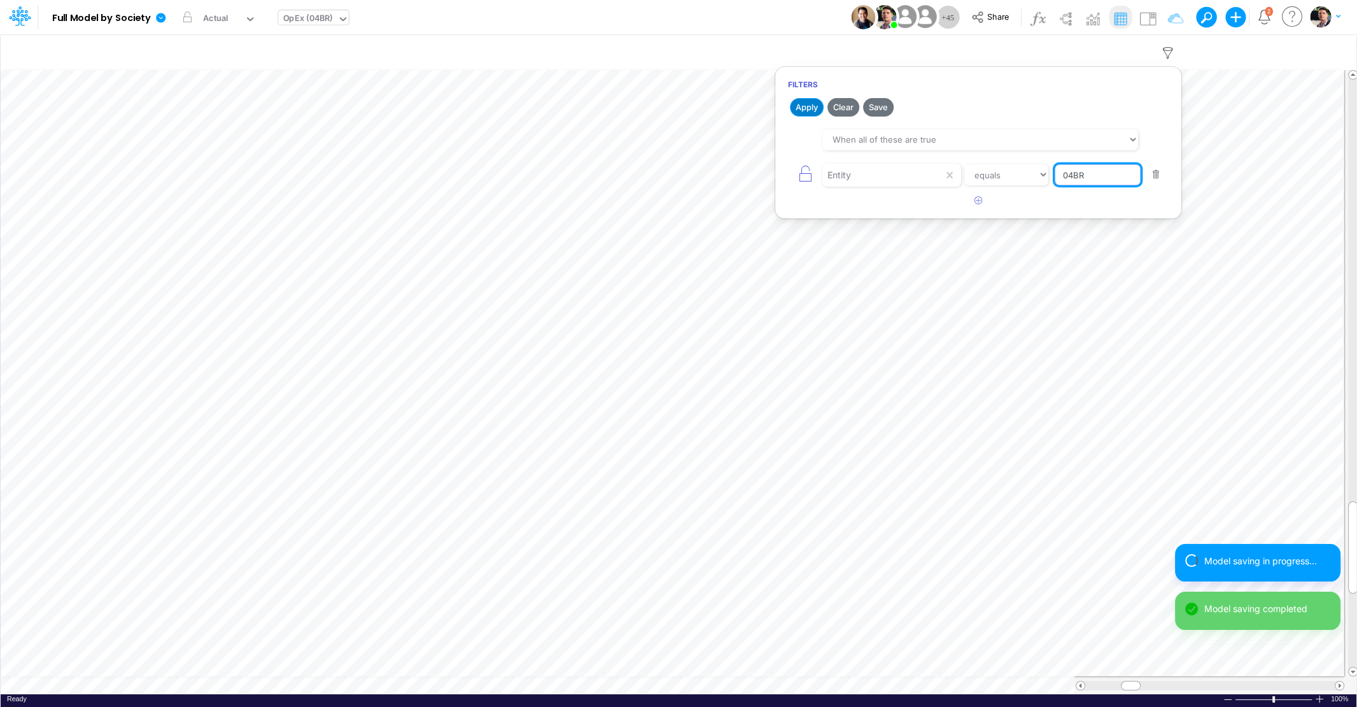
type input "04BR"
click at [806, 113] on button "Apply" at bounding box center [807, 107] width 34 height 18
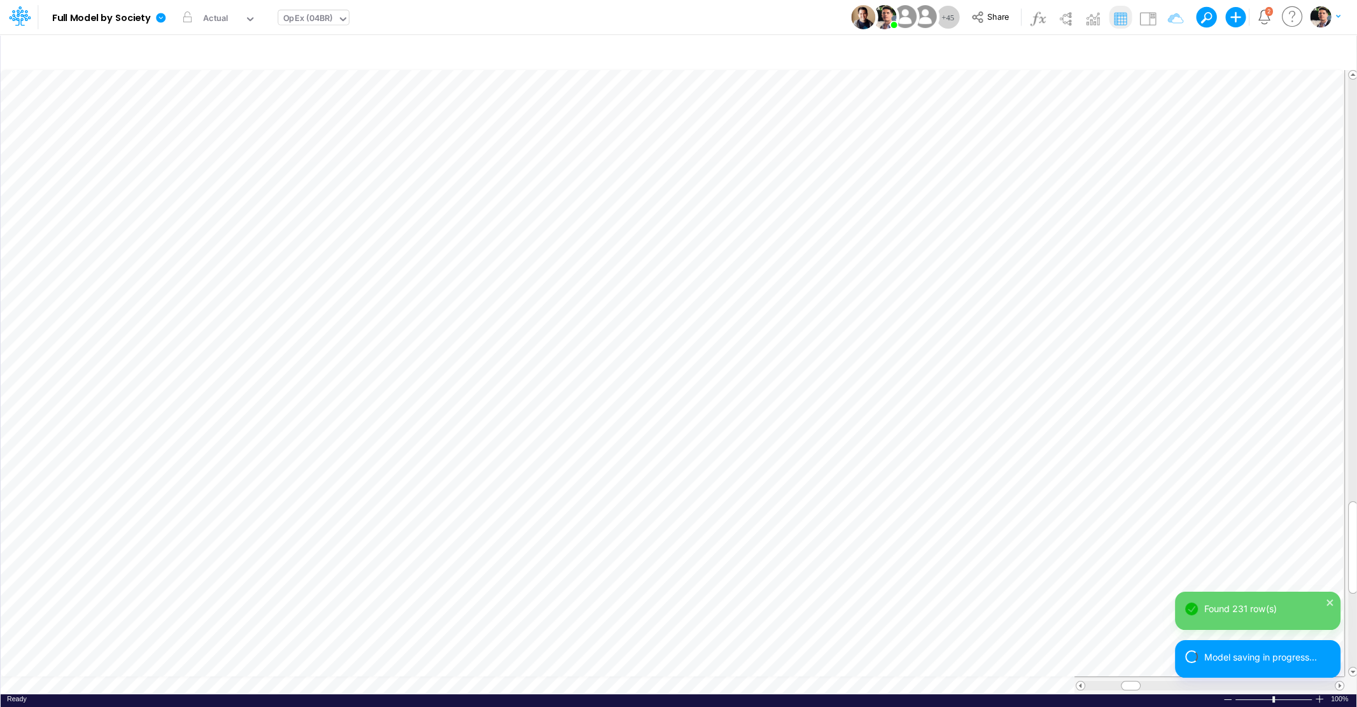
scroll to position [5, 3]
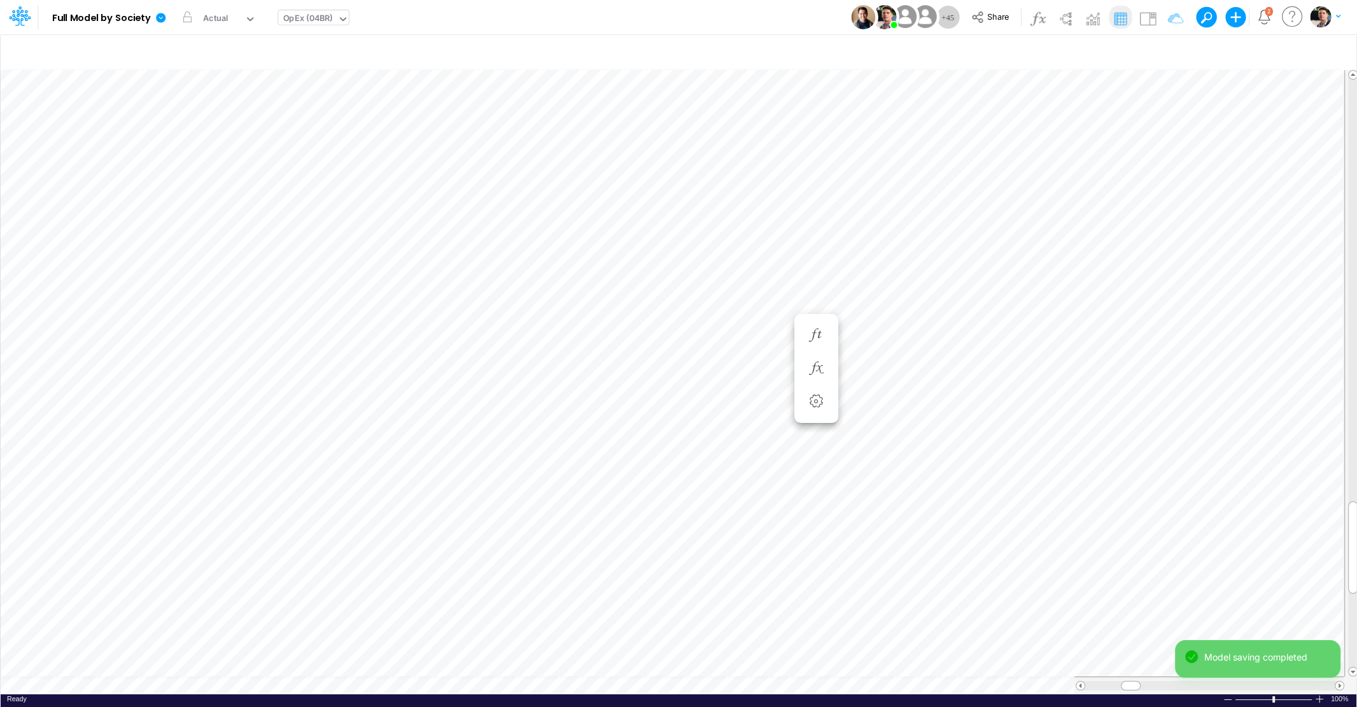
click at [321, 19] on div "OpEx (04BR)" at bounding box center [308, 19] width 50 height 15
type input "CAP"
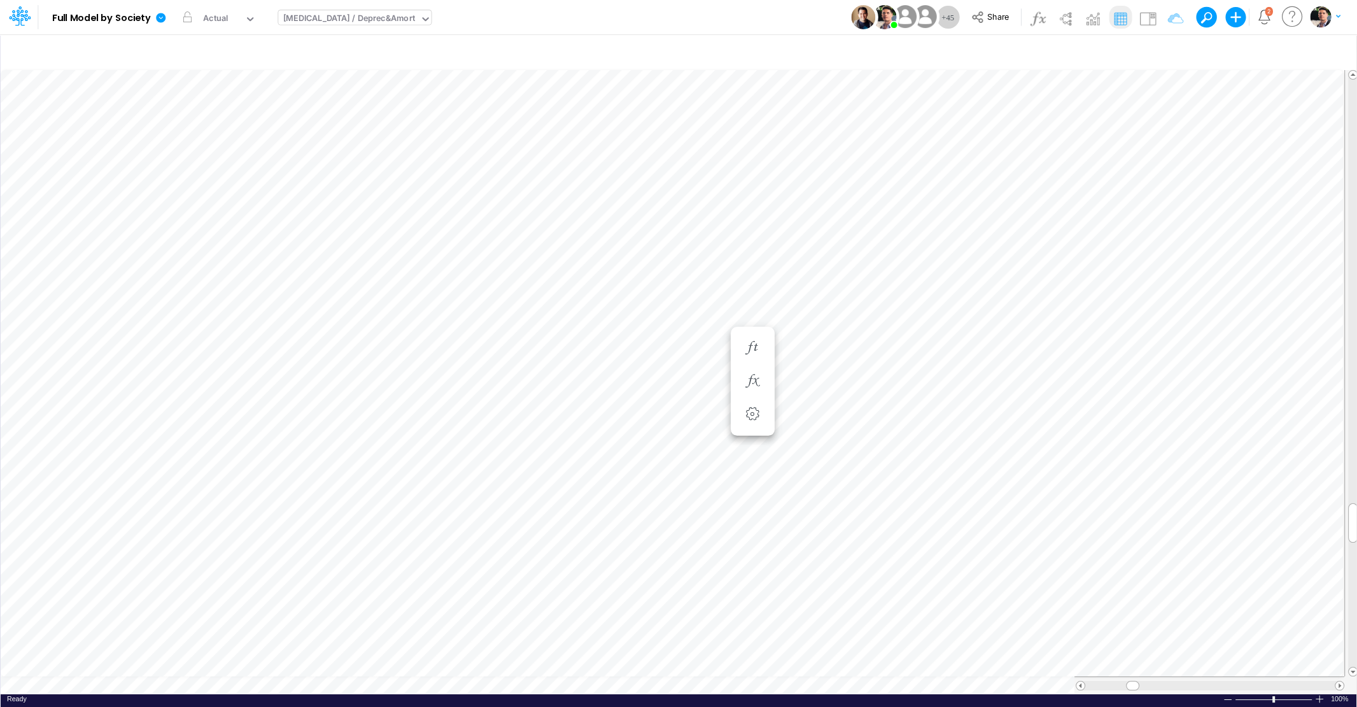
scroll to position [5, 41]
click at [617, 267] on icon "button" at bounding box center [609, 266] width 19 height 13
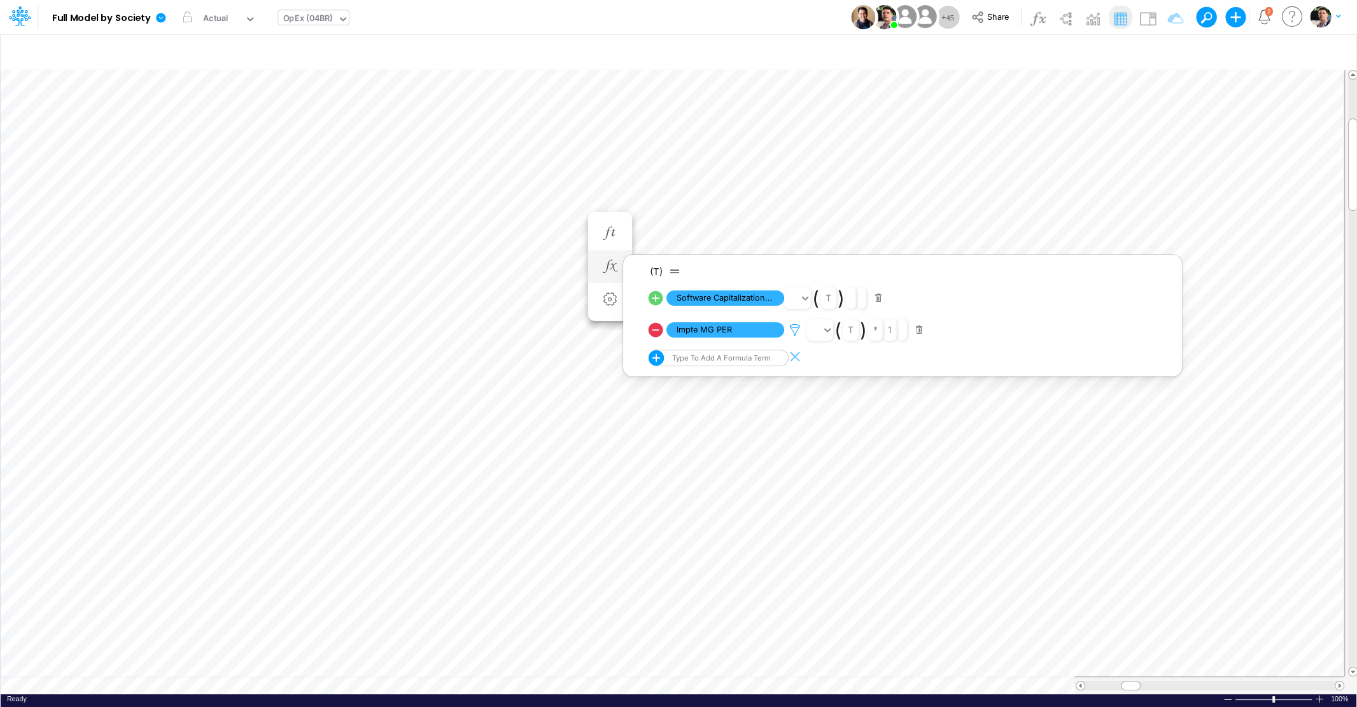
click at [794, 329] on icon at bounding box center [794, 329] width 19 height 13
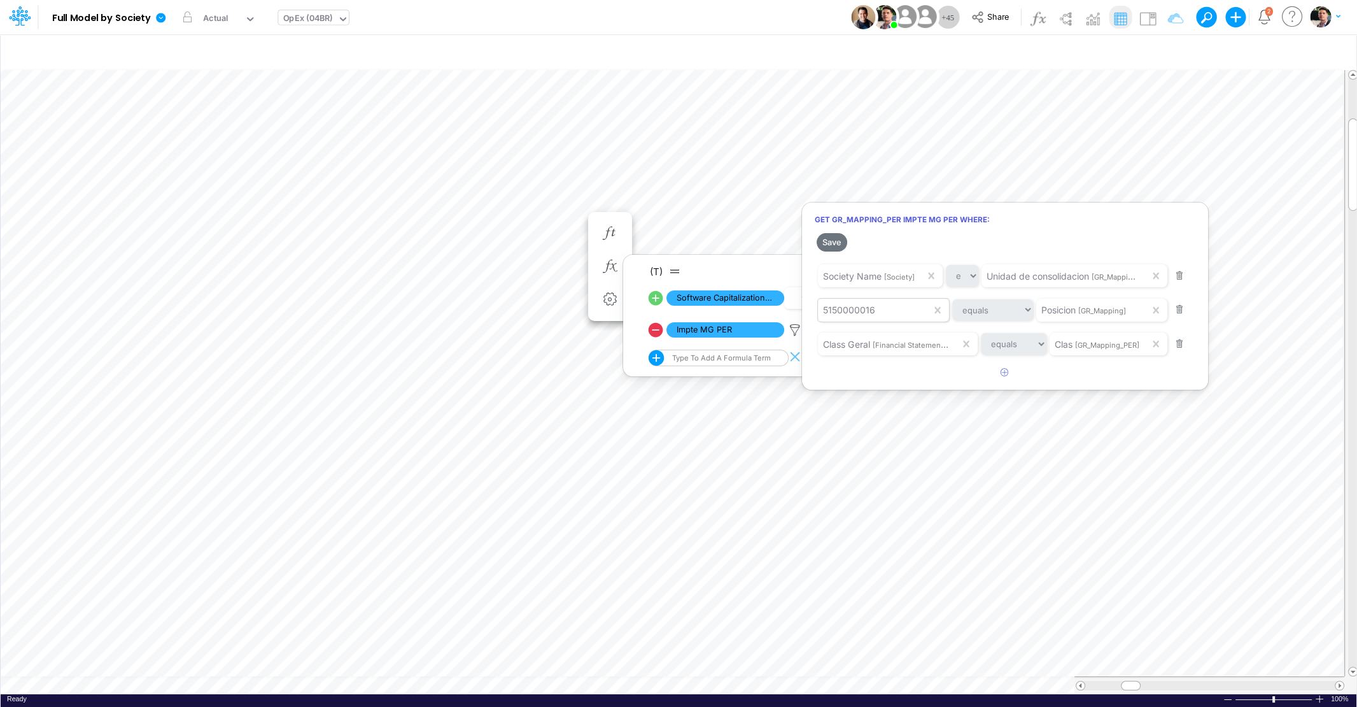
click at [854, 307] on span "5150000016" at bounding box center [849, 309] width 52 height 11
click at [326, 20] on div at bounding box center [678, 356] width 1357 height 700
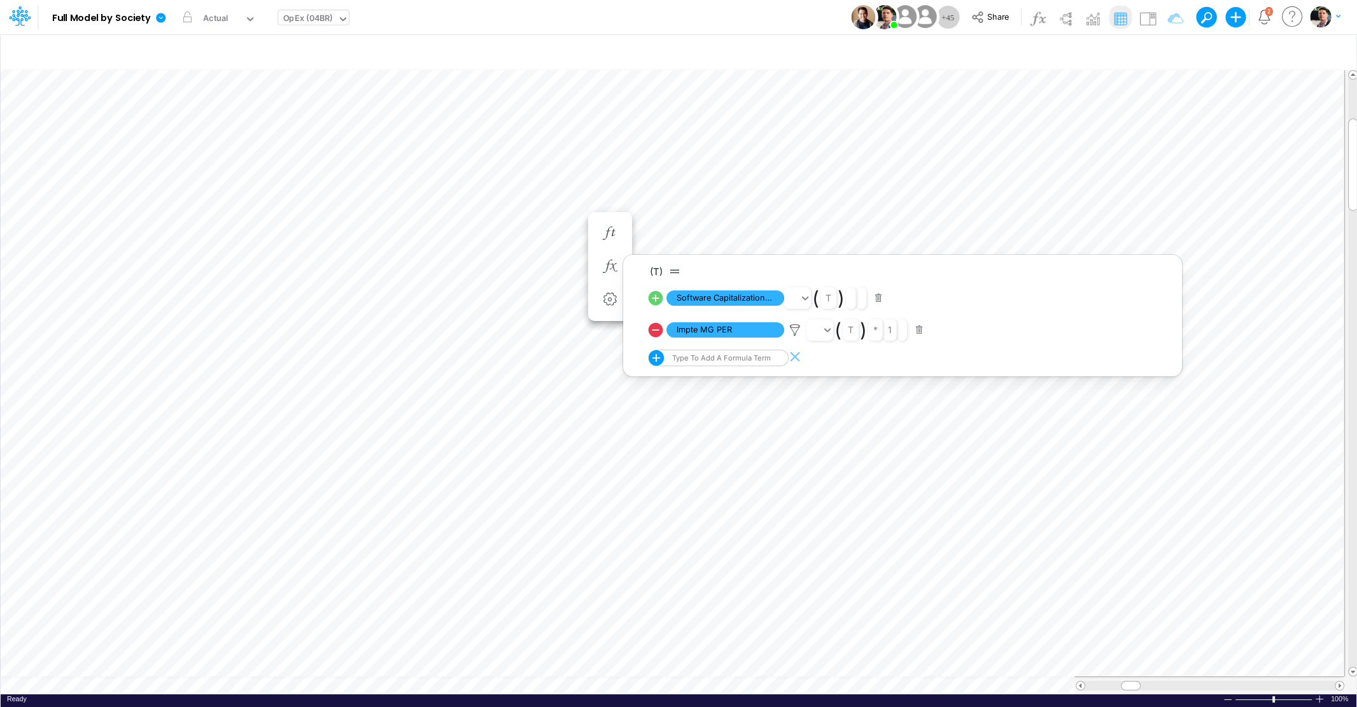
click at [326, 20] on div "OpEx (04BR)" at bounding box center [308, 19] width 50 height 15
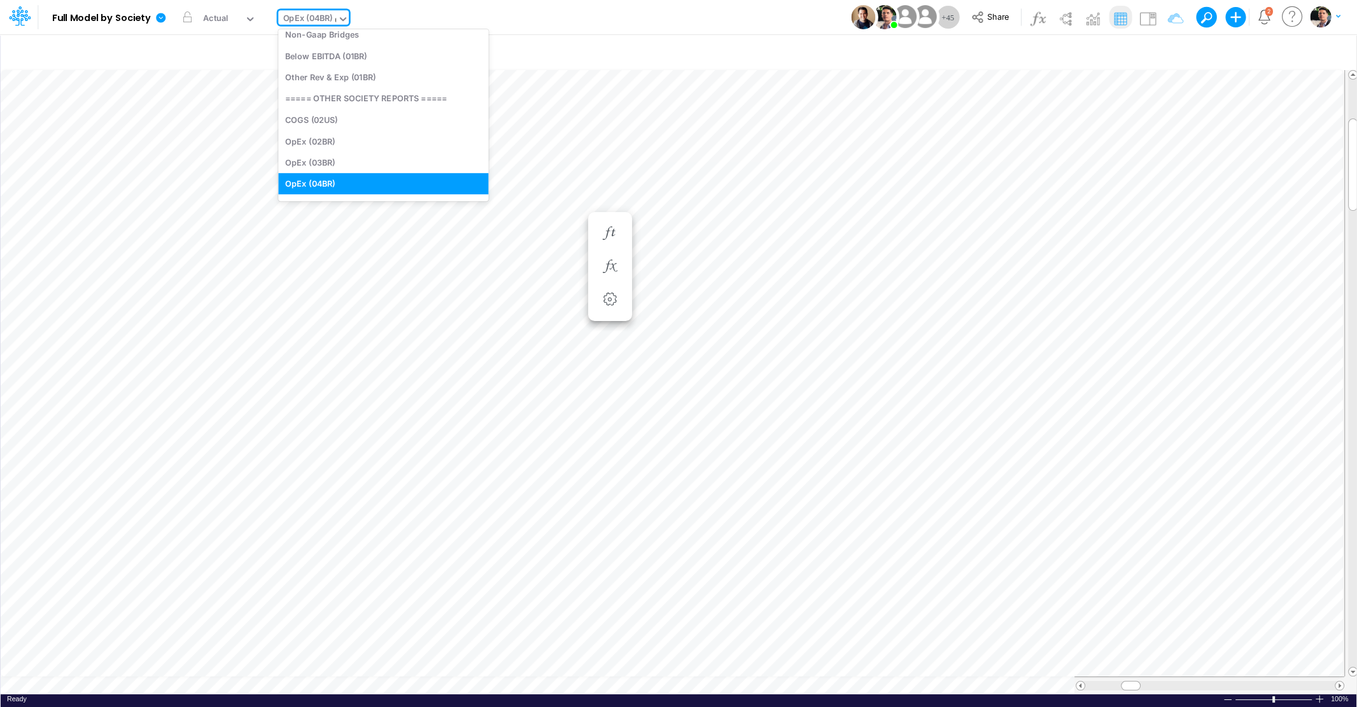
scroll to position [528, 0]
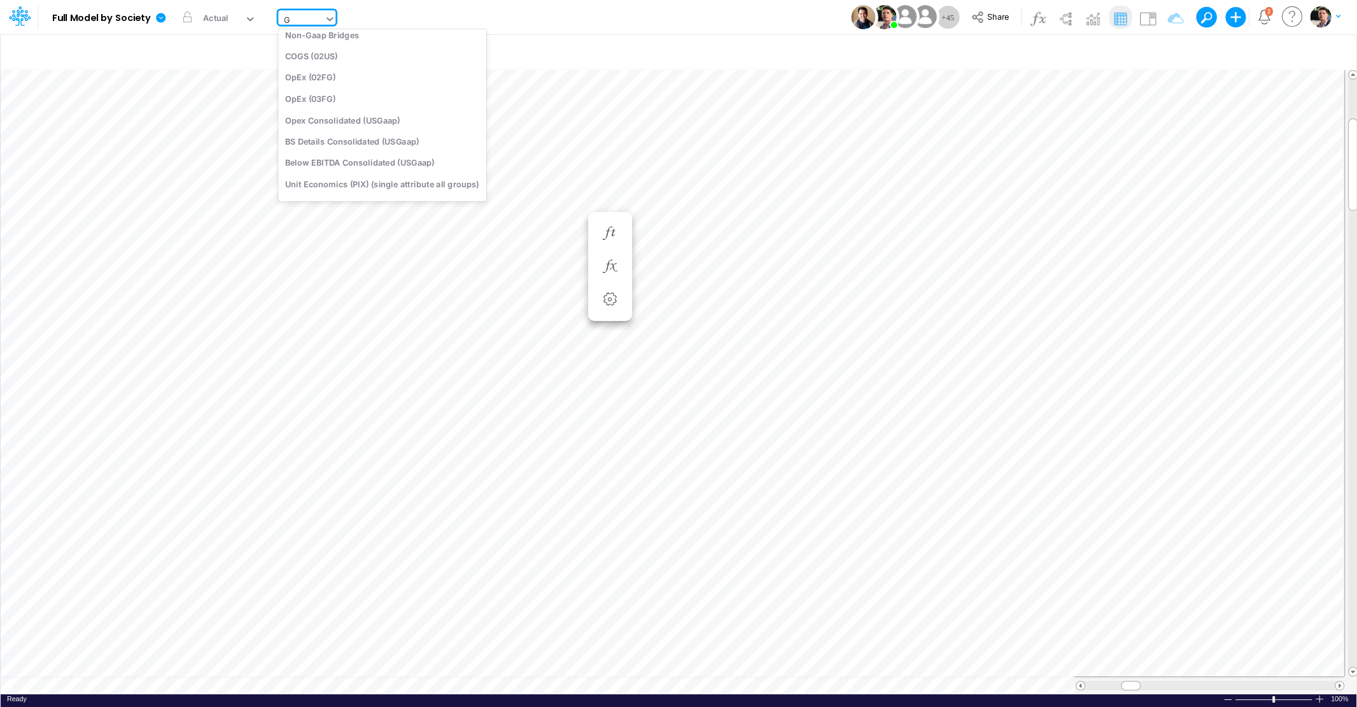
type input "GR"
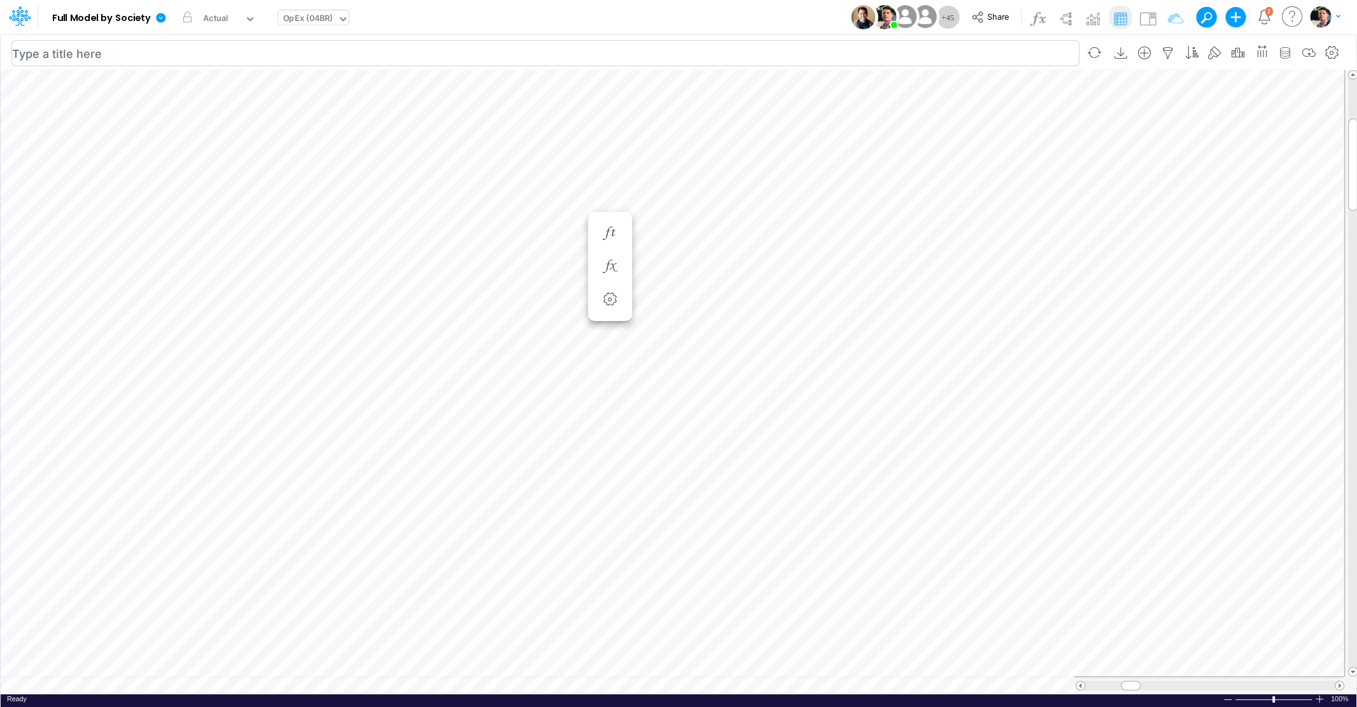
scroll to position [5, 22]
click at [165, 20] on icon at bounding box center [160, 17] width 11 height 11
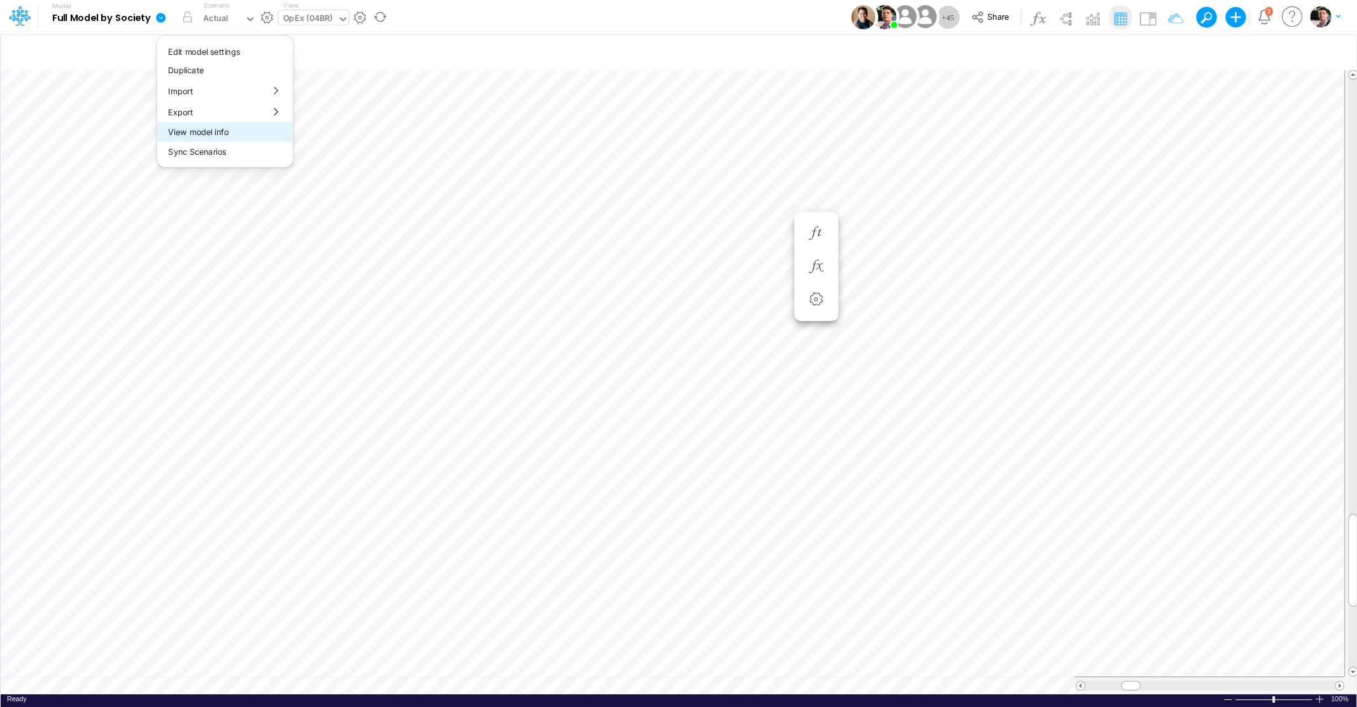
click at [209, 141] on button "View model info" at bounding box center [225, 132] width 136 height 20
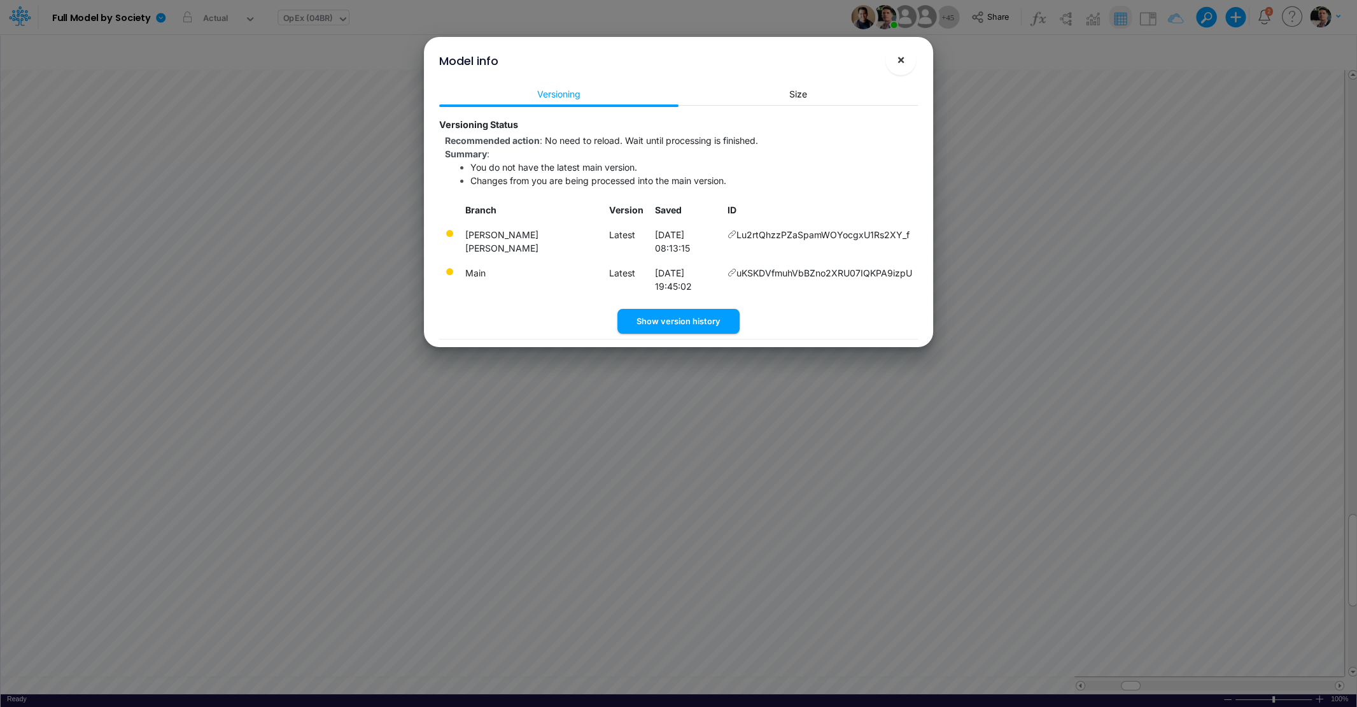
click at [905, 64] on span "×" at bounding box center [901, 59] width 8 height 15
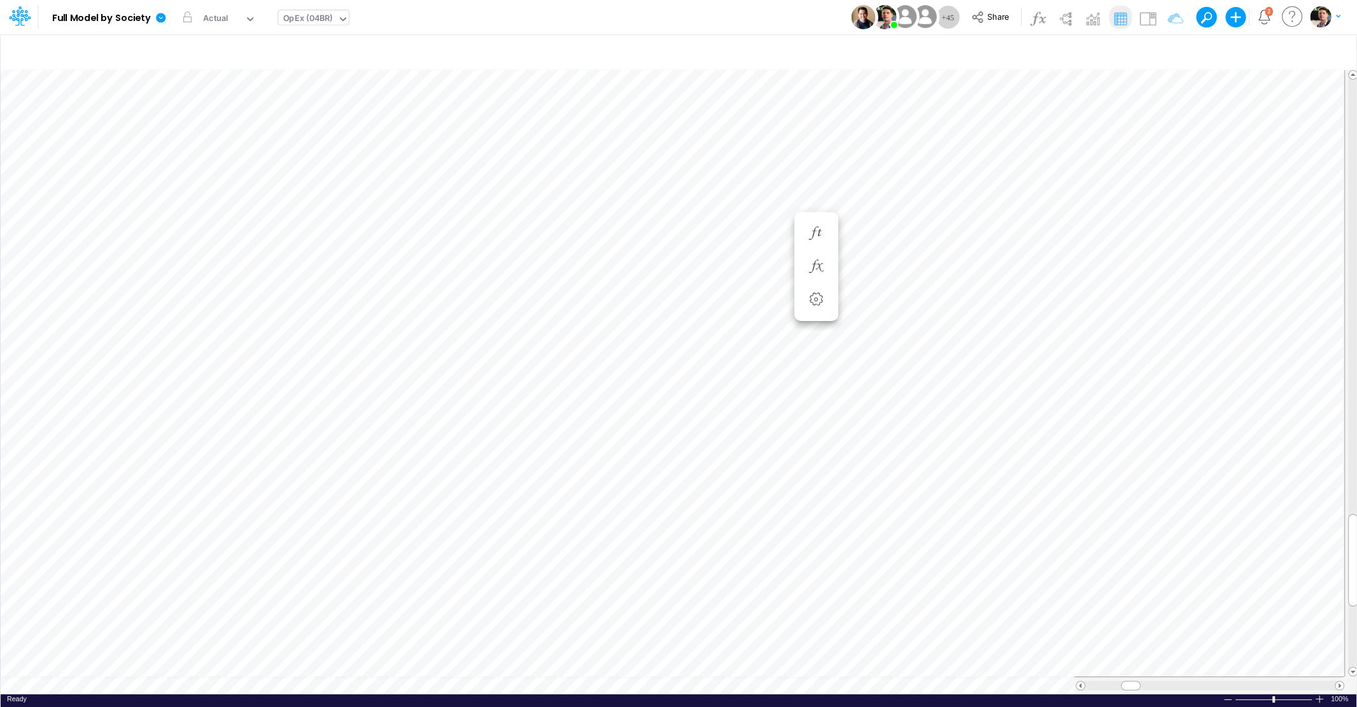
scroll to position [5, 3]
click at [167, 17] on link at bounding box center [163, 17] width 25 height 33
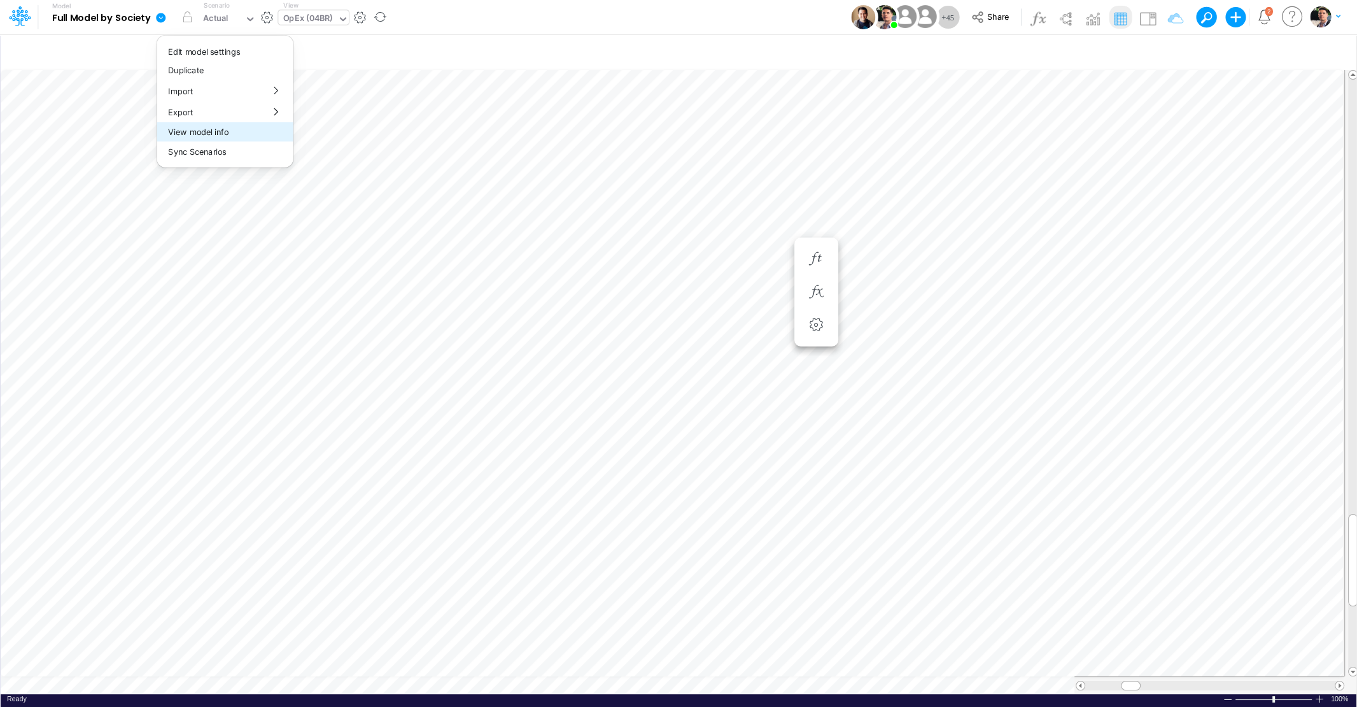
click at [209, 135] on button "View model info" at bounding box center [225, 132] width 136 height 20
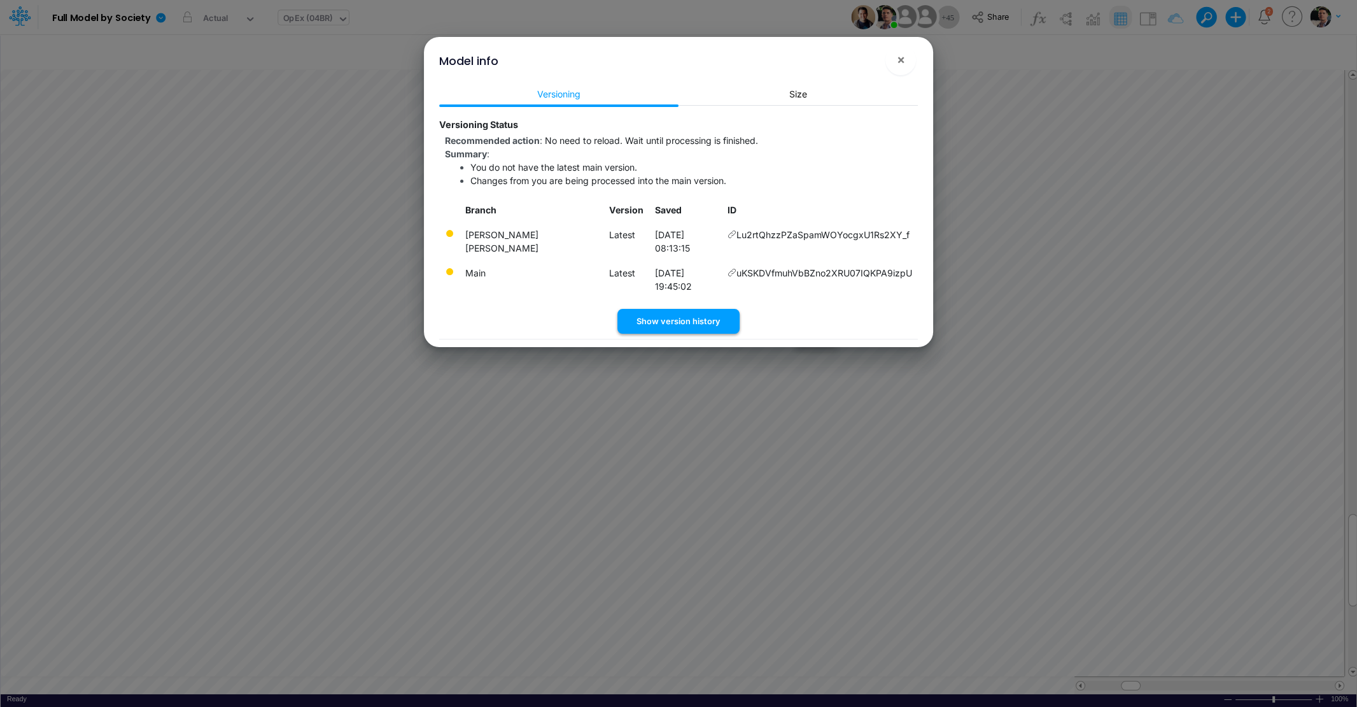
click at [675, 309] on button "Show version history" at bounding box center [678, 321] width 122 height 25
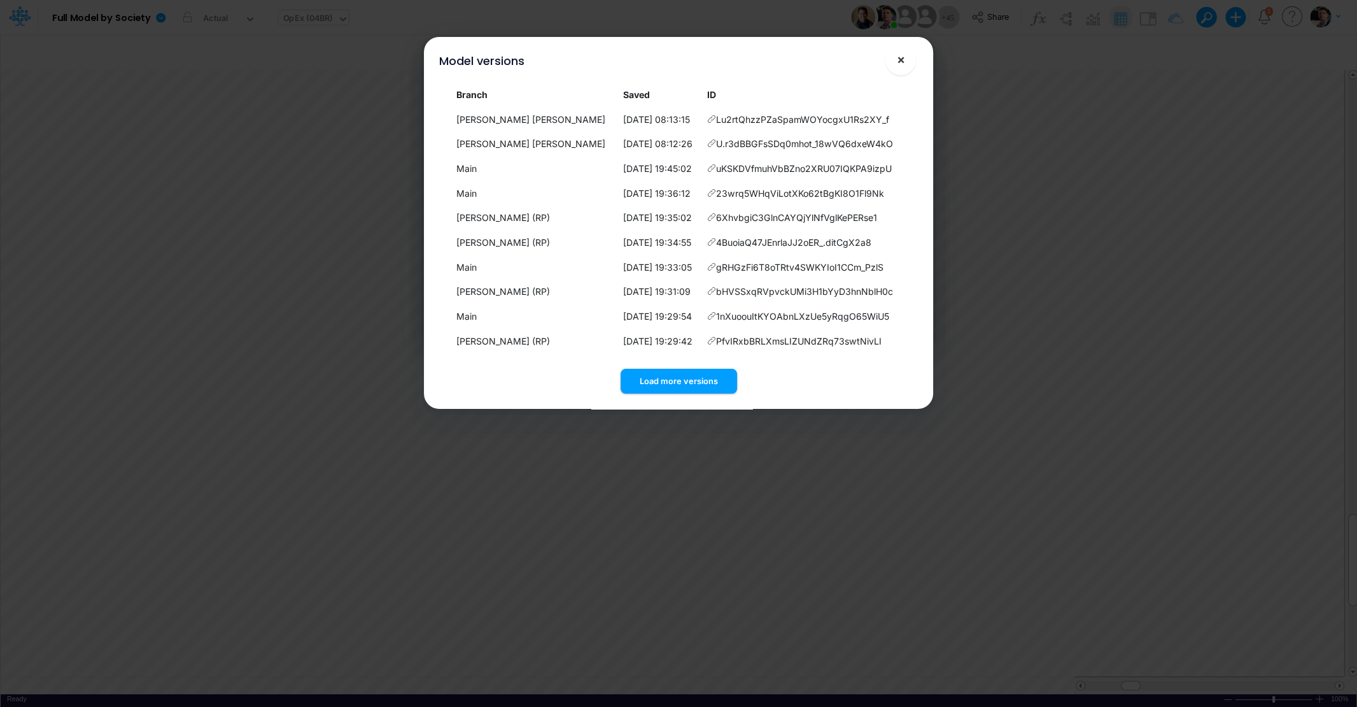
click at [905, 60] on span "×" at bounding box center [901, 59] width 8 height 15
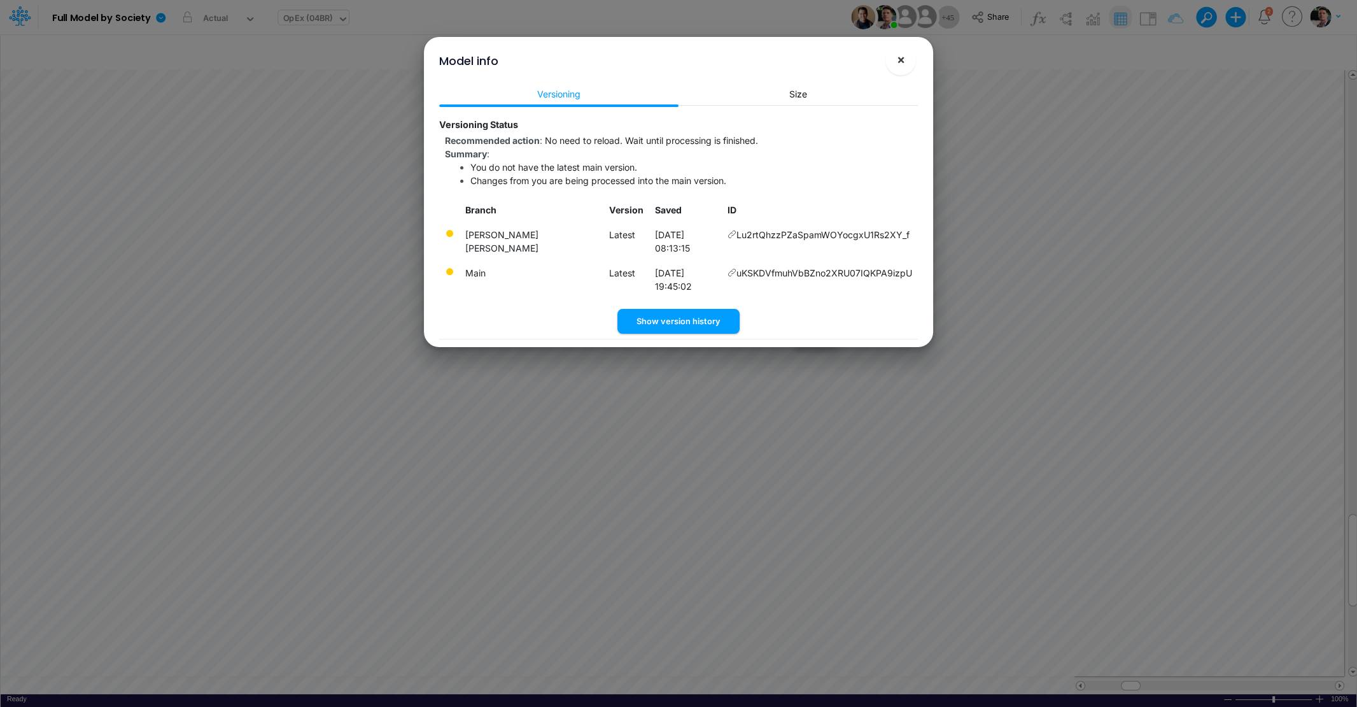
click at [901, 64] on span "×" at bounding box center [901, 59] width 8 height 15
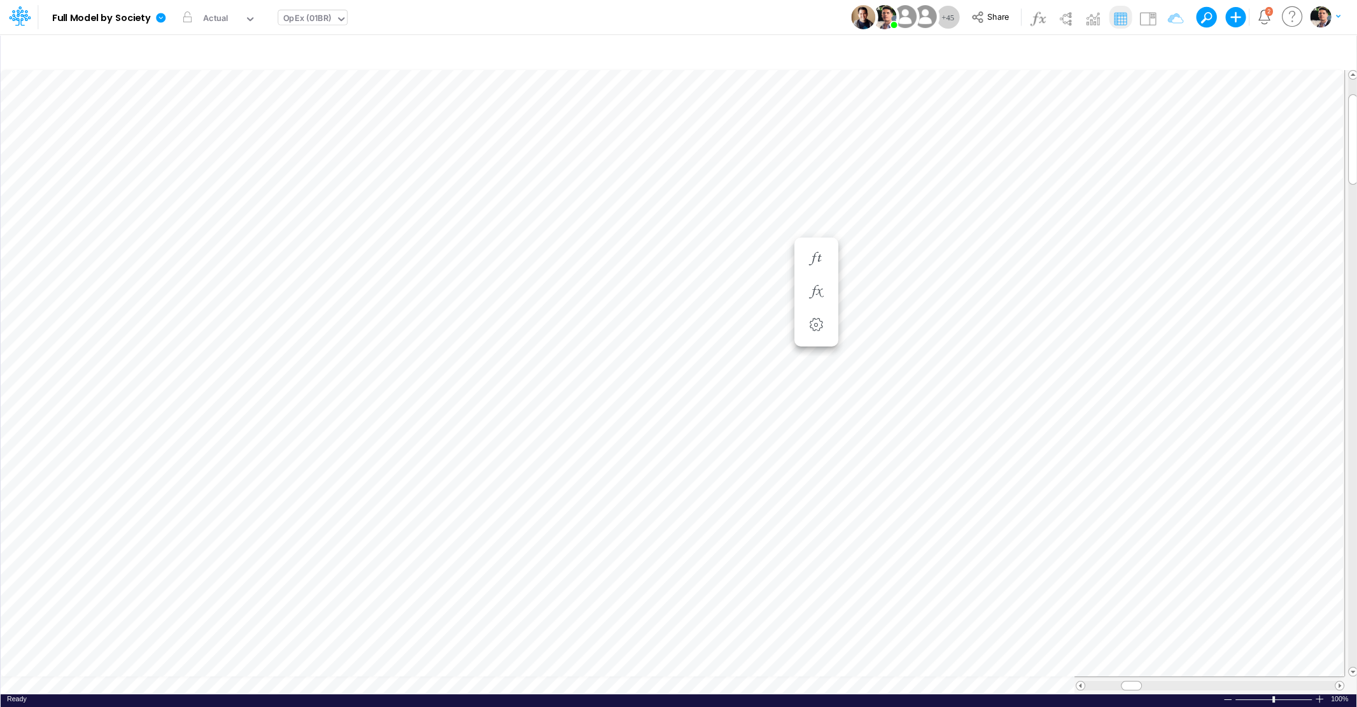
scroll to position [5, 3]
click at [162, 18] on icon at bounding box center [160, 17] width 11 height 11
click at [185, 135] on button "View model info" at bounding box center [225, 132] width 136 height 20
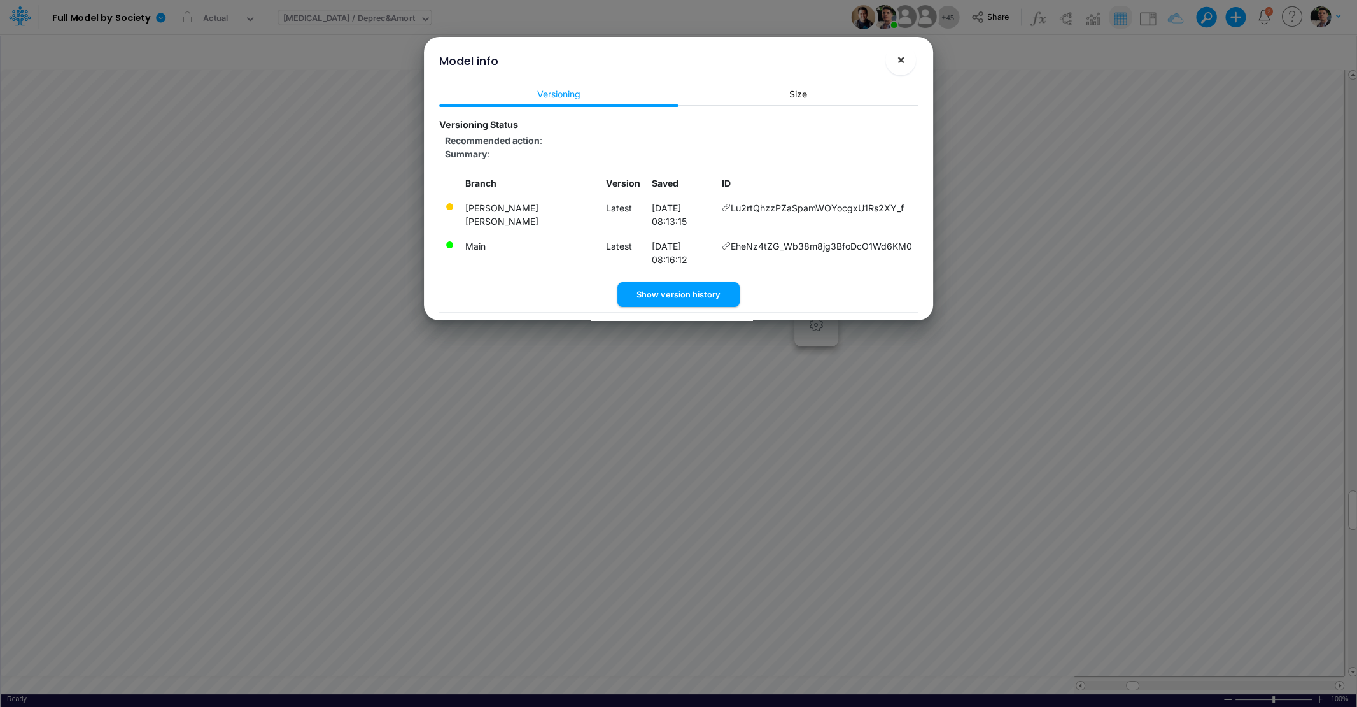
click at [903, 62] on span "×" at bounding box center [901, 59] width 8 height 15
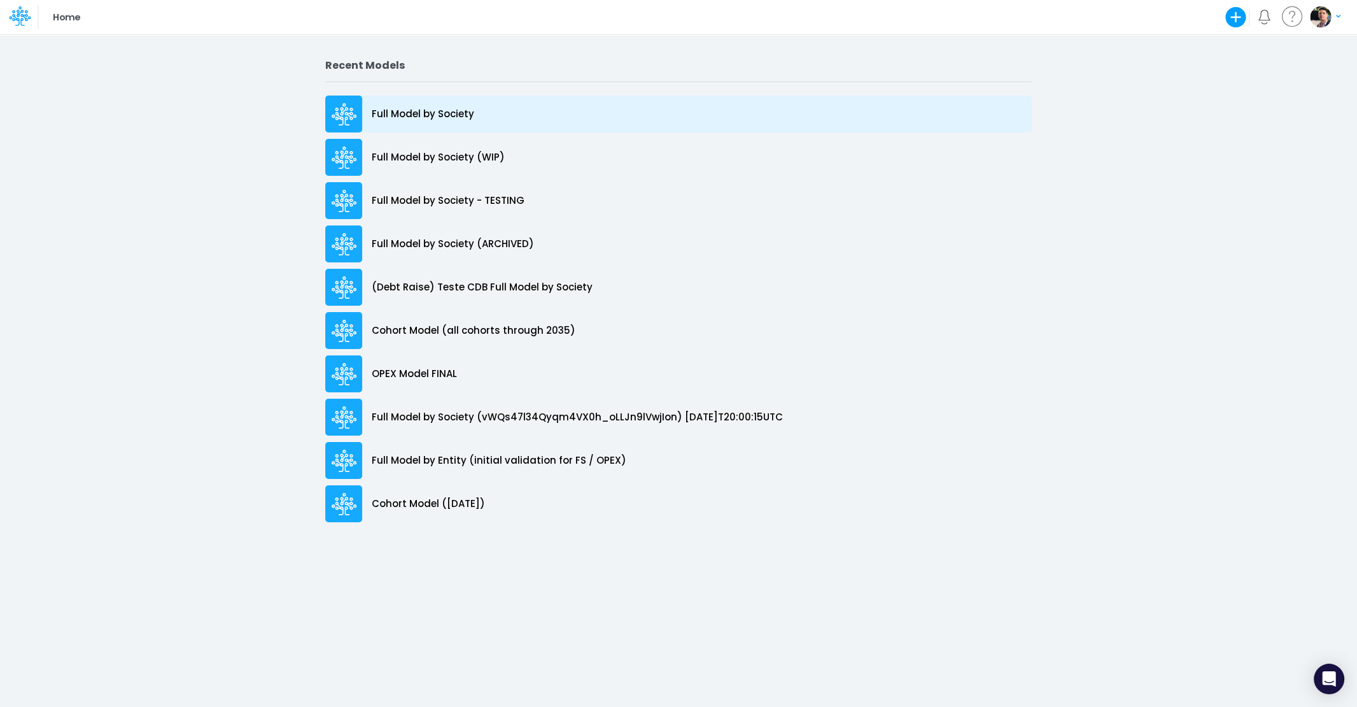
click at [406, 117] on p "Full Model by Society" at bounding box center [423, 114] width 102 height 15
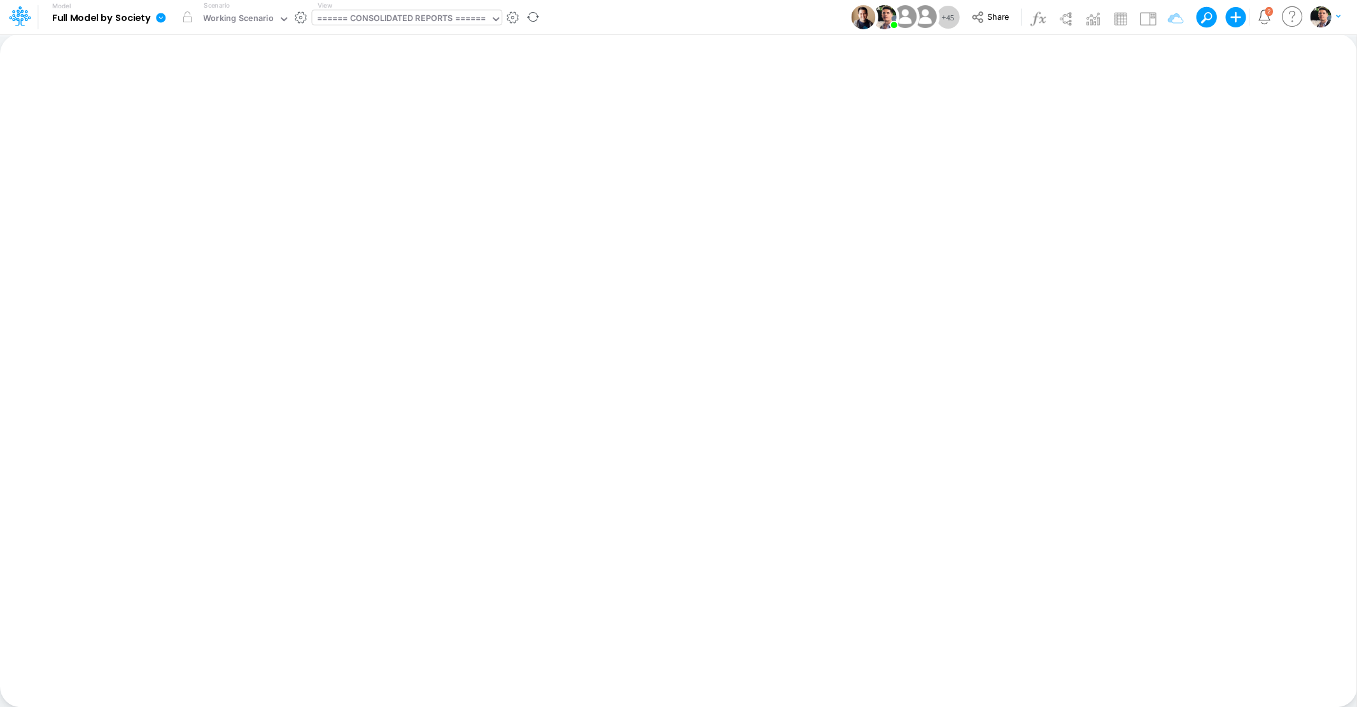
click at [385, 18] on div "====== CONSOLIDATED REPORTS ======" at bounding box center [401, 19] width 169 height 15
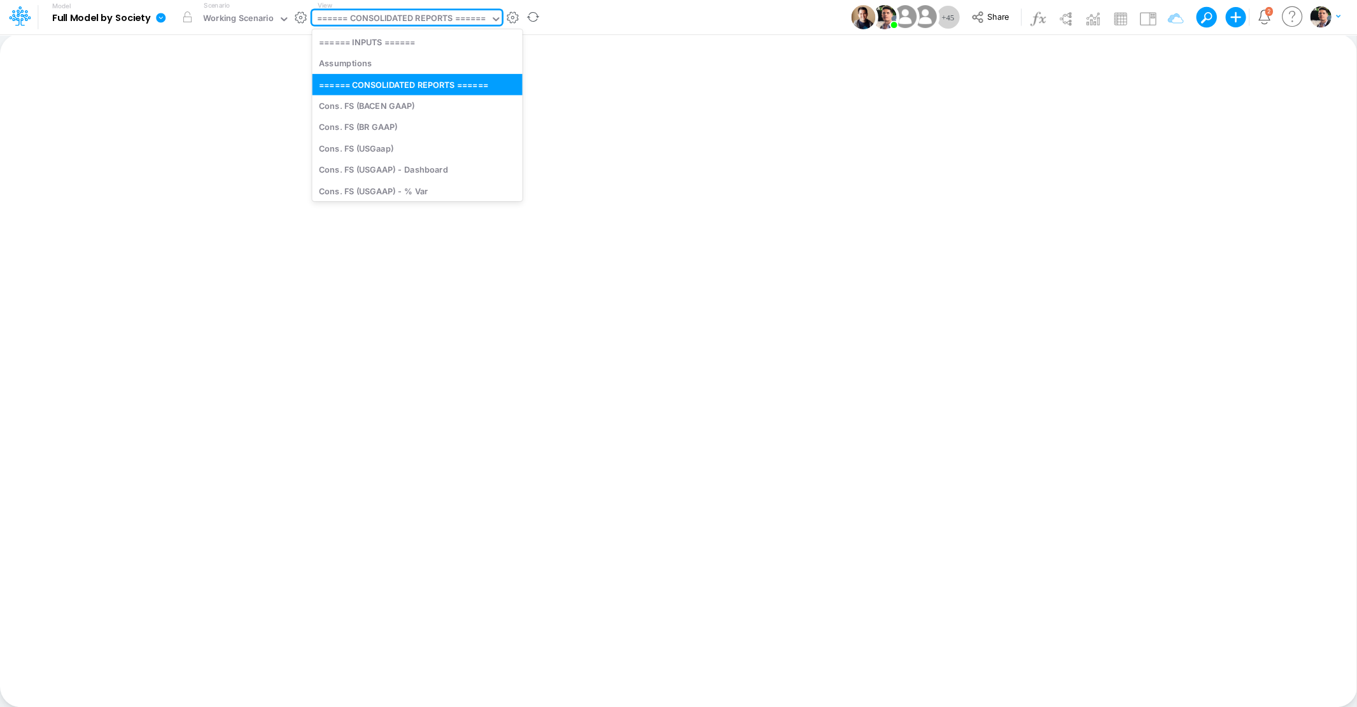
click at [385, 24] on div "====== CONSOLIDATED REPORTS ======" at bounding box center [401, 19] width 169 height 15
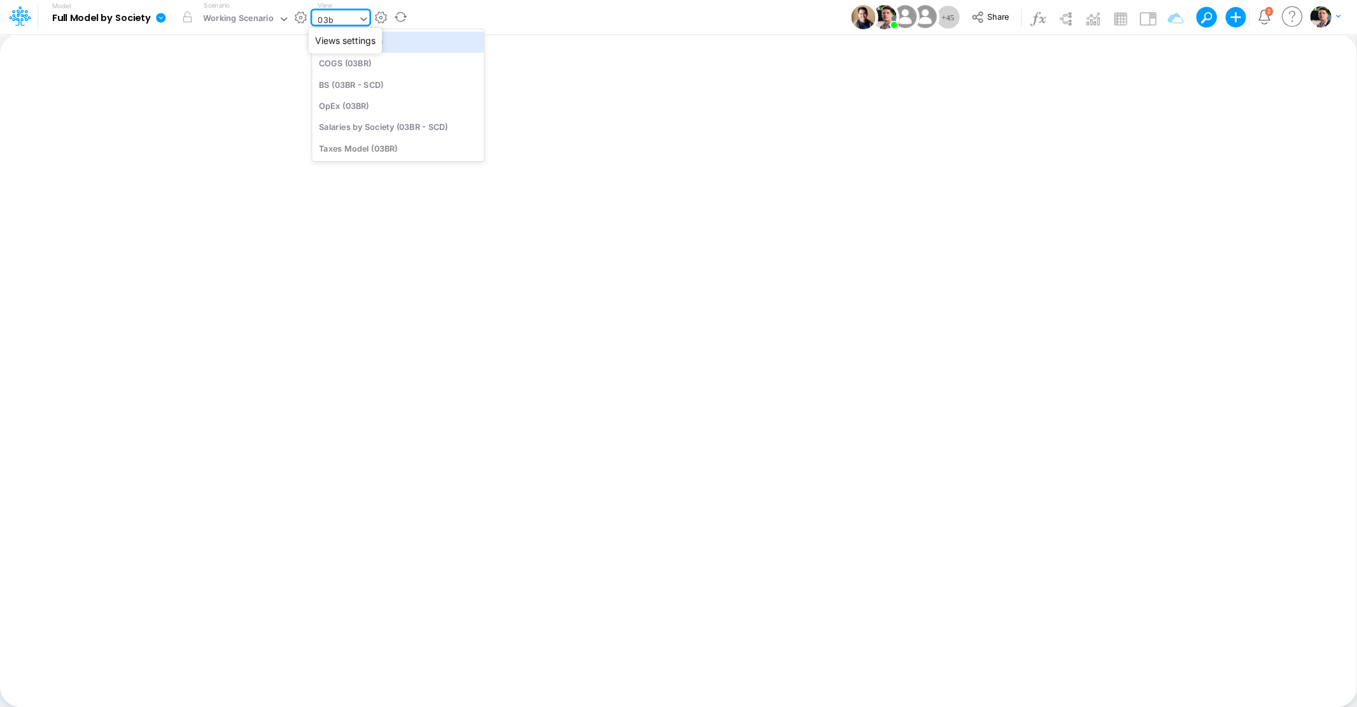
type input "03br"
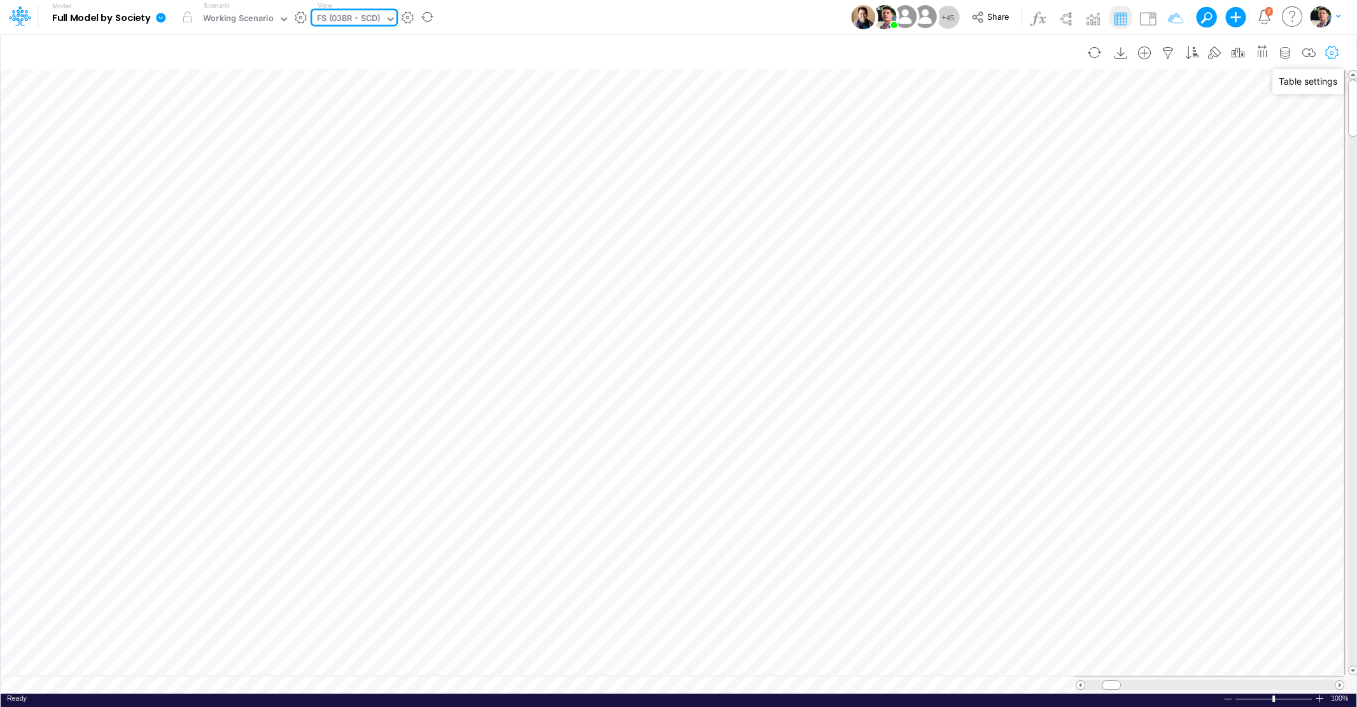
click at [1328, 51] on icon "button" at bounding box center [1332, 52] width 19 height 13
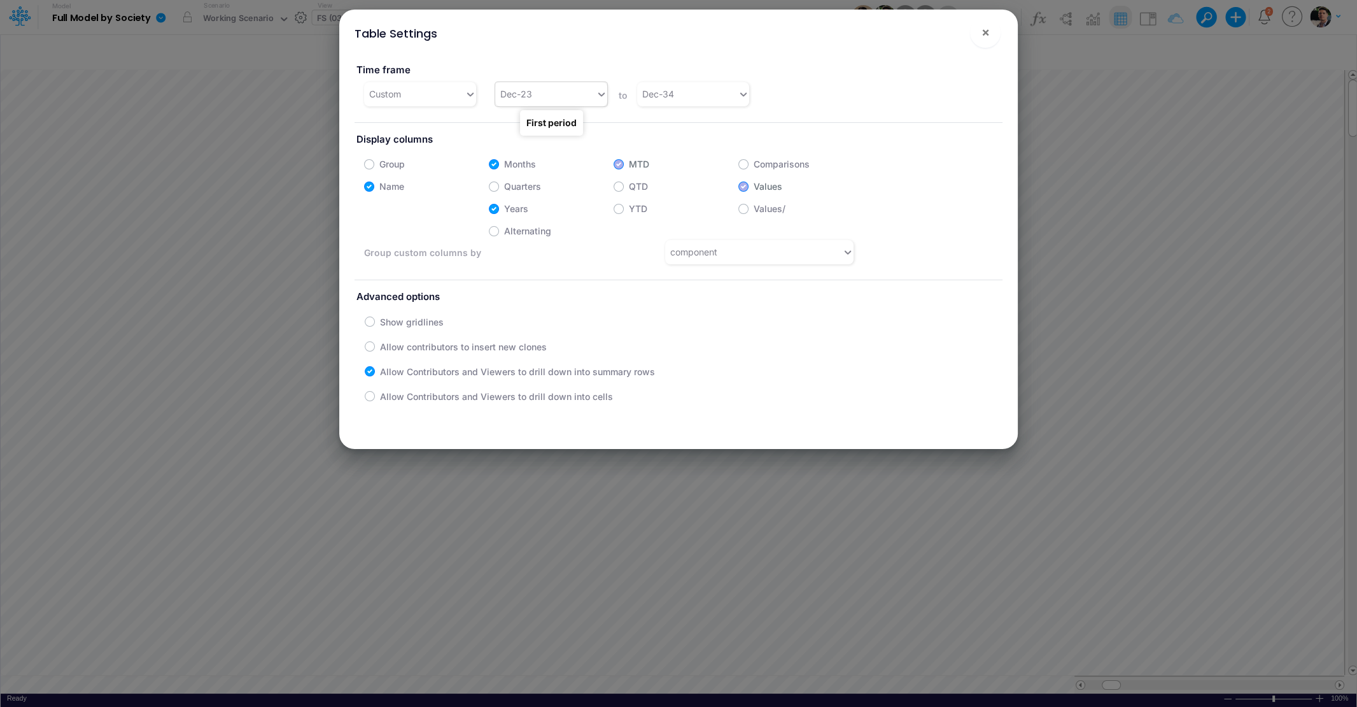
click at [568, 96] on div "Dec-23" at bounding box center [545, 93] width 101 height 21
type input "apr-25"
click at [516, 130] on div "Apr-25" at bounding box center [551, 126] width 112 height 24
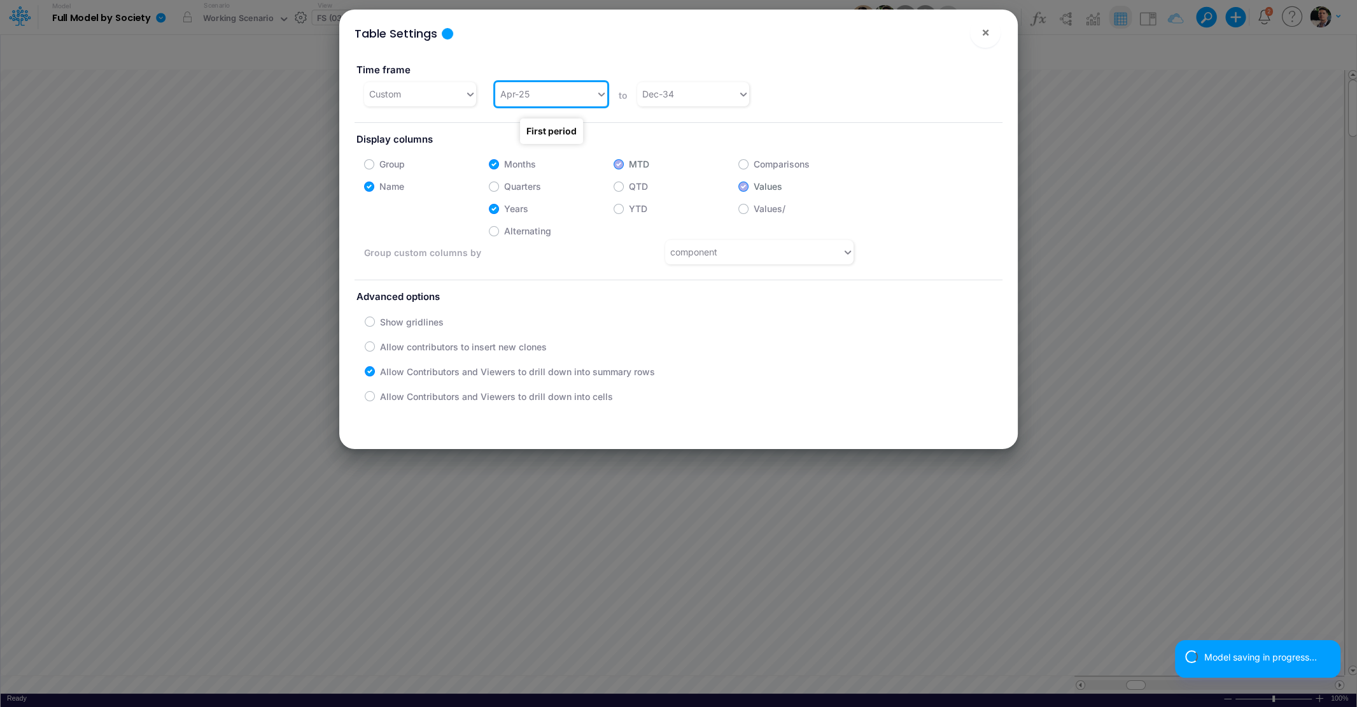
click at [514, 397] on label "Allow Contributors and Viewers to drill down into cells" at bounding box center [496, 396] width 233 height 13
click at [388, 397] on input "Allow Contributors and Viewers to drill down into cells" at bounding box center [384, 393] width 8 height 8
checkbox input "true"
click at [985, 34] on span "×" at bounding box center [986, 31] width 8 height 15
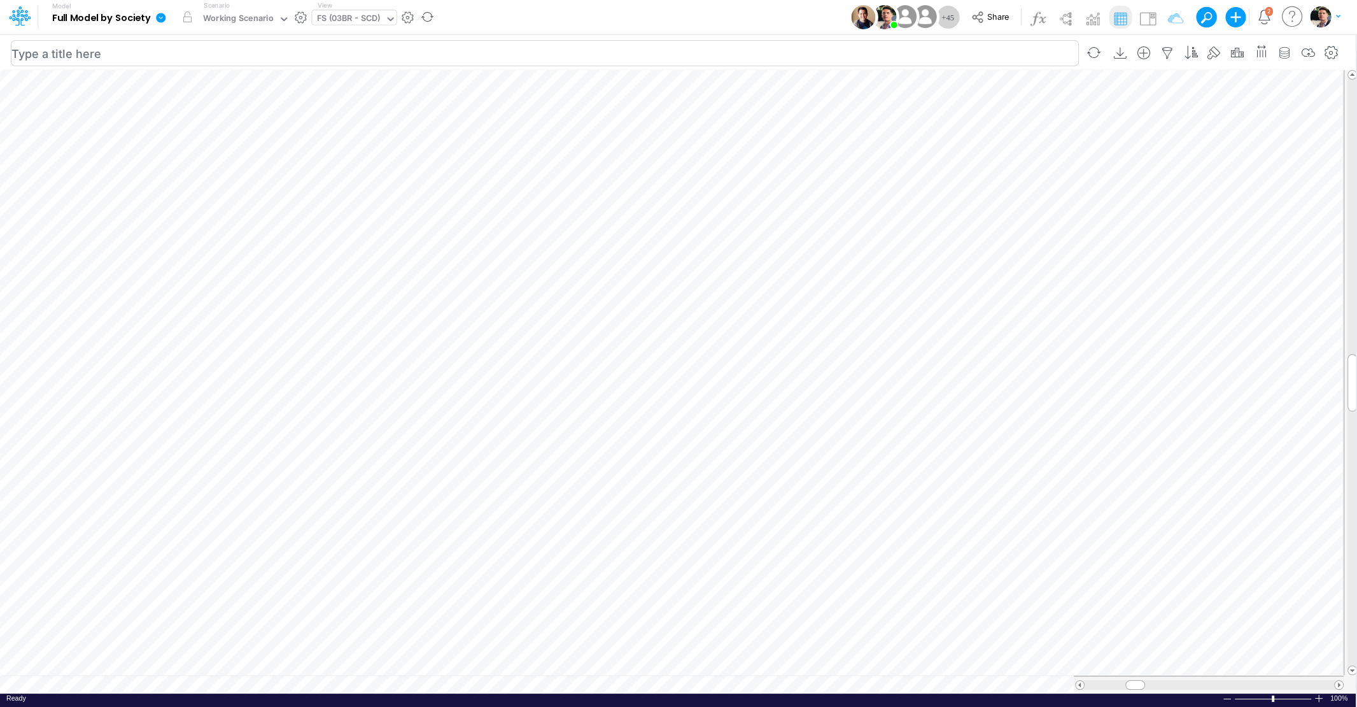
scroll to position [5, 3]
click at [364, 20] on div "FS (03BR - SCD)" at bounding box center [349, 19] width 64 height 15
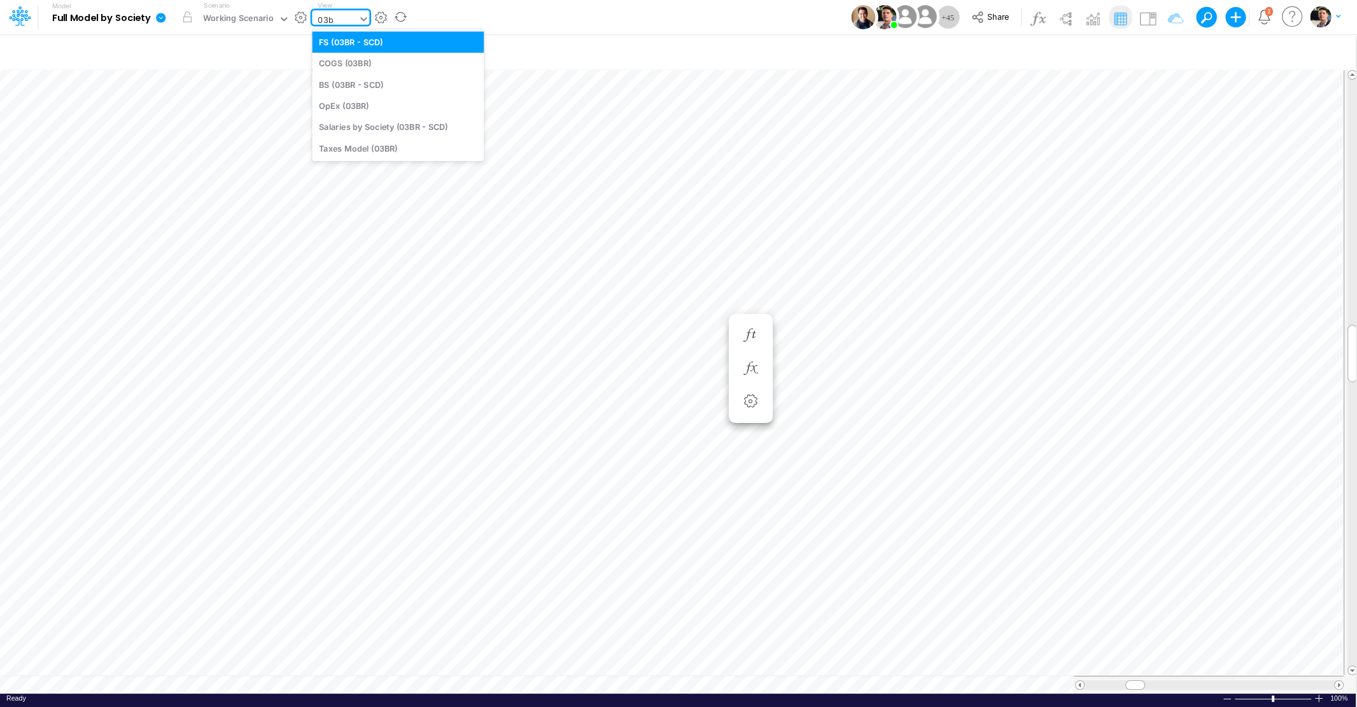
type input "03br"
click at [376, 67] on div "COGS (03BR)" at bounding box center [398, 63] width 172 height 21
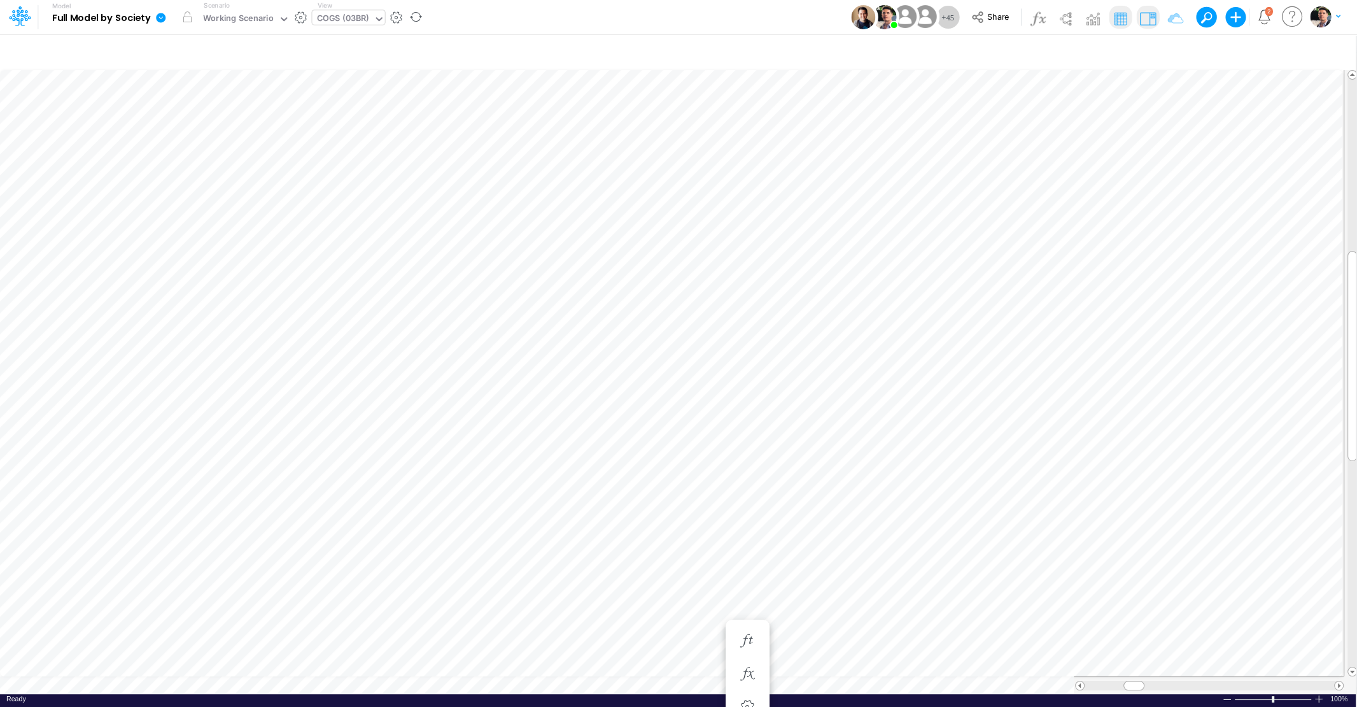
click at [1147, 14] on img at bounding box center [1147, 18] width 20 height 20
type input "Interest and Financing Costs"
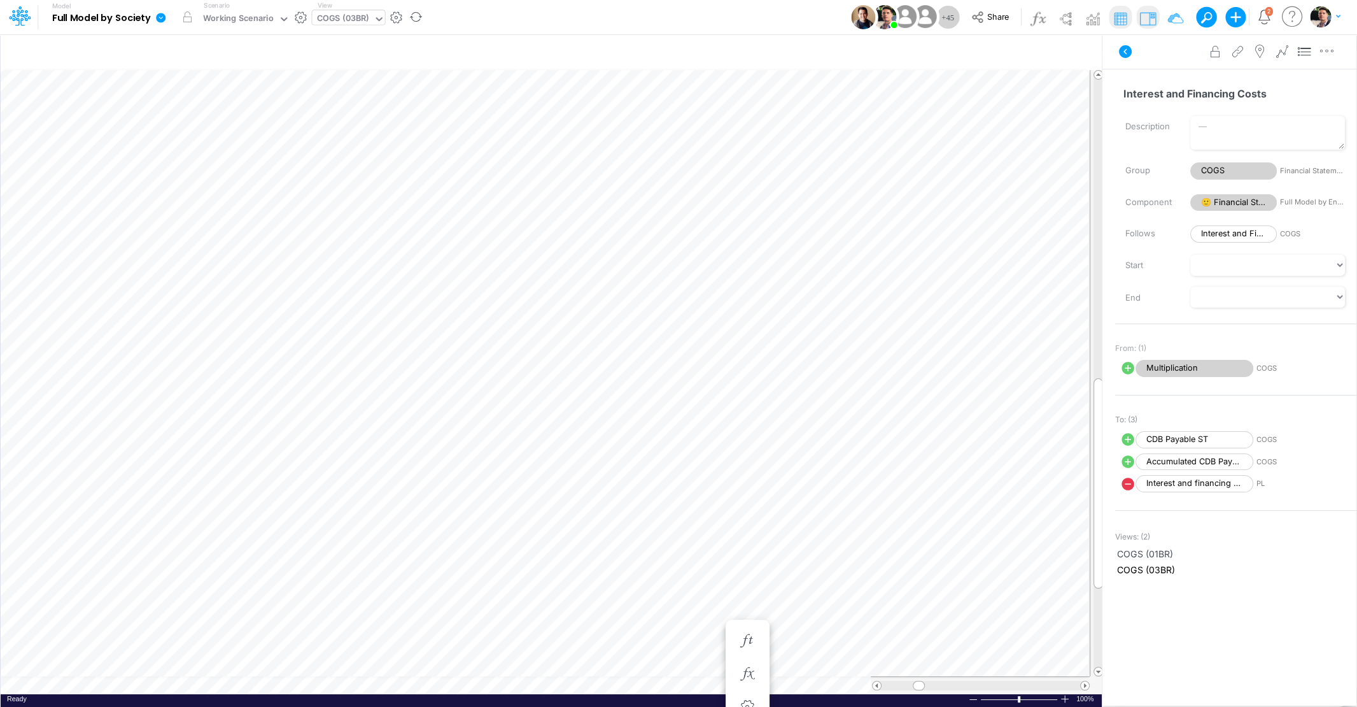
click at [1263, 482] on span "PL" at bounding box center [1316, 483] width 118 height 11
click at [1206, 481] on span "Interest and financing Costs" at bounding box center [1195, 483] width 118 height 17
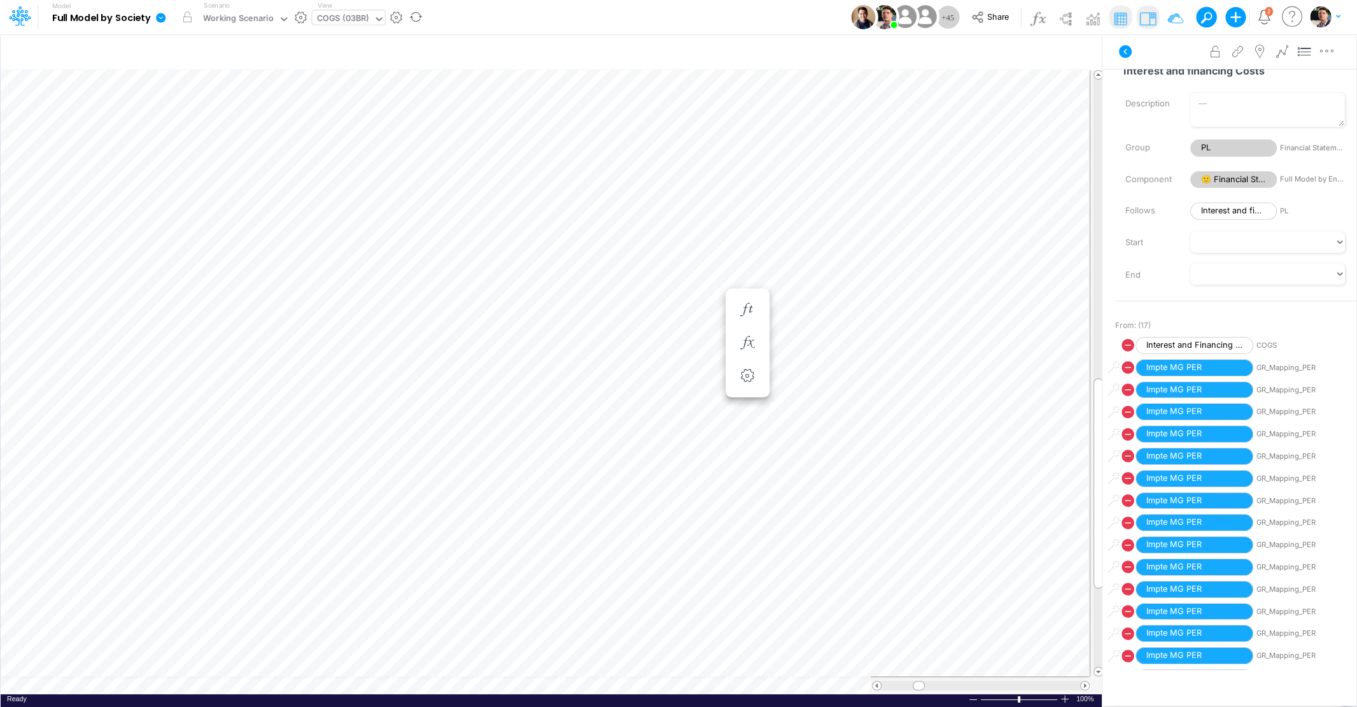
scroll to position [614, 0]
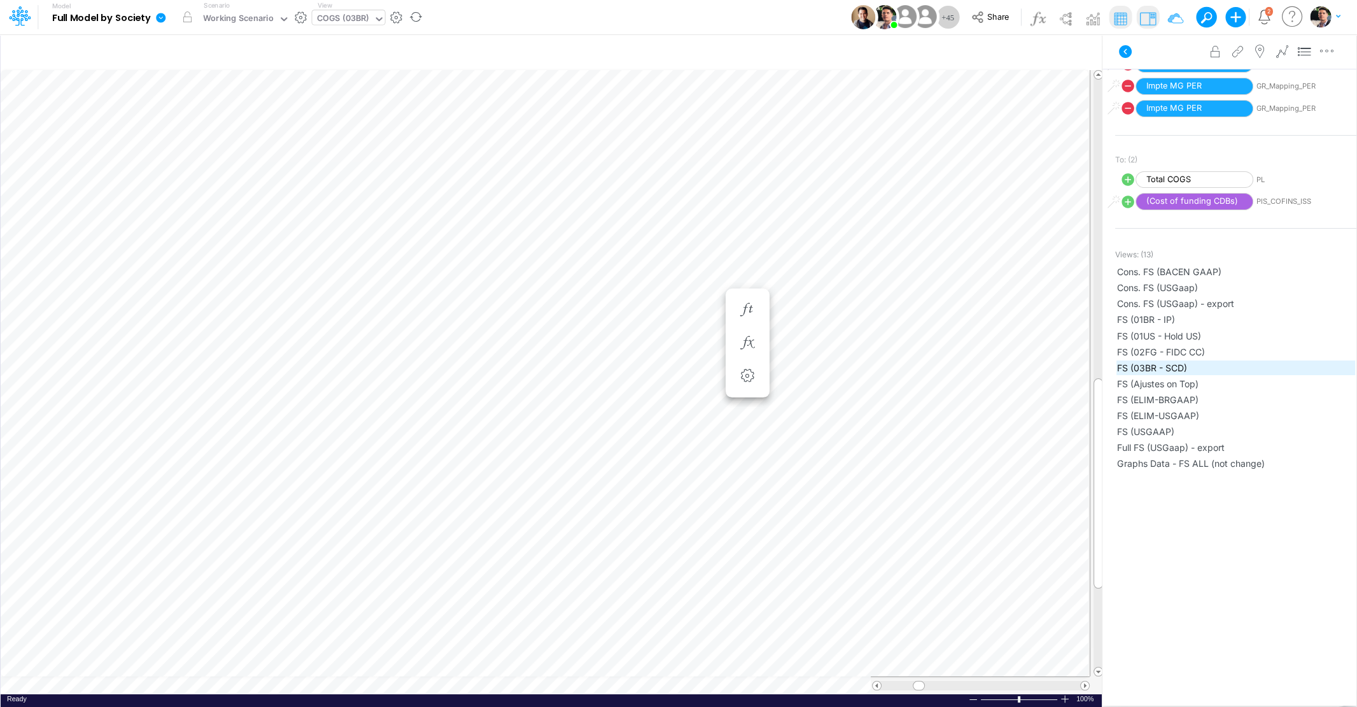
click at [1159, 361] on span "FS (03BR - SCD)" at bounding box center [1235, 367] width 237 height 13
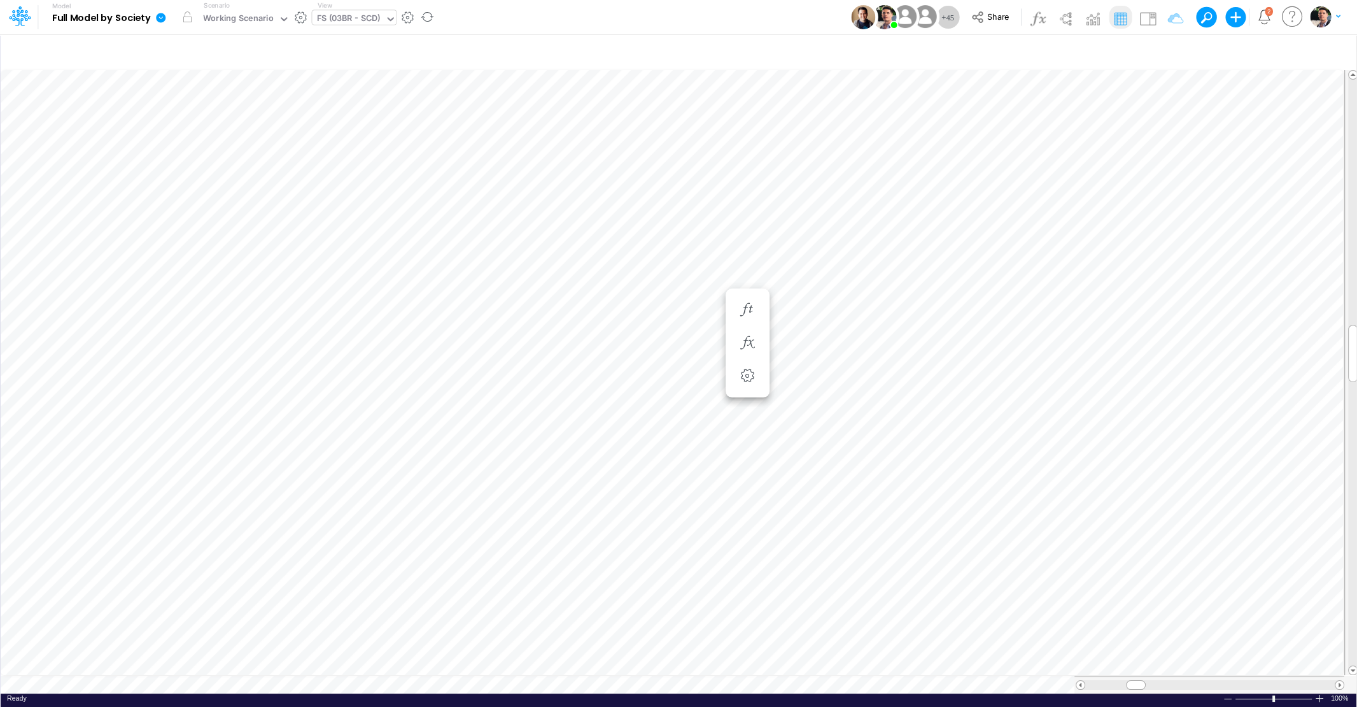
scroll to position [5, 36]
click at [684, 516] on icon "button" at bounding box center [681, 520] width 19 height 13
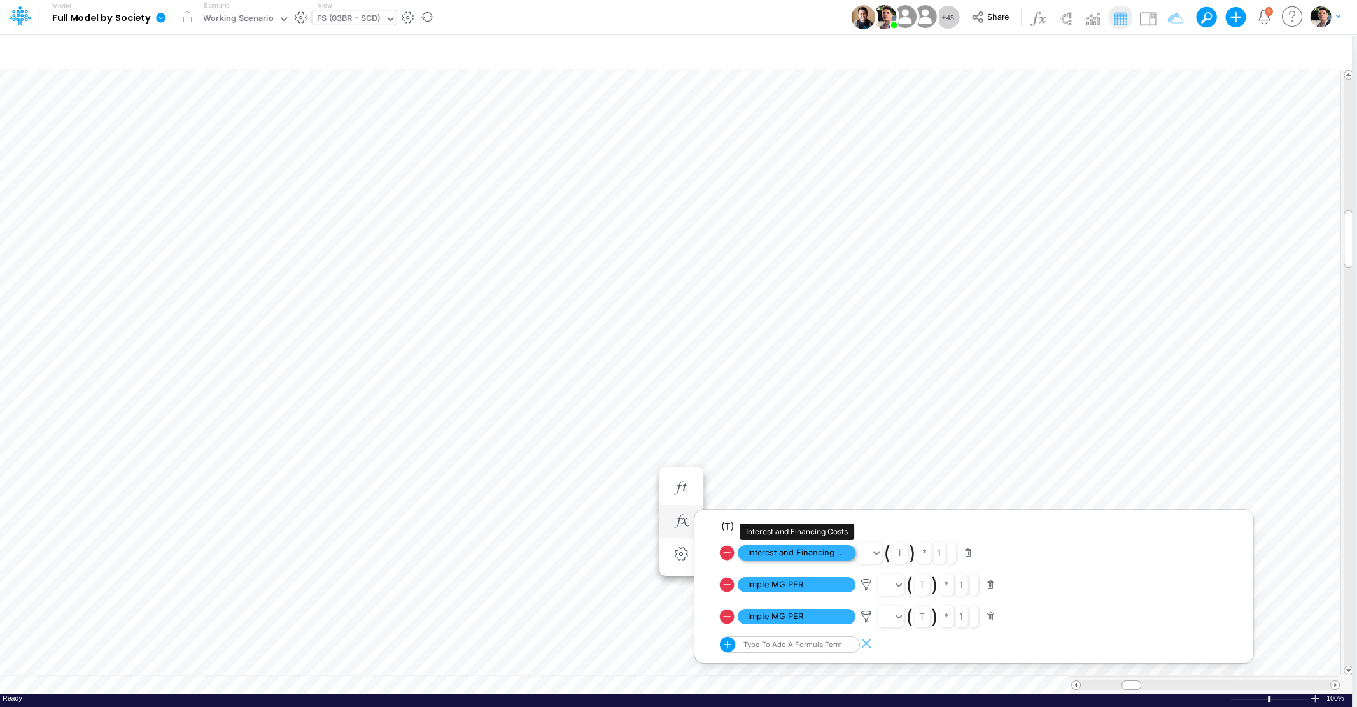
click at [789, 553] on span "Interest and Financing Costs" at bounding box center [797, 553] width 118 height 16
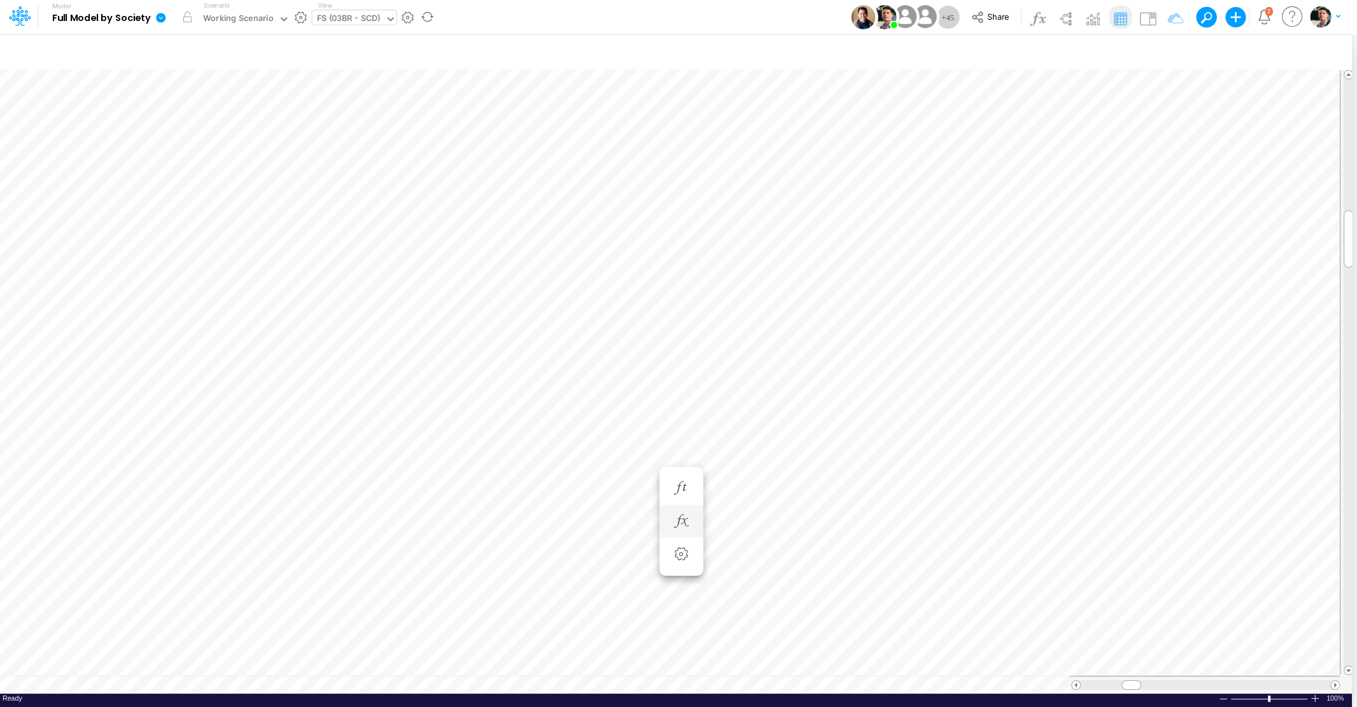
scroll to position [5, 38]
click at [687, 525] on icon "button" at bounding box center [681, 520] width 19 height 13
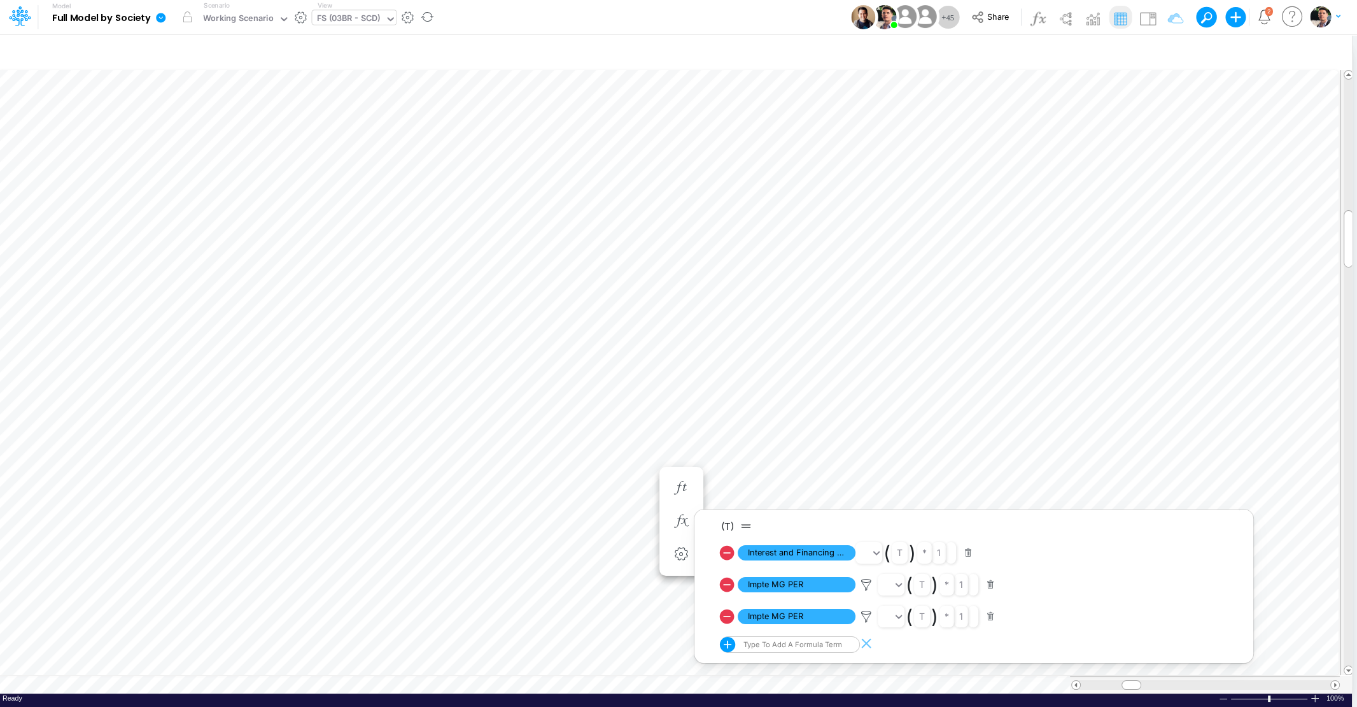
click at [726, 551] on icon at bounding box center [727, 553] width 15 height 15
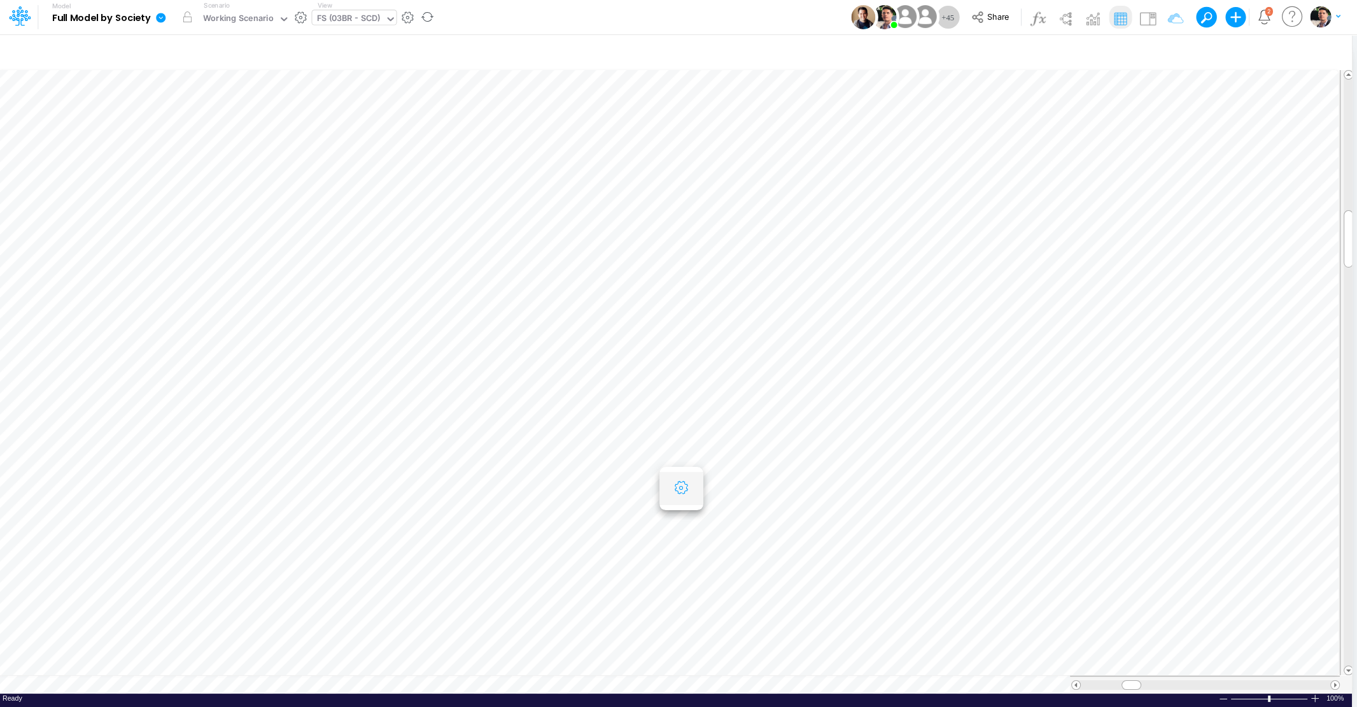
click at [684, 493] on icon "button" at bounding box center [681, 487] width 19 height 13
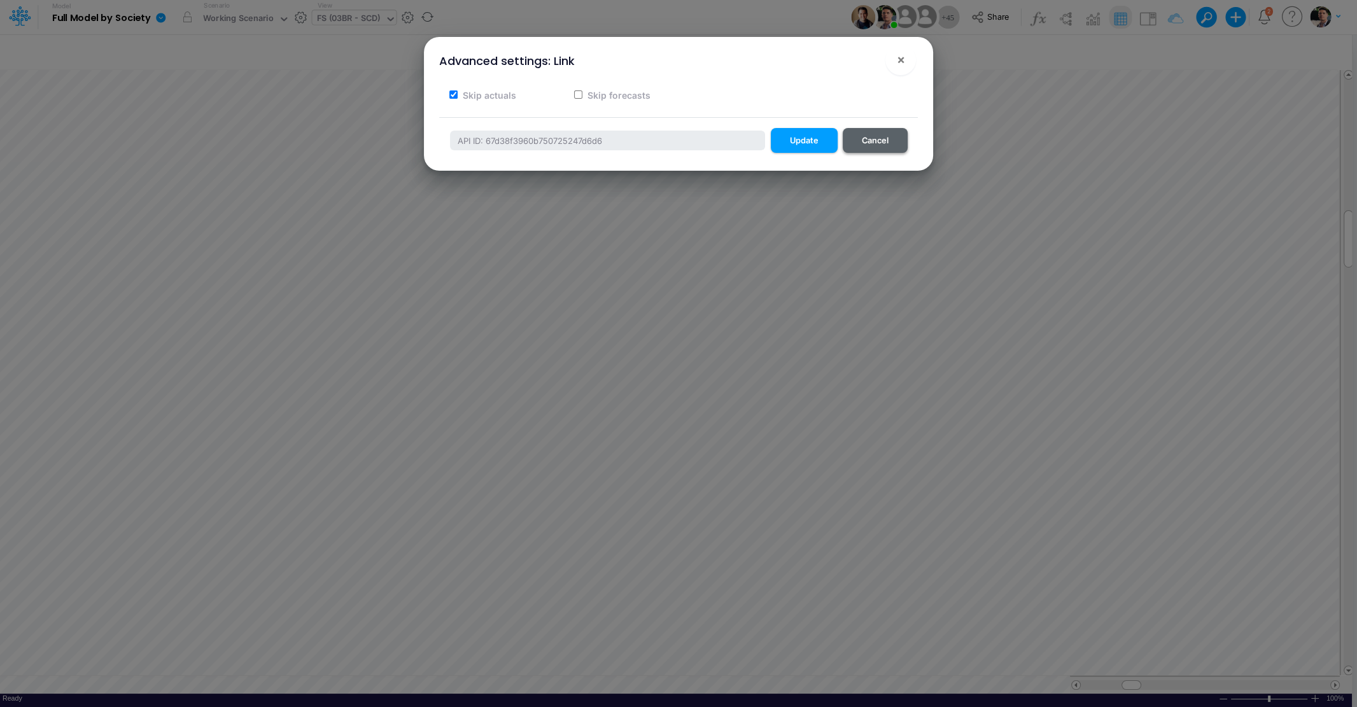
click at [867, 146] on button "Cancel" at bounding box center [875, 140] width 65 height 25
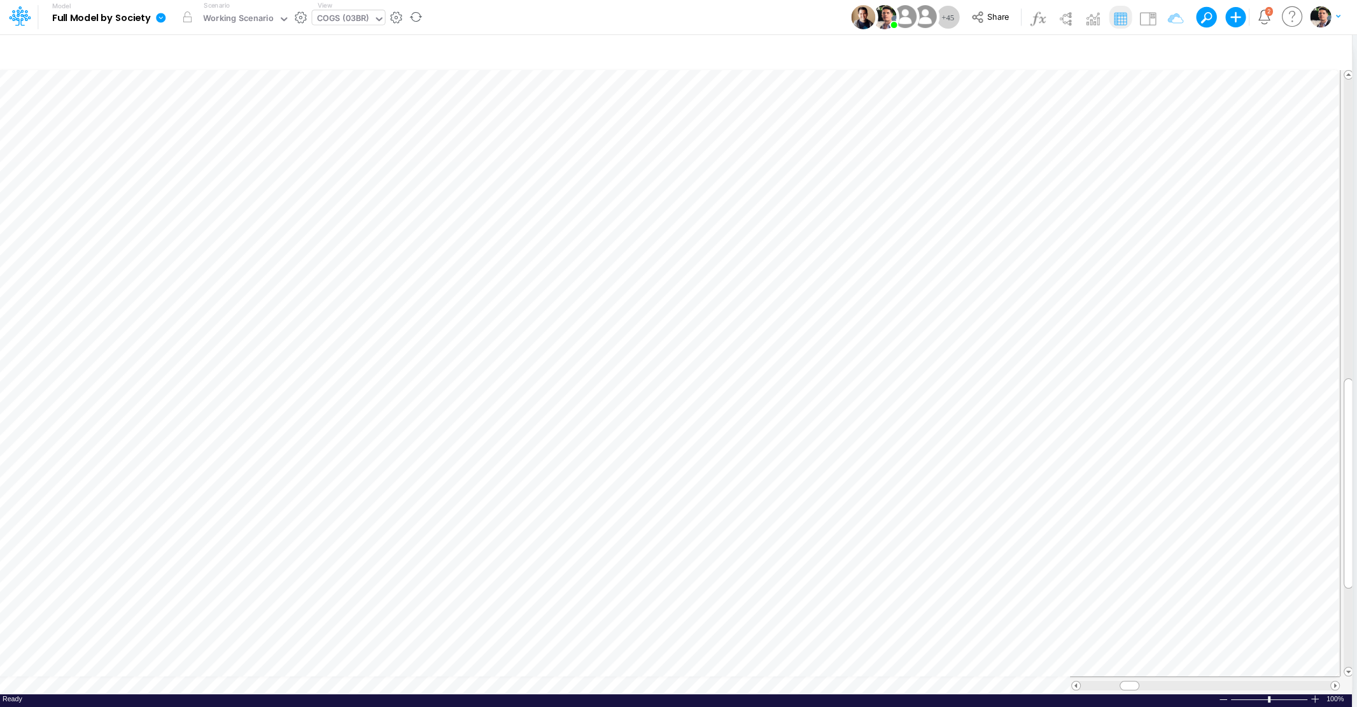
scroll to position [5, 39]
click at [677, 490] on icon "button" at bounding box center [681, 487] width 19 height 13
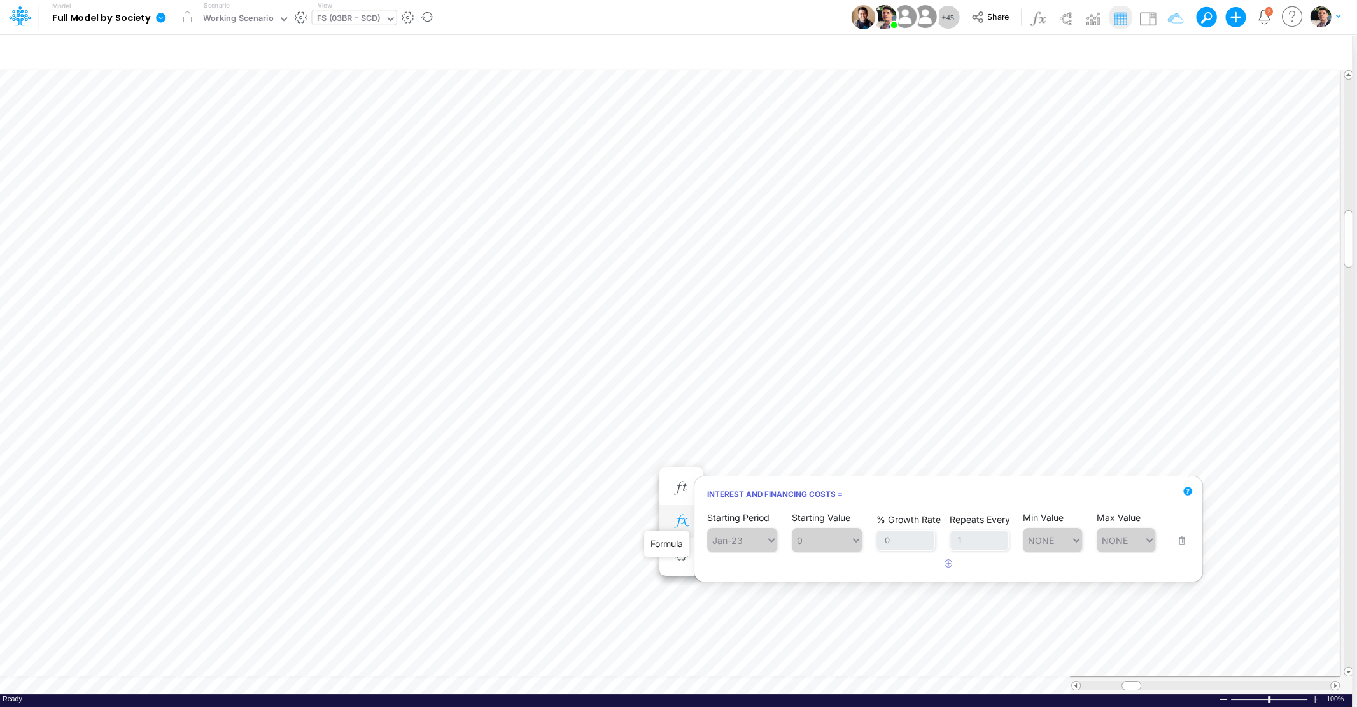
click at [679, 525] on icon "button" at bounding box center [681, 520] width 19 height 13
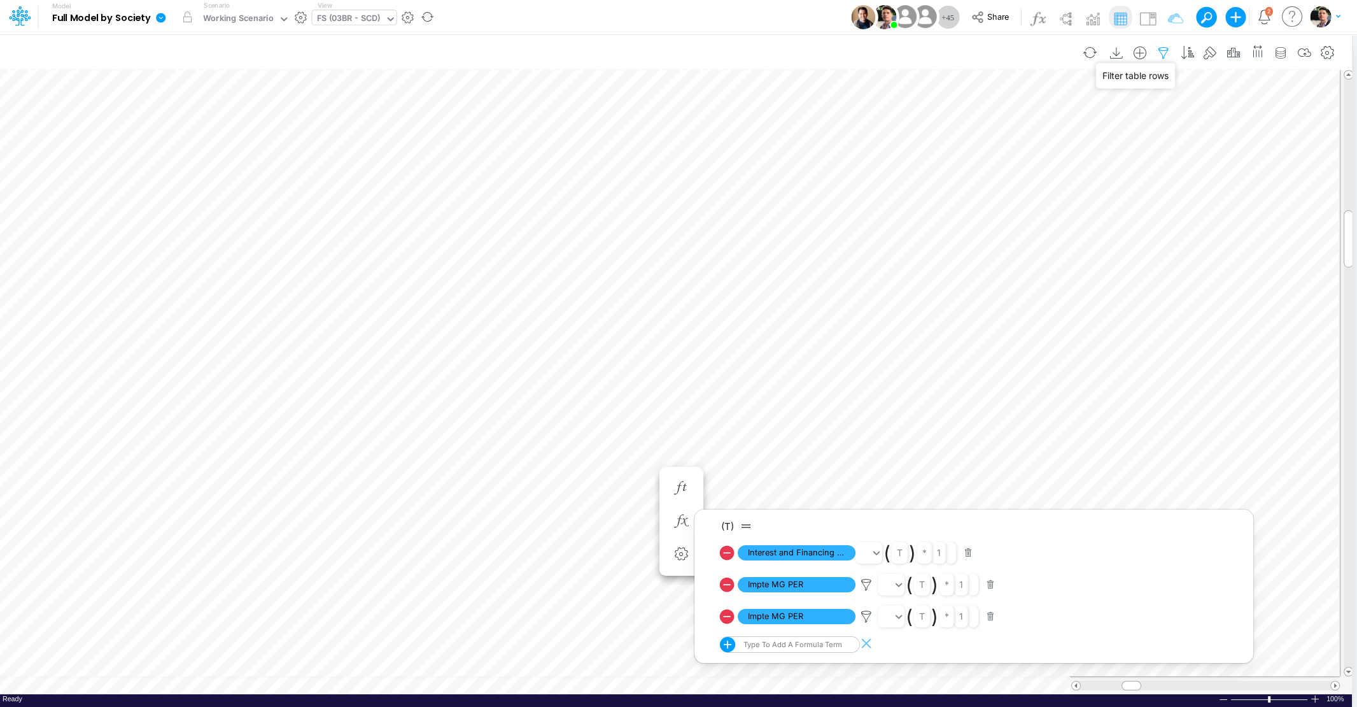
click at [1168, 52] on icon "button" at bounding box center [1163, 52] width 19 height 13
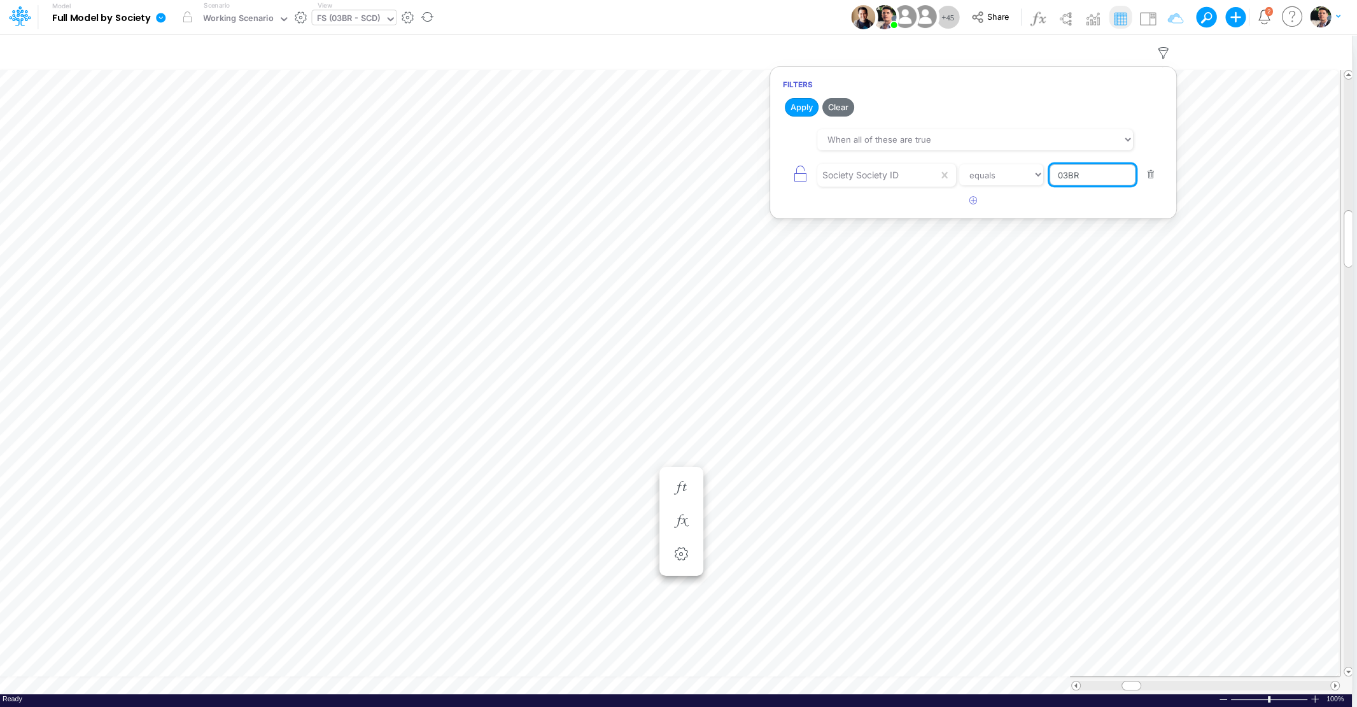
click at [1100, 175] on input "03BR" at bounding box center [1093, 175] width 86 height 22
type input "01BR"
click at [799, 108] on button "Apply" at bounding box center [802, 107] width 34 height 18
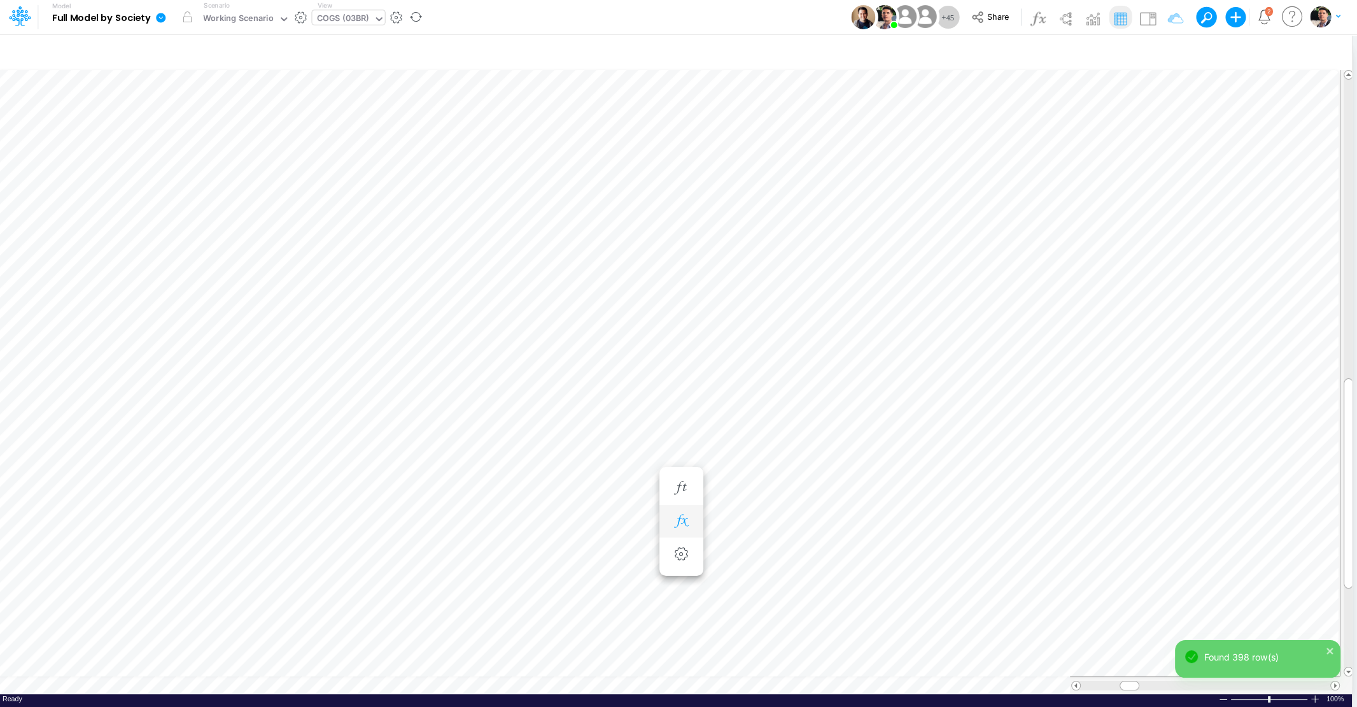
scroll to position [5, 39]
click at [1171, 55] on icon "button" at bounding box center [1163, 52] width 19 height 13
click at [1087, 174] on input "03BR" at bounding box center [1098, 175] width 86 height 22
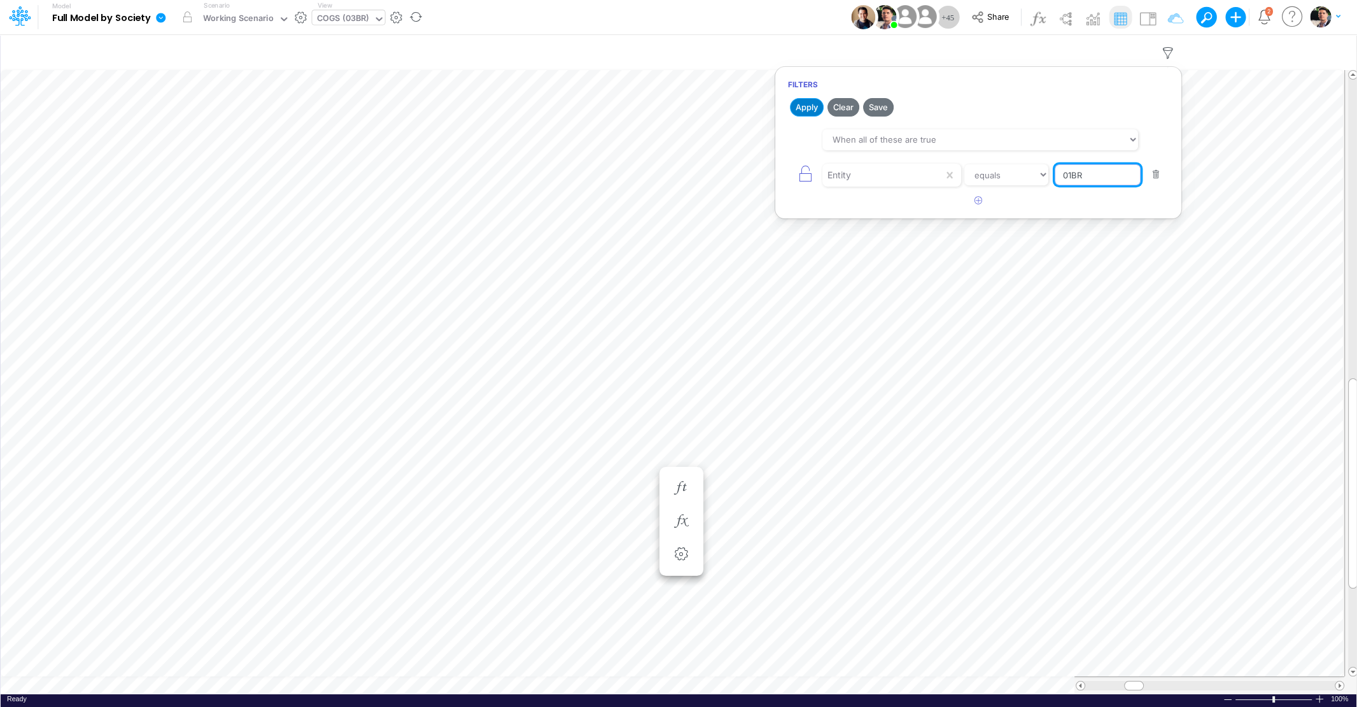
type input "01BR"
click at [802, 107] on button "Apply" at bounding box center [807, 107] width 34 height 18
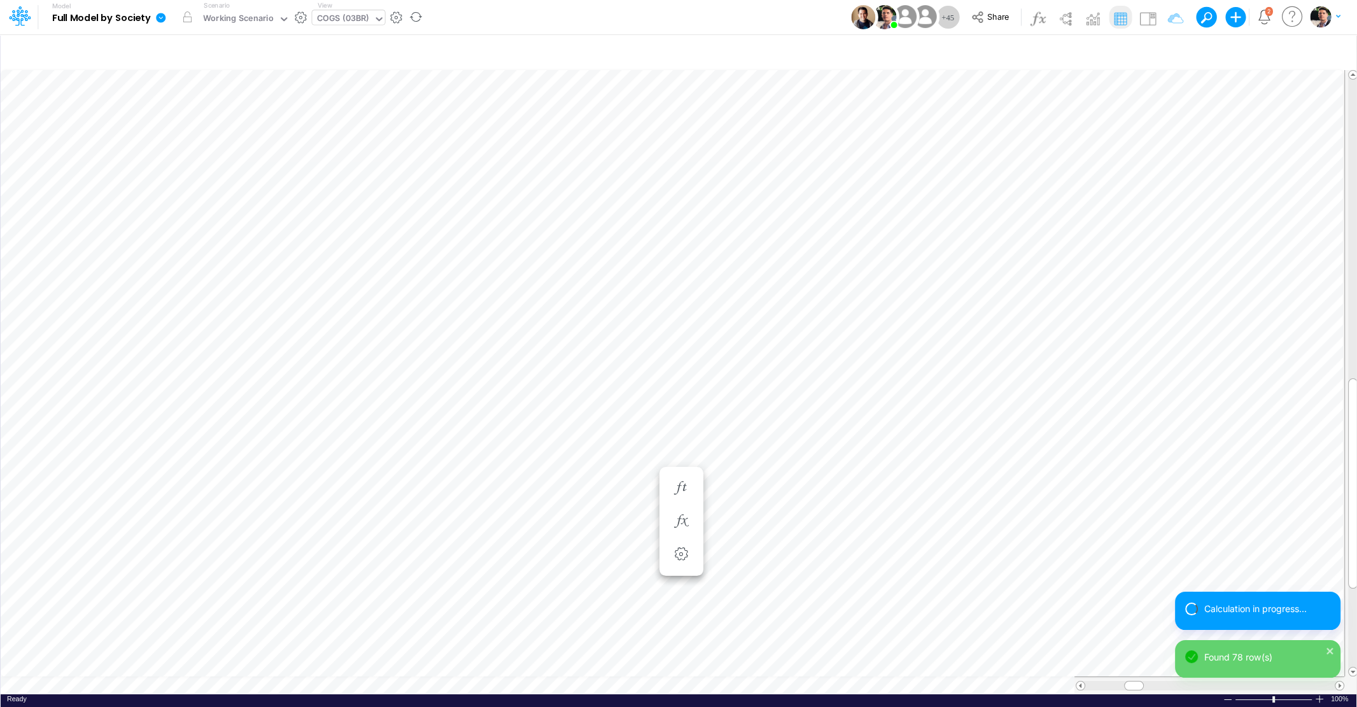
scroll to position [5, 3]
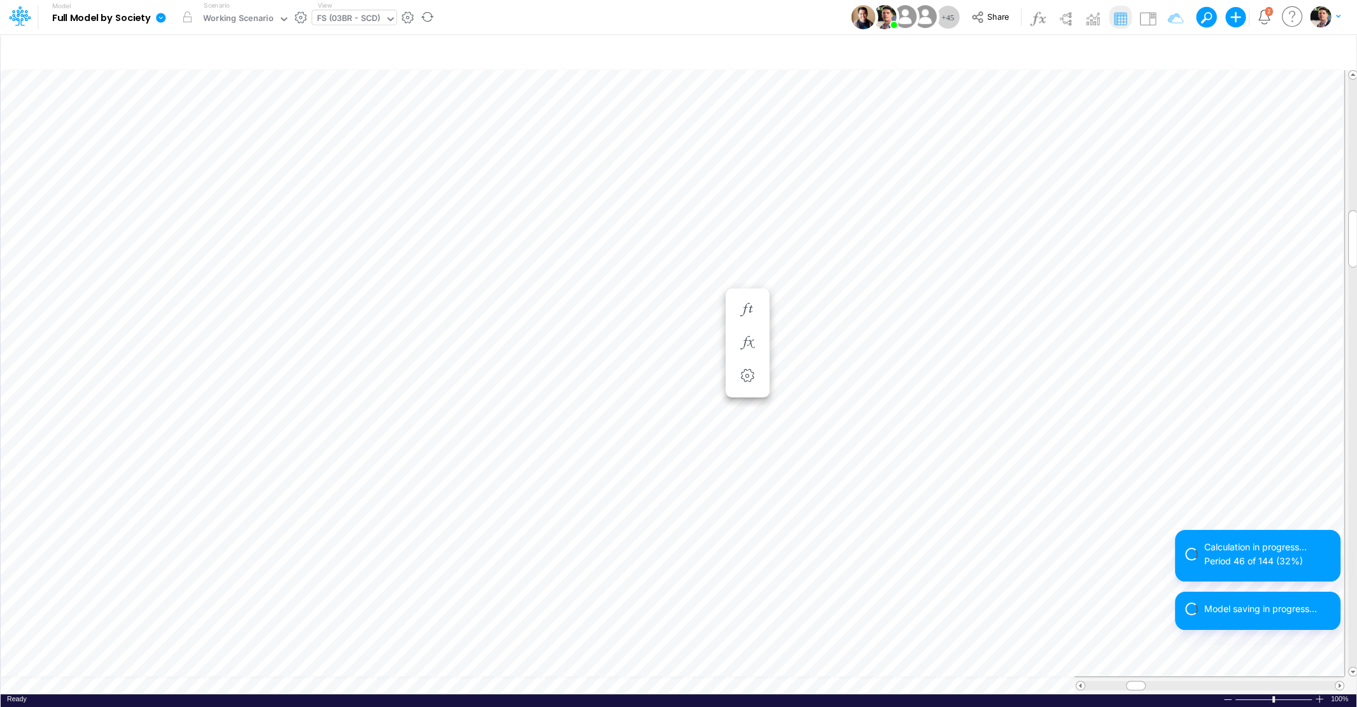
scroll to position [5, 11]
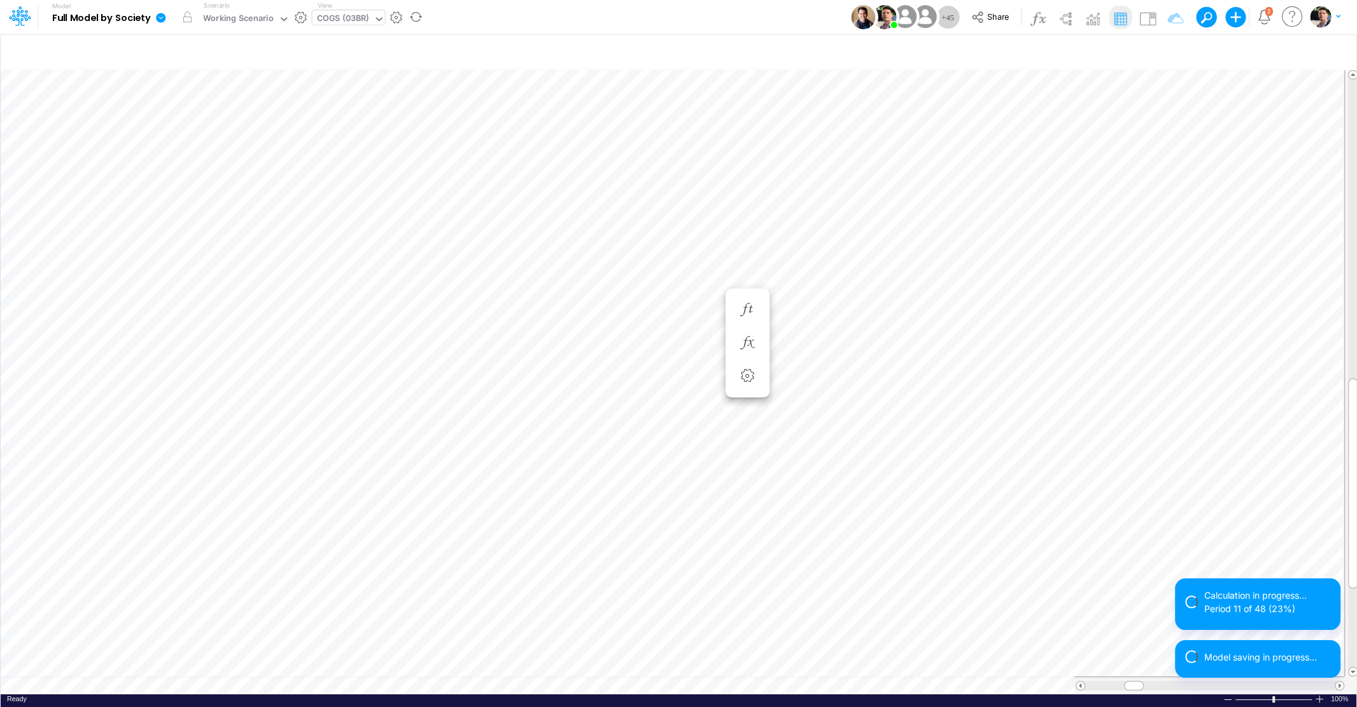
scroll to position [5, 3]
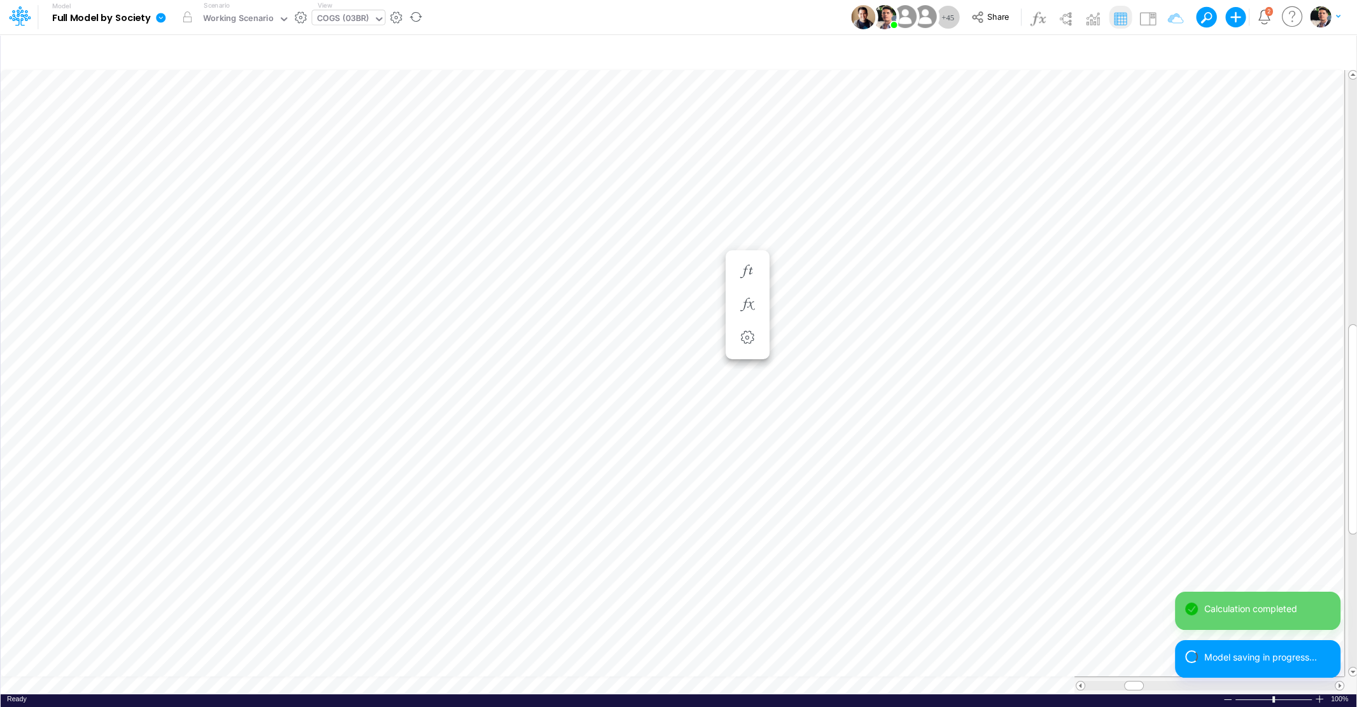
scroll to position [5, 3]
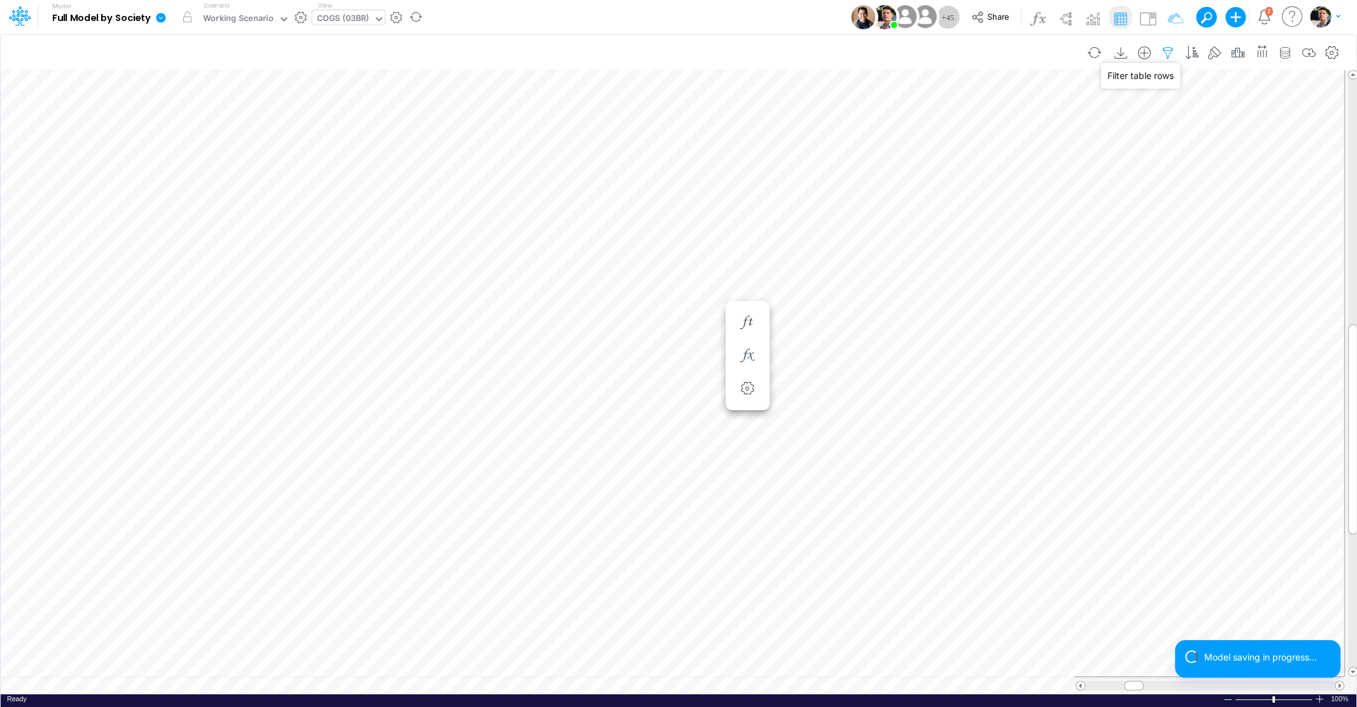
click at [1171, 51] on icon "button" at bounding box center [1167, 52] width 19 height 13
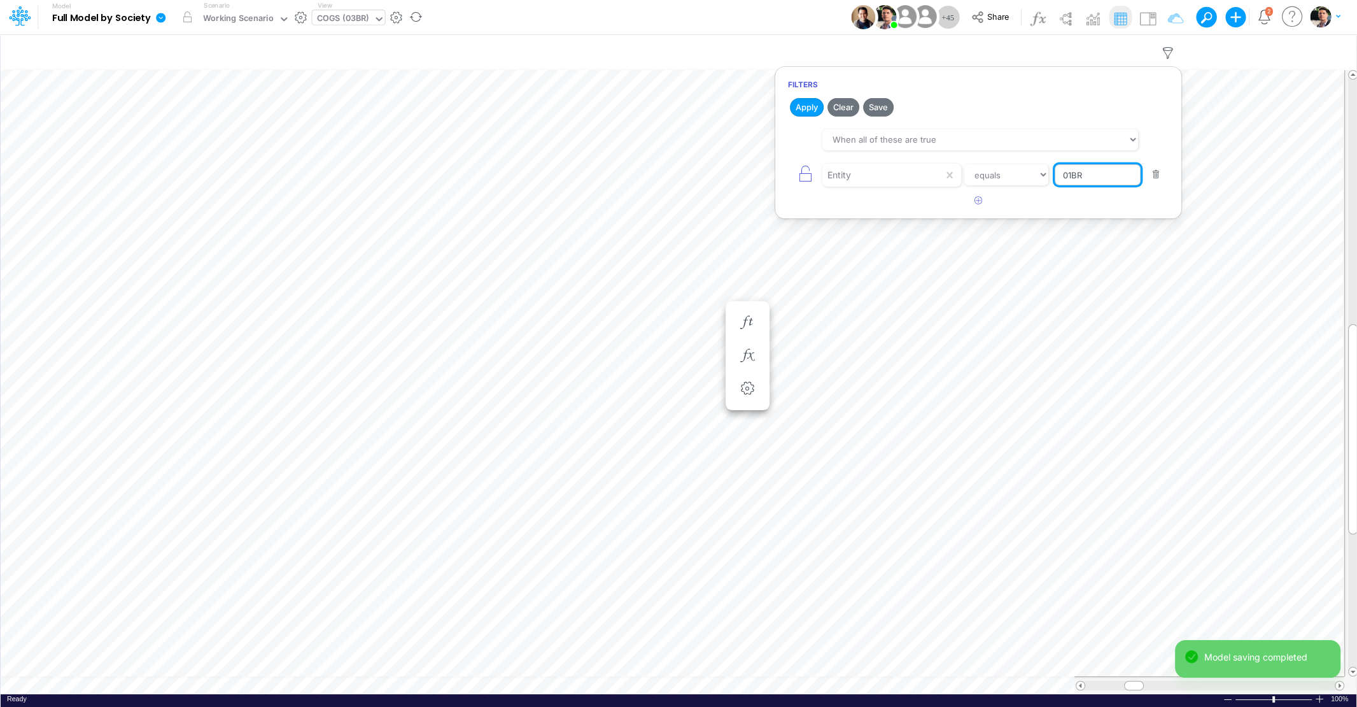
click at [1108, 171] on input "01BR" at bounding box center [1098, 175] width 86 height 22
type input "03BR"
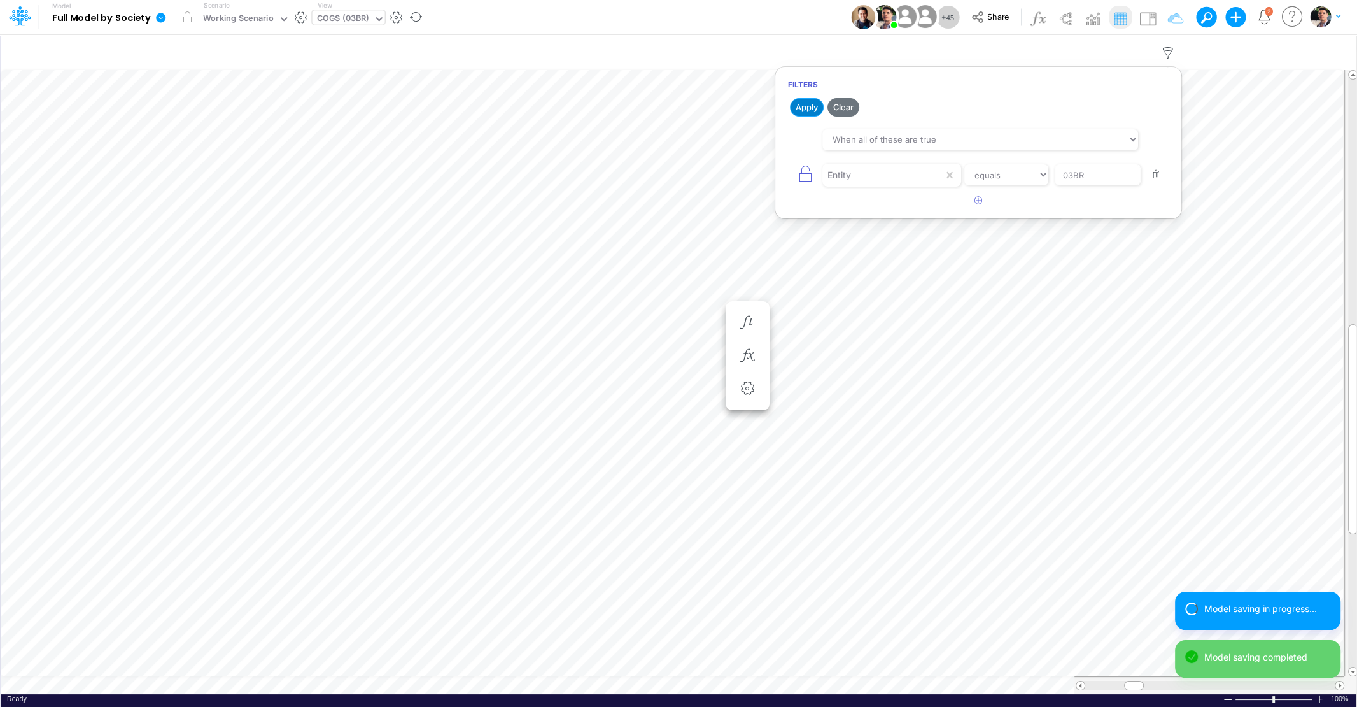
click at [812, 109] on button "Apply" at bounding box center [807, 107] width 34 height 18
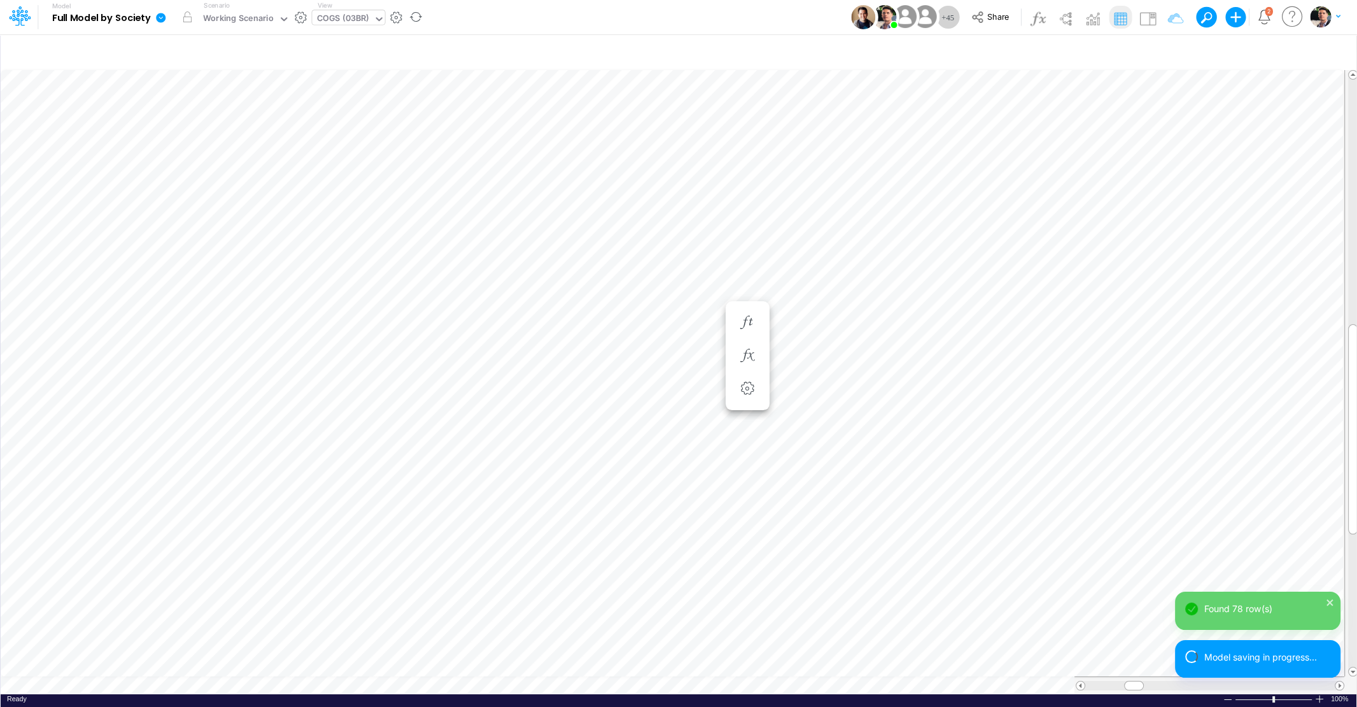
scroll to position [5, 3]
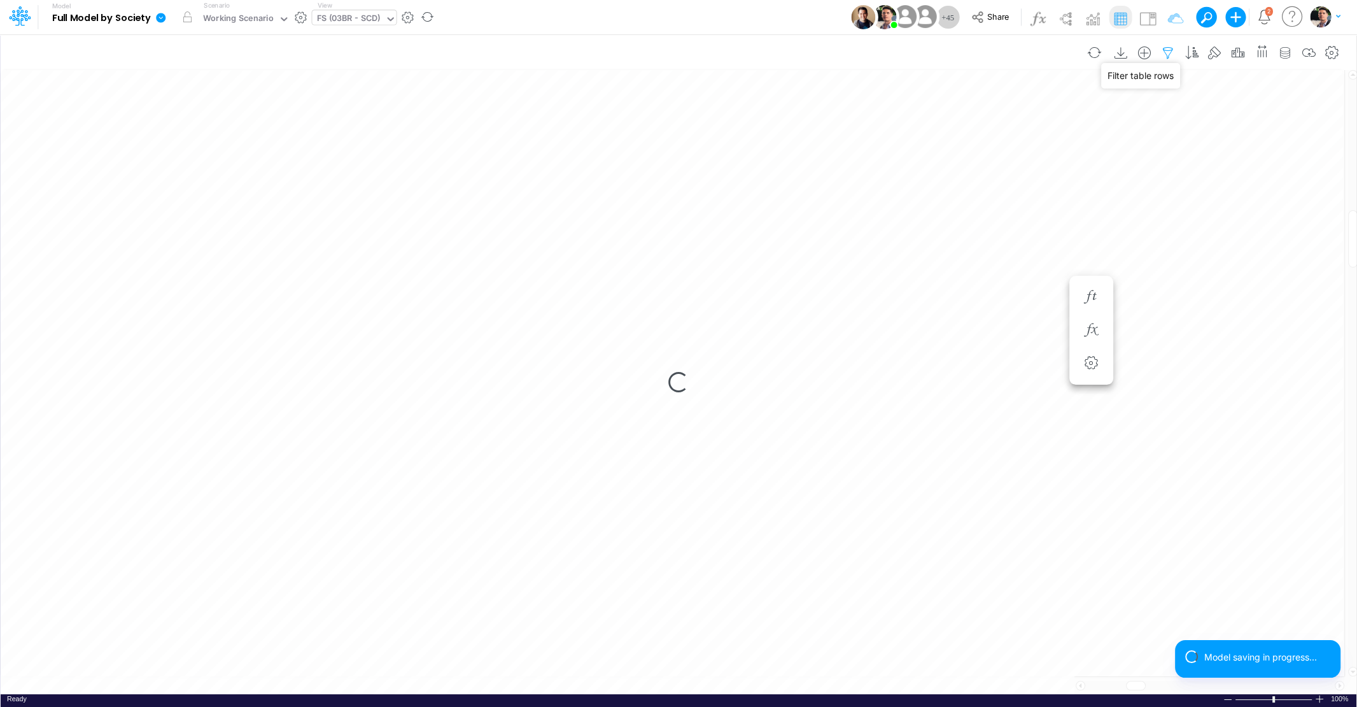
click at [1169, 55] on icon "button" at bounding box center [1167, 52] width 19 height 13
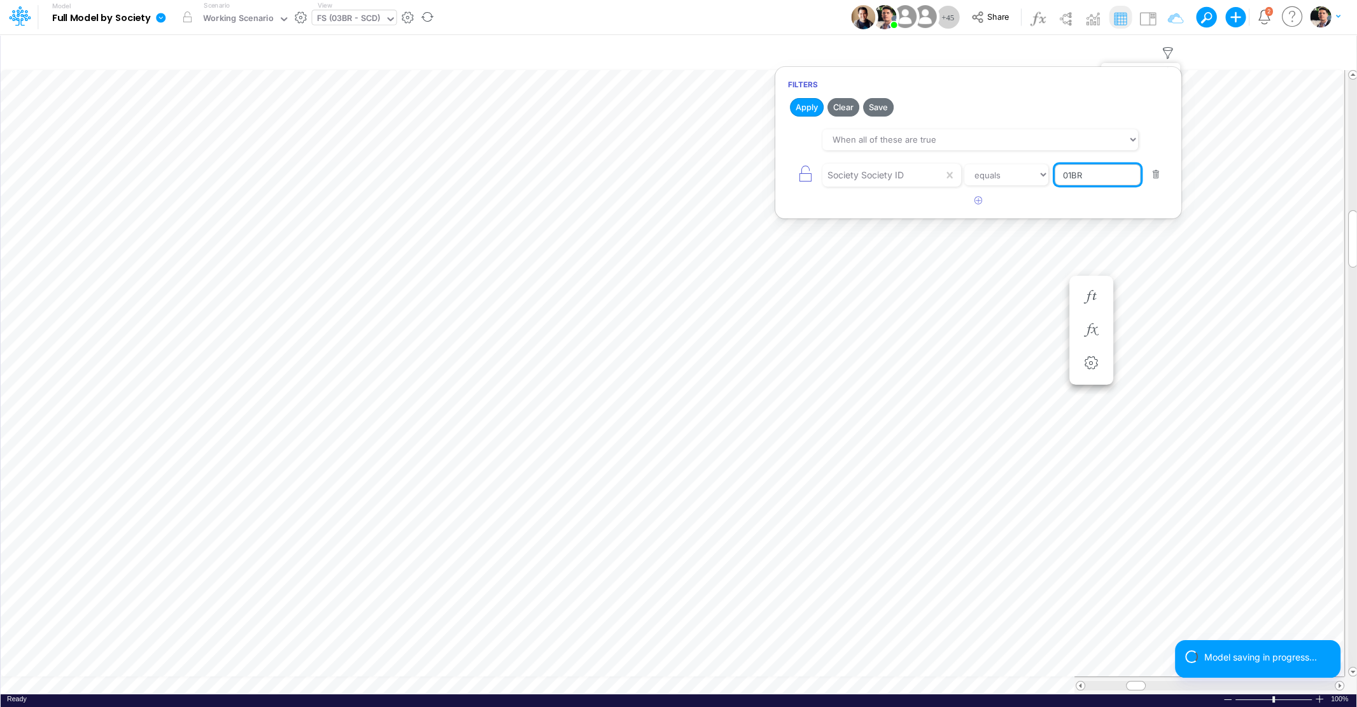
click at [1102, 172] on input "01BR" at bounding box center [1098, 175] width 86 height 22
type input "03BR"
click at [810, 112] on button "Apply" at bounding box center [807, 107] width 34 height 18
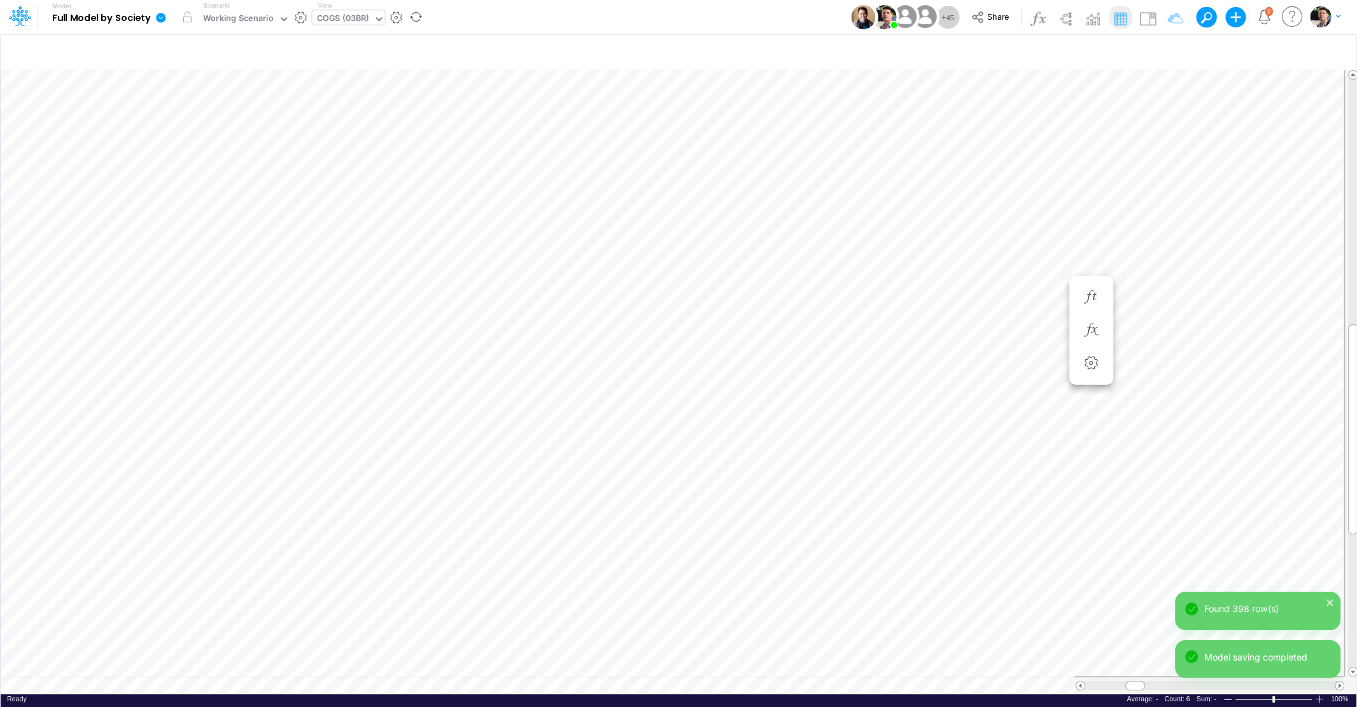
scroll to position [5, 3]
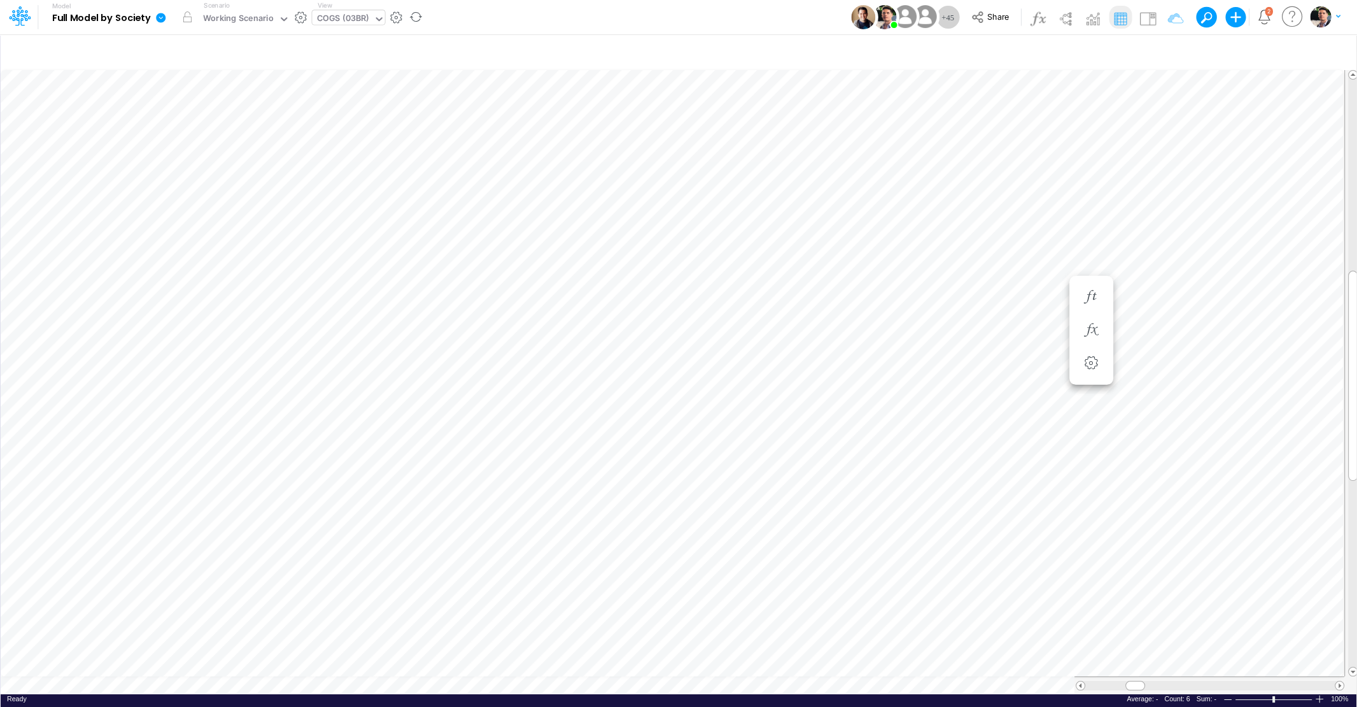
click at [336, 22] on div "COGS (03BR)" at bounding box center [343, 19] width 52 height 15
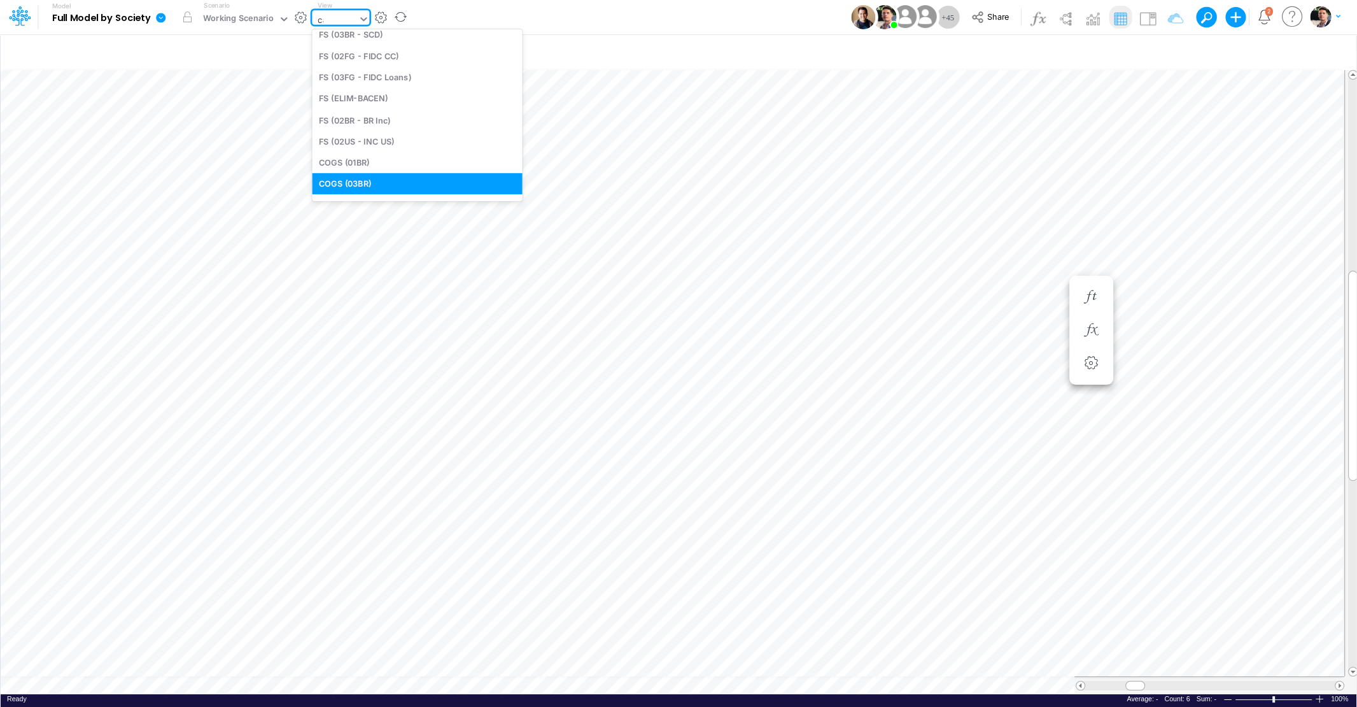
scroll to position [0, 0]
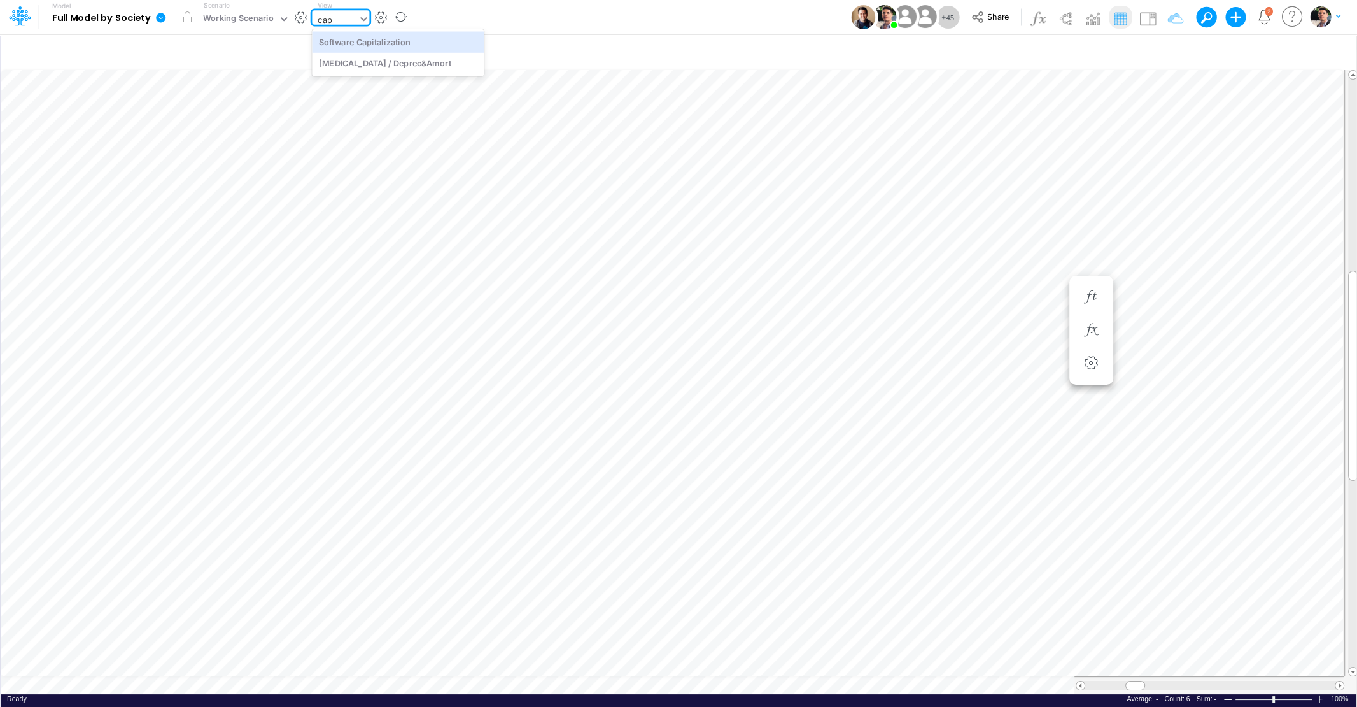
type input "cape"
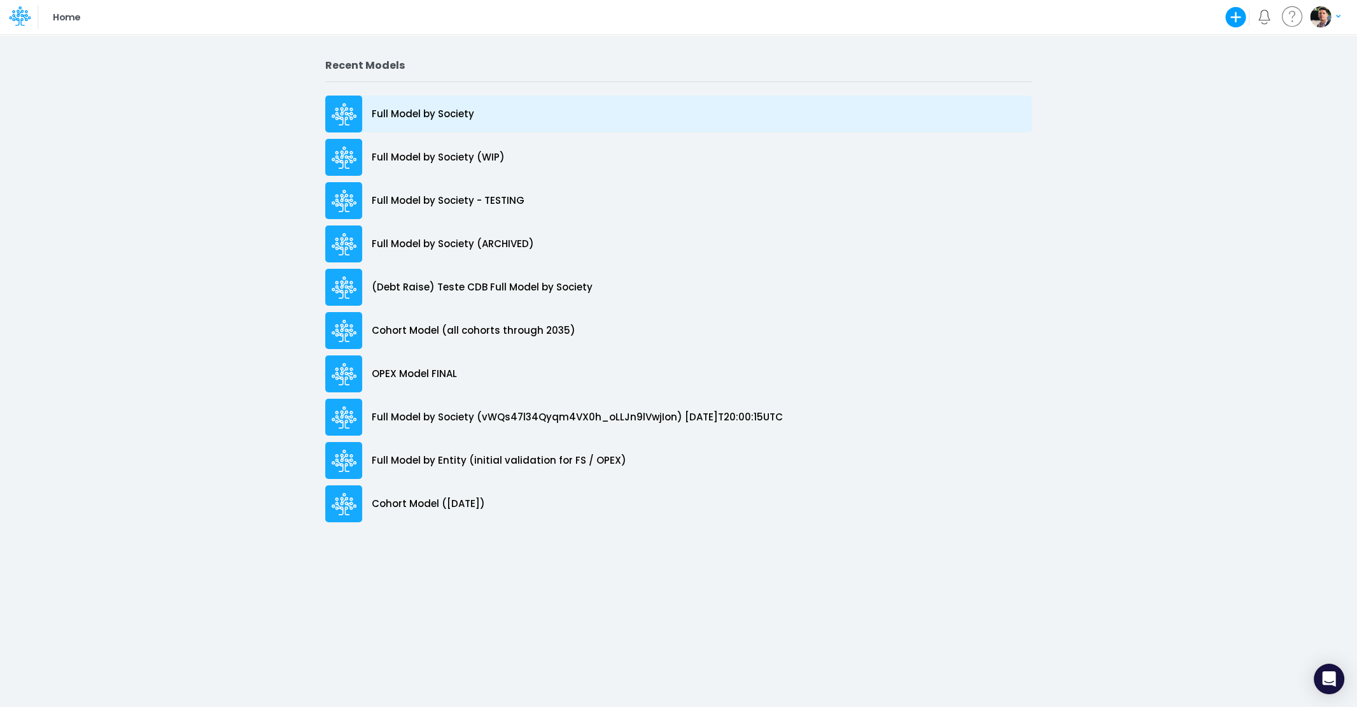
click at [419, 115] on p "Full Model by Society" at bounding box center [423, 114] width 102 height 15
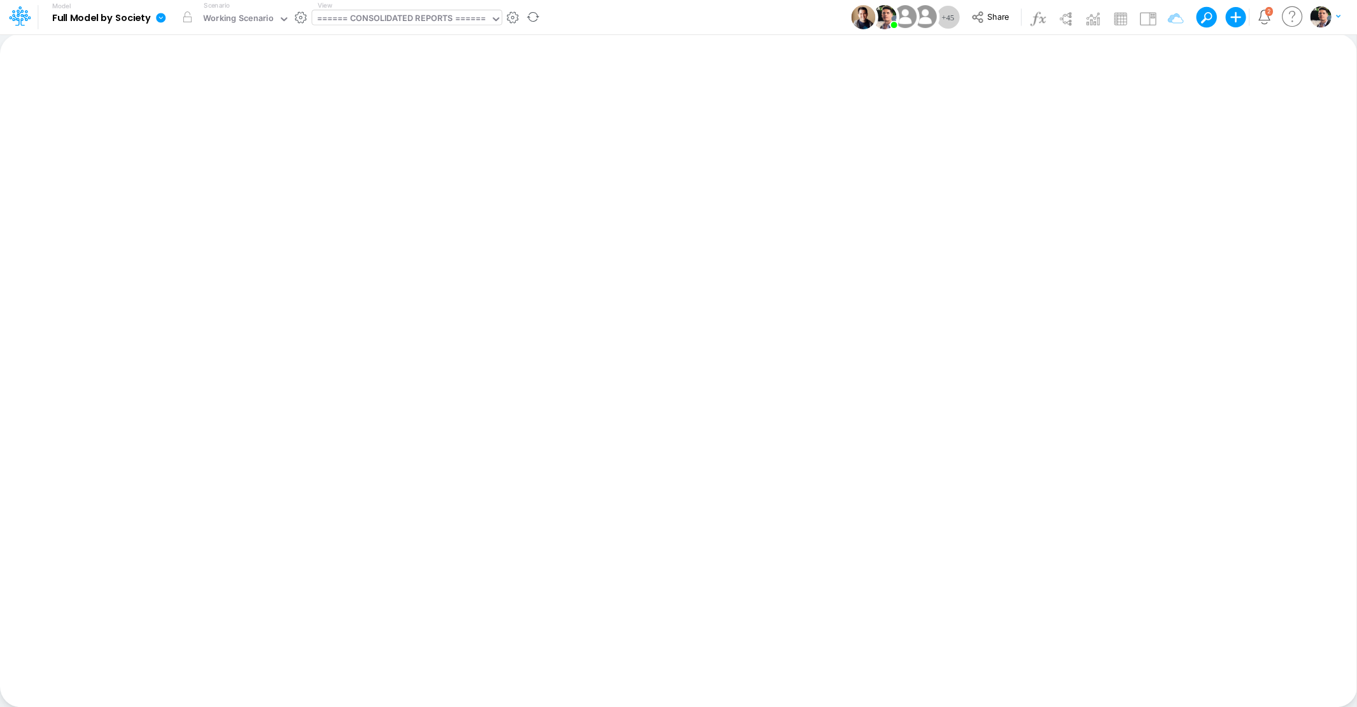
click at [390, 18] on div "====== CONSOLIDATED REPORTS ======" at bounding box center [401, 19] width 169 height 15
type input "capex"
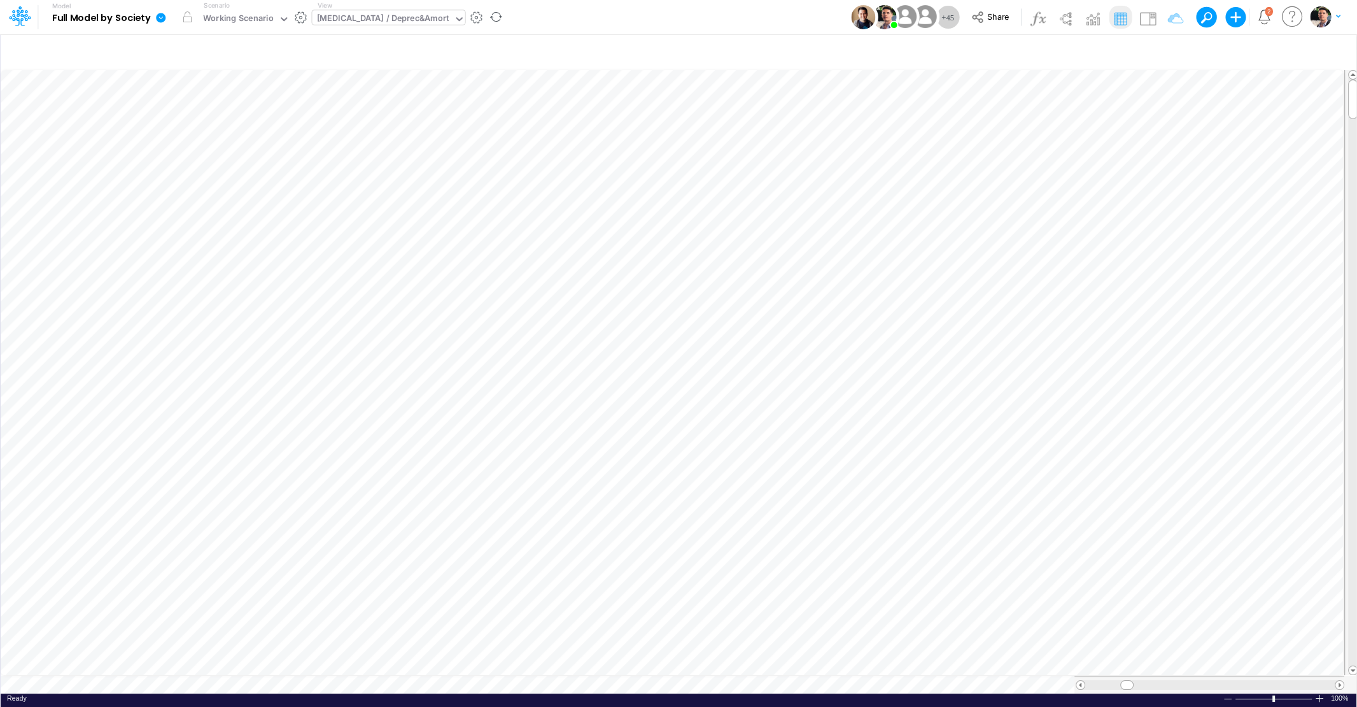
scroll to position [5, 3]
click at [1349, 498] on span at bounding box center [1353, 495] width 8 height 8
